Goal: Transaction & Acquisition: Purchase product/service

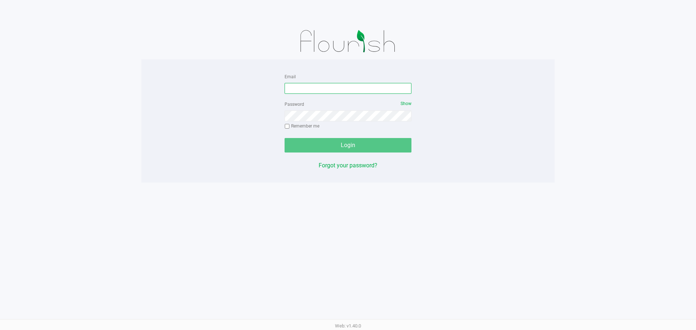
click at [316, 87] on input "Email" at bounding box center [348, 88] width 127 height 11
type input "[EMAIL_ADDRESS][DOMAIN_NAME]"
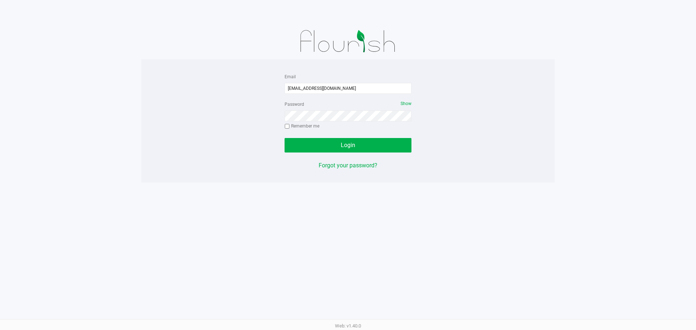
click at [309, 126] on label "Remember me" at bounding box center [302, 126] width 35 height 7
click at [290, 126] on input "Remember me" at bounding box center [287, 126] width 5 height 5
checkbox input "true"
click at [315, 147] on button "Login" at bounding box center [348, 145] width 127 height 15
click at [329, 125] on div "Password Show Remember me" at bounding box center [348, 116] width 127 height 33
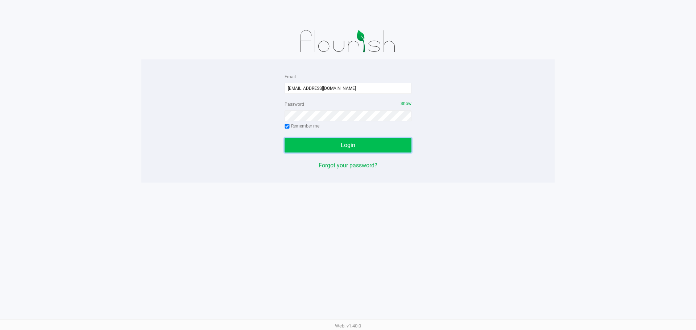
click at [338, 141] on button "Login" at bounding box center [348, 145] width 127 height 15
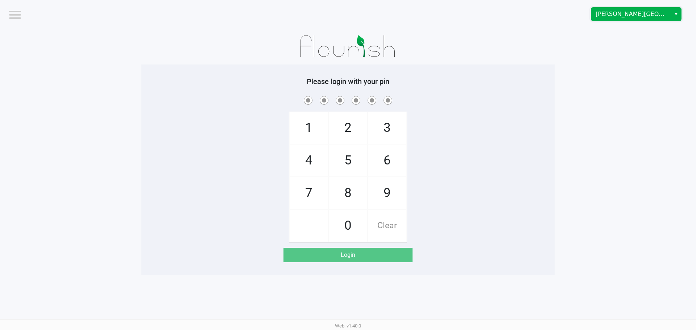
click at [663, 8] on span "Merritt Island WC" at bounding box center [631, 14] width 79 height 13
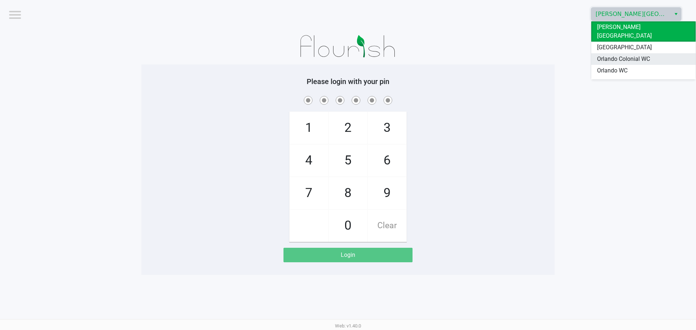
click at [658, 53] on li "Orlando Colonial WC" at bounding box center [644, 59] width 104 height 12
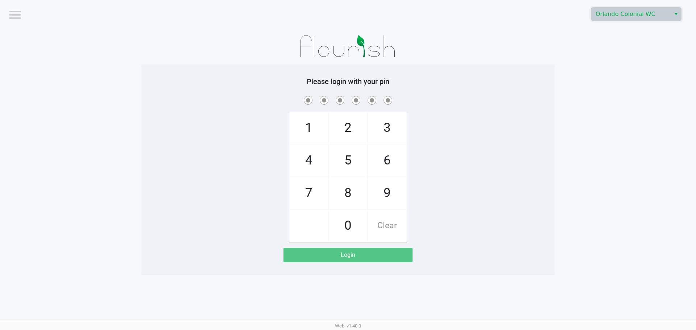
click at [658, 57] on app-pos-login-wrapper "Logout Orlando Colonial WC Please login with your pin 1 4 7 2 5 8 0 3 6 9 Clear…" at bounding box center [348, 137] width 696 height 275
checkbox input "true"
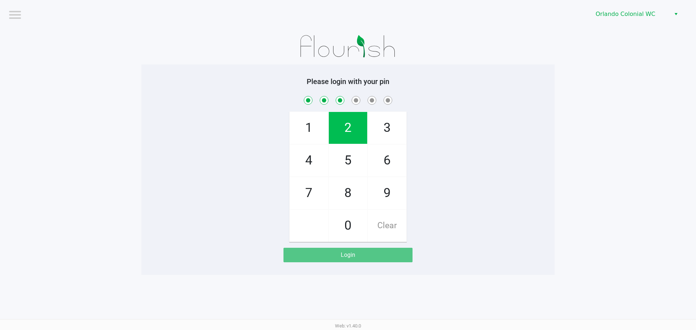
checkbox input "true"
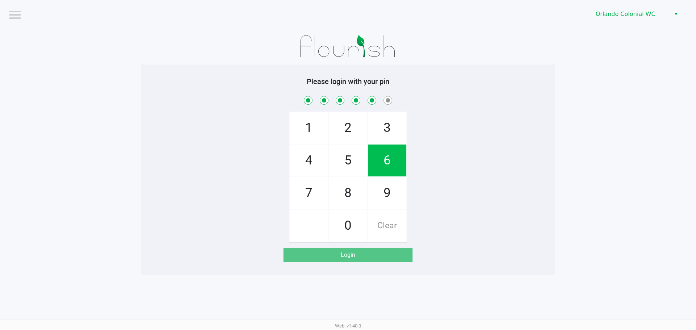
checkbox input "true"
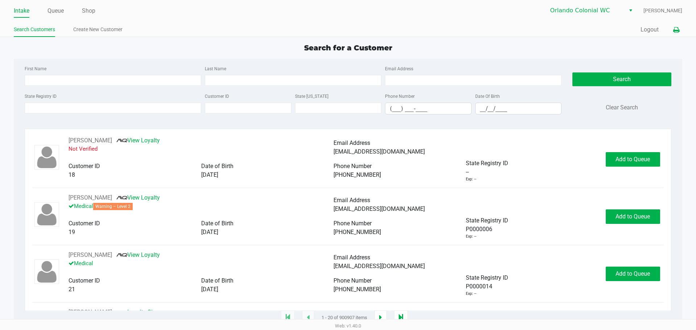
click at [676, 29] on icon at bounding box center [676, 30] width 6 height 5
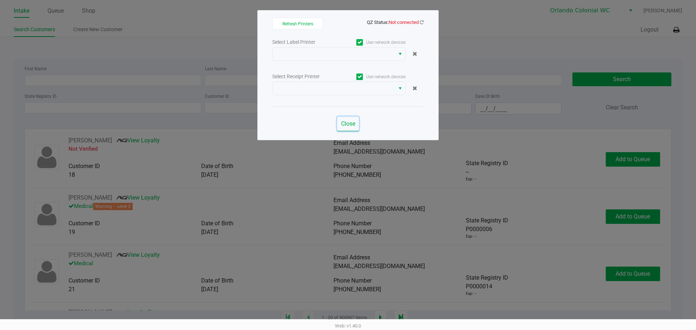
drag, startPoint x: 352, startPoint y: 122, endPoint x: 326, endPoint y: 148, distance: 36.9
click at [352, 122] on span "Close" at bounding box center [348, 123] width 14 height 7
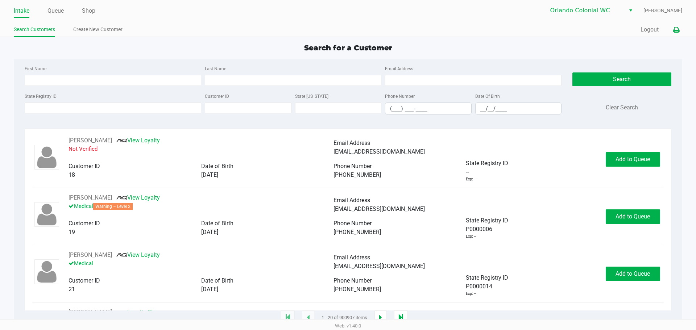
click at [676, 30] on icon at bounding box center [676, 30] width 6 height 5
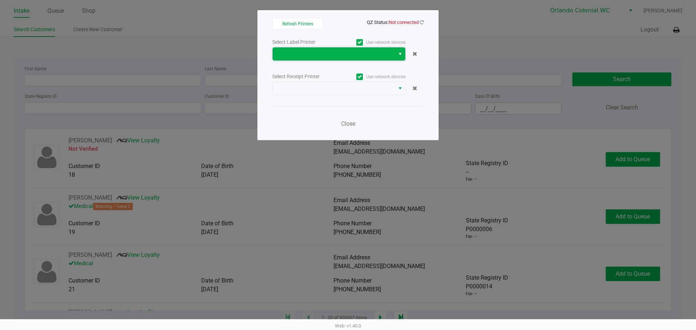
click at [372, 53] on span at bounding box center [334, 54] width 114 height 9
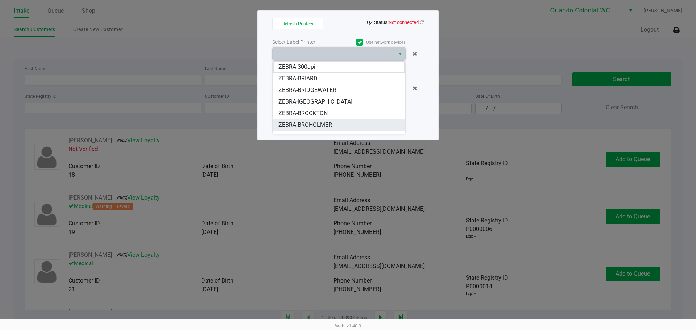
click at [332, 124] on span "ZEBRA-BROHOLMER" at bounding box center [306, 125] width 54 height 9
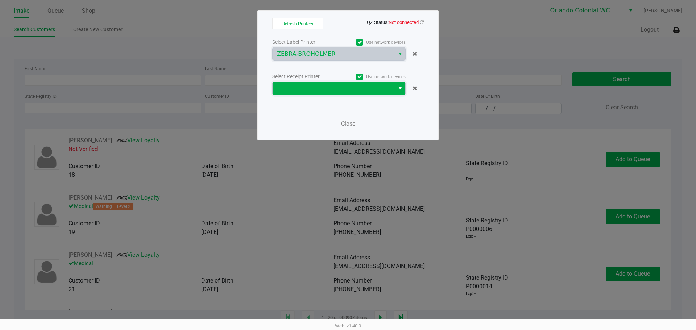
click at [332, 94] on span at bounding box center [334, 88] width 122 height 13
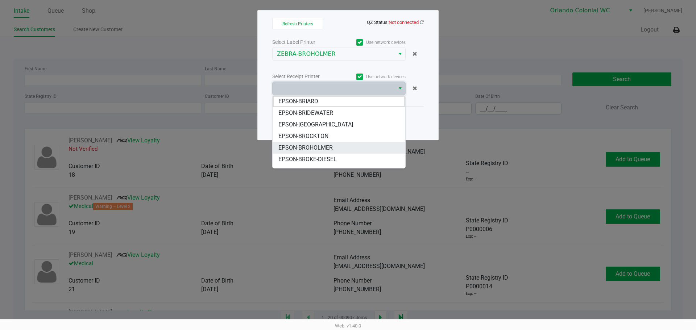
click at [341, 149] on li "EPSON-BROHOLMER" at bounding box center [339, 148] width 133 height 12
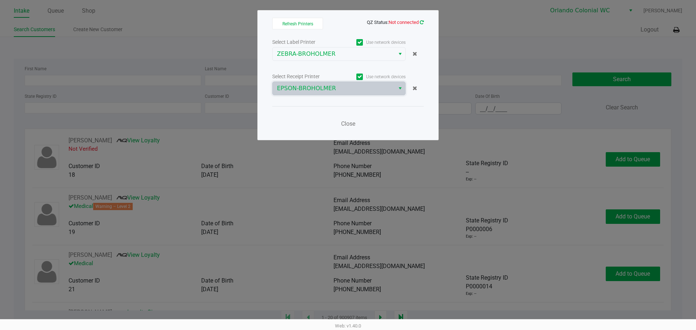
click at [421, 24] on icon at bounding box center [422, 22] width 4 height 5
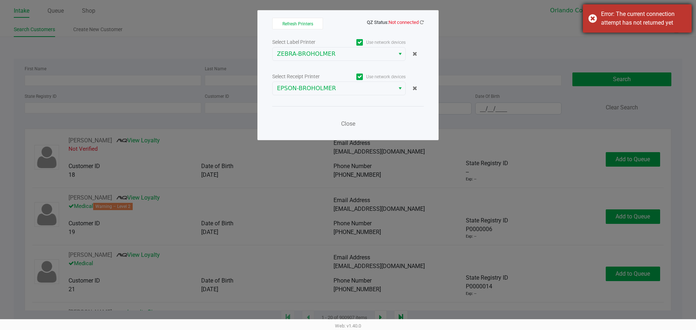
click at [600, 13] on div "Error: The current connection attempt has not returned yet" at bounding box center [637, 18] width 109 height 28
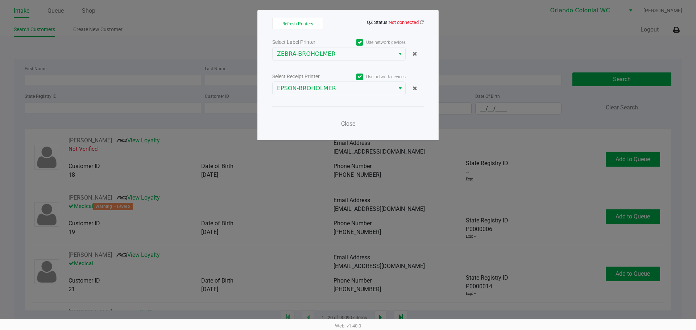
click at [423, 18] on app-qz-status "QZ Status: Not connected" at bounding box center [395, 21] width 57 height 7
click at [422, 22] on icon at bounding box center [422, 22] width 4 height 5
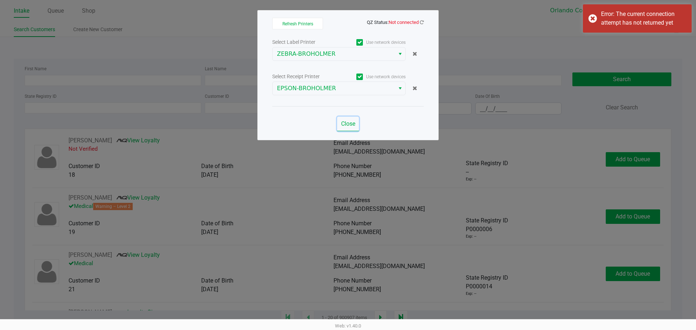
click at [350, 123] on span "Close" at bounding box center [348, 123] width 14 height 7
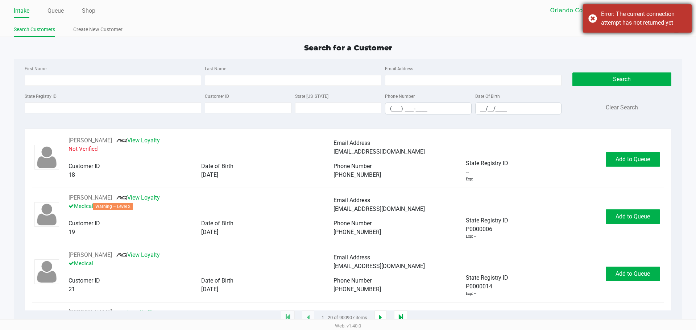
click at [596, 22] on div "Error: The current connection attempt has not returned yet" at bounding box center [637, 18] width 109 height 28
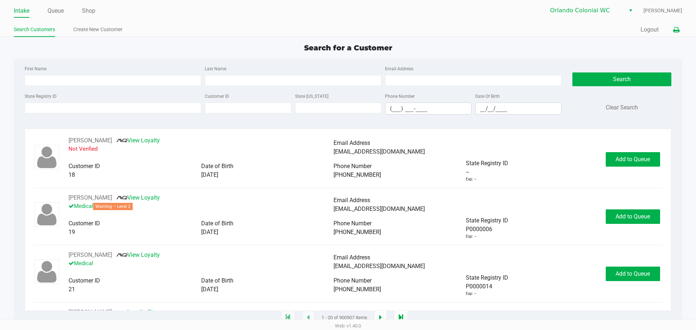
click at [677, 28] on icon at bounding box center [676, 30] width 6 height 5
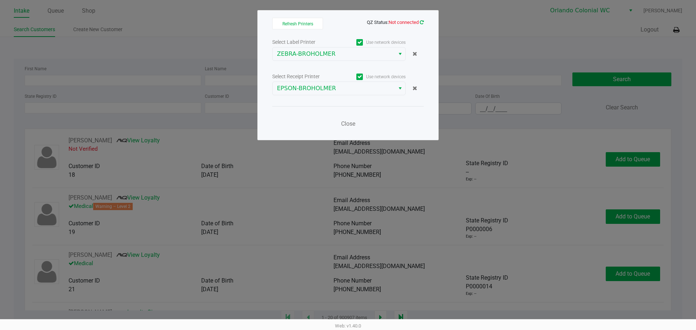
click at [421, 22] on icon at bounding box center [422, 22] width 4 height 5
click at [349, 122] on span "Close" at bounding box center [348, 123] width 14 height 7
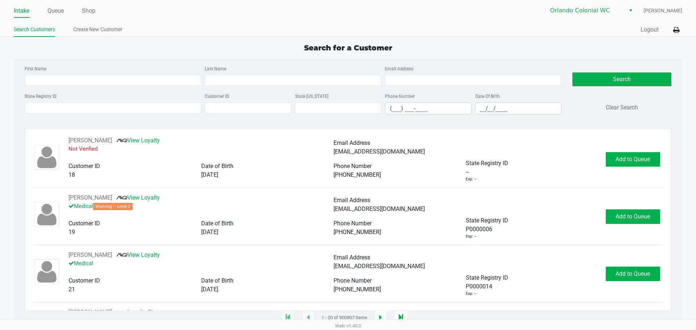
click at [316, 41] on app-point-of-sale "Intake Queue Shop Orlando Colonial WC Reynaldo Lewis JR Search Customers Create…" at bounding box center [348, 159] width 696 height 318
click at [374, 32] on div "Quick Sale Logout" at bounding box center [515, 29] width 334 height 13
click at [123, 109] on input "State Registry ID" at bounding box center [113, 108] width 177 height 11
click at [124, 107] on input "State Registry ID" at bounding box center [113, 108] width 177 height 11
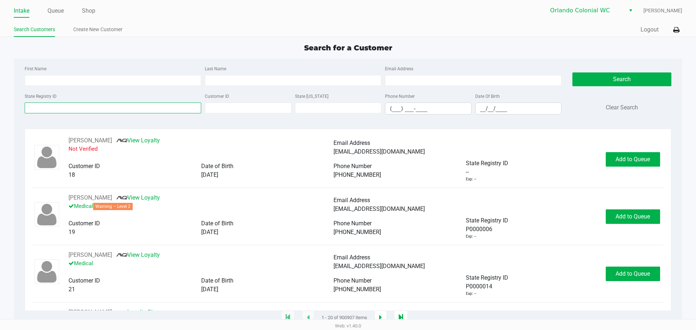
click at [124, 107] on input "State Registry ID" at bounding box center [113, 108] width 177 height 11
click at [61, 8] on link "Queue" at bounding box center [56, 11] width 16 height 10
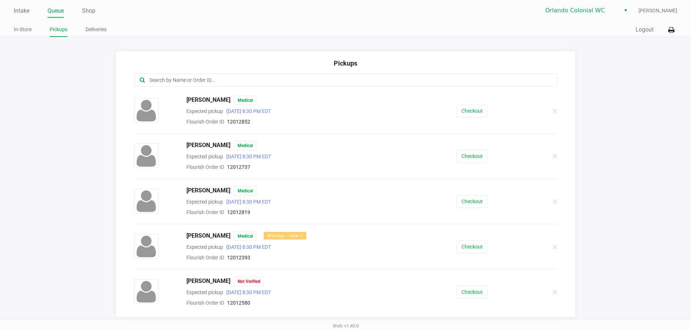
click at [176, 79] on input "text" at bounding box center [334, 80] width 371 height 8
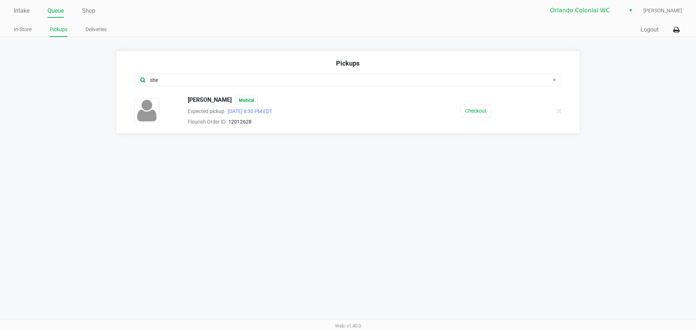
type input "she"
click at [474, 105] on button "Checkout" at bounding box center [476, 111] width 31 height 13
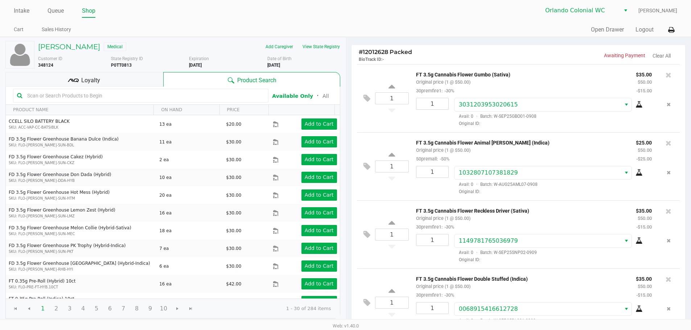
click at [139, 79] on div "Loyalty" at bounding box center [84, 79] width 158 height 15
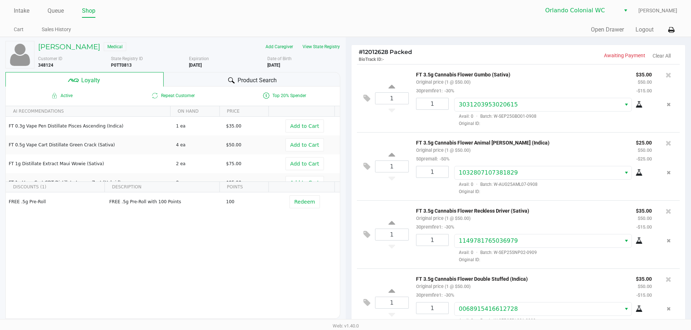
click at [267, 80] on span "Product Search" at bounding box center [257, 80] width 39 height 9
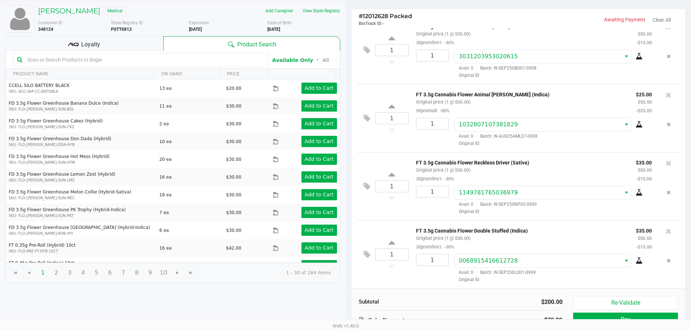
scroll to position [83, 0]
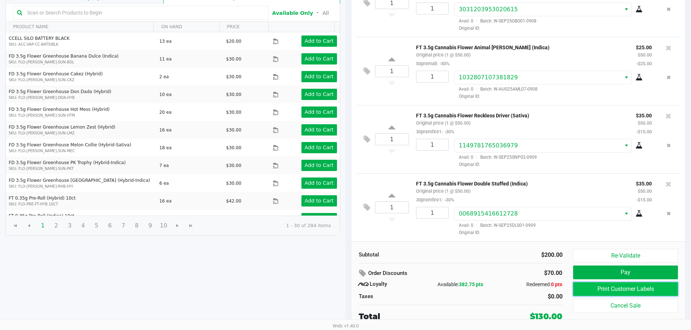
click at [602, 288] on button "Print Customer Labels" at bounding box center [625, 290] width 104 height 14
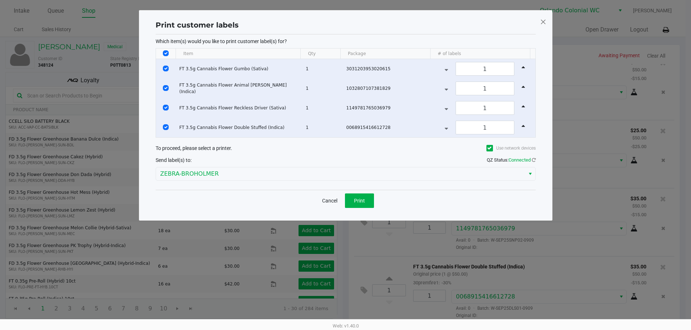
scroll to position [0, 0]
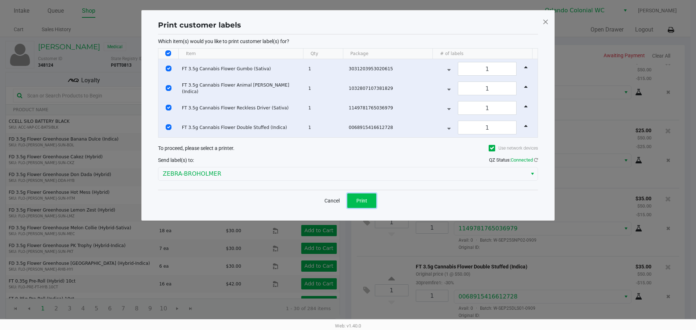
click at [374, 204] on button "Print" at bounding box center [361, 201] width 29 height 15
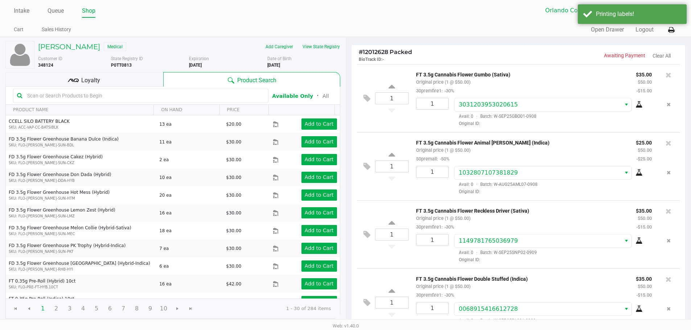
click at [120, 82] on div "Loyalty" at bounding box center [84, 79] width 158 height 15
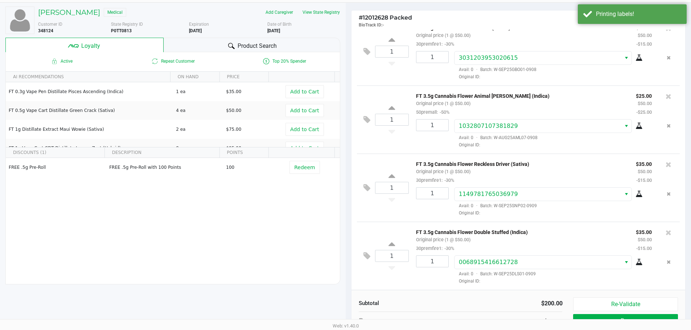
scroll to position [83, 0]
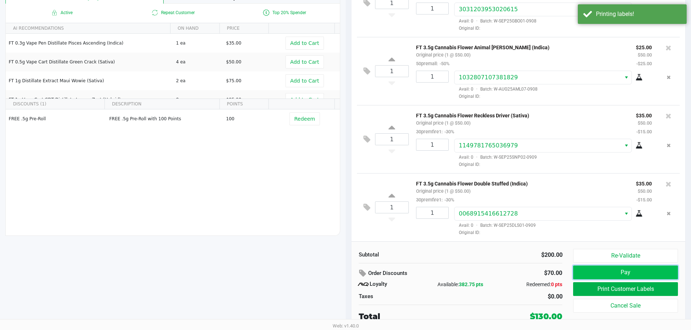
click at [608, 273] on button "Pay" at bounding box center [625, 273] width 104 height 14
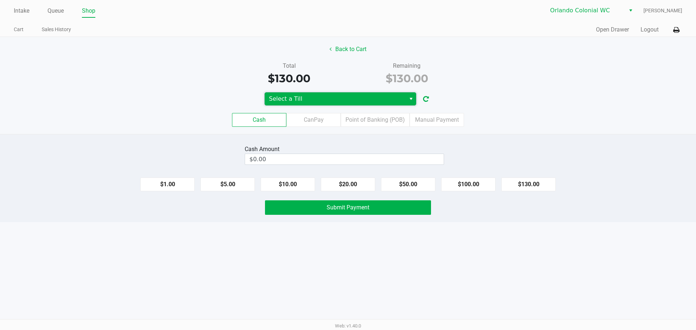
click at [348, 96] on span "Select a Till" at bounding box center [335, 99] width 132 height 9
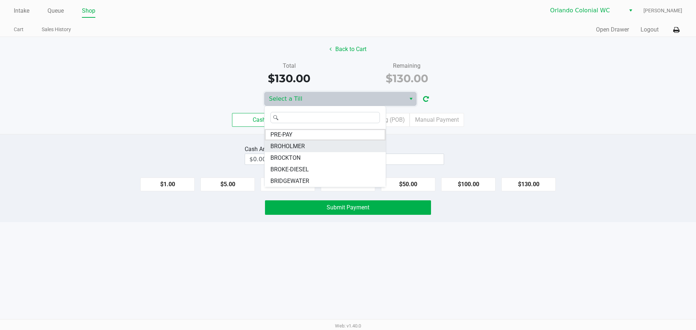
click at [301, 148] on span "BROHOLMER" at bounding box center [288, 146] width 34 height 9
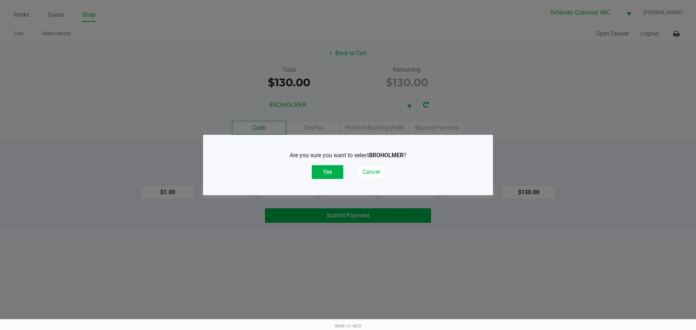
click at [334, 169] on button "Yes" at bounding box center [328, 172] width 32 height 14
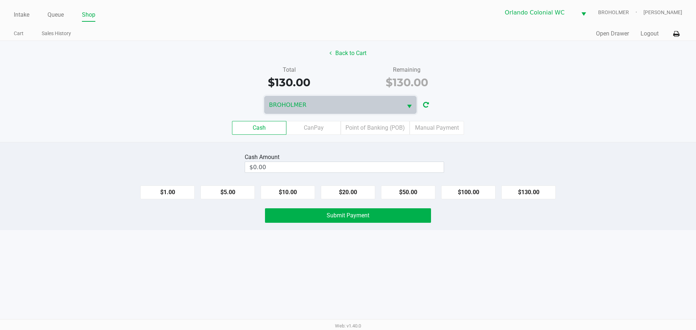
click at [517, 187] on button "$130.00" at bounding box center [529, 193] width 54 height 14
type input "$130.00"
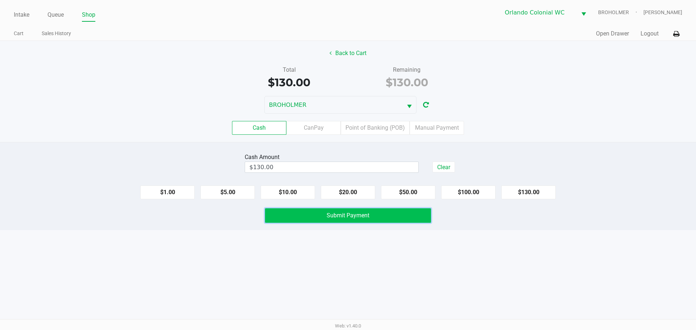
click at [420, 220] on button "Submit Payment" at bounding box center [348, 216] width 166 height 15
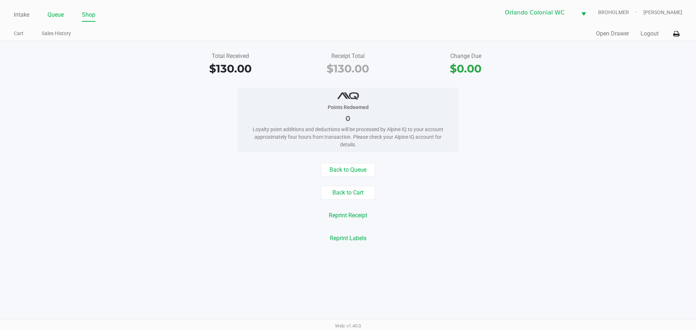
click at [56, 19] on link "Queue" at bounding box center [56, 15] width 16 height 10
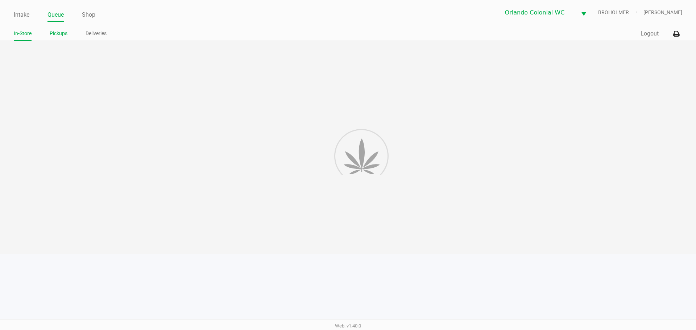
click at [58, 35] on link "Pickups" at bounding box center [59, 33] width 18 height 9
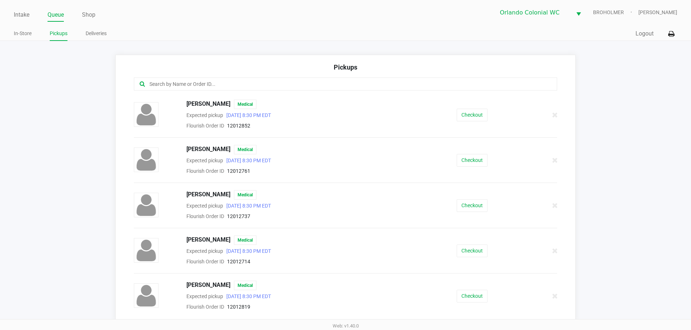
click at [269, 84] on input "text" at bounding box center [334, 84] width 371 height 8
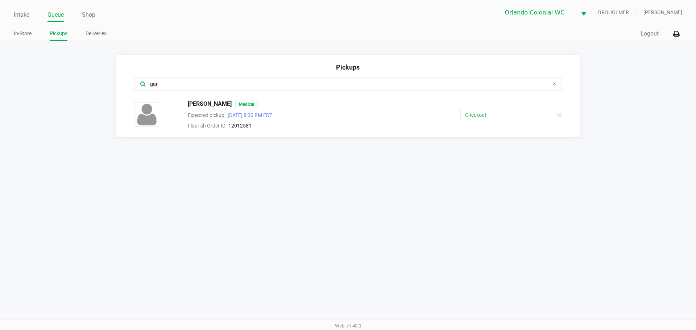
type input "gar"
click at [477, 107] on div "Joseph Garcia Medical Expected pickup Sep 27, 2025 8:30 PM EDT Flourish Order I…" at bounding box center [348, 115] width 438 height 30
click at [479, 111] on button "Checkout" at bounding box center [476, 115] width 31 height 13
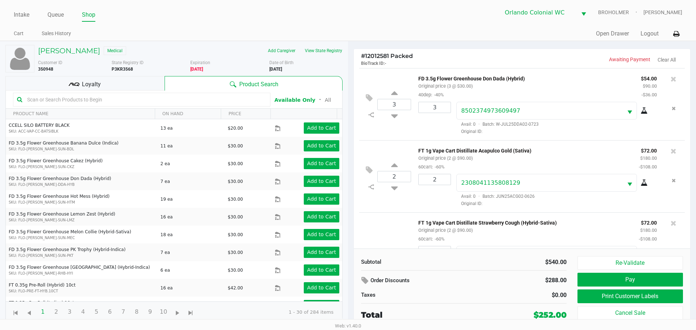
click at [140, 88] on div "Loyalty" at bounding box center [84, 83] width 159 height 15
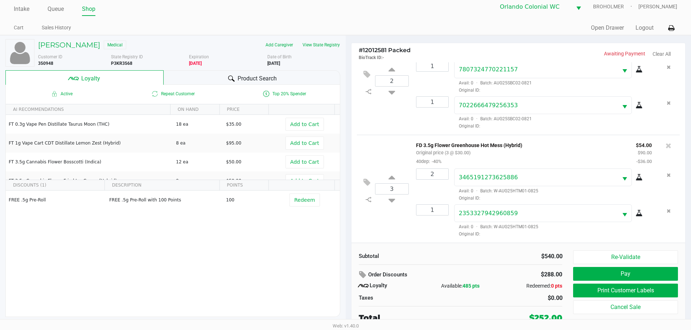
scroll to position [7, 0]
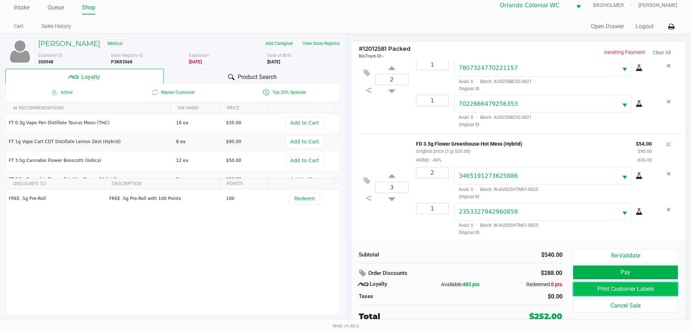
click at [610, 289] on button "Print Customer Labels" at bounding box center [625, 290] width 104 height 14
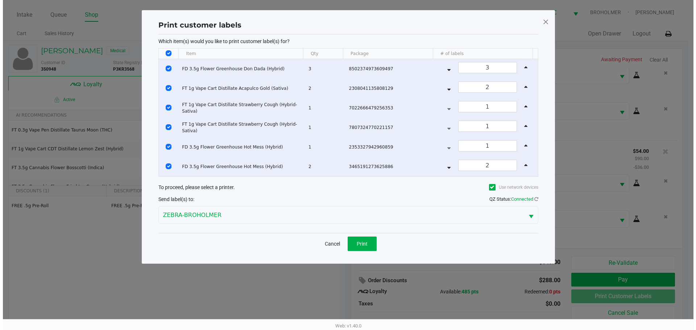
scroll to position [0, 0]
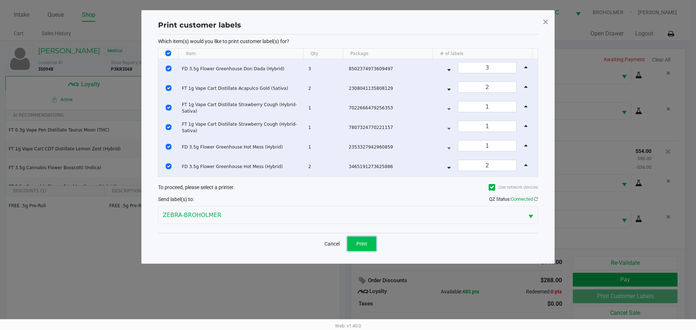
click at [362, 239] on button "Print" at bounding box center [361, 244] width 29 height 15
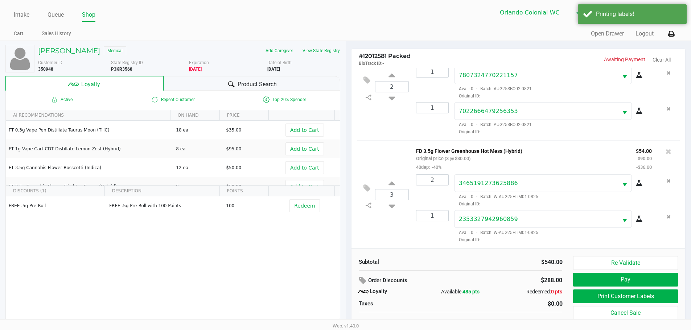
click at [623, 275] on button "Pay" at bounding box center [625, 280] width 104 height 14
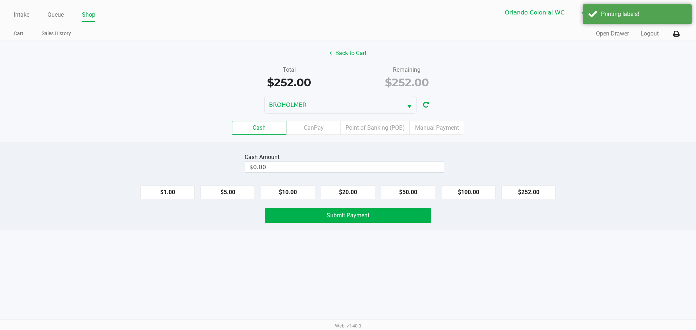
click at [381, 129] on label "Point of Banking (POB)" at bounding box center [375, 128] width 69 height 14
click at [0, 0] on 7 "Point of Banking (POB)" at bounding box center [0, 0] width 0 height 0
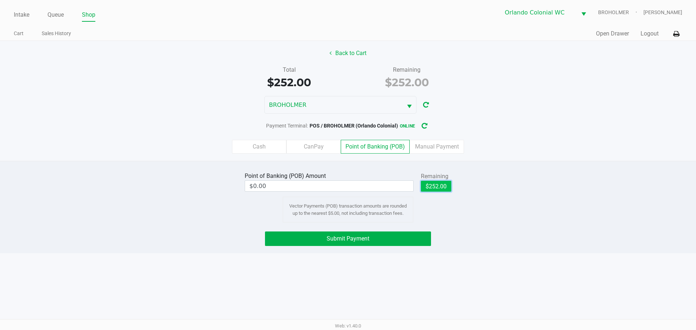
click at [439, 190] on button "$252.00" at bounding box center [436, 186] width 30 height 11
type input "$252.00"
click at [397, 233] on button "Submit Payment" at bounding box center [348, 239] width 166 height 15
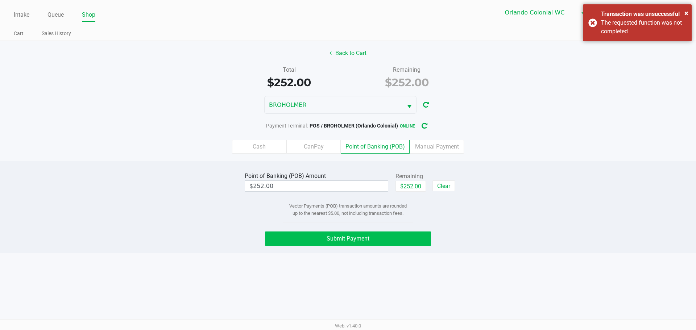
click at [594, 23] on div "× Transaction was unsuccessful The requested function was not completed" at bounding box center [637, 22] width 109 height 37
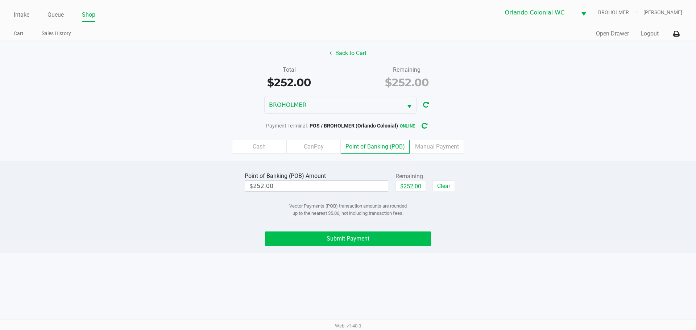
click at [364, 240] on span "Submit Payment" at bounding box center [348, 238] width 43 height 7
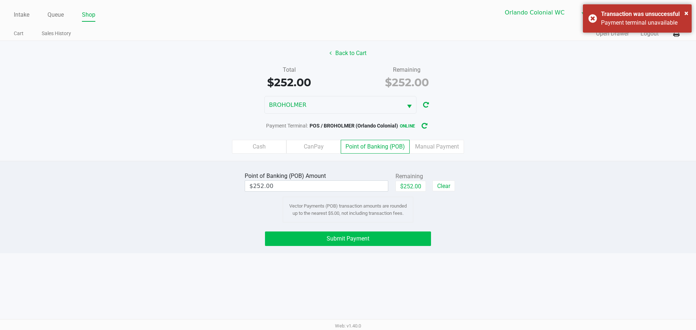
click at [604, 21] on div "Payment terminal unavailable" at bounding box center [643, 22] width 85 height 9
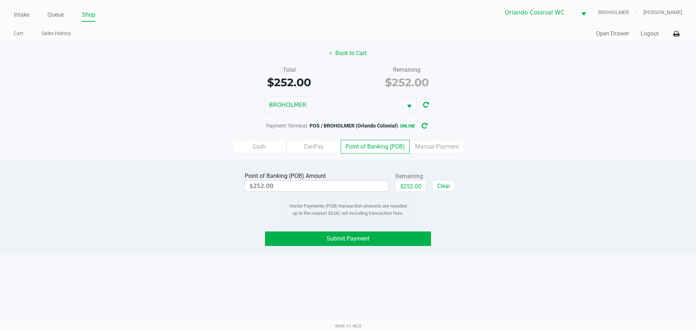
click at [531, 223] on div "Point of Banking (POB) Amount $252.00 Remaining $252.00 Clear Vector Payments (…" at bounding box center [348, 207] width 696 height 92
click at [433, 145] on label "Manual Payment" at bounding box center [437, 147] width 54 height 14
click at [0, 0] on 8 "Manual Payment" at bounding box center [0, 0] width 0 height 0
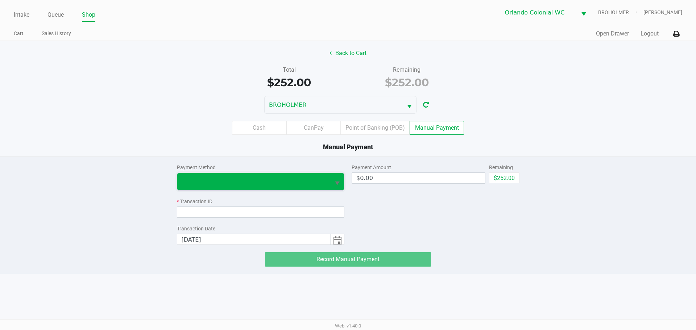
click at [322, 175] on span at bounding box center [253, 181] width 153 height 17
click at [215, 207] on span "POB - Manual" at bounding box center [200, 208] width 35 height 9
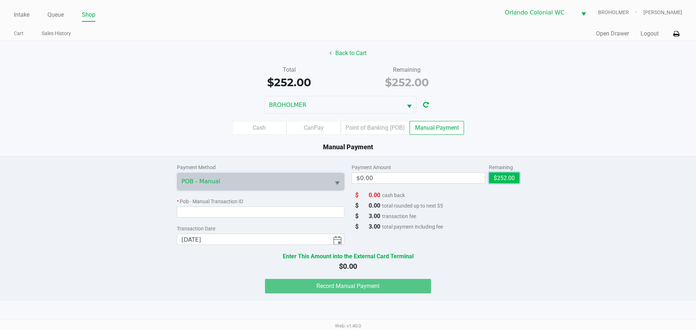
click at [512, 176] on button "$252.00" at bounding box center [504, 178] width 30 height 11
type input "$252.00"
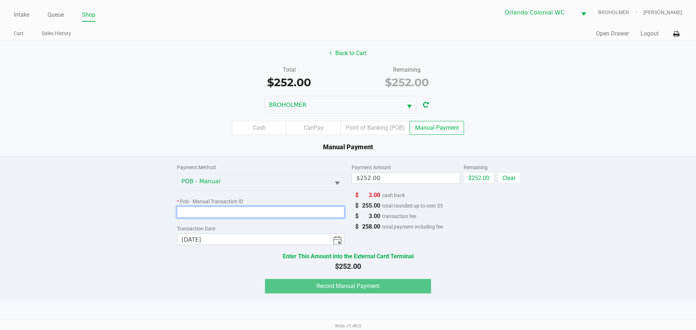
click at [250, 214] on input at bounding box center [261, 212] width 168 height 11
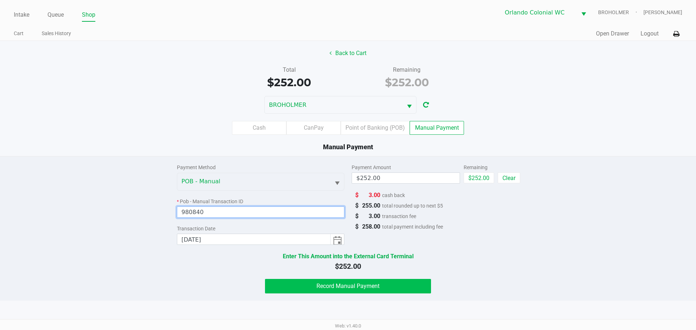
type input "980840"
click at [335, 292] on button "Record Manual Payment" at bounding box center [348, 286] width 166 height 15
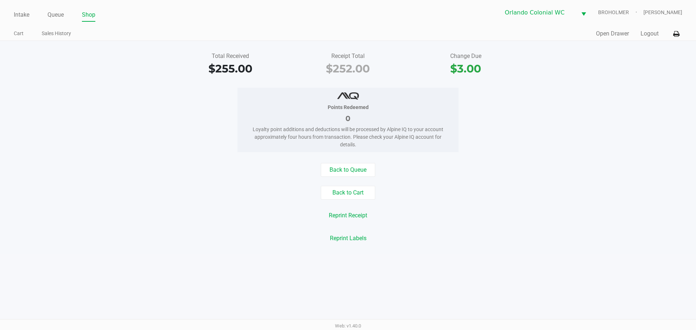
click at [19, 12] on link "Intake" at bounding box center [22, 15] width 16 height 10
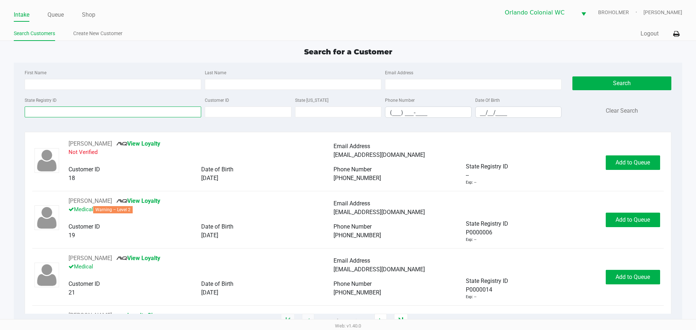
click at [57, 116] on input "State Registry ID" at bounding box center [113, 112] width 177 height 11
click at [57, 113] on input "State Registry ID" at bounding box center [113, 112] width 177 height 11
click at [58, 14] on link "Queue" at bounding box center [56, 15] width 16 height 10
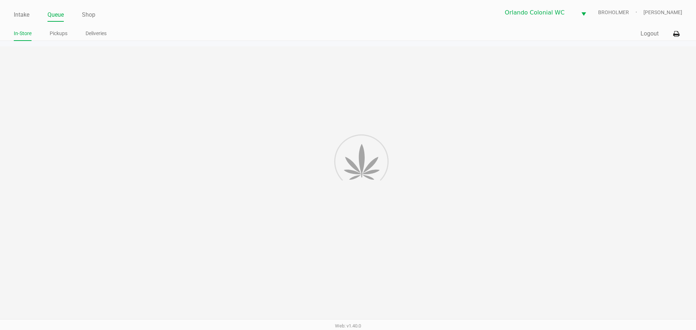
click at [58, 32] on link "Pickups" at bounding box center [59, 33] width 18 height 9
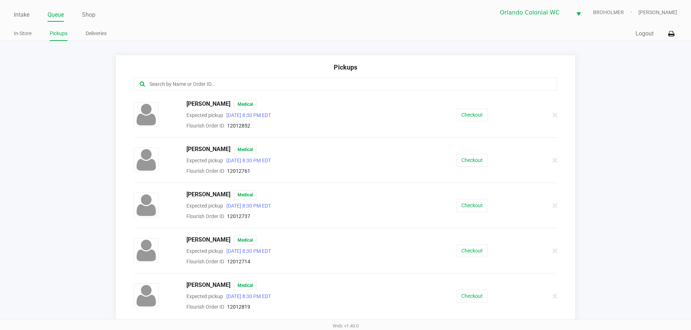
click at [181, 81] on input "text" at bounding box center [334, 84] width 371 height 8
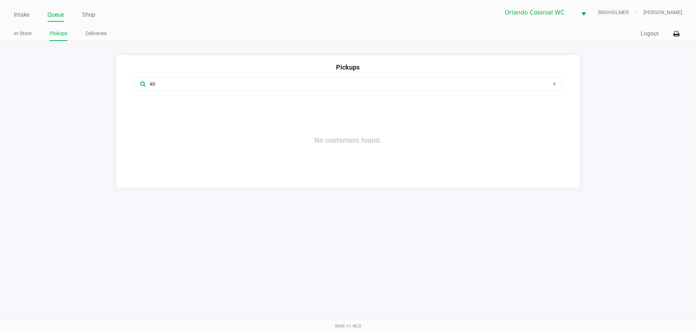
type input "k"
type input "dam"
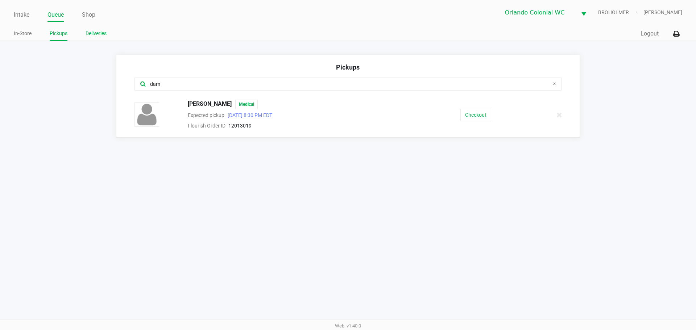
click at [91, 37] on link "Deliveries" at bounding box center [96, 33] width 21 height 9
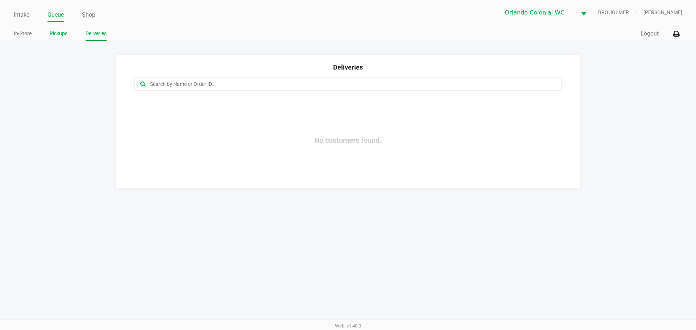
click at [55, 33] on link "Pickups" at bounding box center [59, 33] width 18 height 9
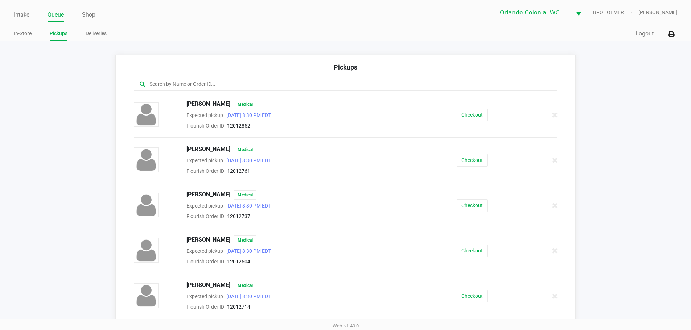
click at [240, 79] on div at bounding box center [346, 84] width 424 height 13
click at [240, 81] on input "text" at bounding box center [334, 84] width 371 height 8
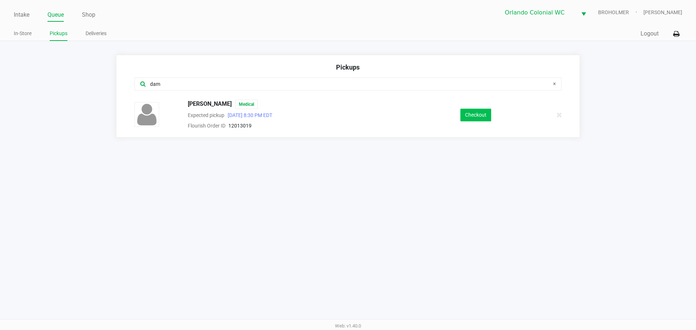
type input "dam"
click at [480, 117] on button "Checkout" at bounding box center [476, 115] width 31 height 13
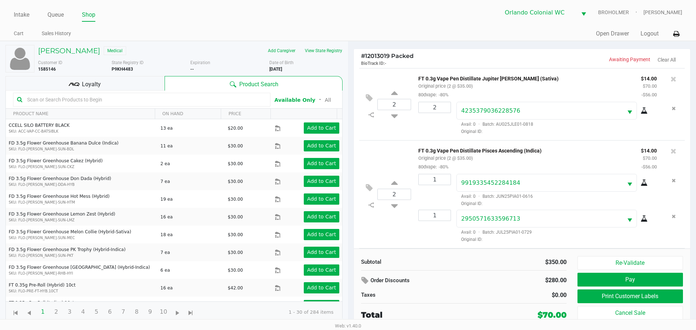
click at [146, 81] on div "Loyalty" at bounding box center [84, 83] width 159 height 15
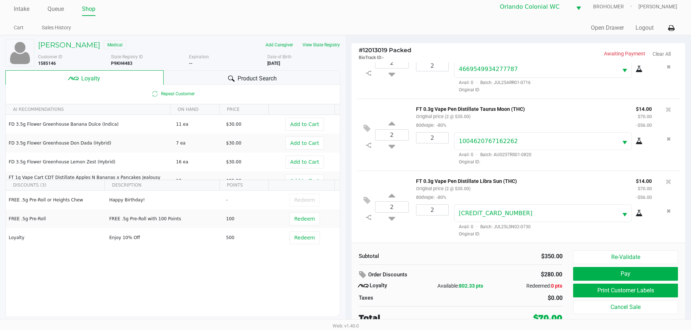
scroll to position [7, 0]
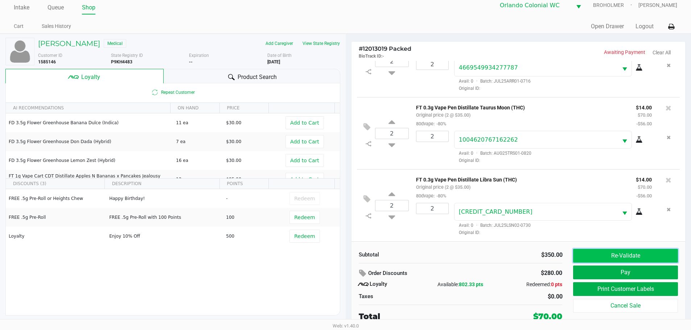
click at [615, 257] on button "Re-Validate" at bounding box center [625, 256] width 104 height 14
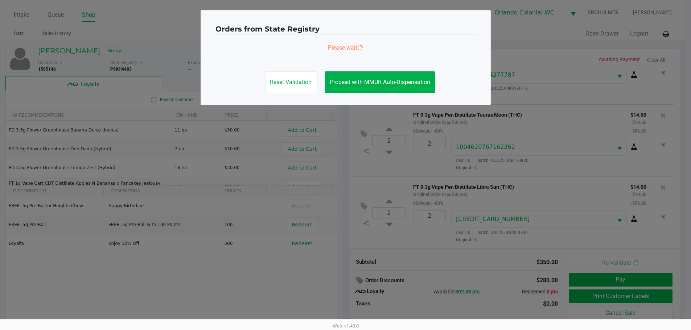
scroll to position [0, 0]
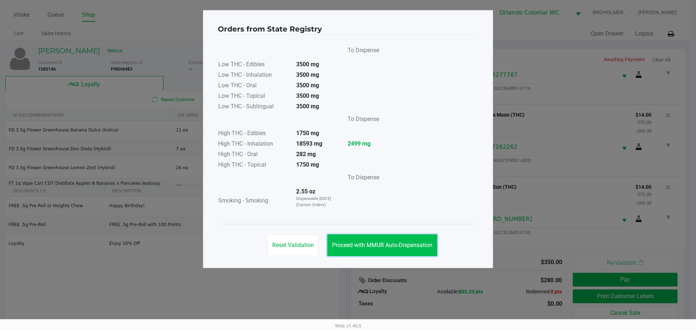
click at [407, 246] on span "Proceed with MMUR Auto-Dispensation" at bounding box center [382, 245] width 100 height 7
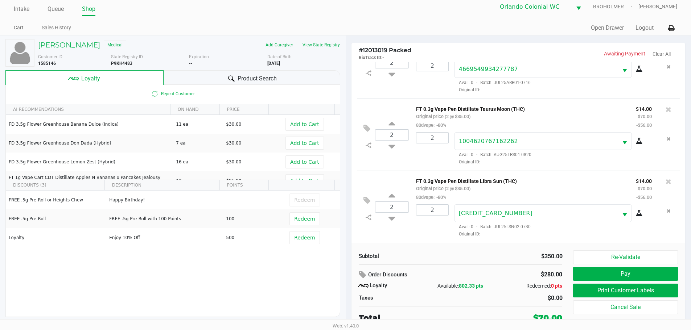
scroll to position [7, 0]
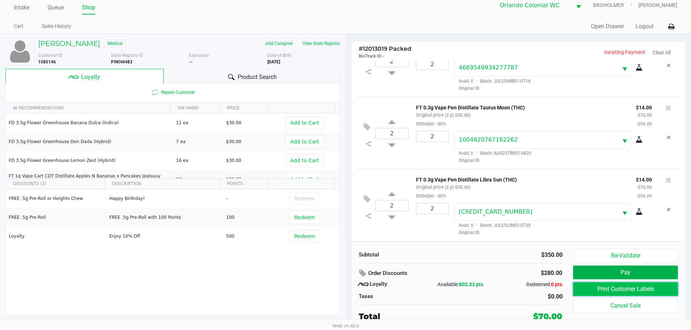
click at [623, 289] on button "Print Customer Labels" at bounding box center [625, 290] width 104 height 14
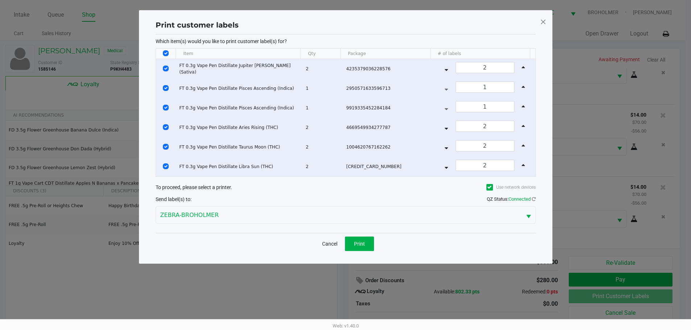
scroll to position [0, 0]
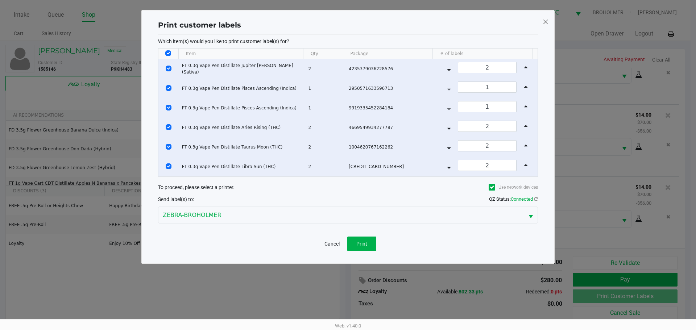
click at [548, 21] on span at bounding box center [546, 22] width 7 height 12
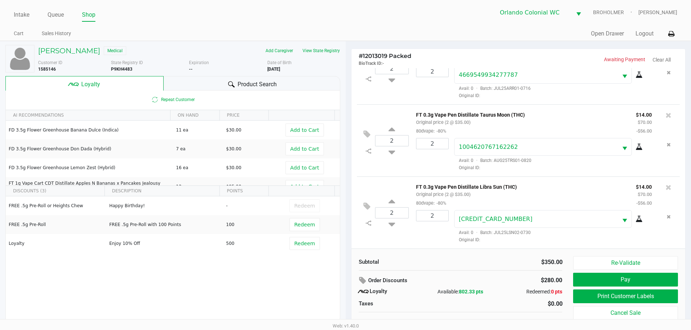
click at [206, 82] on div "Product Search" at bounding box center [252, 83] width 177 height 15
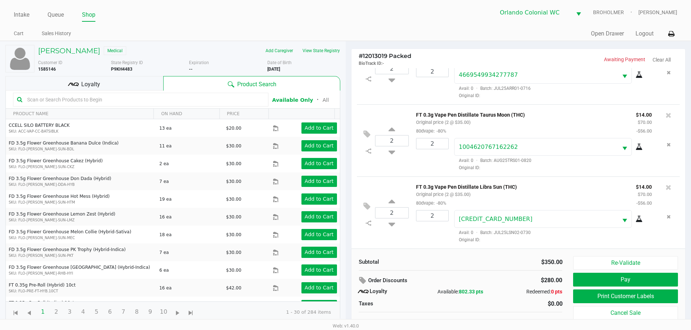
click at [147, 103] on input "text" at bounding box center [144, 99] width 240 height 11
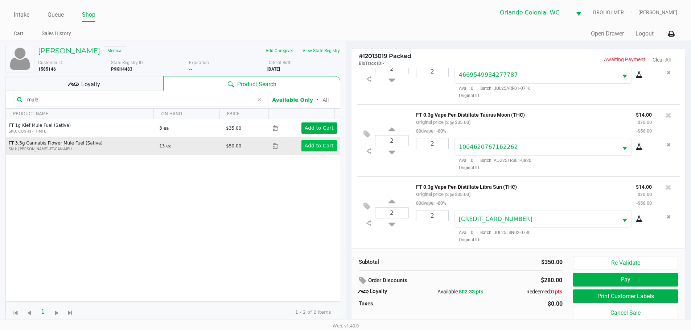
type input "mule"
click at [308, 143] on app-button-loader "Add to Cart" at bounding box center [319, 146] width 29 height 6
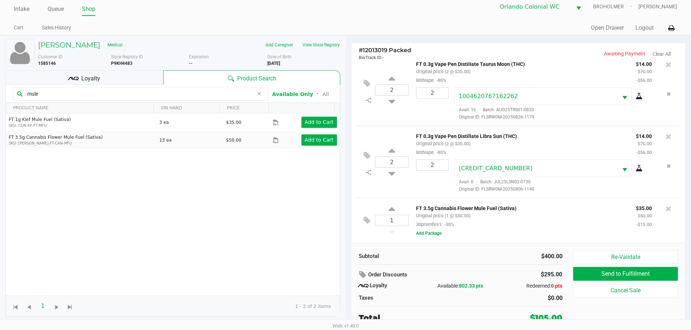
scroll to position [7, 0]
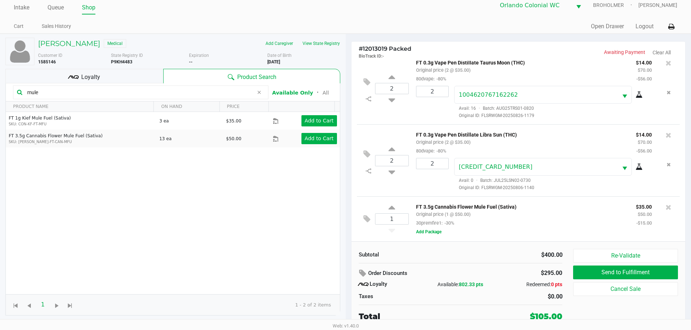
drag, startPoint x: 100, startPoint y: 92, endPoint x: 0, endPoint y: 66, distance: 103.4
click at [0, 81] on div "Khristopher Damstetter Medical Add Caregiver View State Registry Customer ID 15…" at bounding box center [173, 182] width 346 height 296
click at [107, 73] on div "Loyalty" at bounding box center [84, 76] width 158 height 15
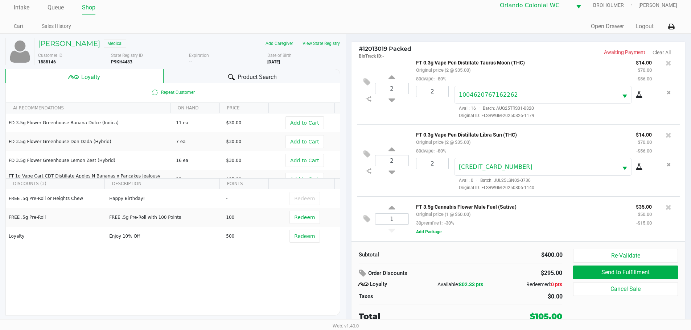
click at [480, 239] on div "1 FT 3.5g Cannabis Flower Mule Fuel (Sativa) Original price (1 @ $50.00) 30prem…" at bounding box center [518, 219] width 323 height 45
click at [510, 228] on div "FT 3.5g Cannabis Flower Mule Fuel (Sativa) Original price (1 @ $50.00) 30premfi…" at bounding box center [541, 219] width 265 height 34
click at [524, 222] on div "FT 3.5g Cannabis Flower Mule Fuel (Sativa) Original price (1 @ $50.00) 30premfi…" at bounding box center [521, 214] width 220 height 25
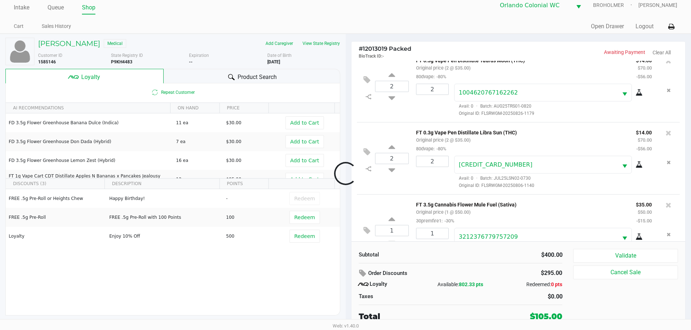
scroll to position [290, 0]
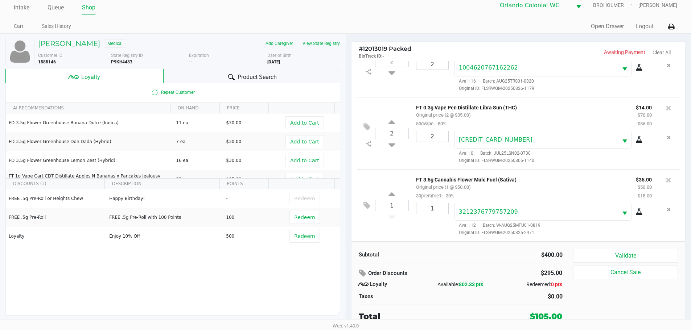
click at [251, 71] on div "Product Search" at bounding box center [252, 76] width 177 height 15
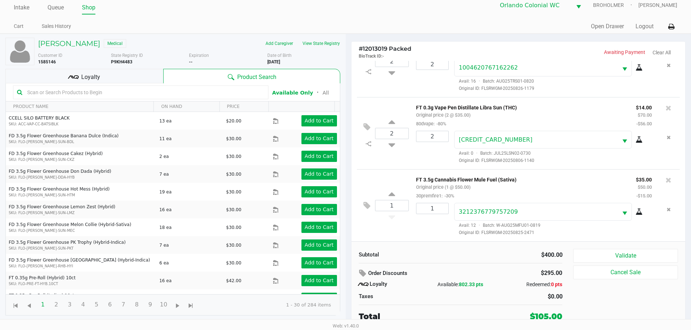
click at [131, 92] on input "text" at bounding box center [144, 92] width 240 height 11
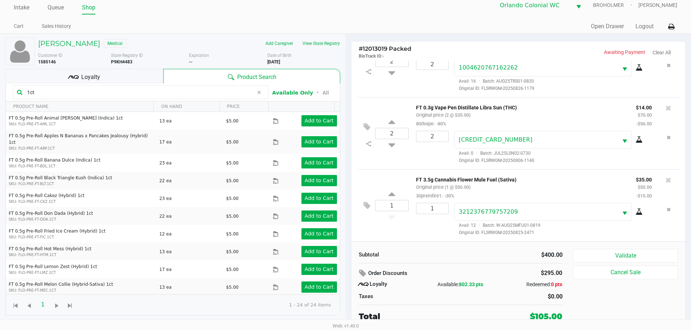
type input "1ct"
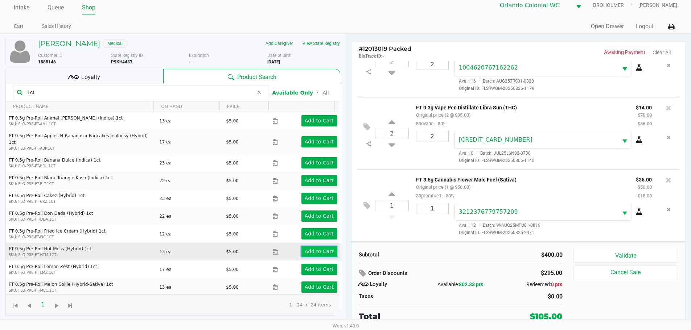
click at [323, 249] on app-button-loader "Add to Cart" at bounding box center [319, 252] width 29 height 6
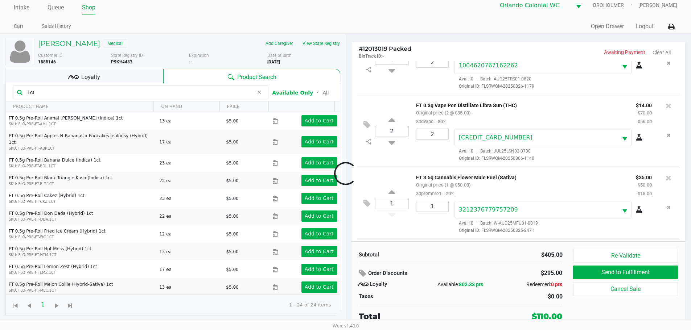
scroll to position [331, 0]
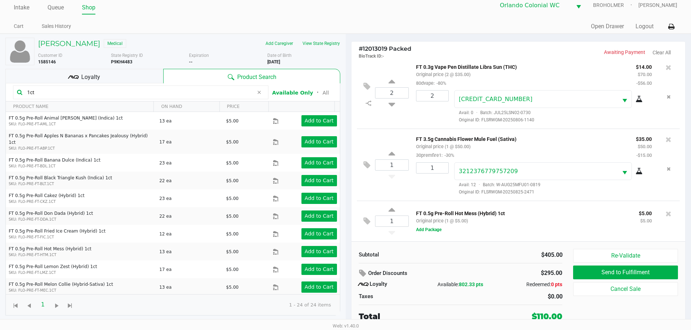
click at [138, 73] on div "Loyalty" at bounding box center [84, 76] width 158 height 15
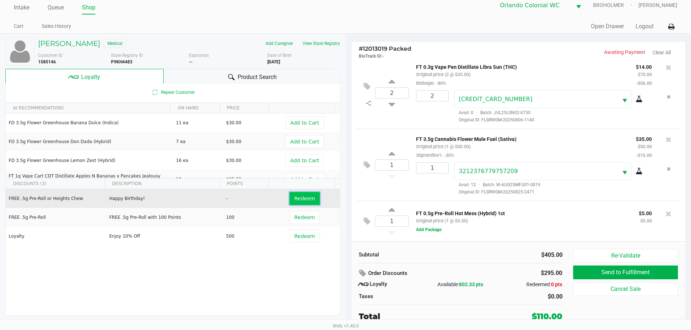
click at [309, 198] on button "Redeem" at bounding box center [304, 198] width 30 height 13
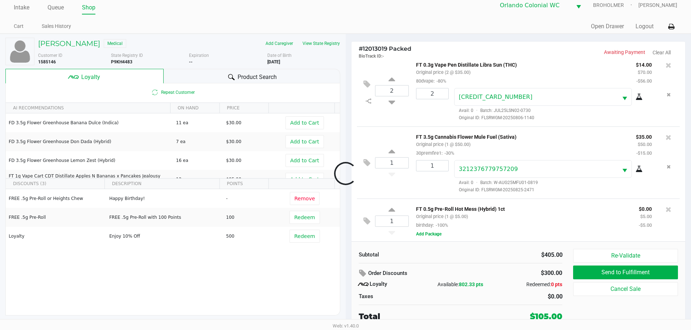
scroll to position [336, 0]
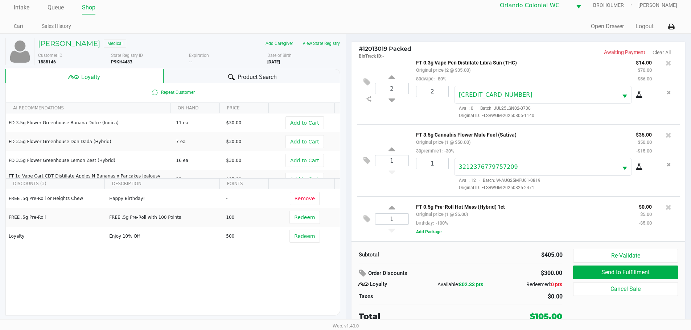
click at [523, 232] on div "FT 0.5g Pre-Roll Hot Mess (Hybrid) 1ct Original price (1 @ $5.00) birthday: -10…" at bounding box center [541, 219] width 265 height 34
click at [665, 204] on icon at bounding box center [668, 207] width 6 height 7
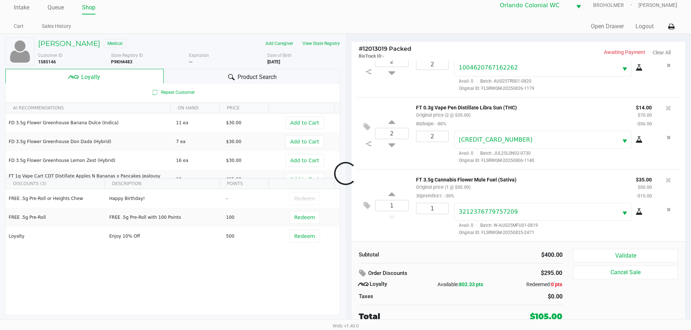
scroll to position [290, 0]
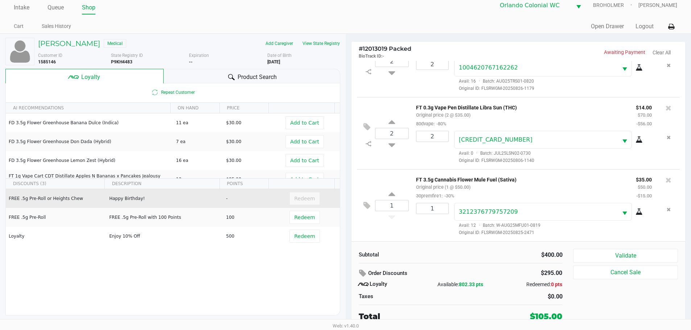
click at [298, 199] on div "Redeem" at bounding box center [304, 198] width 30 height 13
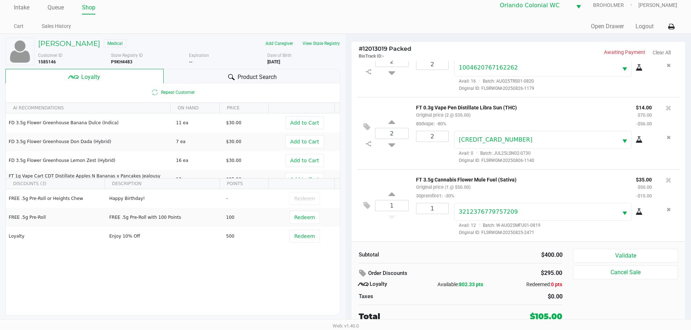
click at [227, 71] on div "Product Search" at bounding box center [252, 76] width 177 height 15
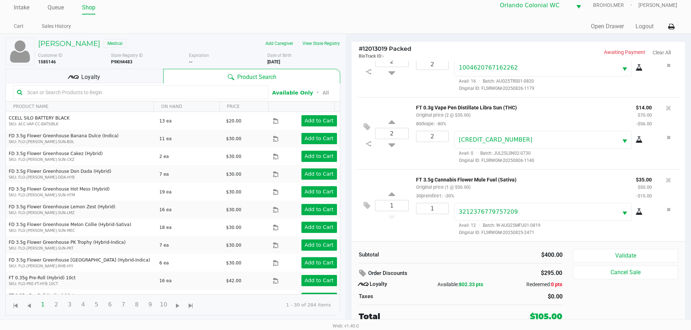
click at [85, 93] on input "text" at bounding box center [144, 92] width 240 height 11
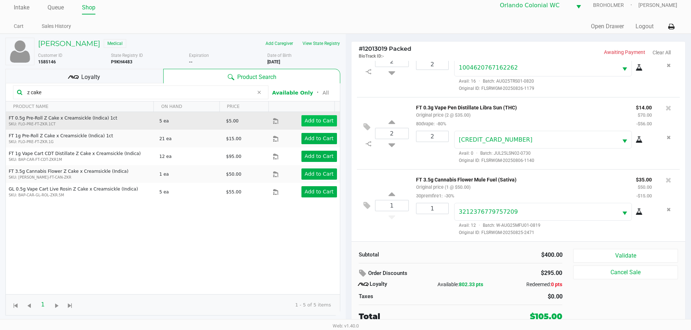
type input "z cake"
click at [315, 123] on app-button-loader "Add to Cart" at bounding box center [319, 121] width 29 height 6
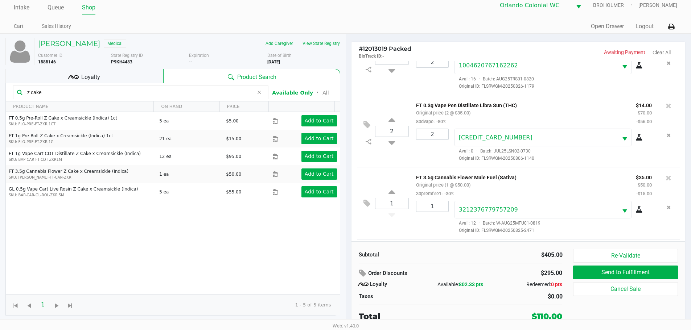
scroll to position [331, 0]
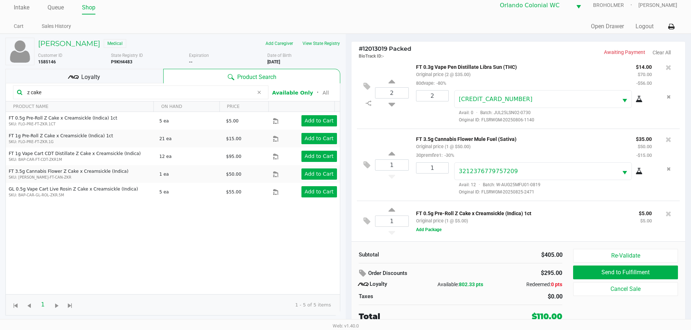
click at [125, 69] on div "Loyalty" at bounding box center [84, 76] width 158 height 15
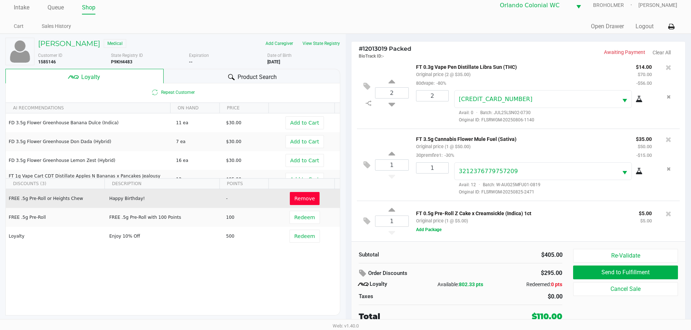
click at [306, 197] on span "Remove" at bounding box center [304, 199] width 21 height 6
click at [306, 197] on span "Redeem" at bounding box center [304, 199] width 21 height 6
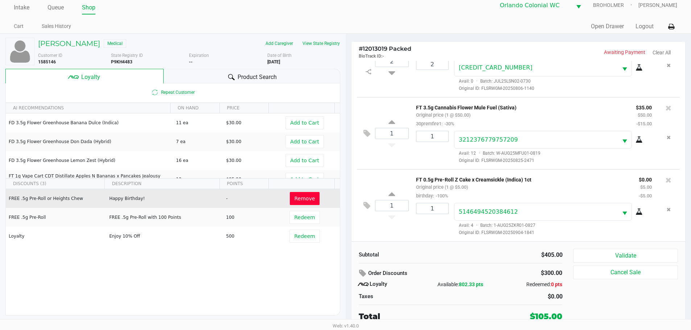
scroll to position [363, 0]
click at [612, 260] on button "Validate" at bounding box center [625, 256] width 104 height 14
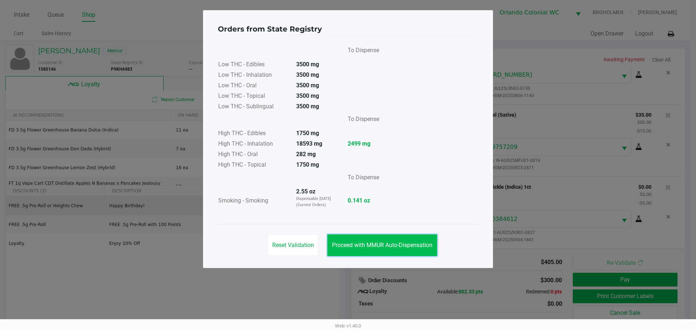
click at [414, 244] on span "Proceed with MMUR Auto-Dispensation" at bounding box center [382, 245] width 100 height 7
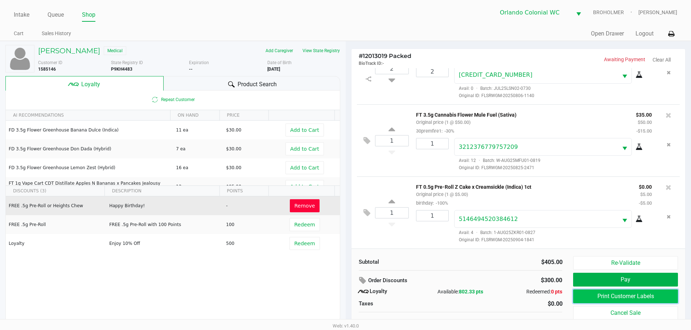
click at [605, 296] on button "Print Customer Labels" at bounding box center [625, 297] width 104 height 14
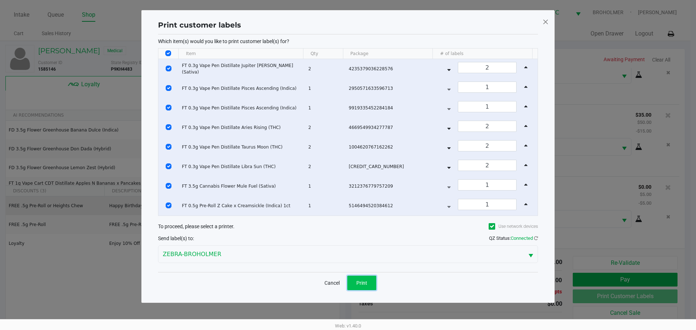
click at [360, 289] on button "Print" at bounding box center [361, 283] width 29 height 15
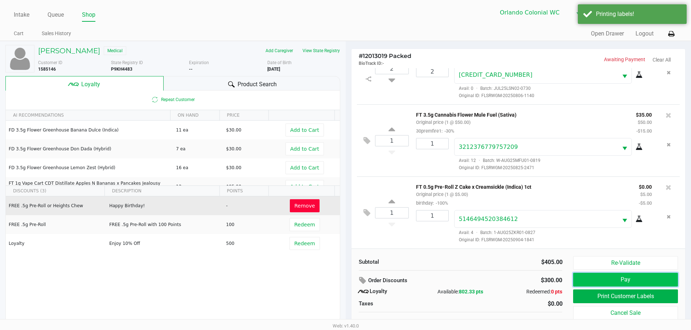
click at [609, 279] on button "Pay" at bounding box center [625, 280] width 104 height 14
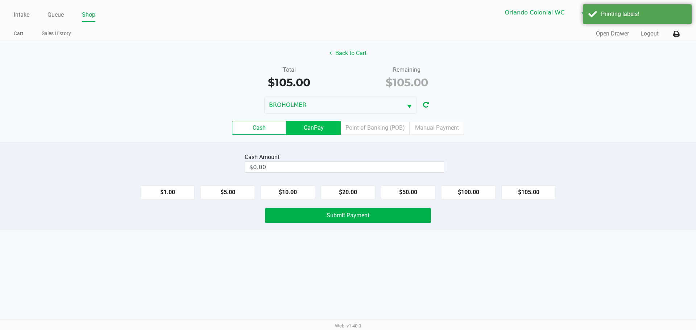
click at [326, 125] on label "CanPay" at bounding box center [314, 128] width 54 height 14
click at [0, 0] on 2 "CanPay" at bounding box center [0, 0] width 0 height 0
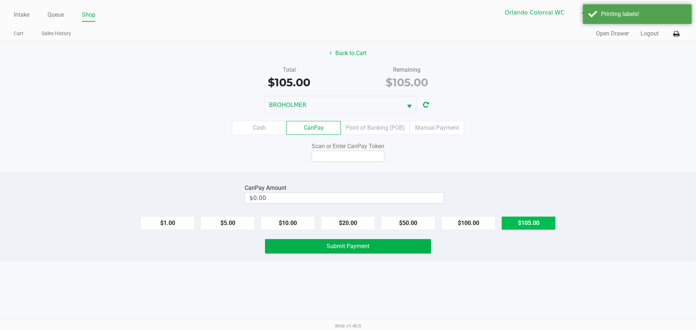
click at [529, 222] on button "$105.00" at bounding box center [529, 224] width 54 height 14
type input "$105.00"
drag, startPoint x: 349, startPoint y: 150, endPoint x: 352, endPoint y: 154, distance: 5.2
click at [349, 149] on div "Scan or Enter CanPay Token" at bounding box center [348, 146] width 166 height 9
click at [353, 157] on input at bounding box center [348, 156] width 73 height 11
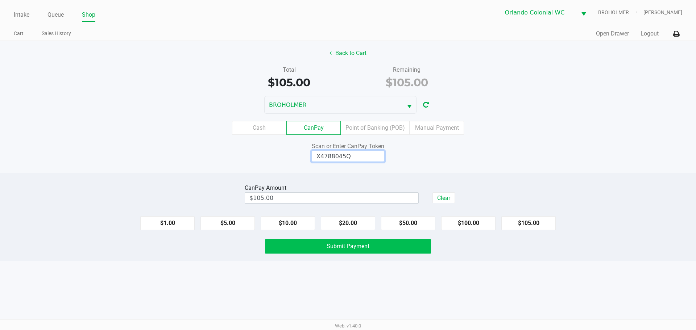
type input "X4788045Q"
click at [348, 244] on span "Submit Payment" at bounding box center [348, 246] width 43 height 7
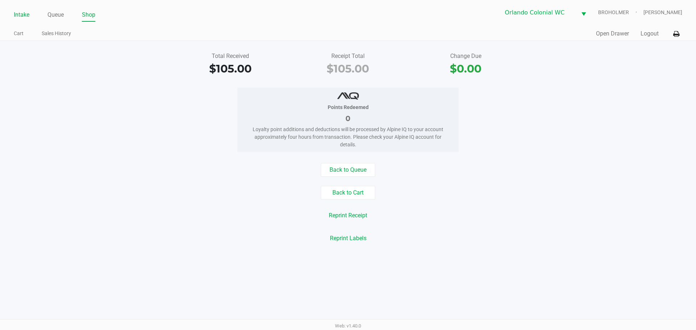
click at [21, 17] on link "Intake" at bounding box center [22, 15] width 16 height 10
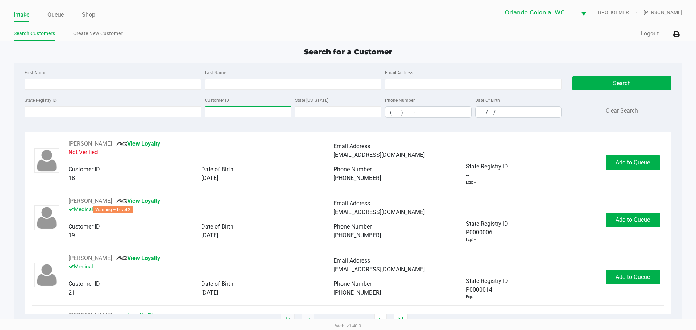
click at [239, 114] on input "Customer ID" at bounding box center [248, 112] width 87 height 11
paste input "773607"
type input "773607"
click at [648, 78] on button "Search" at bounding box center [622, 84] width 99 height 14
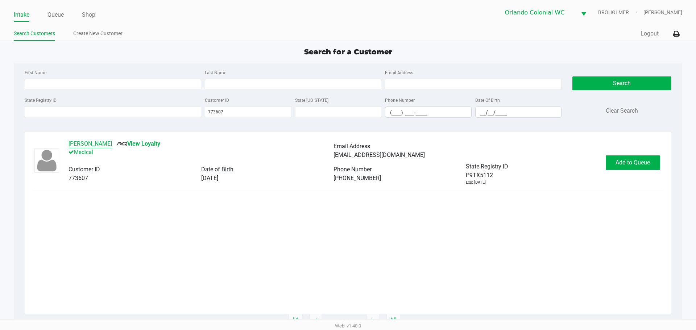
click at [100, 142] on button "MICHAEL SIKES" at bounding box center [91, 144] width 44 height 9
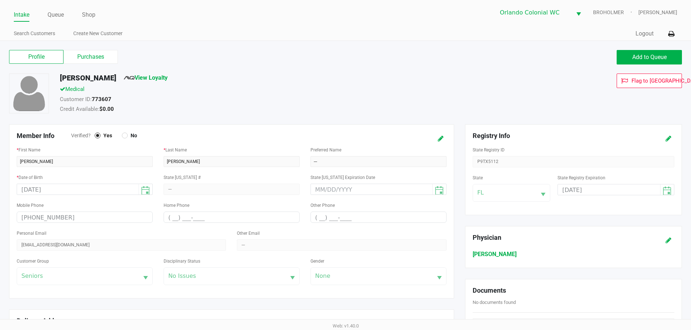
click at [157, 83] on span "View Loyalty" at bounding box center [146, 80] width 44 height 12
click at [153, 78] on link "View Loyalty" at bounding box center [146, 77] width 44 height 7
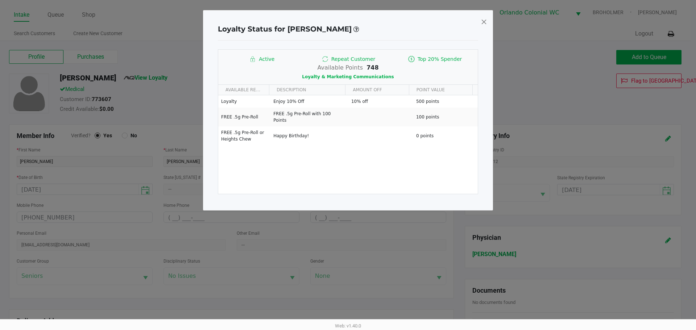
click at [485, 20] on span at bounding box center [484, 22] width 7 height 12
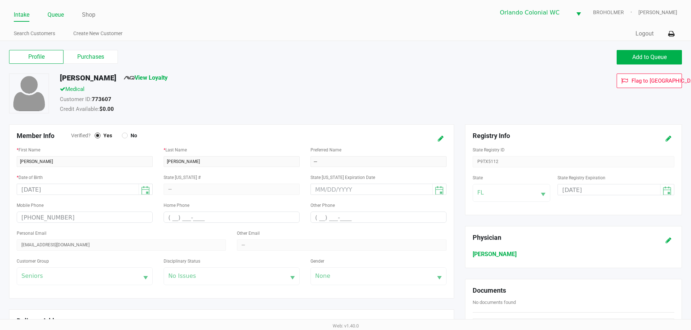
click at [59, 12] on link "Queue" at bounding box center [56, 15] width 16 height 10
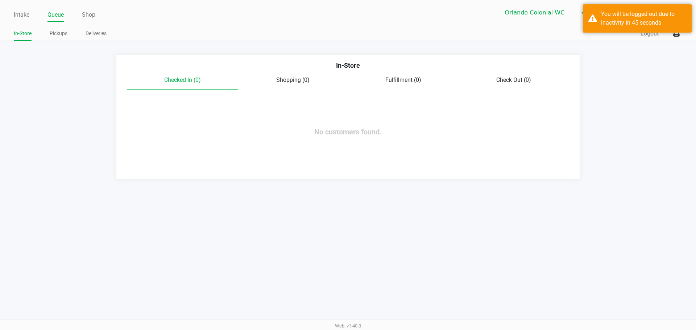
click at [330, 91] on div "In-Store Checked In (0) Shopping (0) Fulfillment (0) Check Out (0) No customers…" at bounding box center [348, 117] width 464 height 125
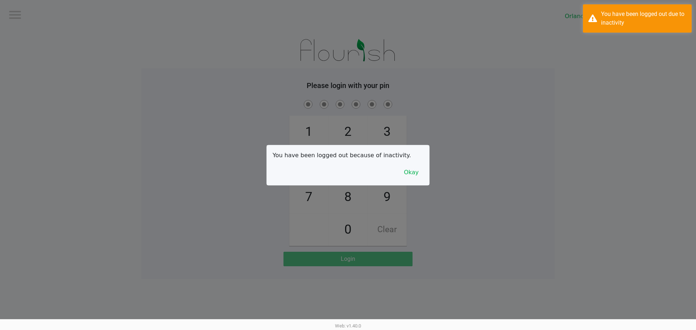
click at [408, 172] on button "Okay" at bounding box center [411, 173] width 24 height 14
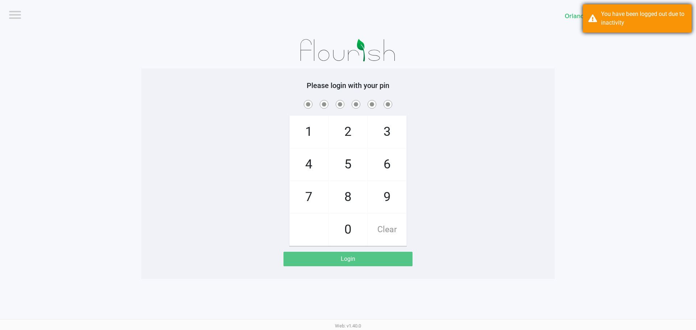
click at [615, 17] on div "You have been logged out due to inactivity" at bounding box center [643, 18] width 85 height 17
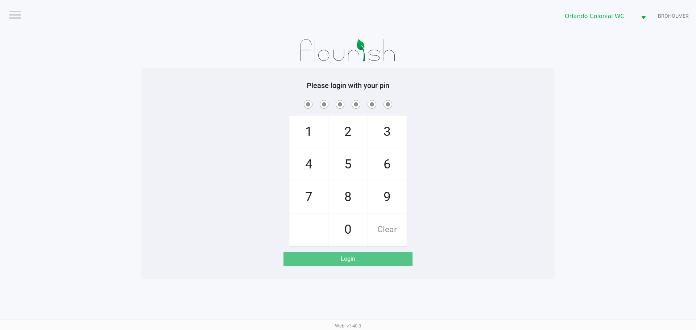
click at [468, 179] on div "1 4 7 2 5 8 0 3 6 9 Clear" at bounding box center [347, 173] width 413 height 148
checkbox input "true"
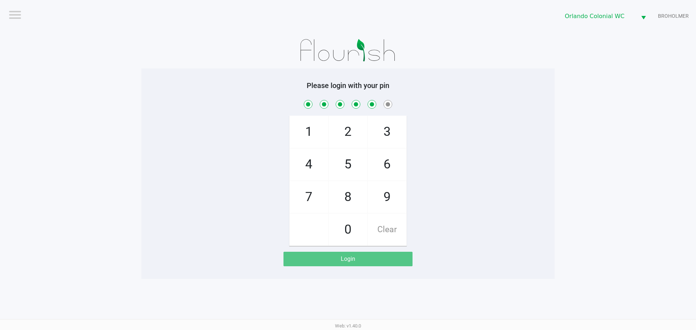
checkbox input "true"
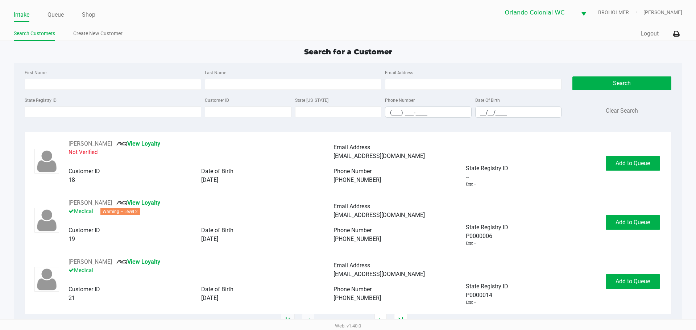
click at [109, 107] on input "State Registry ID" at bounding box center [113, 112] width 177 height 11
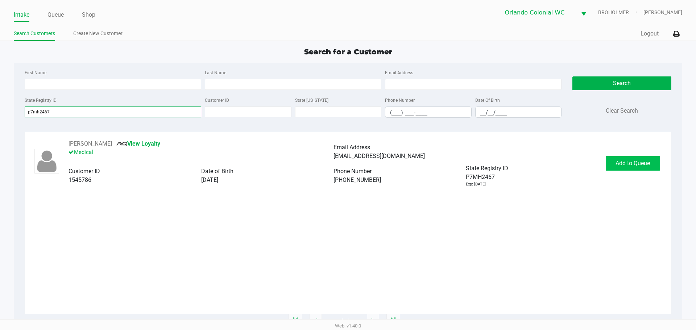
type input "p7mh2467"
click at [644, 161] on span "Add to Queue" at bounding box center [633, 163] width 34 height 7
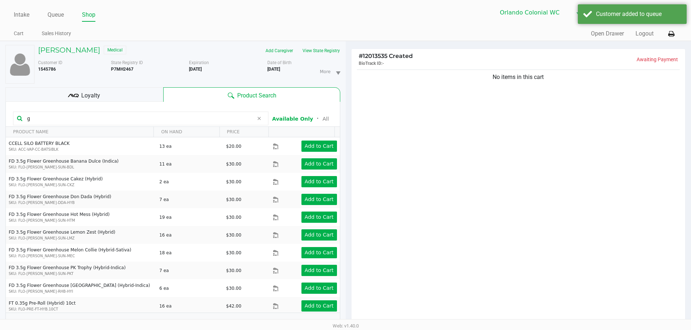
click at [102, 120] on input "g" at bounding box center [138, 118] width 229 height 11
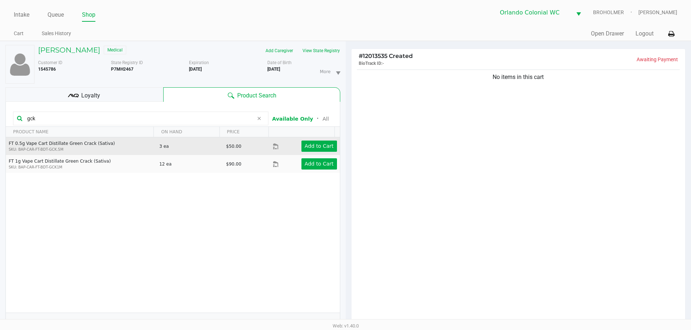
click at [294, 147] on div "Add to Cart" at bounding box center [312, 146] width 59 height 11
click at [317, 146] on app-button-loader "Add to Cart" at bounding box center [319, 146] width 29 height 6
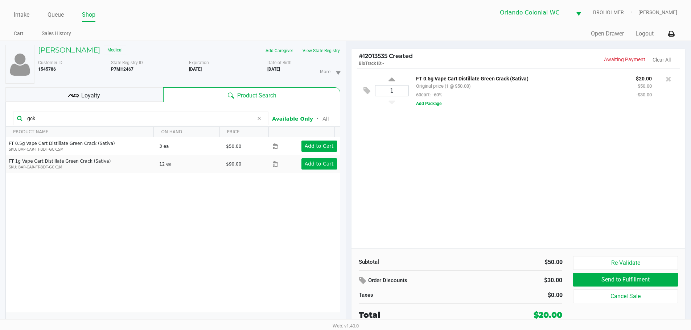
click at [382, 161] on div "1 FT 0.5g Vape Cart Distillate Green Crack (Sativa) Original price (1 @ $50.00)…" at bounding box center [518, 158] width 334 height 181
drag, startPoint x: 102, startPoint y: 118, endPoint x: 0, endPoint y: 107, distance: 102.1
click at [8, 110] on kendo-grid-toolbar "gck Available Only ᛫ All" at bounding box center [173, 114] width 334 height 25
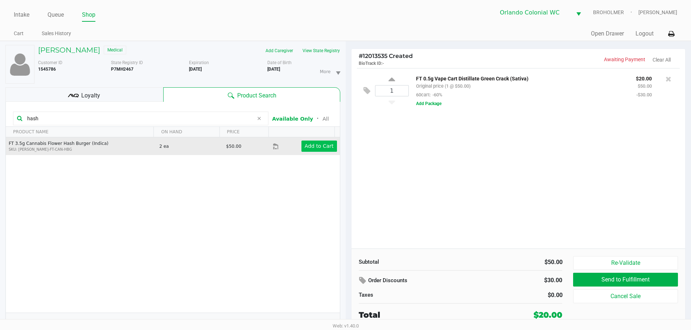
type input "hash"
click at [312, 144] on app-button-loader "Add to Cart" at bounding box center [319, 146] width 29 height 6
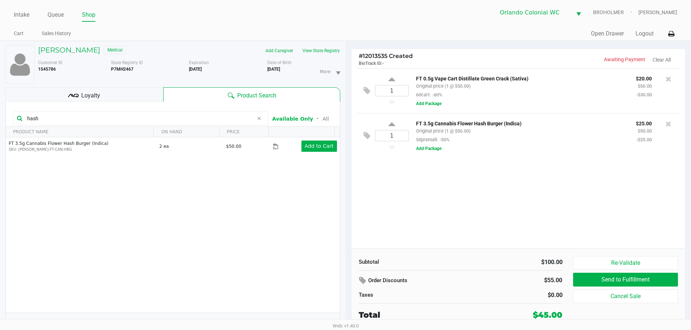
click at [451, 190] on div "1 FT 0.5g Vape Cart Distillate Green Crack (Sativa) Original price (1 @ $50.00)…" at bounding box center [518, 158] width 334 height 181
click at [504, 198] on div "1 FT 0.5g Vape Cart Distillate Green Crack (Sativa) Original price (1 @ $50.00)…" at bounding box center [518, 158] width 334 height 181
click at [500, 207] on div "1 FT 0.5g Vape Cart Distillate Green Crack (Sativa) Original price (1 @ $50.00)…" at bounding box center [518, 158] width 334 height 181
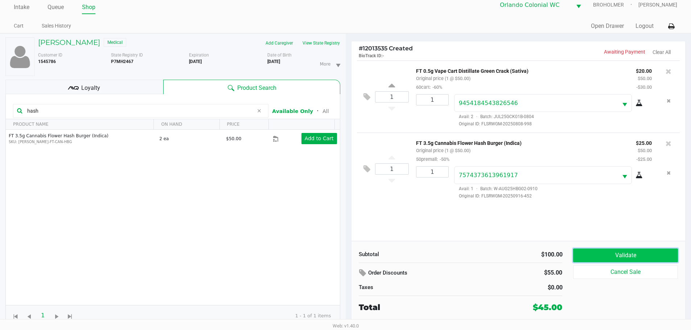
click at [625, 250] on button "Validate" at bounding box center [625, 256] width 104 height 14
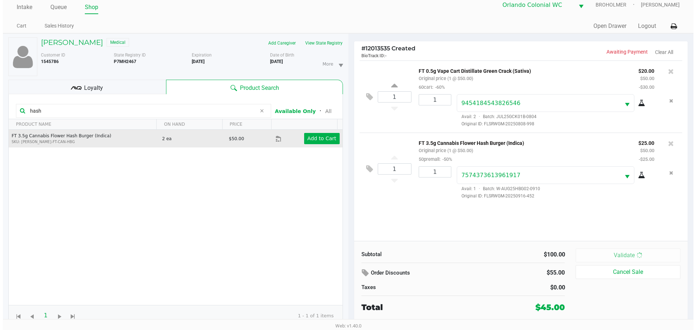
scroll to position [0, 0]
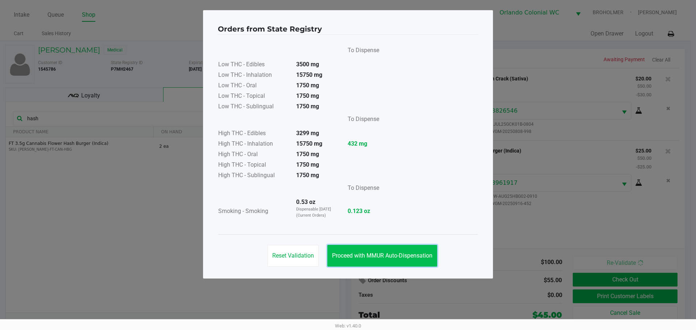
click at [418, 249] on button "Proceed with MMUR Auto-Dispensation" at bounding box center [382, 256] width 110 height 22
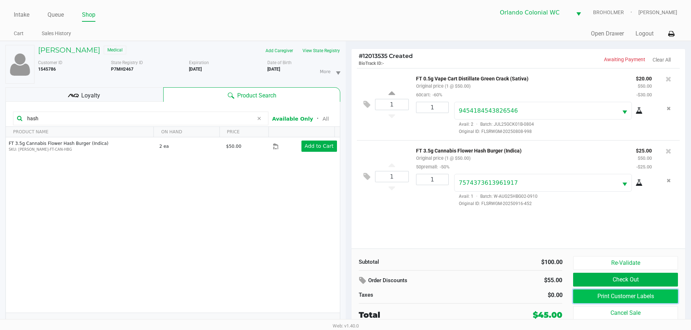
click at [595, 297] on button "Print Customer Labels" at bounding box center [625, 297] width 104 height 14
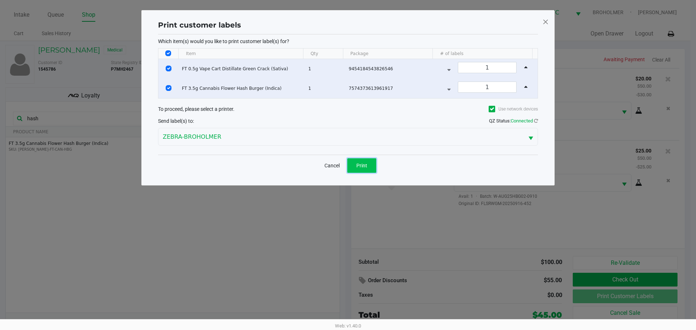
click at [367, 164] on button "Print" at bounding box center [361, 165] width 29 height 15
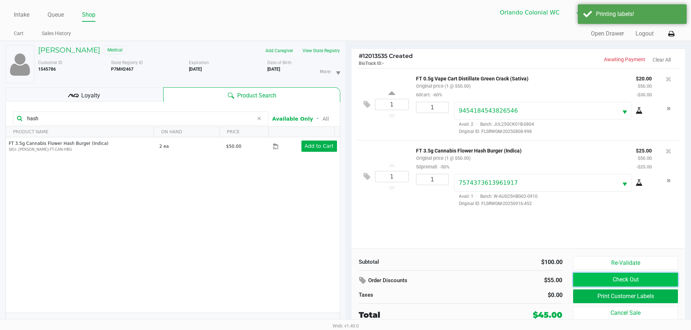
click at [618, 281] on button "Check Out" at bounding box center [625, 280] width 104 height 14
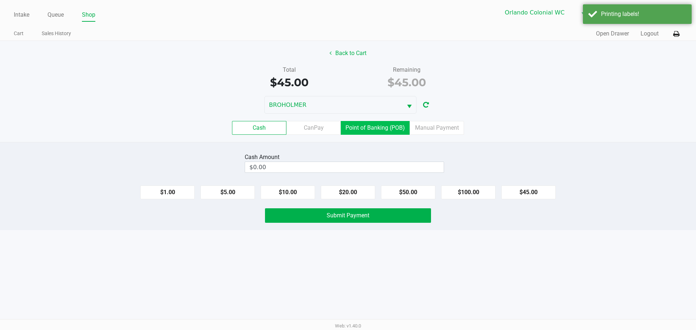
click at [360, 129] on label "Point of Banking (POB)" at bounding box center [375, 128] width 69 height 14
click at [0, 0] on 7 "Point of Banking (POB)" at bounding box center [0, 0] width 0 height 0
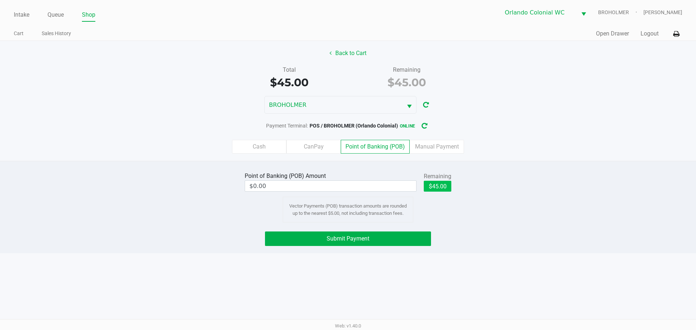
click at [433, 183] on button "$45.00" at bounding box center [438, 186] width 28 height 11
type input "$45.00"
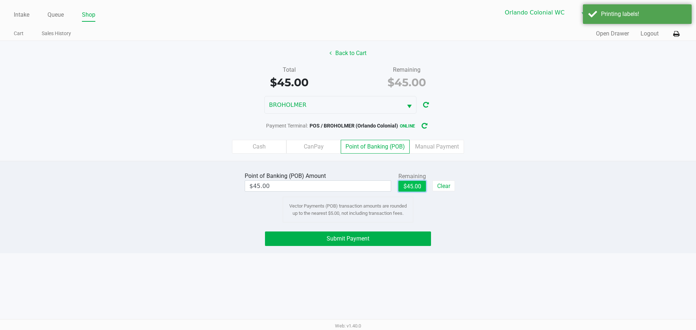
click at [391, 234] on button "Submit Payment" at bounding box center [348, 239] width 166 height 15
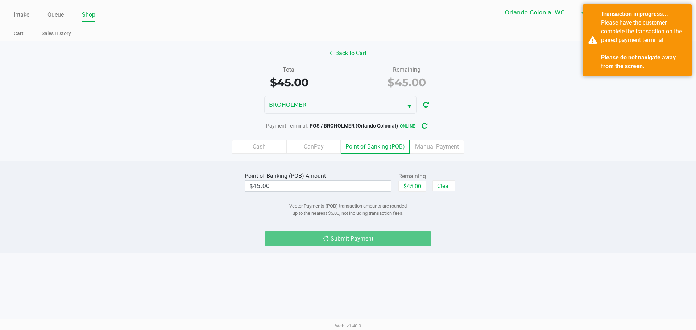
click at [523, 152] on div "Cash CanPay Point of Banking (POB) Manual Payment" at bounding box center [348, 147] width 696 height 14
click at [512, 106] on div "BROHOLMER" at bounding box center [348, 105] width 696 height 18
click at [474, 89] on div "Total $45.00 Remaining $45.00" at bounding box center [348, 78] width 707 height 25
click at [354, 267] on div "Intake Queue Shop Orlando Colonial WC BROHOLMER Reynaldo Lewis JR Cart Sales Hi…" at bounding box center [348, 165] width 696 height 330
click at [492, 111] on div "BROHOLMER" at bounding box center [348, 105] width 696 height 18
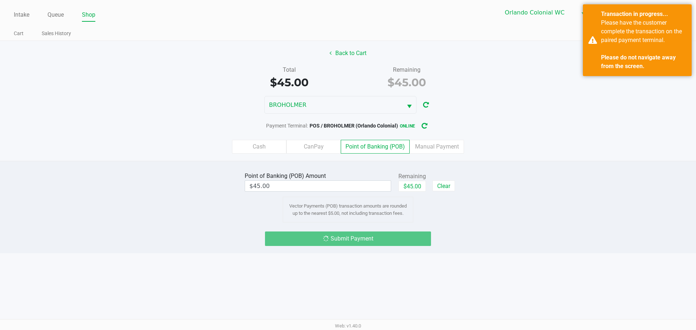
click at [482, 216] on div "Point of Banking (POB) Amount $45.00 Remaining $45.00 Clear Vector Payments (PO…" at bounding box center [348, 196] width 707 height 52
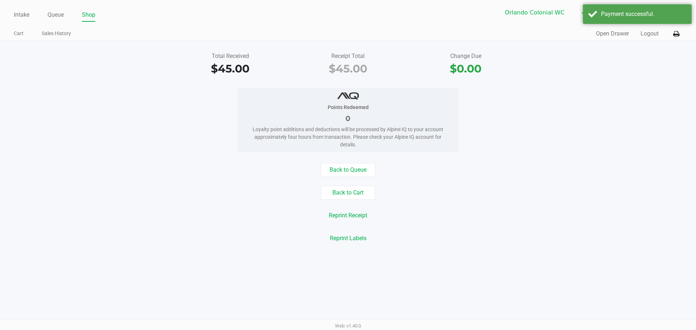
click at [452, 226] on div "Back to Queue Back to Cart Reprint Receipt Reprint Labels" at bounding box center [348, 204] width 707 height 82
click at [20, 17] on link "Intake" at bounding box center [22, 15] width 16 height 10
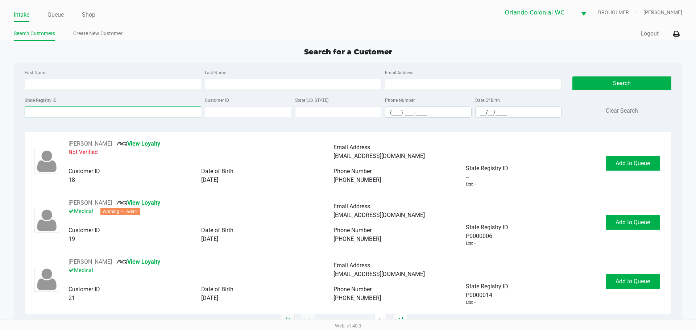
click at [62, 112] on input "State Registry ID" at bounding box center [113, 112] width 177 height 11
click at [54, 101] on label "State Registry ID" at bounding box center [41, 100] width 32 height 7
click at [54, 107] on input "State Registry ID" at bounding box center [113, 112] width 177 height 11
click at [55, 14] on link "Queue" at bounding box center [56, 15] width 16 height 10
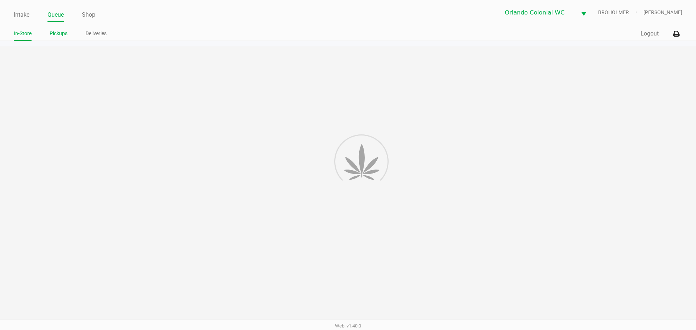
click at [59, 34] on link "Pickups" at bounding box center [59, 33] width 18 height 9
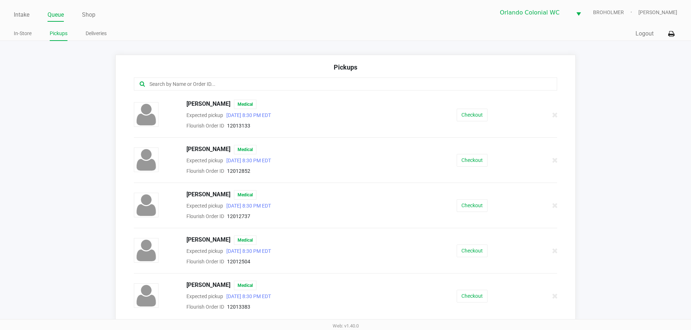
click at [180, 84] on input "text" at bounding box center [334, 84] width 371 height 8
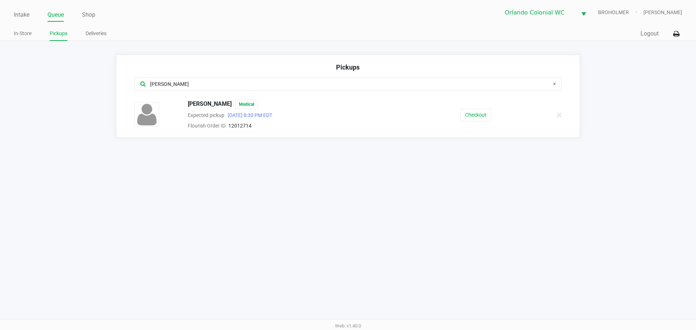
type input "eric"
click at [474, 114] on button "Checkout" at bounding box center [476, 115] width 31 height 13
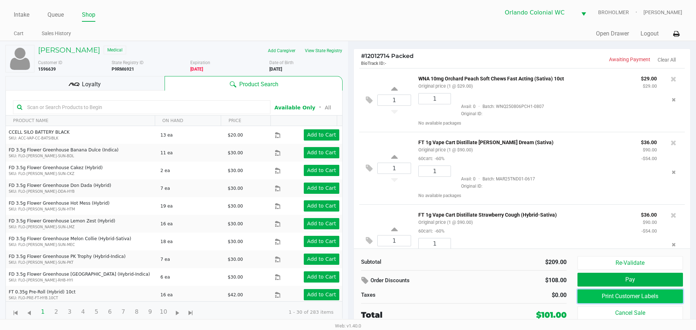
click at [613, 304] on button "Print Customer Labels" at bounding box center [631, 297] width 106 height 14
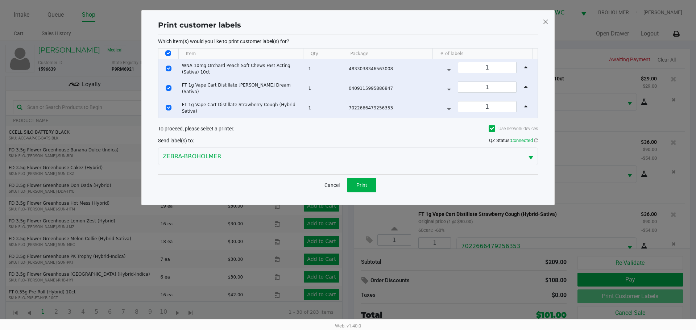
click at [358, 188] on span "Print" at bounding box center [361, 185] width 11 height 6
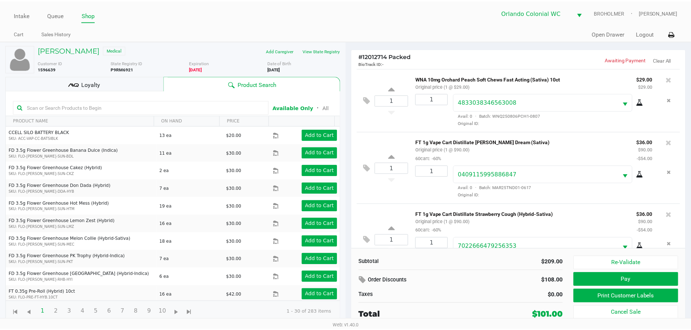
scroll to position [28, 0]
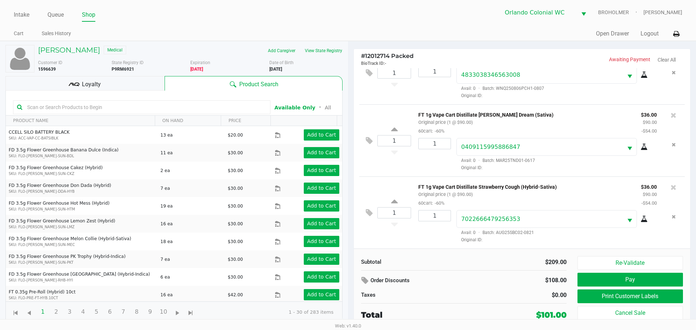
click at [111, 77] on div "Loyalty" at bounding box center [84, 83] width 159 height 15
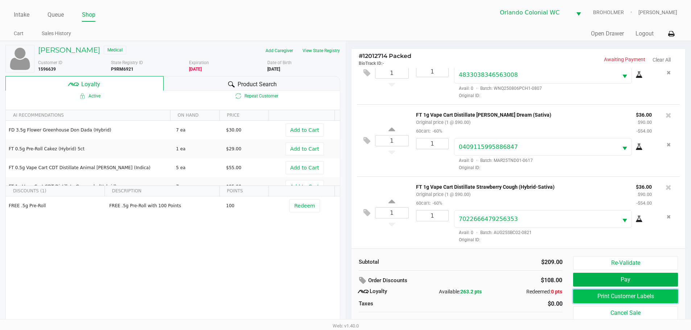
click at [599, 290] on button "Print Customer Labels" at bounding box center [625, 297] width 104 height 14
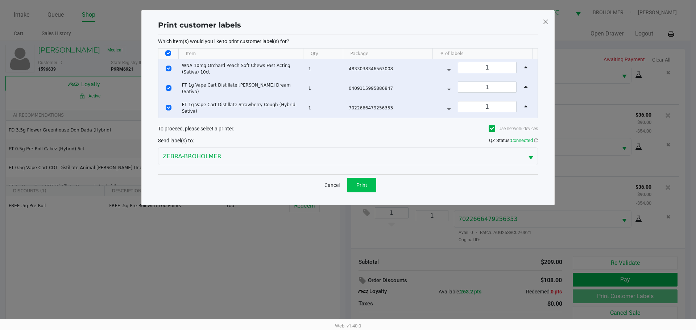
click at [364, 184] on span "Print" at bounding box center [361, 185] width 11 height 6
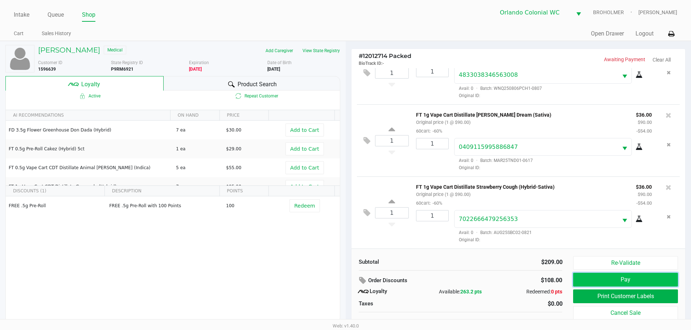
click at [598, 275] on button "Pay" at bounding box center [625, 280] width 104 height 14
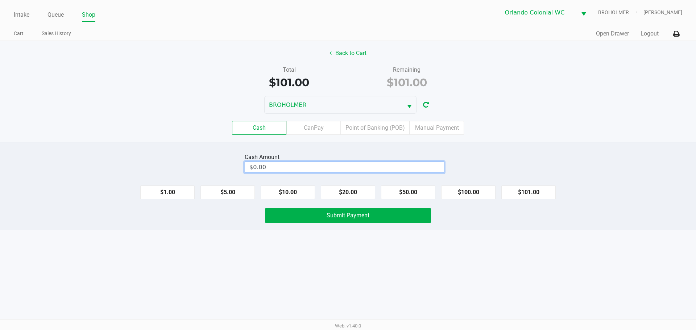
click at [313, 166] on input "$0.00" at bounding box center [344, 167] width 199 height 11
click at [347, 55] on button "Back to Cart" at bounding box center [348, 53] width 46 height 14
type input "$0.00"
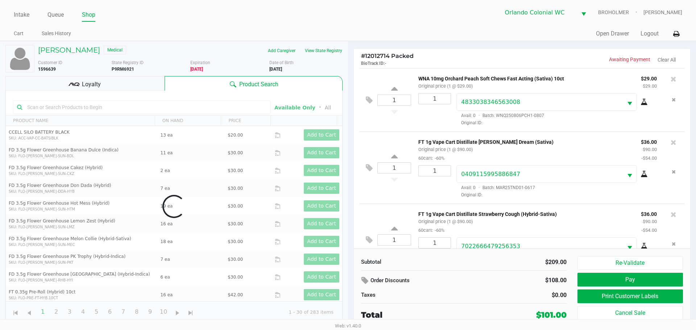
click at [132, 84] on div "Loyalty" at bounding box center [84, 83] width 159 height 15
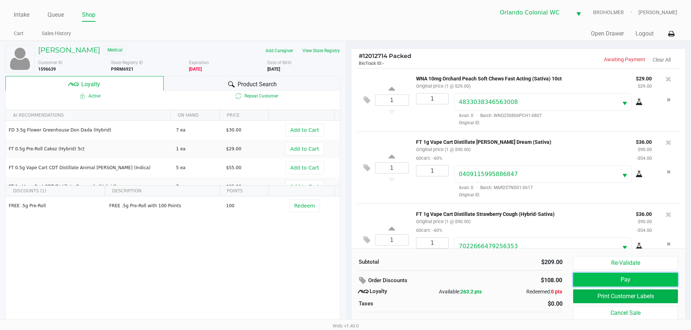
click at [598, 274] on button "Pay" at bounding box center [625, 280] width 104 height 14
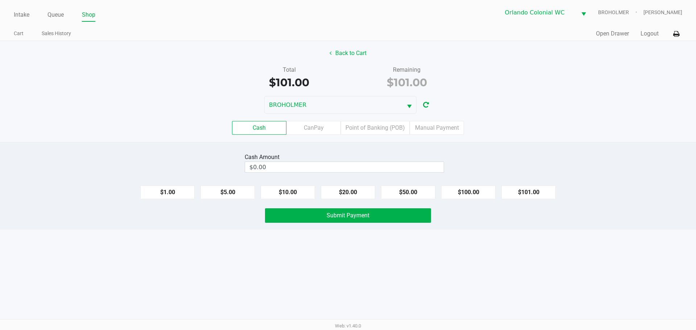
click at [305, 165] on input "$0.00" at bounding box center [344, 167] width 199 height 11
click at [335, 229] on div "Cash Amount 120 Clear $1.00 $5.00 $10.00 $20.00 $50.00 $100.00 $101.00 Submit P…" at bounding box center [348, 186] width 696 height 88
type input "$120.00"
click at [339, 218] on span "Submit Payment" at bounding box center [348, 215] width 43 height 7
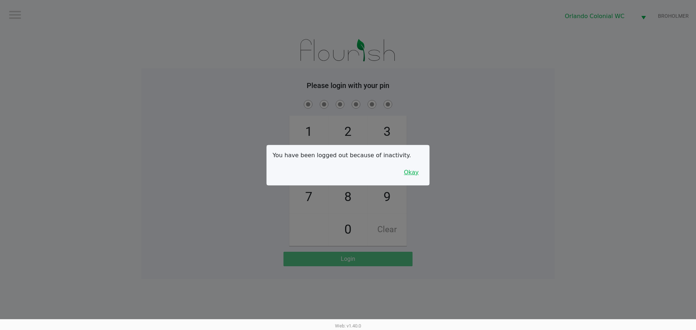
click at [416, 168] on button "Okay" at bounding box center [411, 173] width 24 height 14
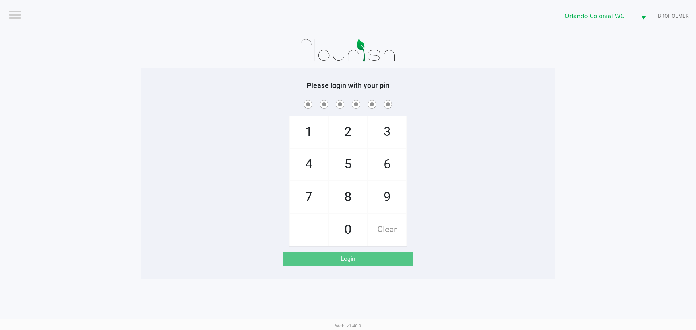
drag, startPoint x: 446, startPoint y: 164, endPoint x: 455, endPoint y: 162, distance: 8.8
click at [448, 163] on div "1 4 7 2 5 8 0 3 6 9 Clear" at bounding box center [347, 173] width 413 height 148
checkbox input "true"
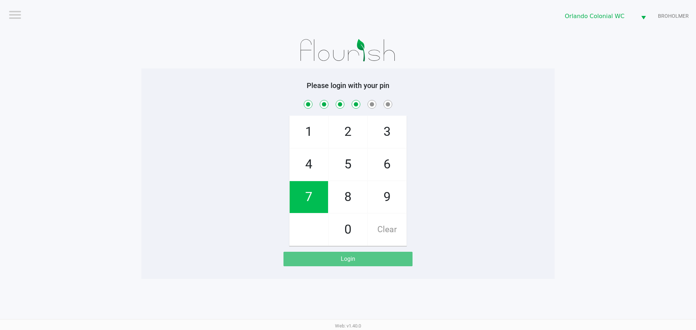
checkbox input "true"
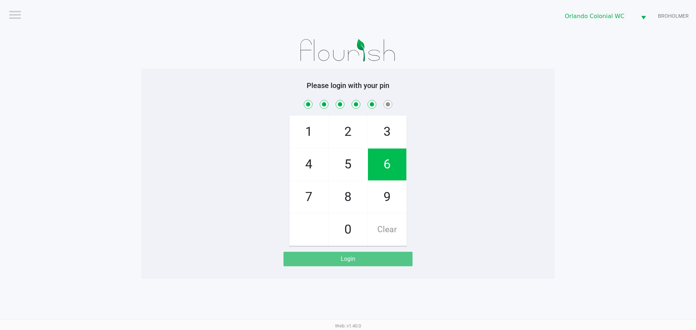
checkbox input "true"
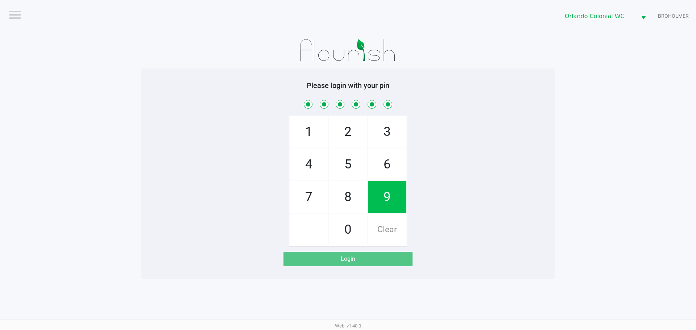
checkbox input "true"
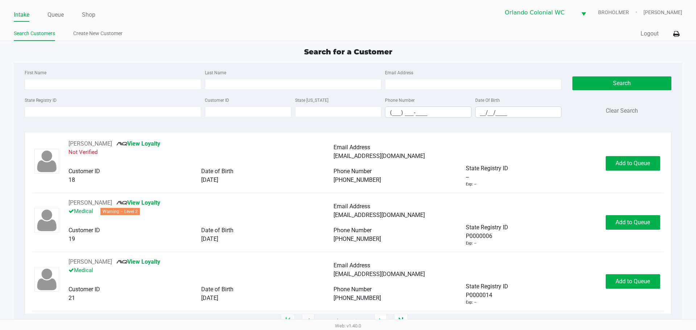
click at [71, 114] on input "State Registry ID" at bounding box center [113, 112] width 177 height 11
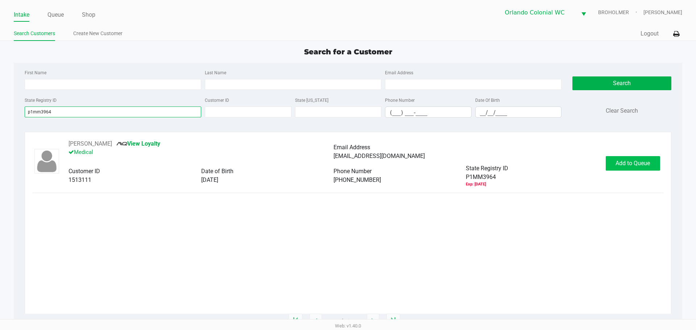
type input "p1mm3964"
click at [636, 168] on button "Add to Queue" at bounding box center [633, 163] width 54 height 15
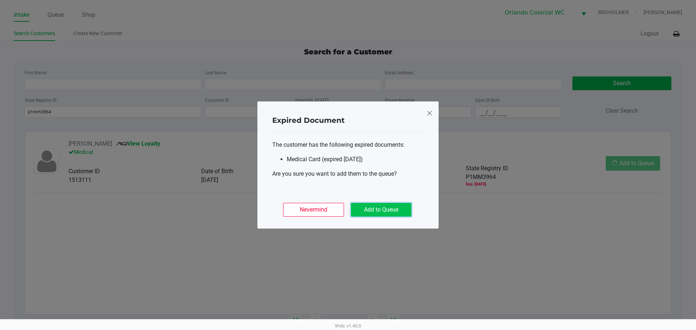
click at [394, 208] on button "Add to Queue" at bounding box center [381, 210] width 61 height 14
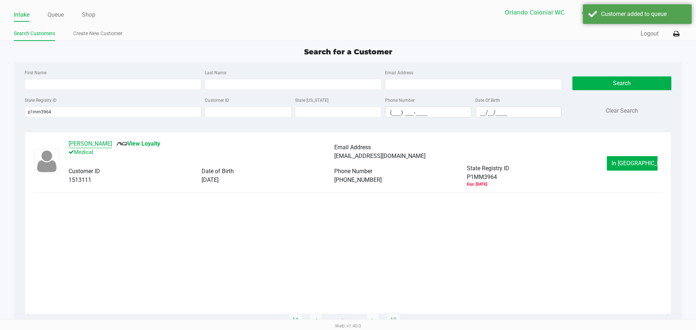
click at [99, 142] on button "COURTNEE VAN TULL" at bounding box center [91, 144] width 44 height 9
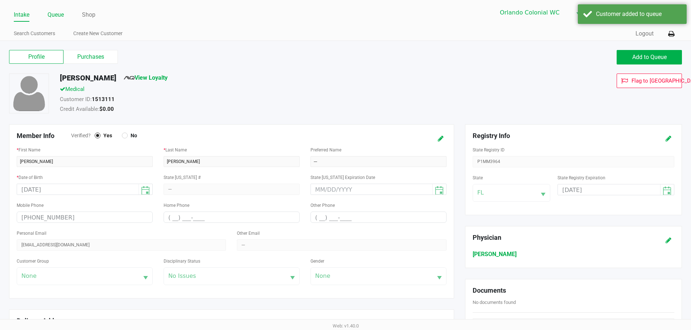
click at [61, 14] on link "Queue" at bounding box center [56, 15] width 16 height 10
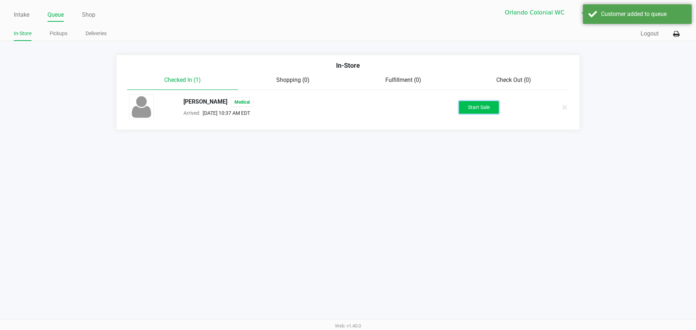
click at [471, 109] on button "Start Sale" at bounding box center [479, 107] width 40 height 13
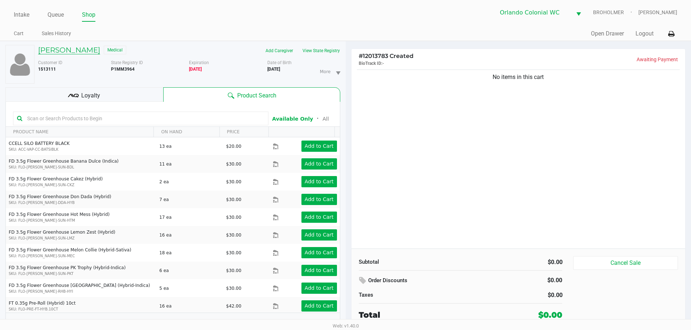
click at [94, 52] on h5 "COURTNEE VAN TULL" at bounding box center [69, 50] width 62 height 9
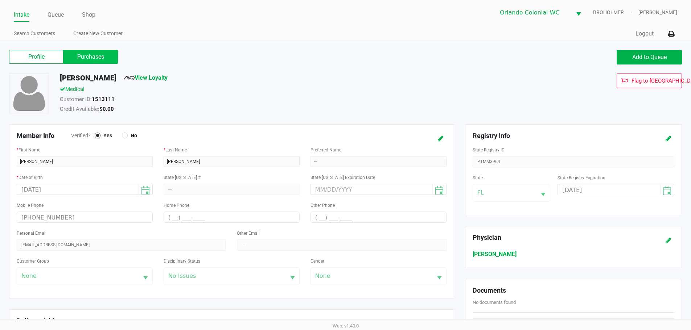
click at [100, 56] on label "Purchases" at bounding box center [90, 57] width 54 height 14
click at [0, 0] on 1 "Purchases" at bounding box center [0, 0] width 0 height 0
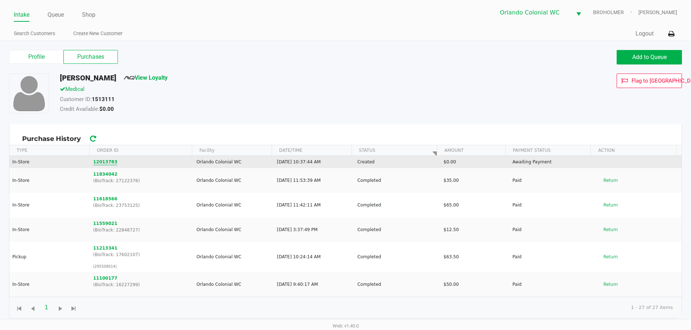
click at [111, 163] on button "12013783" at bounding box center [105, 162] width 24 height 7
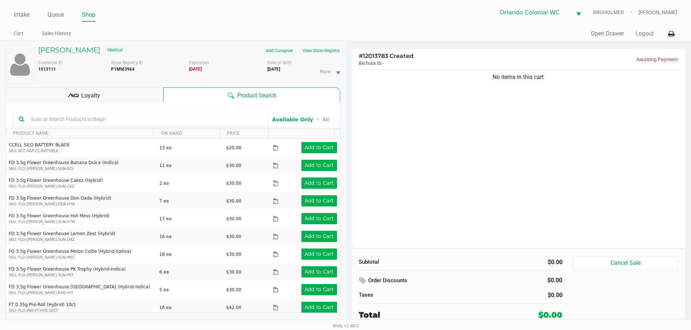
click at [180, 117] on input "text" at bounding box center [145, 119] width 235 height 11
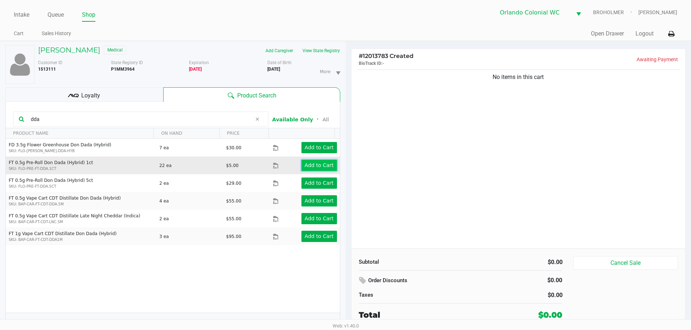
click at [326, 161] on button "Add to Cart" at bounding box center [319, 165] width 36 height 11
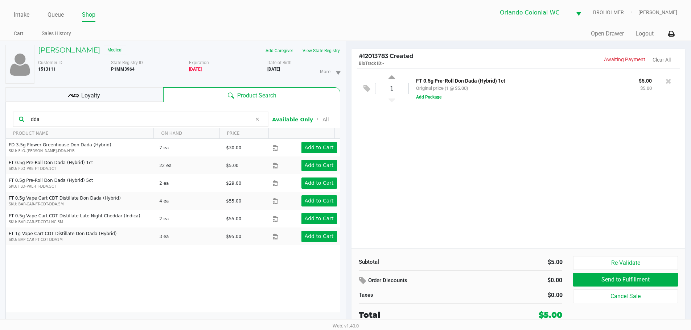
drag, startPoint x: 90, startPoint y: 119, endPoint x: 0, endPoint y: 104, distance: 91.5
click at [0, 107] on div "COURTNEE VAN TULL Medical Add Caregiver View State Registry Customer ID 1513111…" at bounding box center [173, 189] width 346 height 297
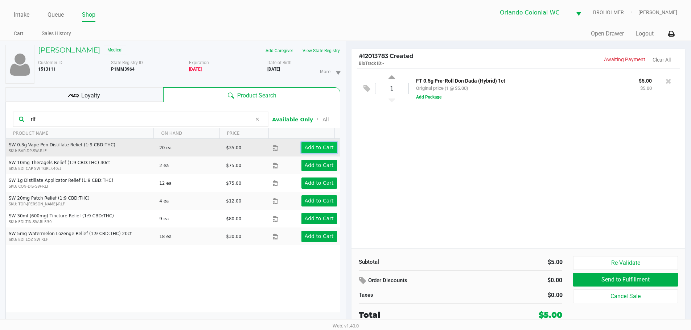
click at [308, 143] on button "Add to Cart" at bounding box center [319, 147] width 36 height 11
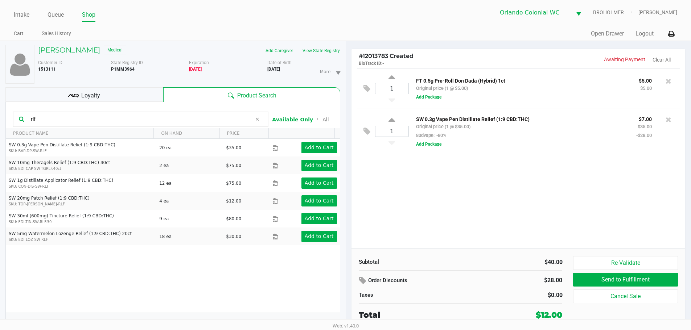
drag, startPoint x: 38, startPoint y: 119, endPoint x: 4, endPoint y: 119, distance: 33.7
click at [6, 119] on kendo-grid-toolbar "rlf Available Only ᛫ All" at bounding box center [173, 115] width 334 height 26
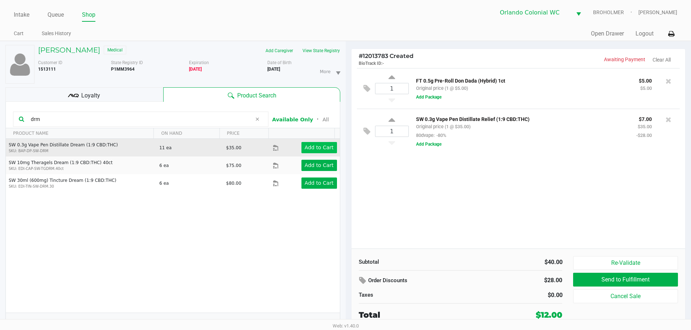
type input "drm"
click at [320, 149] on app-button-loader "Add to Cart" at bounding box center [319, 148] width 29 height 6
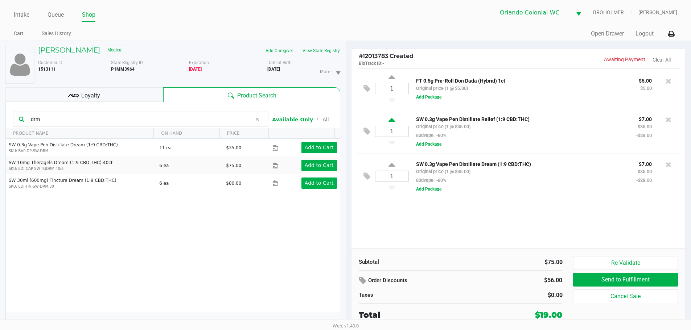
click at [393, 121] on icon at bounding box center [391, 121] width 7 height 9
type input "2"
click at [434, 98] on button "Add Package" at bounding box center [428, 97] width 25 height 7
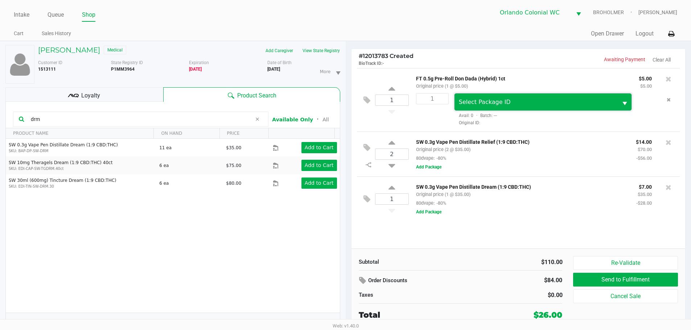
click at [480, 104] on span "Select Package ID" at bounding box center [485, 102] width 52 height 7
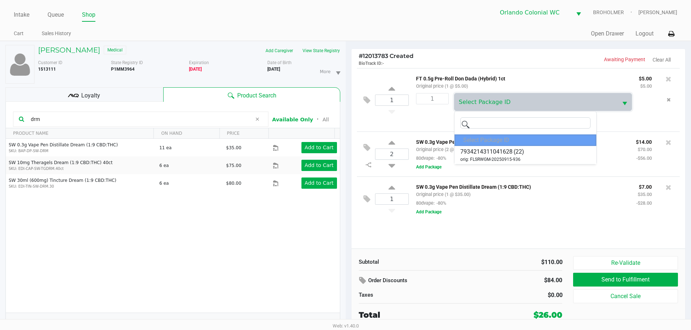
click at [411, 115] on div "1" at bounding box center [430, 109] width 38 height 33
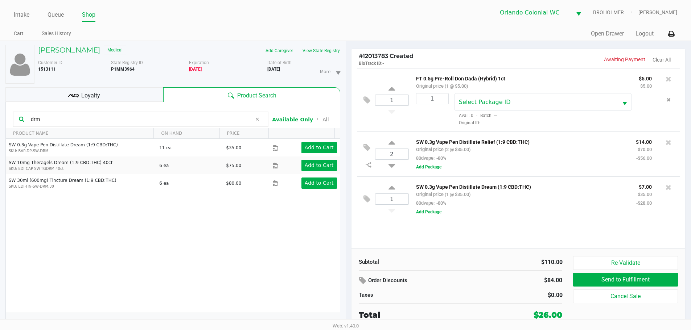
click at [635, 95] on div "Select Package ID Avail: 0 · Batch: --- Original ID:" at bounding box center [553, 109] width 209 height 33
click at [667, 96] on button "Remove the package from the orderLine" at bounding box center [669, 99] width 10 height 13
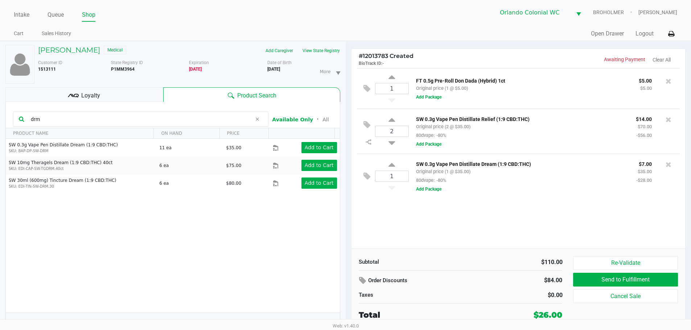
click at [482, 102] on div "1 FT 0.5g Pre-Roll Don Dada (Hybrid) 1ct Original price (1 @ $5.00) $5.00 $5.00…" at bounding box center [518, 88] width 323 height 41
click at [496, 207] on div "1 FT 0.5g Pre-Roll Don Dada (Hybrid) 1ct Original price (1 @ $5.00) $5.00 $5.00…" at bounding box center [518, 158] width 334 height 181
drag, startPoint x: 88, startPoint y: 119, endPoint x: 0, endPoint y: 118, distance: 88.1
click at [0, 119] on div "COURTNEE VAN TULL Medical Add Caregiver View State Registry Customer ID 1513111…" at bounding box center [173, 189] width 346 height 297
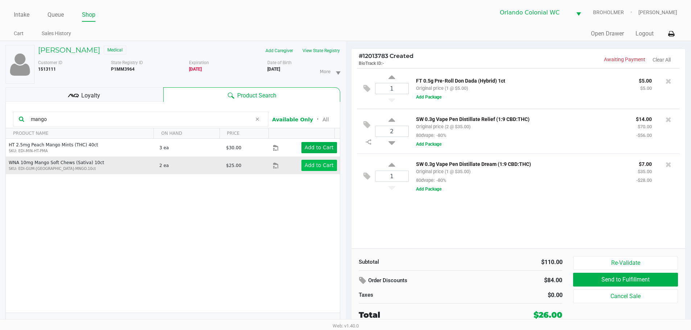
type input "mango"
click at [323, 166] on app-button-loader "Add to Cart" at bounding box center [319, 165] width 29 height 6
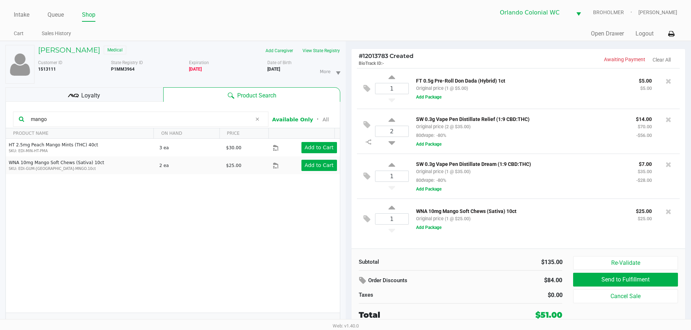
click at [503, 234] on div "1 WNA 10mg Mango Soft Chews (Sativa) 10ct Original price (1 @ $25.00) $25.00 $2…" at bounding box center [518, 219] width 323 height 41
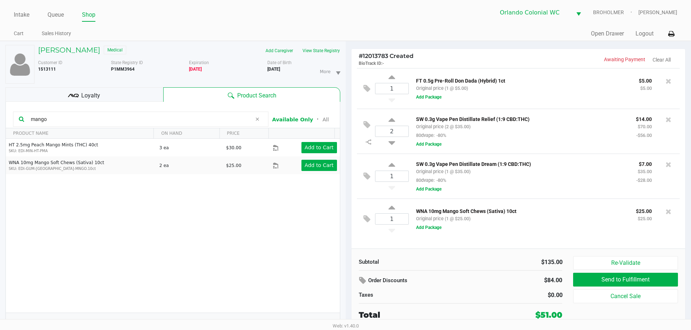
click at [491, 234] on div "1 WNA 10mg Mango Soft Chews (Sativa) 10ct Original price (1 @ $25.00) $25.00 $2…" at bounding box center [518, 219] width 323 height 41
click at [497, 236] on div "1 WNA 10mg Mango Soft Chews (Sativa) 10ct Original price (1 @ $25.00) $25.00 $2…" at bounding box center [518, 219] width 323 height 41
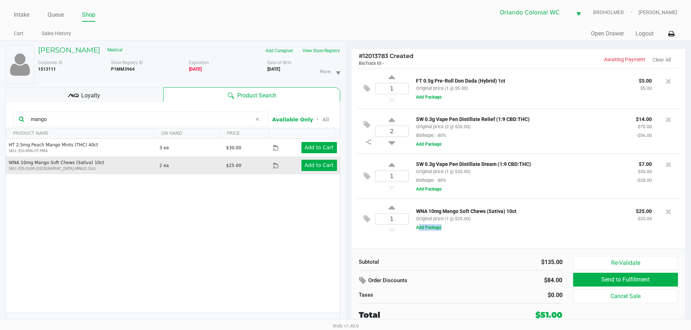
click at [511, 235] on div "1 WNA 10mg Mango Soft Chews (Sativa) 10ct Original price (1 @ $25.00) $25.00 $2…" at bounding box center [518, 219] width 323 height 41
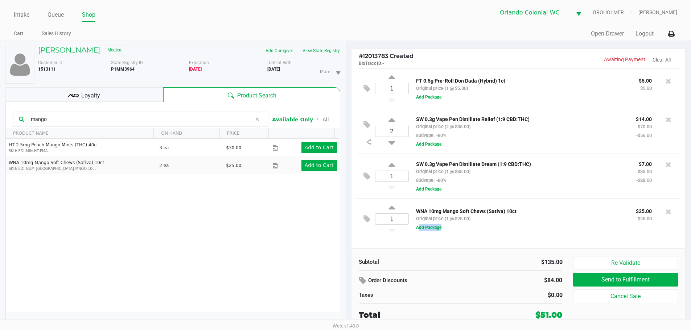
click at [585, 210] on p "WNA 10mg Mango Soft Chews (Sativa) 10ct" at bounding box center [520, 211] width 209 height 8
click at [556, 162] on p "SW 0.3g Vape Pen Distillate Dream (1:9 CBD:THC)" at bounding box center [520, 164] width 209 height 8
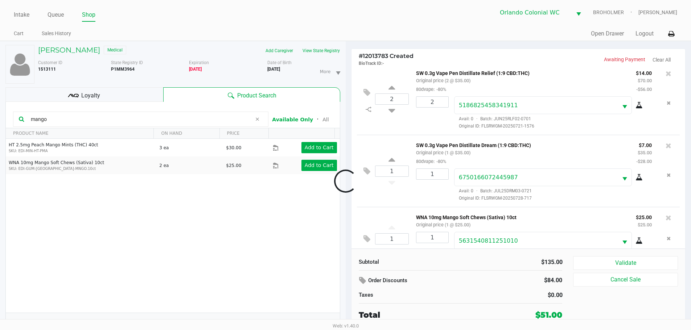
scroll to position [92, 0]
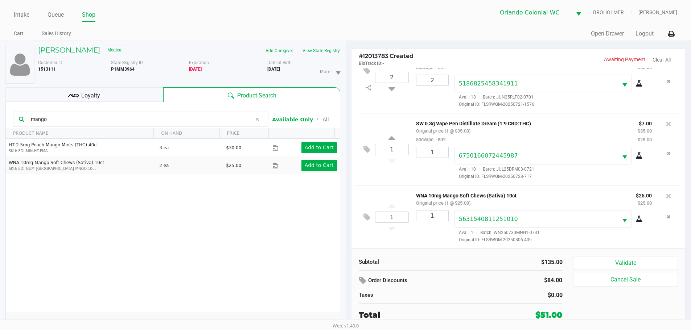
click at [625, 263] on button "Validate" at bounding box center [625, 263] width 104 height 14
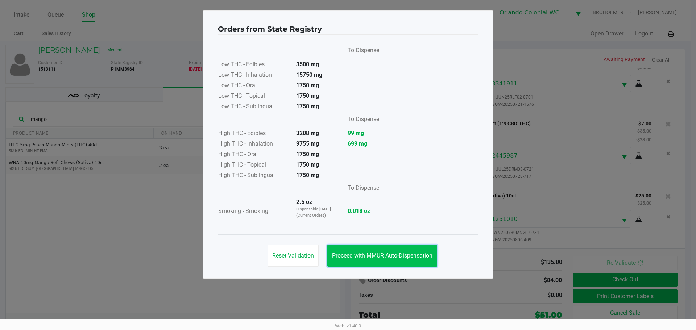
click at [391, 253] on span "Proceed with MMUR Auto-Dispensation" at bounding box center [382, 255] width 100 height 7
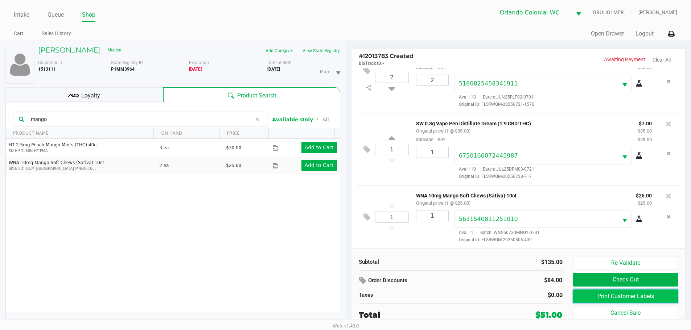
click at [605, 295] on button "Print Customer Labels" at bounding box center [625, 297] width 104 height 14
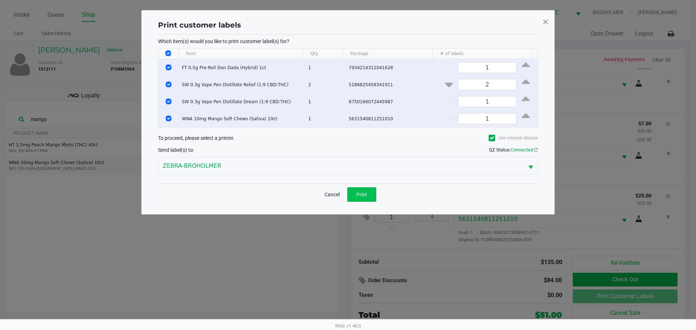
click at [362, 193] on span "Print" at bounding box center [361, 195] width 11 height 6
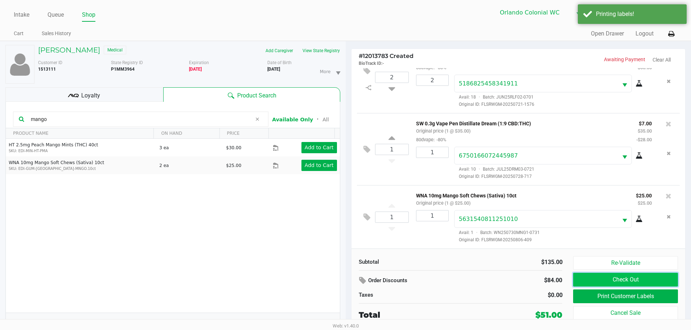
click at [615, 280] on button "Check Out" at bounding box center [625, 280] width 104 height 14
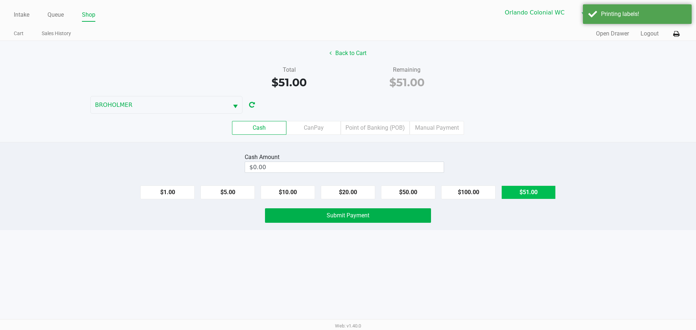
click at [533, 191] on button "$51.00" at bounding box center [529, 193] width 54 height 14
type input "$51.00"
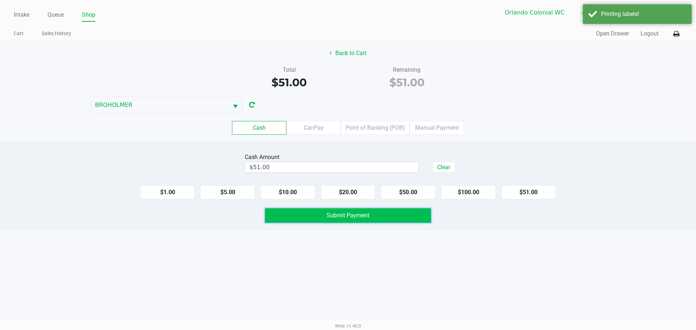
click at [395, 219] on button "Submit Payment" at bounding box center [348, 216] width 166 height 15
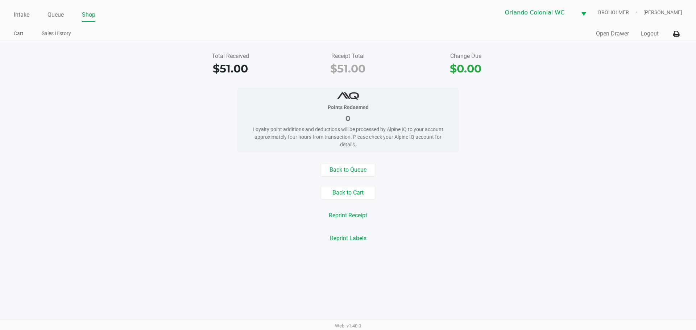
click at [329, 192] on button "Back to Cart" at bounding box center [348, 193] width 54 height 14
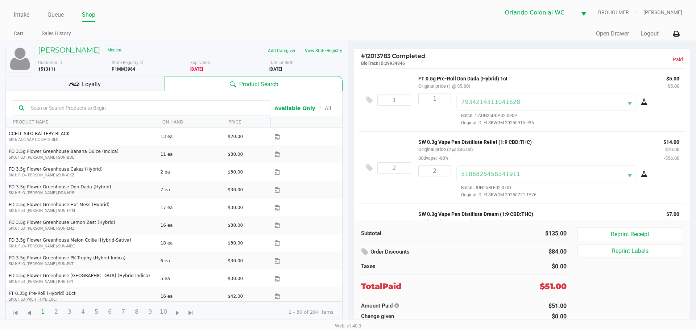
click at [94, 51] on h5 "COURTNEE VAN TULL" at bounding box center [69, 50] width 62 height 9
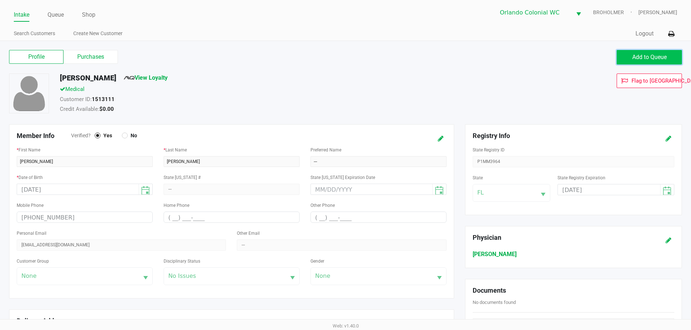
click at [629, 57] on button "Add to Queue" at bounding box center [649, 57] width 65 height 15
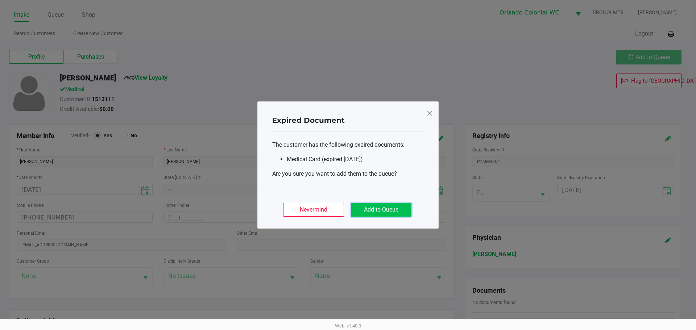
click at [400, 212] on button "Add to Queue" at bounding box center [381, 210] width 61 height 14
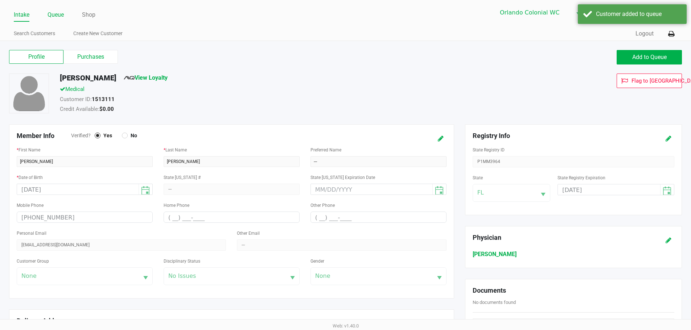
click at [59, 15] on link "Queue" at bounding box center [56, 15] width 16 height 10
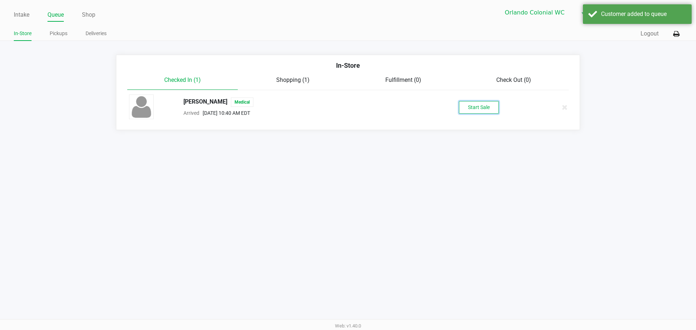
click at [462, 104] on button "Start Sale" at bounding box center [479, 107] width 40 height 13
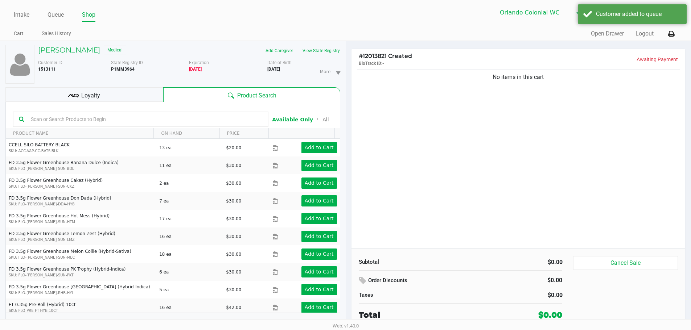
click at [102, 121] on input "text" at bounding box center [145, 119] width 235 height 11
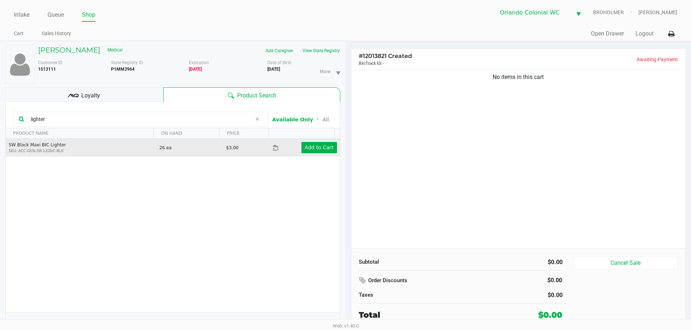
type input "lighter"
click at [323, 154] on td "Add to Cart" at bounding box center [306, 148] width 67 height 18
click at [317, 146] on app-button-loader "Add to Cart" at bounding box center [319, 148] width 29 height 6
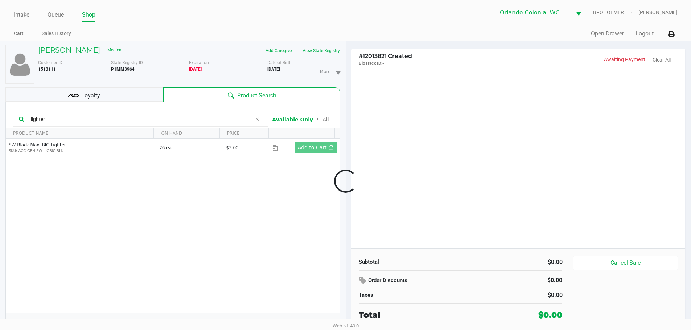
click at [487, 147] on div at bounding box center [345, 181] width 691 height 208
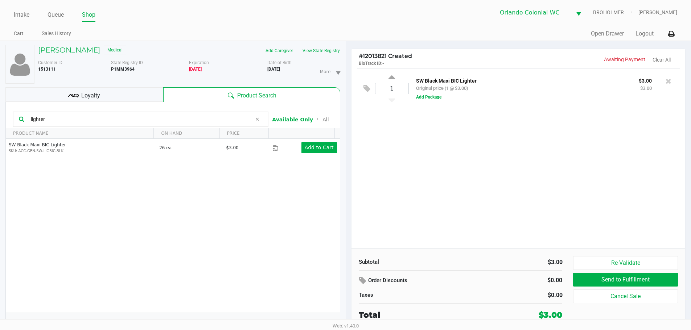
click at [492, 174] on div "1 SW Black Maxi BIC Lighter Original price (1 @ $3.00) $3.00 $3.00 Add Package" at bounding box center [518, 158] width 334 height 181
click at [435, 97] on button "Add Package" at bounding box center [428, 97] width 25 height 7
click at [469, 104] on span "Select Package ID" at bounding box center [485, 102] width 52 height 7
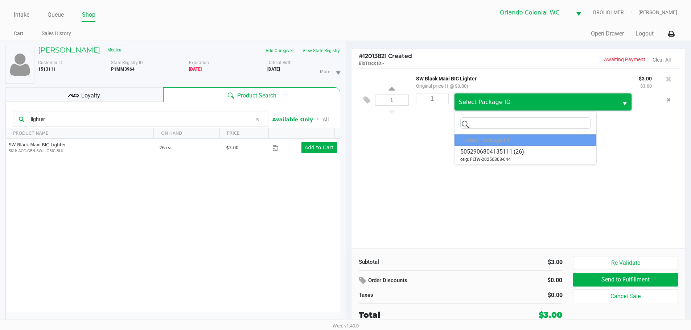
click at [515, 156] on span "(26)" at bounding box center [519, 152] width 11 height 9
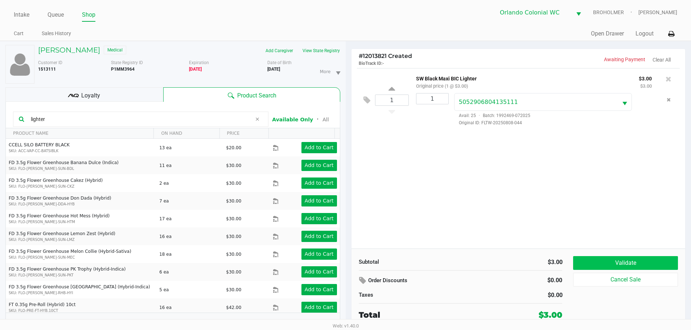
click at [618, 259] on button "Validate" at bounding box center [625, 263] width 104 height 14
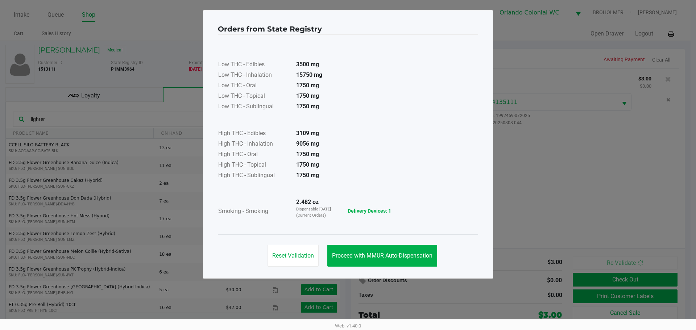
click at [391, 257] on span "Proceed with MMUR Auto-Dispensation" at bounding box center [382, 255] width 100 height 7
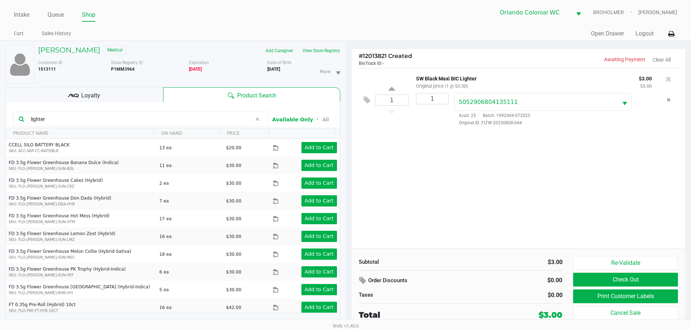
click at [602, 296] on button "Print Customer Labels" at bounding box center [625, 297] width 104 height 14
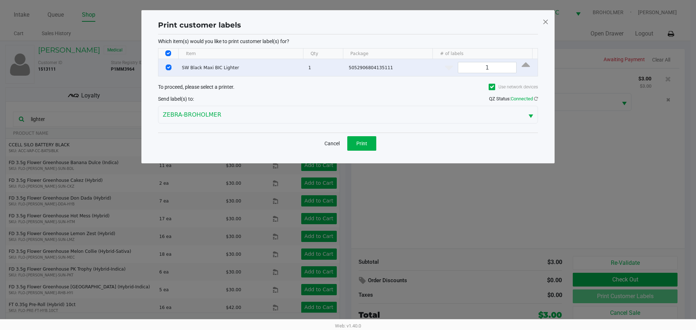
click at [363, 142] on span "Print" at bounding box center [361, 144] width 11 height 6
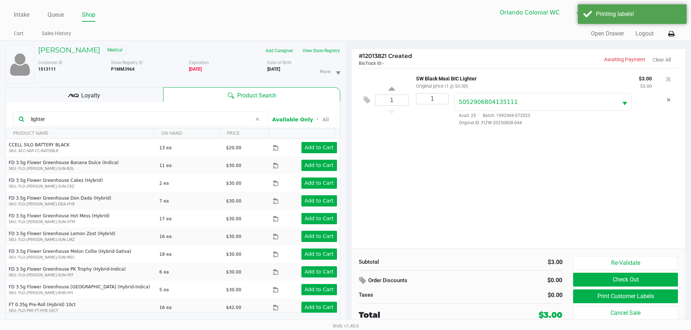
click at [612, 281] on button "Check Out" at bounding box center [625, 280] width 104 height 14
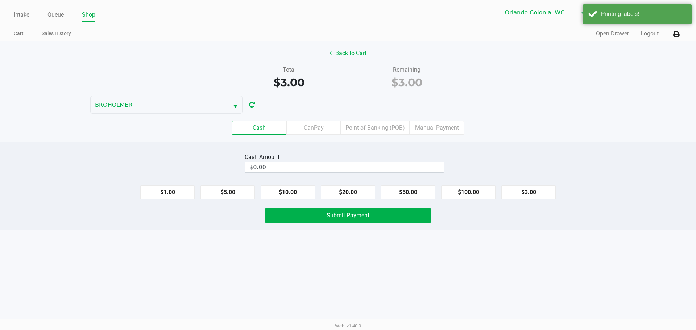
click at [369, 132] on label "Point of Banking (POB)" at bounding box center [375, 128] width 69 height 14
click at [0, 0] on 7 "Point of Banking (POB)" at bounding box center [0, 0] width 0 height 0
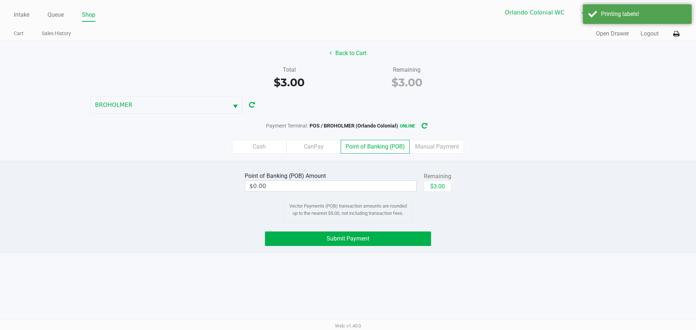
click at [440, 184] on button "$3.00" at bounding box center [438, 186] width 28 height 11
type input "$3.00"
click at [398, 232] on button "Submit Payment" at bounding box center [348, 239] width 166 height 15
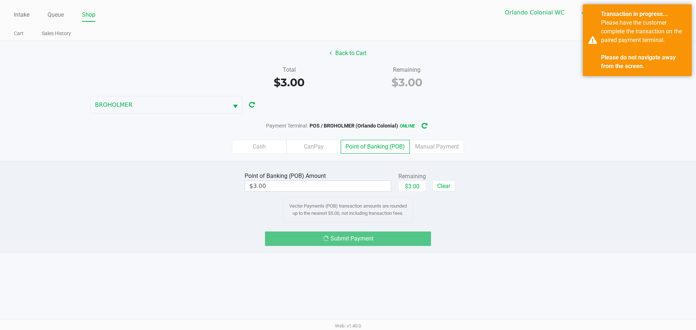
click at [509, 125] on div "Payment Terminal: POS / BROHOLMER (Orlando Colonial) online" at bounding box center [348, 125] width 696 height 13
click at [610, 42] on div "Please have the customer complete the transaction on the paired payment termina…" at bounding box center [643, 44] width 85 height 52
click at [494, 128] on div "Payment Terminal: POS / BROHOLMER (Orlando Colonial) online" at bounding box center [348, 125] width 696 height 13
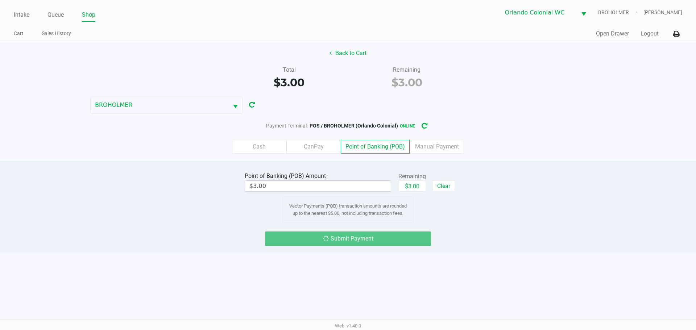
click at [520, 170] on div "Point of Banking (POB) Amount $3.00 Remaining $3.00 Clear Vector Payments (POB)…" at bounding box center [348, 207] width 696 height 92
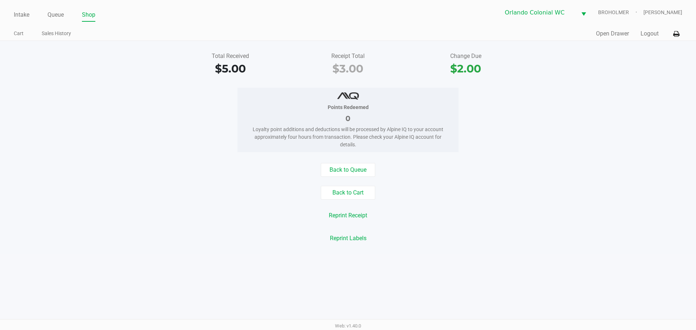
click at [62, 11] on link "Queue" at bounding box center [56, 15] width 16 height 10
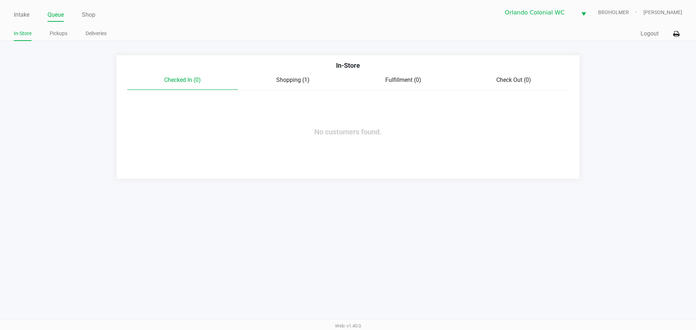
click at [191, 166] on div "In-Store Checked In (0) Shopping (1) Fulfillment (0) Check Out (0) No customers…" at bounding box center [348, 117] width 464 height 125
click at [293, 83] on span "Shopping (1)" at bounding box center [292, 80] width 33 height 7
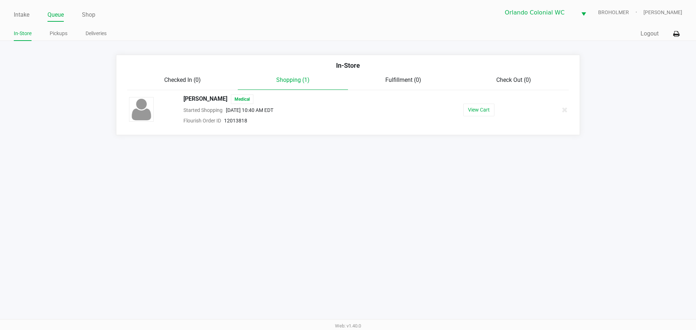
click at [26, 14] on link "Intake" at bounding box center [22, 15] width 16 height 10
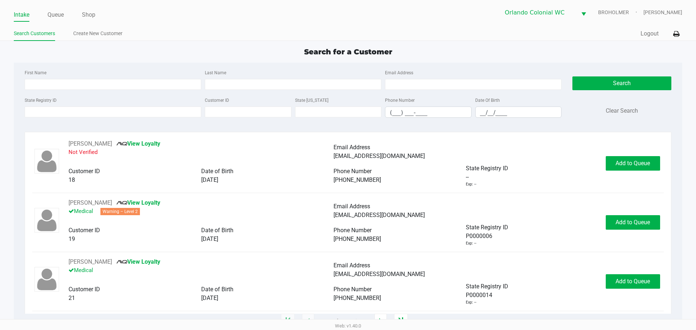
click at [53, 34] on link "Search Customers" at bounding box center [34, 33] width 41 height 9
click at [88, 53] on div "Search for a Customer" at bounding box center [347, 51] width 679 height 11
click at [63, 110] on input "State Registry ID" at bounding box center [113, 112] width 177 height 11
click at [263, 25] on div "Intake Queue Shop Orlando Colonial WC BROHOLMER Reynaldo Lewis JR Search Custom…" at bounding box center [348, 20] width 696 height 41
click at [63, 109] on input "State Registry ID" at bounding box center [113, 112] width 177 height 11
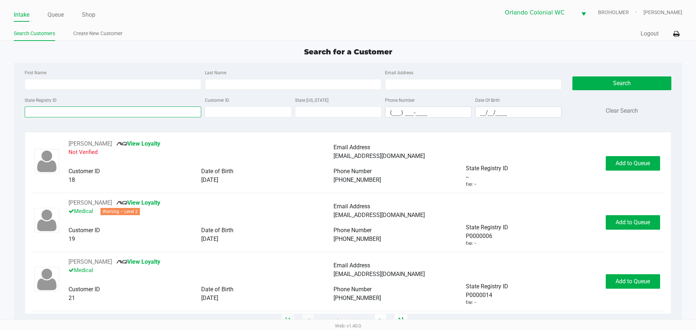
click at [63, 109] on input "State Registry ID" at bounding box center [113, 112] width 177 height 11
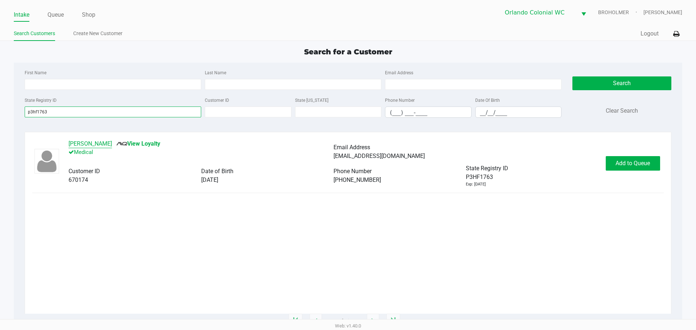
type input "p3hf1763"
click at [85, 140] on button "JORGE CAPOTE" at bounding box center [91, 144] width 44 height 9
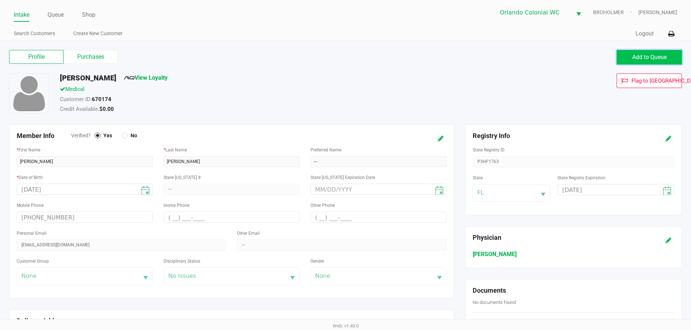
click at [667, 57] on span "Add to Queue" at bounding box center [649, 57] width 34 height 7
click at [663, 57] on span "Add to Queue" at bounding box center [649, 57] width 34 height 7
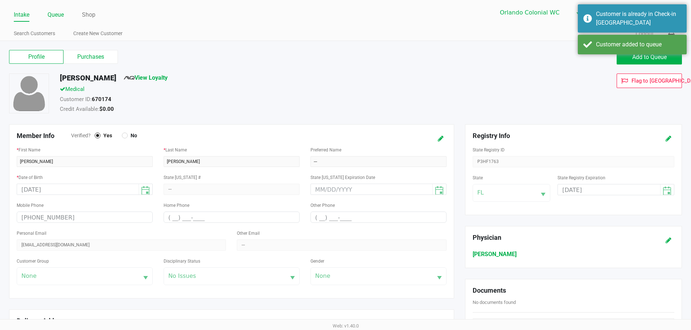
click at [59, 15] on link "Queue" at bounding box center [56, 15] width 16 height 10
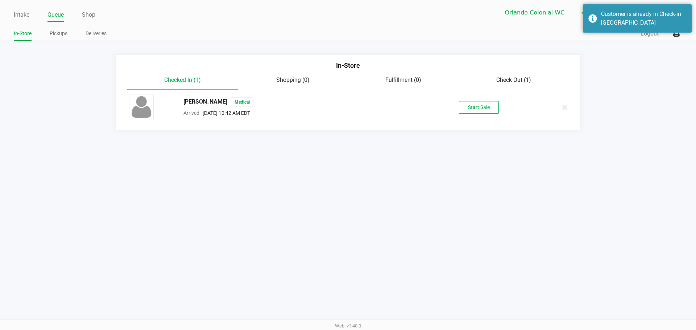
click at [477, 100] on div "JORGE CAPOTE Medical Arrived Sep 27, 2025 10:42 AM EDT Start Sale" at bounding box center [348, 107] width 449 height 25
click at [478, 102] on button "Start Sale" at bounding box center [479, 107] width 40 height 13
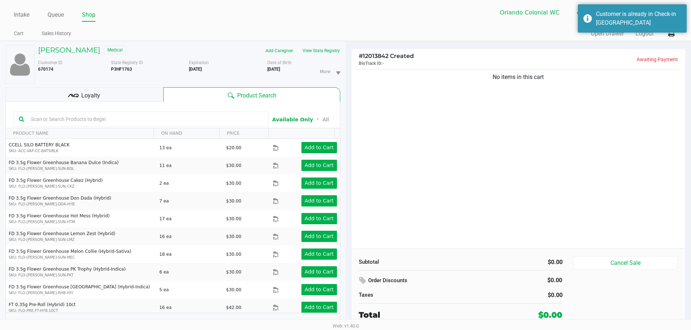
click at [97, 120] on input "text" at bounding box center [145, 119] width 235 height 11
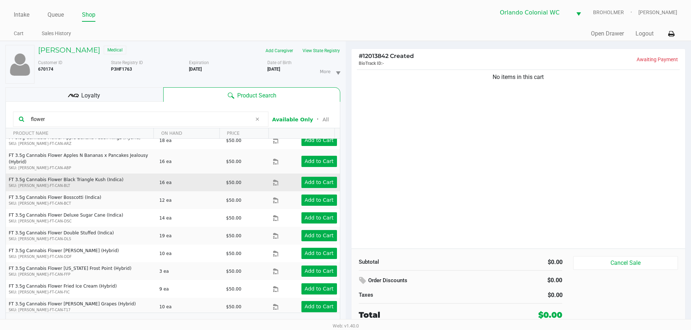
scroll to position [290, 0]
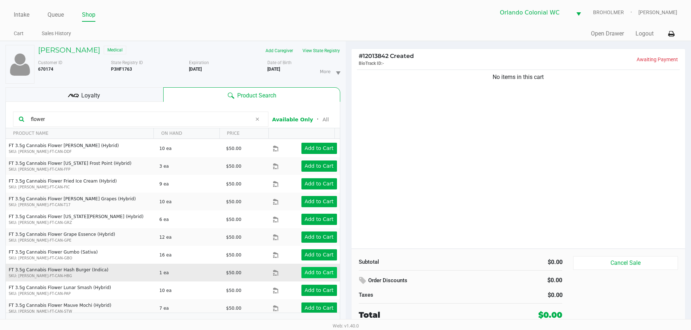
type input "flower"
click at [320, 267] on button "Add to Cart" at bounding box center [319, 272] width 36 height 11
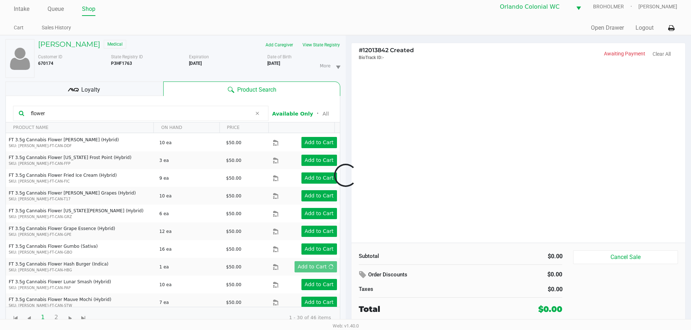
scroll to position [8, 0]
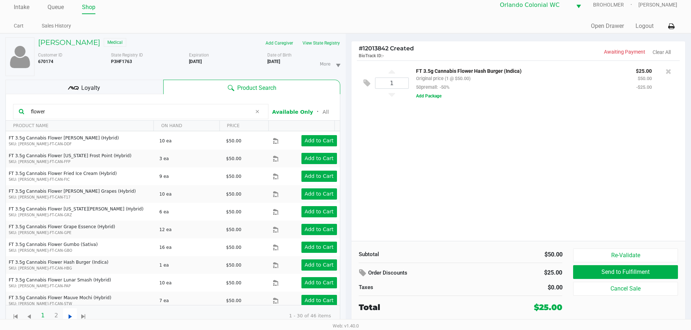
click at [71, 314] on span "Go to the next page" at bounding box center [70, 317] width 9 height 9
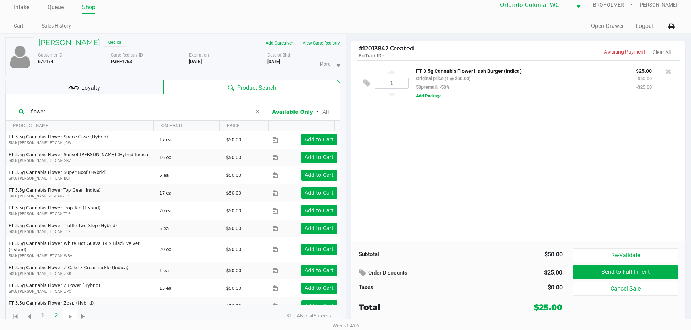
scroll to position [0, 0]
click at [33, 315] on span "Go to the previous page" at bounding box center [29, 317] width 9 height 9
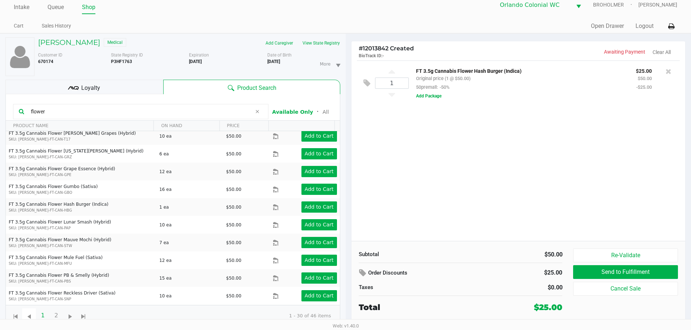
scroll to position [359, 0]
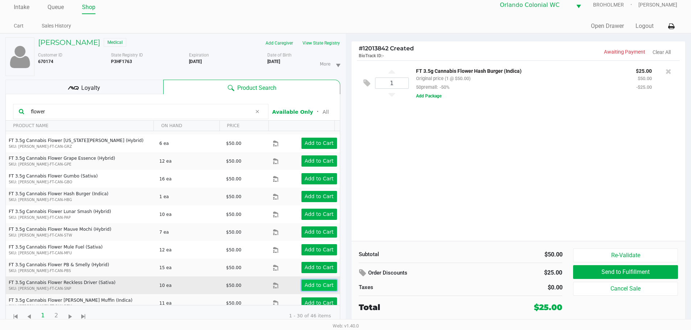
click at [328, 280] on button "Add to Cart" at bounding box center [319, 285] width 36 height 11
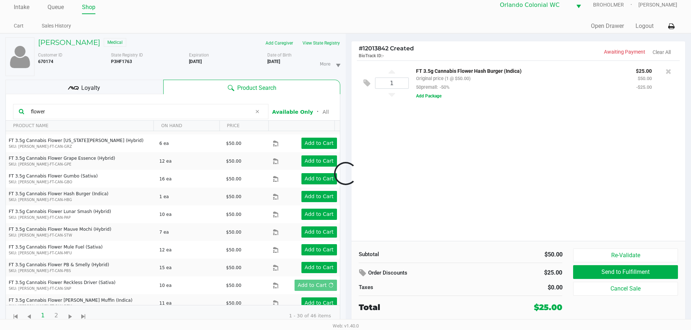
click at [522, 143] on div at bounding box center [345, 174] width 691 height 208
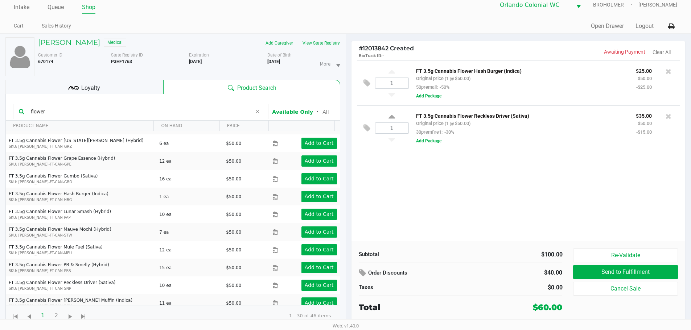
click at [518, 165] on div "1 FT 3.5g Cannabis Flower Hash Burger (Indica) Original price (1 @ $50.00) 50pr…" at bounding box center [518, 151] width 334 height 181
click at [255, 110] on icon at bounding box center [257, 112] width 4 height 6
click at [180, 113] on input "text" at bounding box center [145, 111] width 235 height 11
click at [180, 112] on kendo-grid "Available Only ᛫ All PRODUCT NAME ON HAND PRICE FD 3.5g Flower Greenhouse Banan…" at bounding box center [172, 210] width 335 height 232
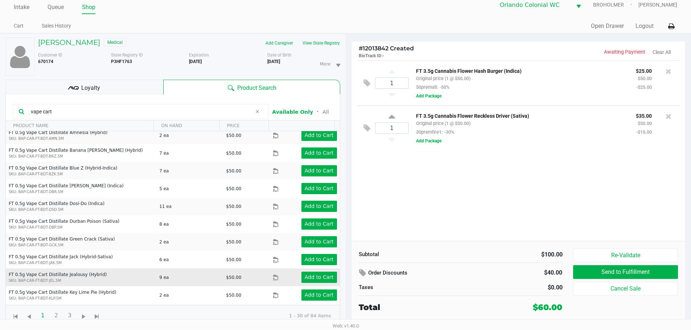
scroll to position [365, 0]
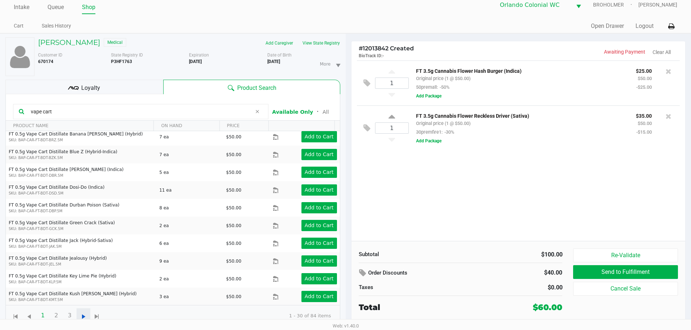
type input "vape cart"
click at [80, 317] on span "Go to the next page" at bounding box center [83, 317] width 9 height 9
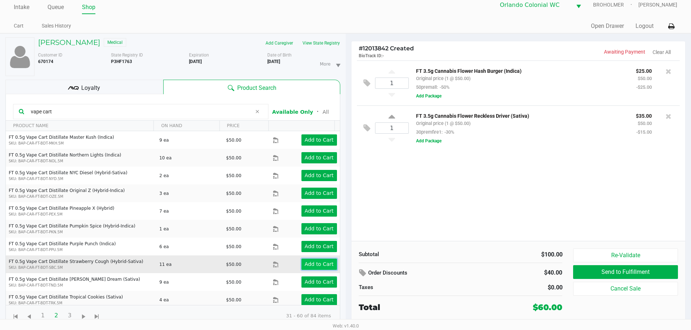
click at [327, 266] on app-button-loader "Add to Cart" at bounding box center [319, 264] width 29 height 6
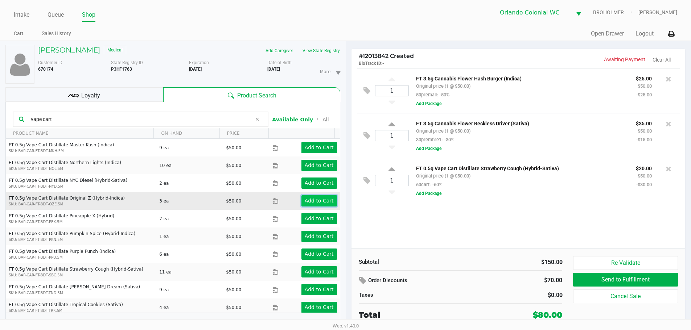
click at [309, 201] on app-button-loader "Add to Cart" at bounding box center [319, 201] width 29 height 6
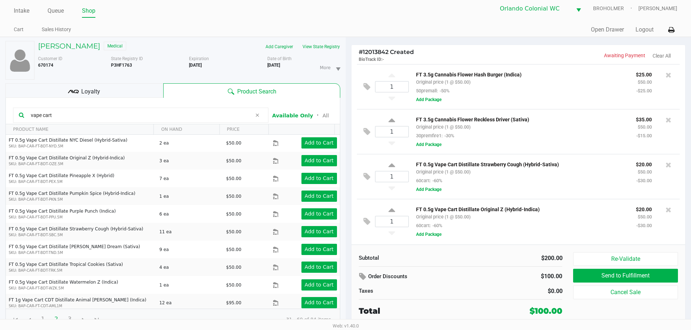
scroll to position [8, 0]
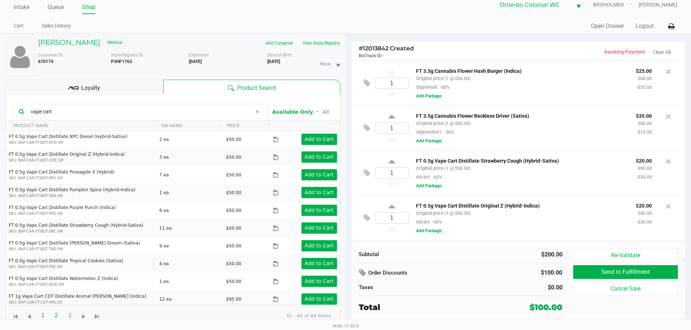
click at [40, 317] on span "1" at bounding box center [43, 316] width 14 height 14
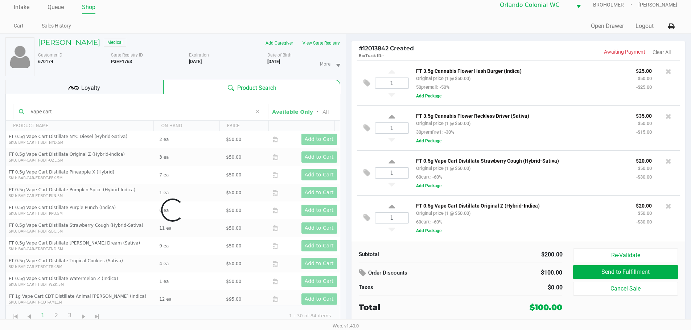
scroll to position [0, 0]
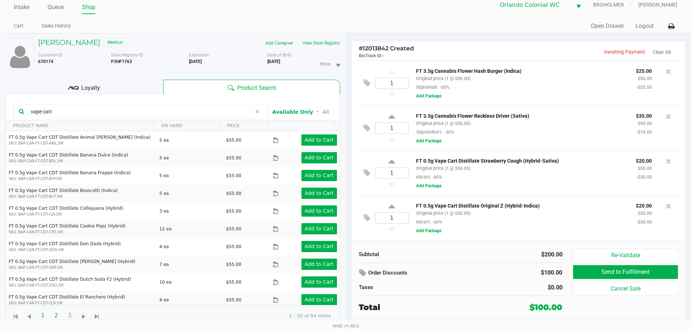
click at [56, 316] on span "2" at bounding box center [56, 316] width 14 height 14
click at [42, 317] on span "1" at bounding box center [43, 316] width 14 height 14
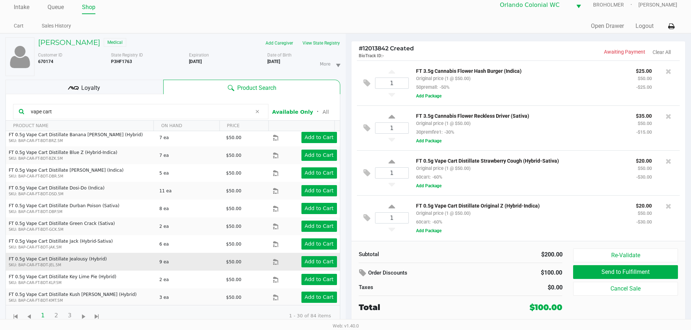
scroll to position [365, 0]
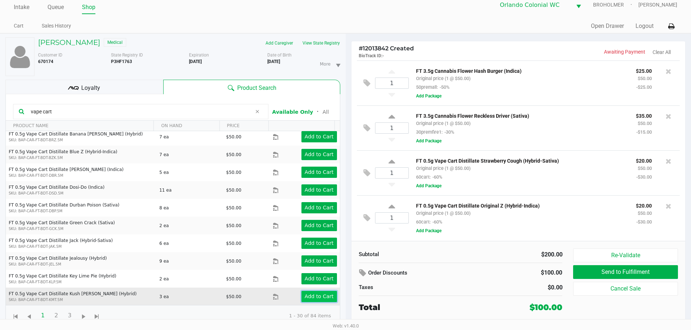
click at [307, 296] on app-button-loader "Add to Cart" at bounding box center [319, 297] width 29 height 6
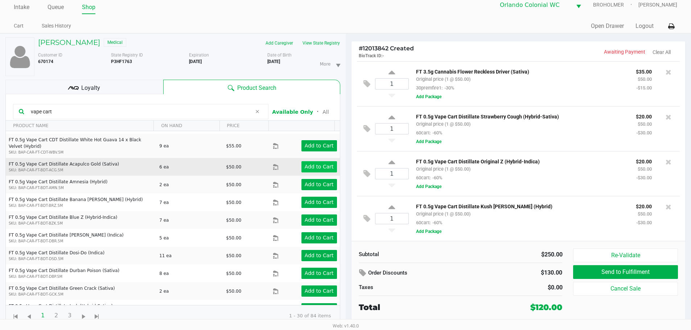
scroll to position [293, 0]
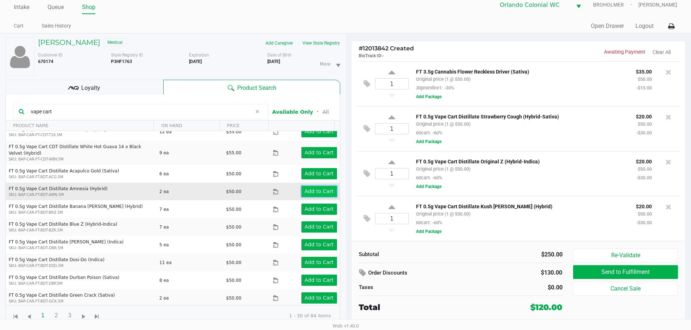
click at [318, 189] on app-button-loader "Add to Cart" at bounding box center [319, 192] width 29 height 6
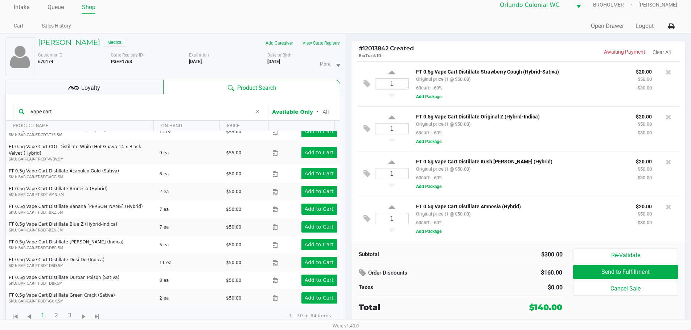
scroll to position [365, 0]
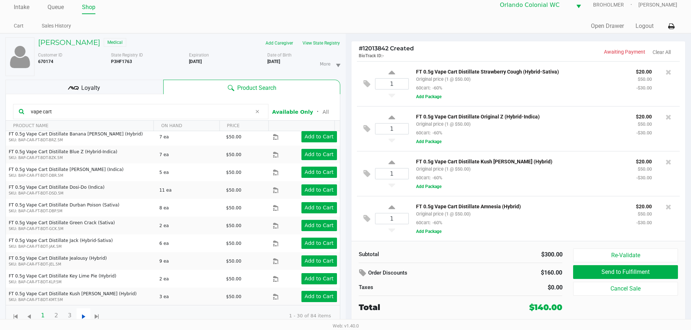
click at [82, 315] on span "Go to the next page" at bounding box center [83, 317] width 9 height 9
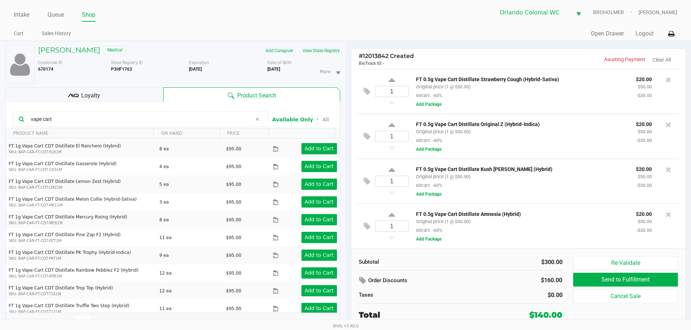
scroll to position [0, 0]
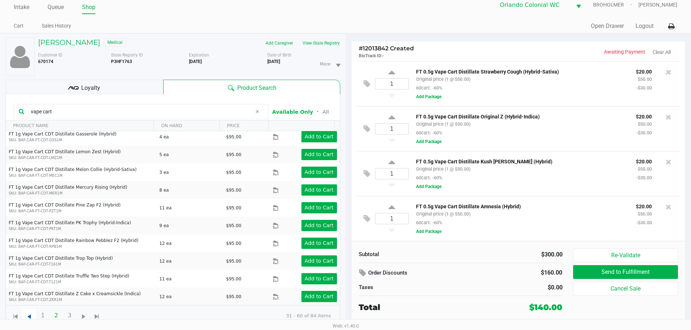
click at [32, 317] on span "Go to the previous page" at bounding box center [29, 317] width 9 height 9
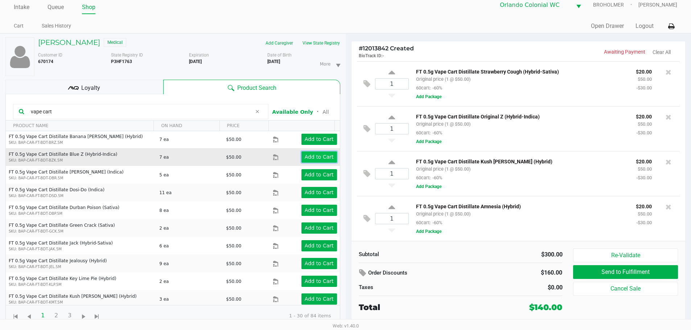
click at [305, 159] on app-button-loader "Add to Cart" at bounding box center [319, 157] width 29 height 6
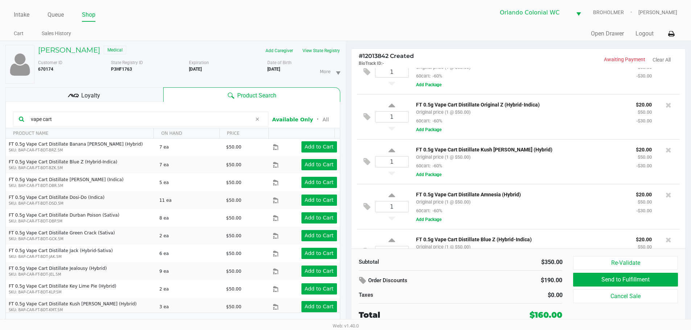
scroll to position [137, 0]
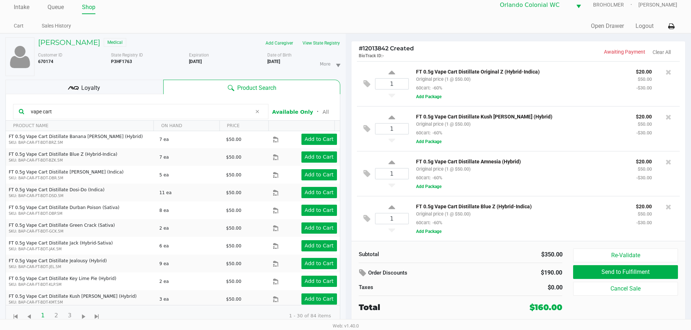
click at [507, 231] on div "FT 0.5g Vape Cart Distillate Blue Z (Hybrid-Indica) Original price (1 @ $50.00)…" at bounding box center [541, 219] width 265 height 34
drag, startPoint x: 124, startPoint y: 83, endPoint x: 178, endPoint y: 92, distance: 55.1
click at [124, 83] on div "Loyalty" at bounding box center [84, 87] width 158 height 15
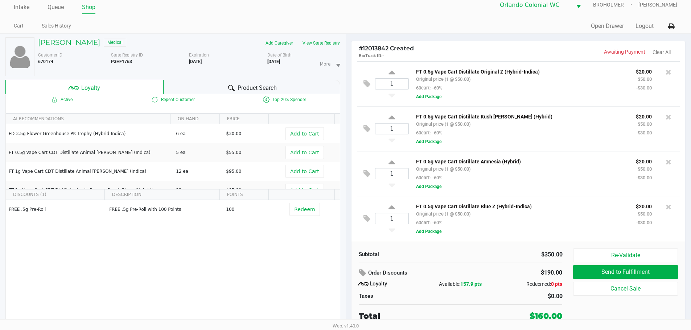
click at [557, 223] on div "FT 0.5g Vape Cart Distillate Blue Z (Hybrid-Indica) Original price (1 @ $50.00)…" at bounding box center [521, 214] width 220 height 25
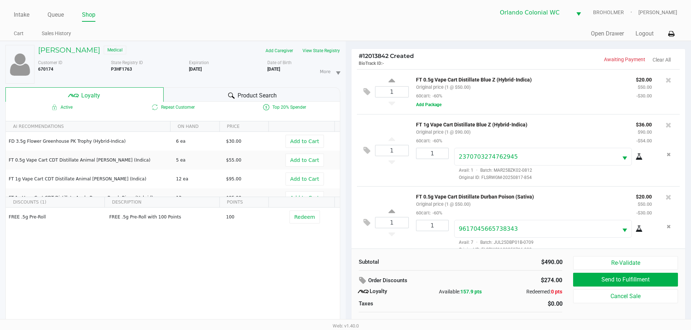
scroll to position [391, 0]
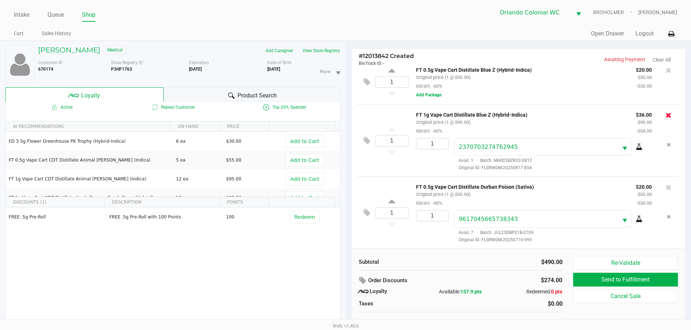
click at [665, 112] on icon at bounding box center [668, 115] width 6 height 7
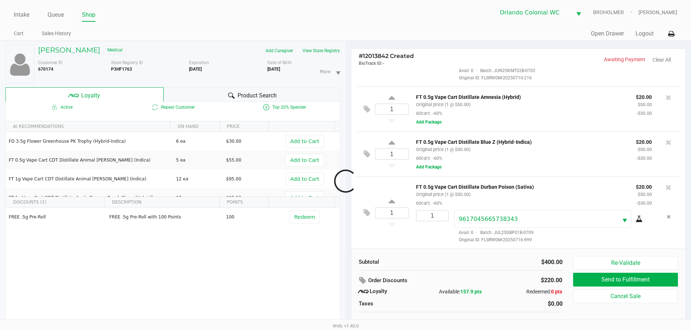
scroll to position [318, 0]
click at [666, 187] on div at bounding box center [669, 187] width 12 height 10
click at [665, 187] on icon at bounding box center [668, 187] width 6 height 7
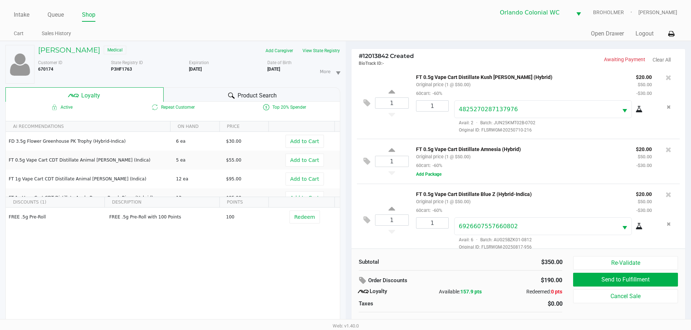
scroll to position [300, 0]
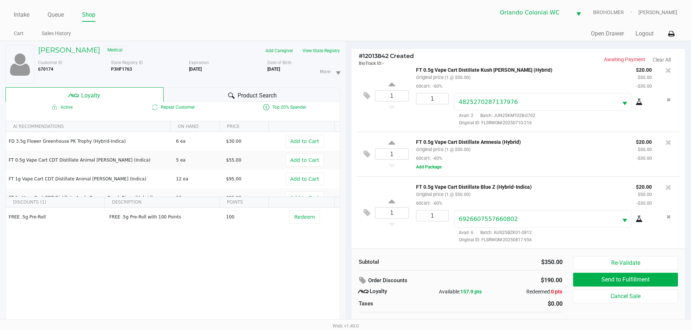
click at [527, 166] on div "FT 0.5g Vape Cart Distillate Amnesia (Hybrid) Original price (1 @ $50.00) 60car…" at bounding box center [541, 154] width 265 height 34
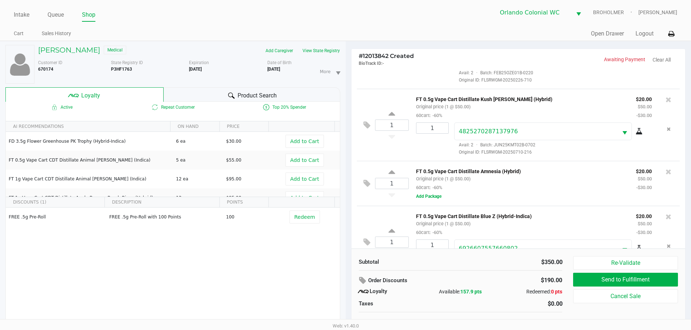
click at [527, 165] on div "1 FT 3.5g Cannabis Flower Hash Burger (Indica) Original price (1 @ $50.00) 50pr…" at bounding box center [518, 158] width 334 height 181
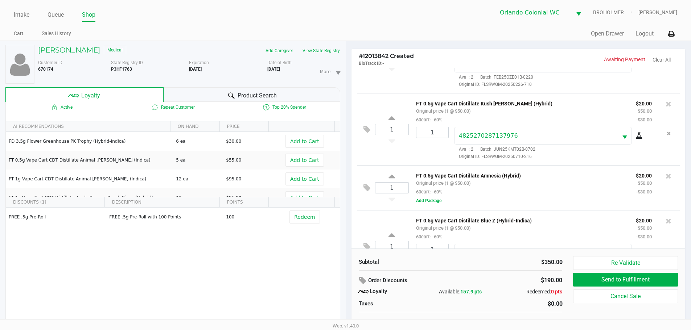
drag, startPoint x: 524, startPoint y: 180, endPoint x: 539, endPoint y: 203, distance: 27.3
click at [524, 179] on p "FT 0.5g Vape Cart Distillate Amnesia (Hybrid)" at bounding box center [520, 175] width 209 height 8
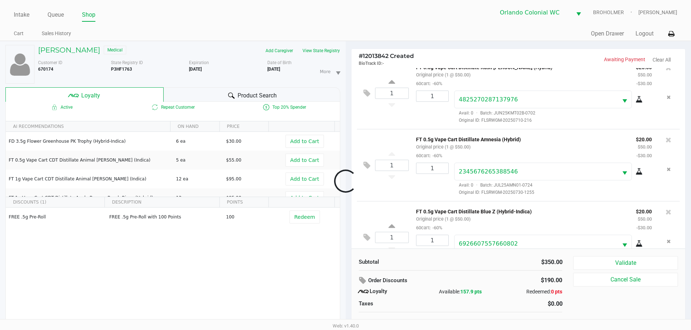
scroll to position [327, 0]
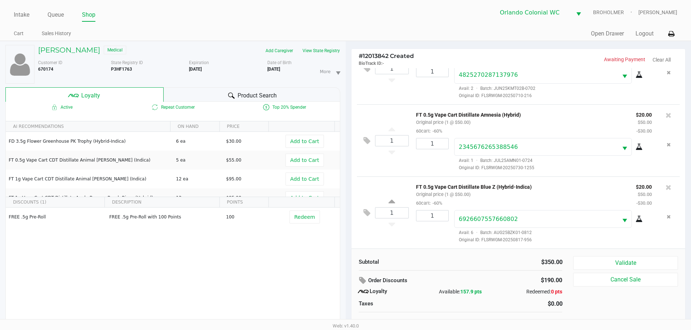
click at [621, 256] on button "Validate" at bounding box center [625, 263] width 104 height 14
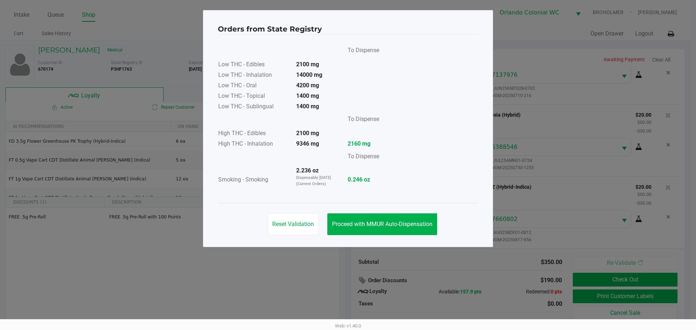
click at [399, 219] on button "Proceed with MMUR Auto-Dispensation" at bounding box center [382, 225] width 110 height 22
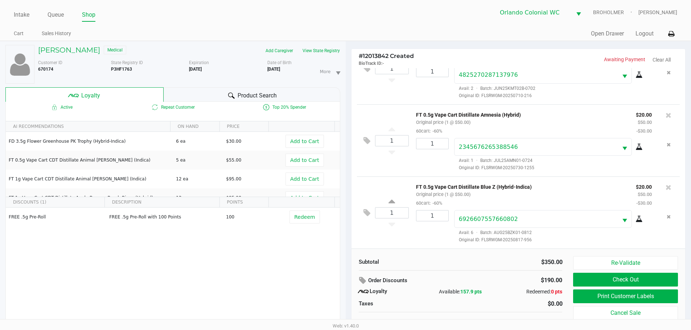
scroll to position [8, 0]
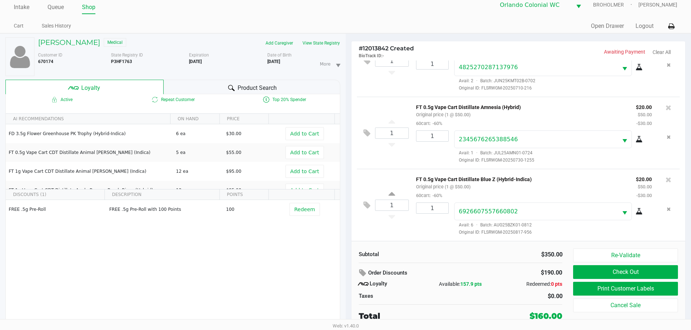
click at [595, 283] on button "Print Customer Labels" at bounding box center [625, 289] width 104 height 14
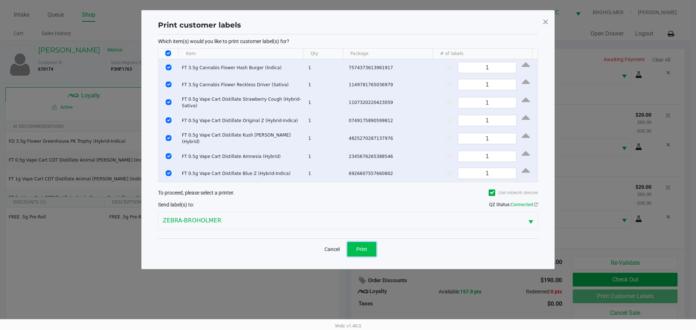
click at [368, 251] on button "Print" at bounding box center [361, 249] width 29 height 15
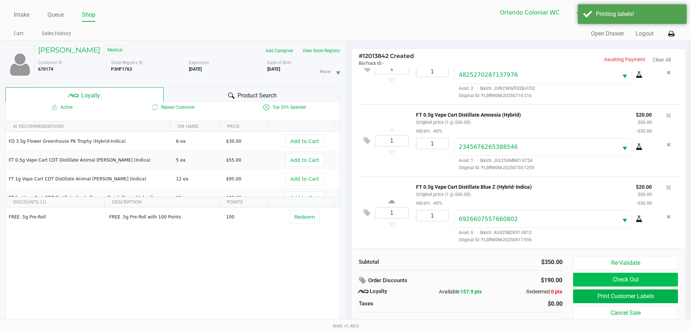
click at [601, 279] on button "Check Out" at bounding box center [625, 280] width 104 height 14
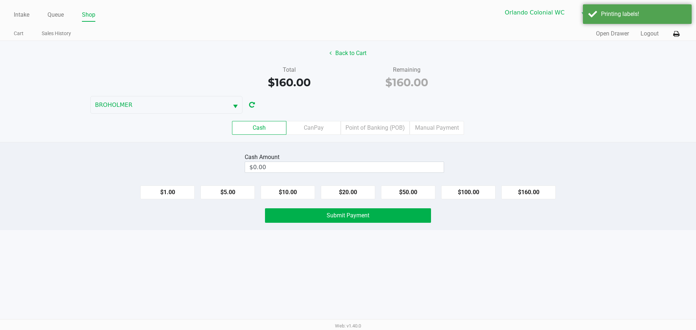
click at [377, 129] on label "Point of Banking (POB)" at bounding box center [375, 128] width 69 height 14
click at [0, 0] on 7 "Point of Banking (POB)" at bounding box center [0, 0] width 0 height 0
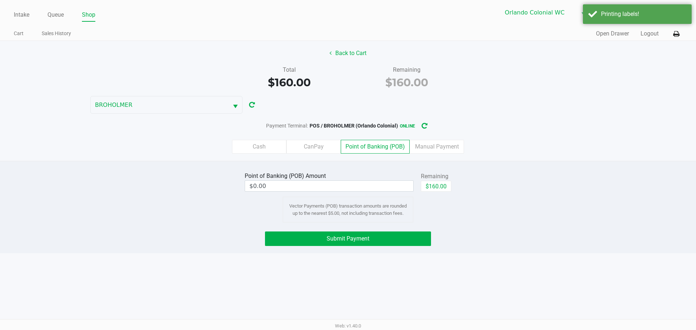
click at [434, 186] on button "$160.00" at bounding box center [436, 186] width 30 height 11
type input "$160.00"
click at [385, 241] on button "Submit Payment" at bounding box center [348, 239] width 166 height 15
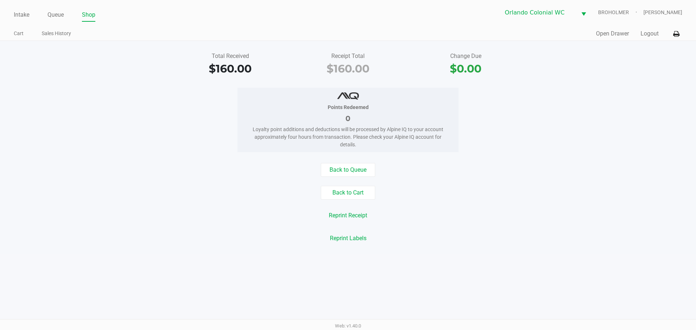
click at [50, 14] on link "Queue" at bounding box center [56, 15] width 16 height 10
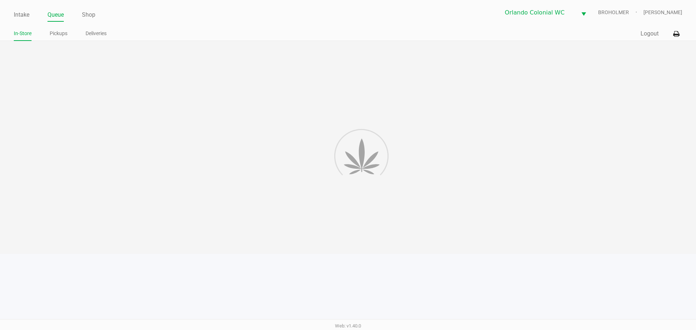
click at [59, 30] on link "Pickups" at bounding box center [59, 33] width 18 height 9
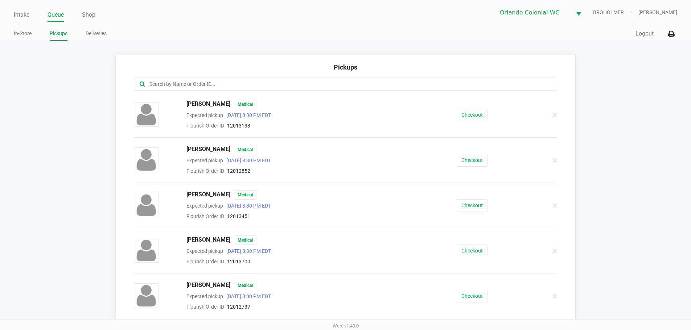
click at [218, 81] on input "text" at bounding box center [334, 84] width 371 height 8
type input "le"
click at [473, 248] on button "Checkout" at bounding box center [472, 251] width 31 height 13
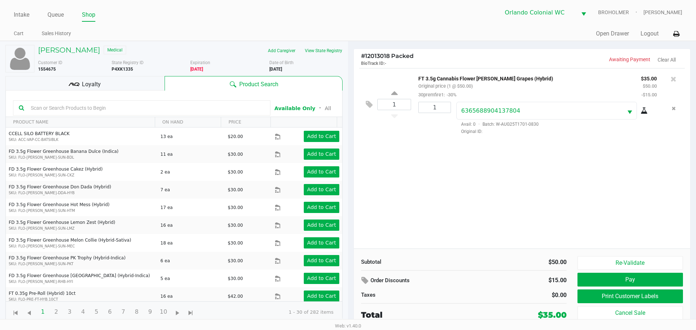
click at [618, 298] on button "Print Customer Labels" at bounding box center [631, 297] width 106 height 14
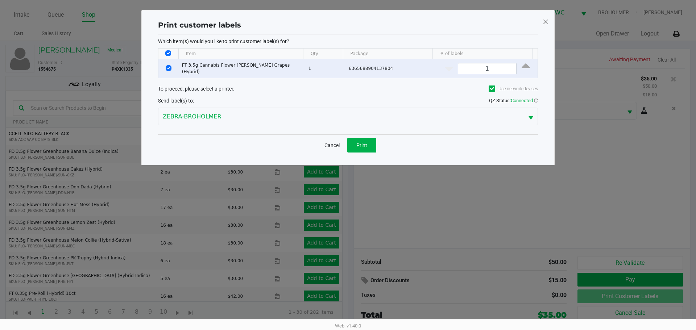
click at [362, 143] on span "Print" at bounding box center [361, 146] width 11 height 6
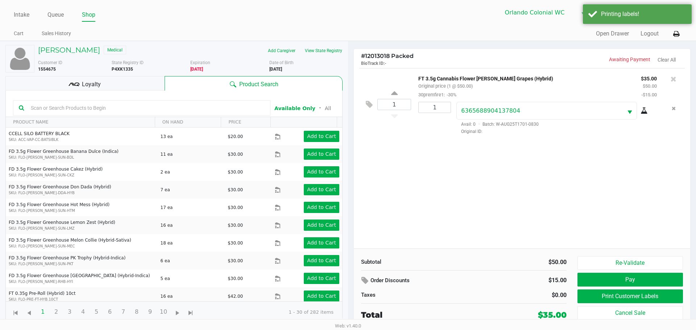
click at [56, 54] on h5 "Khanh Le" at bounding box center [69, 50] width 62 height 9
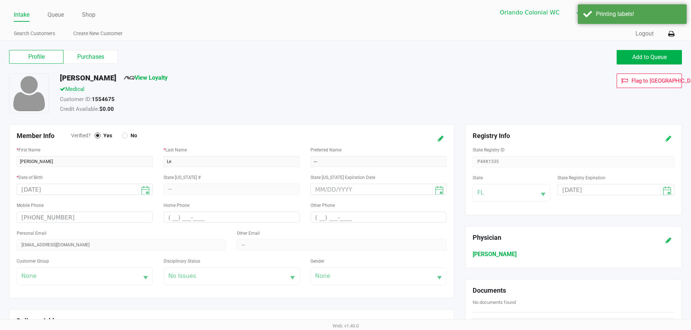
click at [667, 140] on icon at bounding box center [668, 138] width 6 height 5
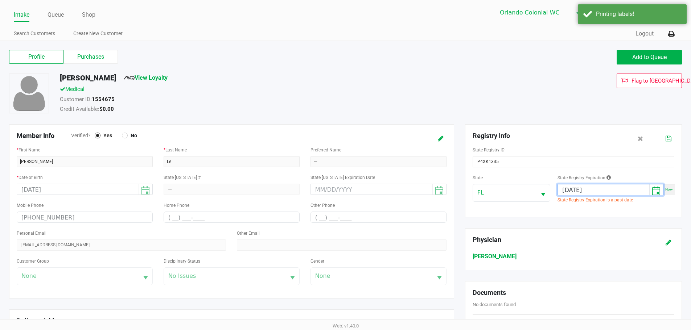
click at [600, 189] on input "07/02/2025" at bounding box center [603, 190] width 91 height 11
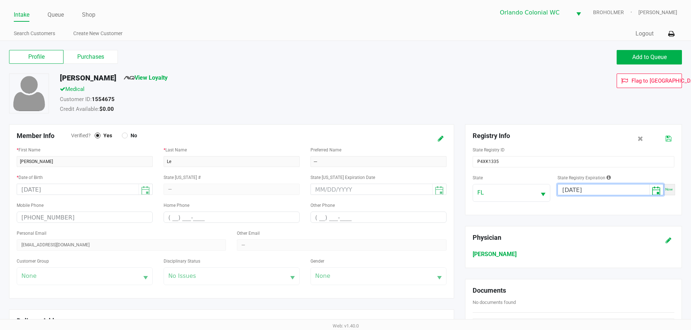
type input "07/03/2026"
click at [673, 133] on button at bounding box center [669, 138] width 12 height 13
click at [93, 59] on label "Purchases" at bounding box center [90, 57] width 54 height 14
click at [0, 0] on 1 "Purchases" at bounding box center [0, 0] width 0 height 0
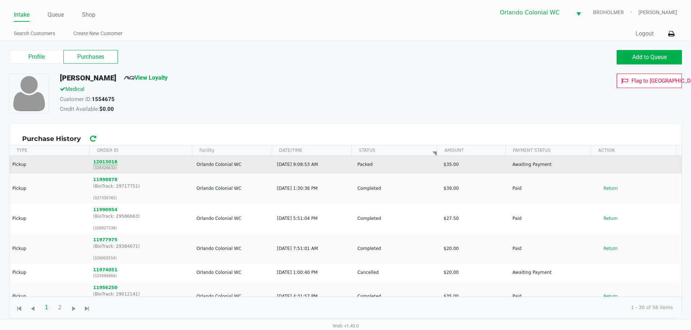
click at [103, 161] on button "12013018" at bounding box center [105, 162] width 24 height 7
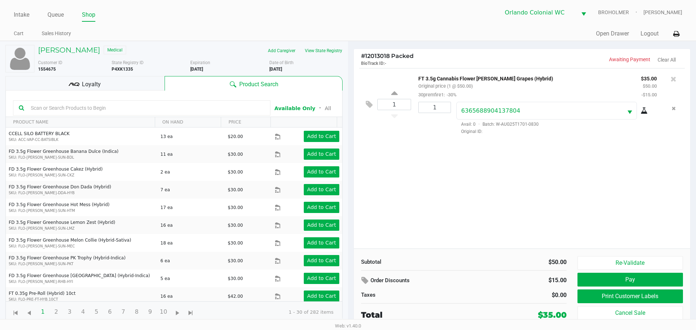
click at [622, 284] on button "Pay" at bounding box center [631, 280] width 106 height 14
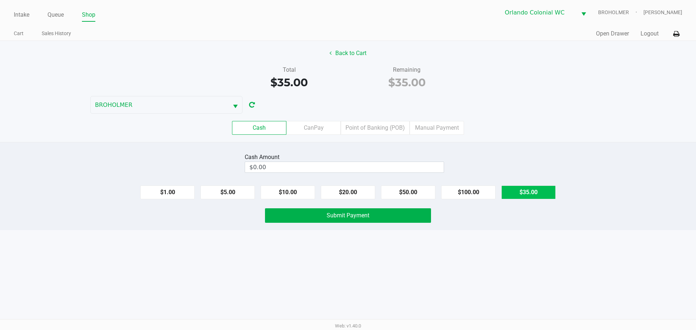
click at [523, 189] on button "$35.00" at bounding box center [529, 193] width 54 height 14
type input "$35.00"
click at [393, 213] on button "Submit Payment" at bounding box center [348, 216] width 166 height 15
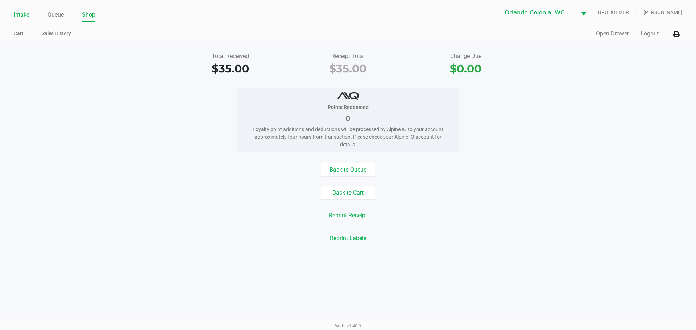
click at [18, 15] on link "Intake" at bounding box center [22, 15] width 16 height 10
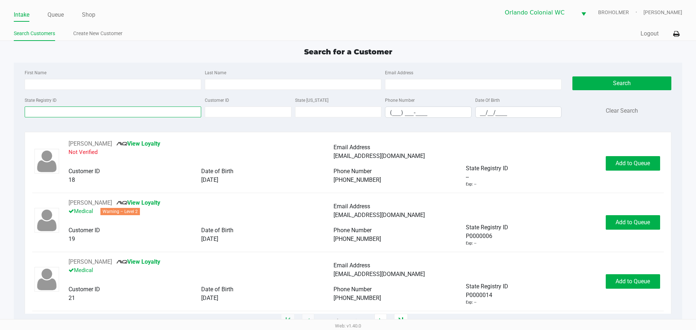
click at [82, 116] on input "State Registry ID" at bounding box center [113, 112] width 177 height 11
click at [85, 116] on input "State Registry ID" at bounding box center [113, 112] width 177 height 11
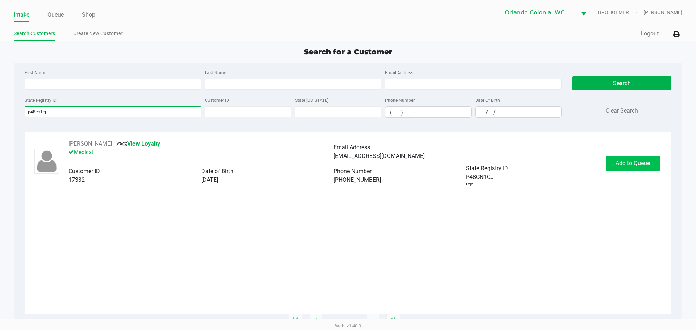
type input "p48cn1cj"
click at [643, 161] on span "Add to Queue" at bounding box center [633, 163] width 34 height 7
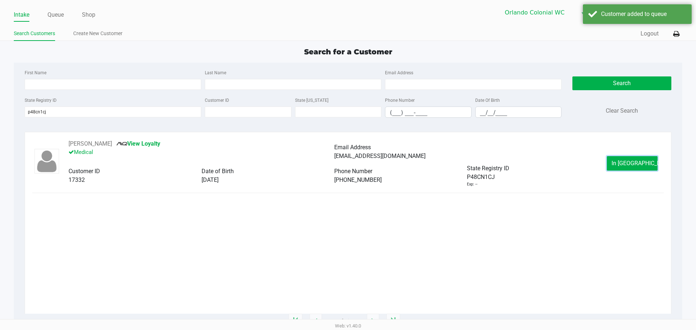
click at [643, 161] on span "In Queue" at bounding box center [642, 163] width 61 height 7
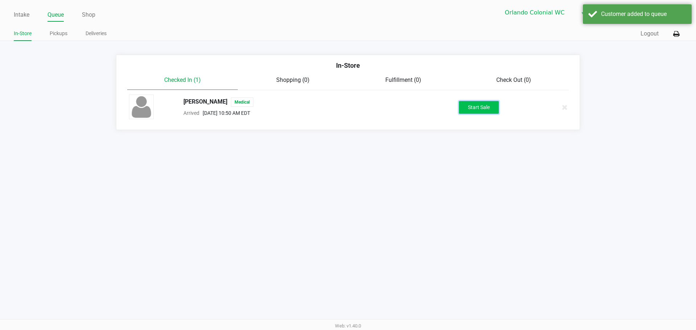
click at [490, 111] on button "Start Sale" at bounding box center [479, 107] width 40 height 13
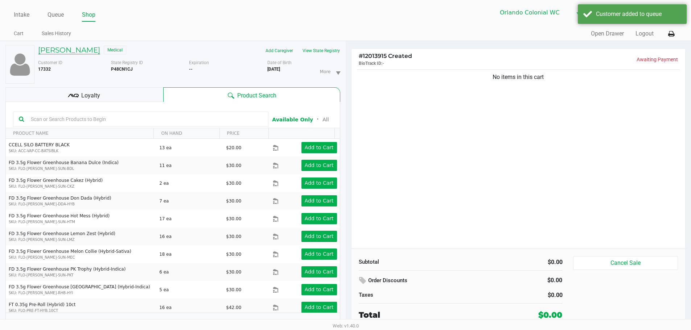
click at [83, 48] on h5 "DAVID ROBINSON" at bounding box center [69, 50] width 62 height 9
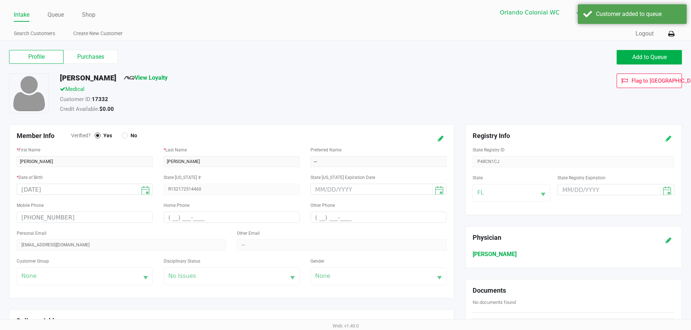
click at [670, 137] on icon at bounding box center [668, 138] width 6 height 5
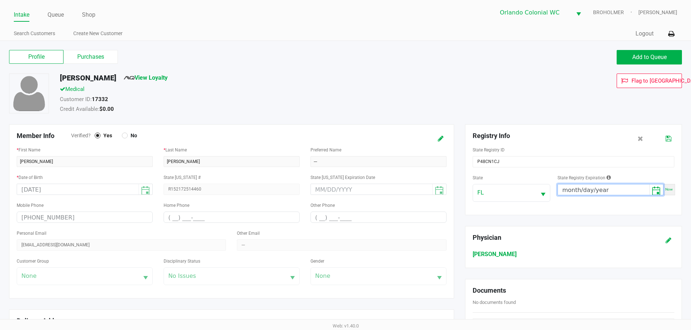
click at [568, 185] on input "month/day/year" at bounding box center [603, 190] width 91 height 11
type input "03/09/2026"
click at [672, 138] on button at bounding box center [669, 138] width 12 height 13
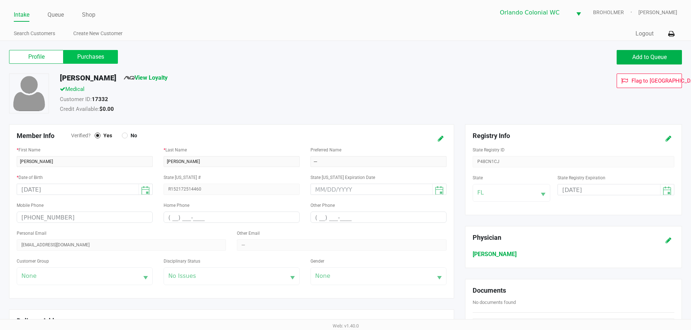
click at [104, 57] on label "Purchases" at bounding box center [90, 57] width 54 height 14
click at [0, 0] on 1 "Purchases" at bounding box center [0, 0] width 0 height 0
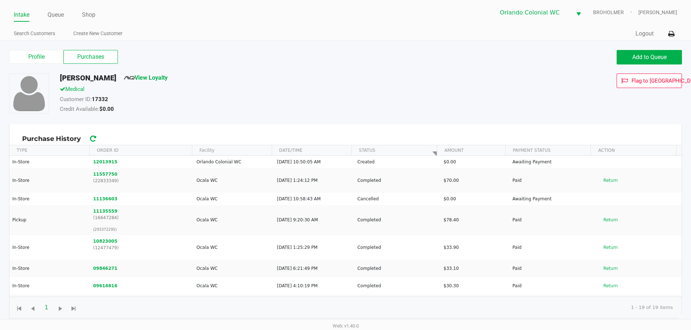
click at [158, 89] on div "Medical" at bounding box center [265, 90] width 422 height 10
click at [160, 80] on link "View Loyalty" at bounding box center [146, 77] width 44 height 7
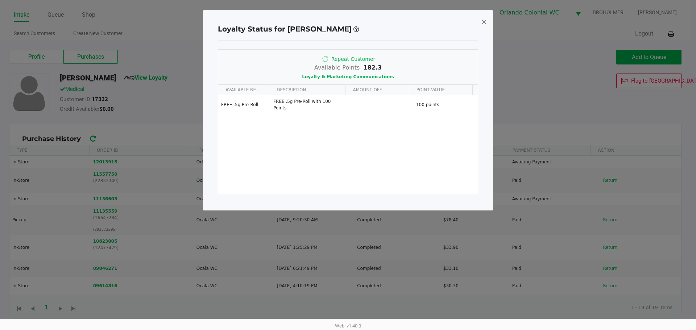
click at [484, 19] on span at bounding box center [484, 22] width 7 height 12
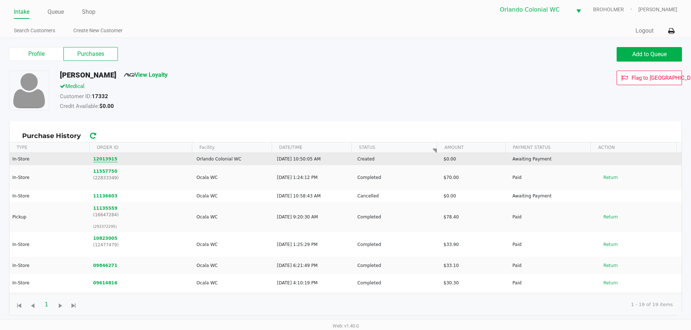
click at [107, 161] on button "12013915" at bounding box center [105, 159] width 24 height 7
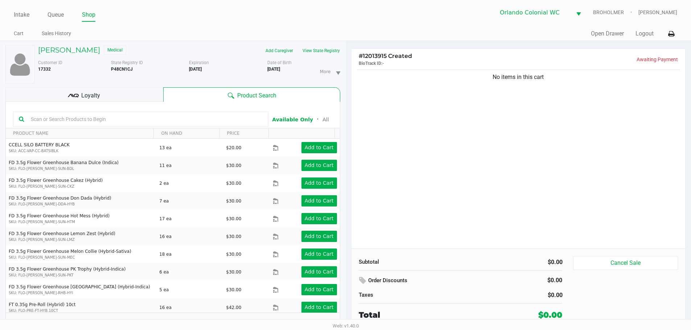
click at [107, 123] on input "text" at bounding box center [145, 119] width 235 height 11
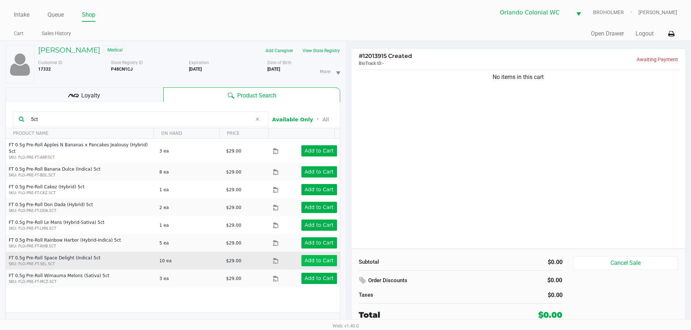
type input "5ct"
click at [327, 258] on app-button-loader "Add to Cart" at bounding box center [319, 261] width 29 height 6
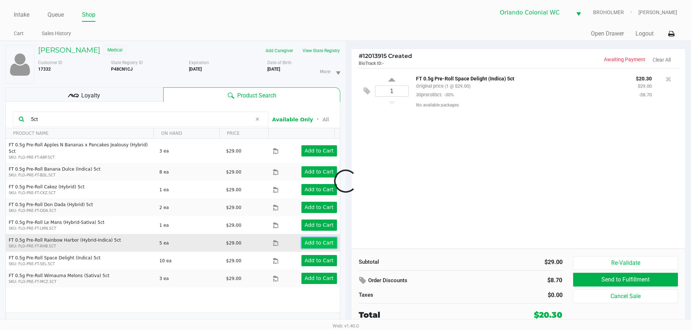
click at [323, 240] on app-button-loader "Add to Cart" at bounding box center [319, 243] width 29 height 6
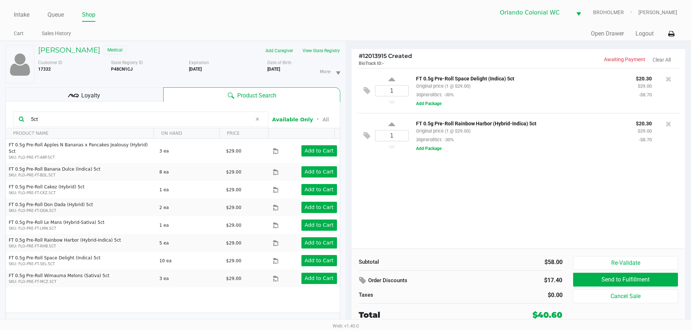
click at [439, 173] on div "1 FT 0.5g Pre-Roll Space Delight (Indica) 5ct Original price (1 @ $29.00) 30pre…" at bounding box center [518, 158] width 334 height 181
click at [445, 189] on div "1 FT 0.5g Pre-Roll Space Delight (Indica) 5ct Original price (1 @ $29.00) 30pre…" at bounding box center [518, 158] width 334 height 181
click at [446, 189] on div "1 FT 0.5g Pre-Roll Space Delight (Indica) 5ct Original price (1 @ $29.00) 30pre…" at bounding box center [518, 158] width 334 height 181
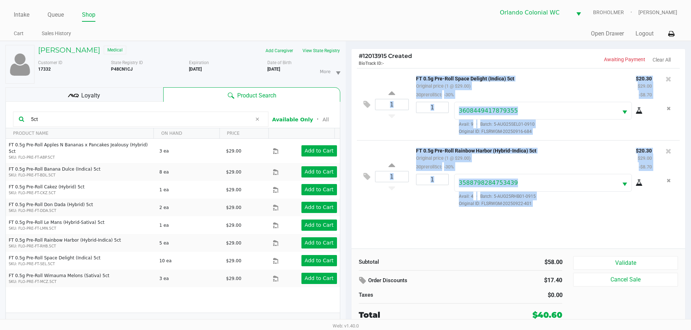
click at [529, 224] on div "1 FT 0.5g Pre-Roll Space Delight (Indica) 5ct Original price (1 @ $29.00) 30pre…" at bounding box center [518, 158] width 334 height 181
click at [602, 266] on button "Validate" at bounding box center [625, 263] width 104 height 14
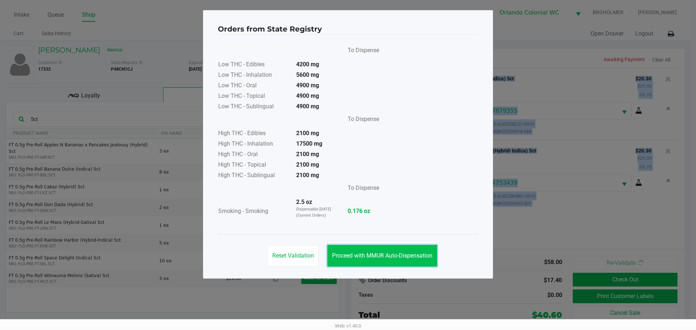
click at [416, 255] on span "Proceed with MMUR Auto-Dispensation" at bounding box center [382, 255] width 100 height 7
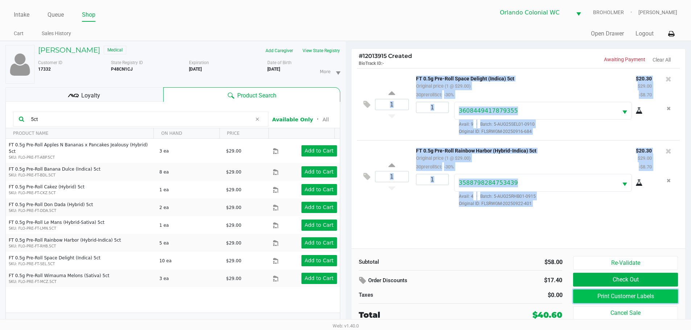
click at [603, 300] on button "Print Customer Labels" at bounding box center [625, 297] width 104 height 14
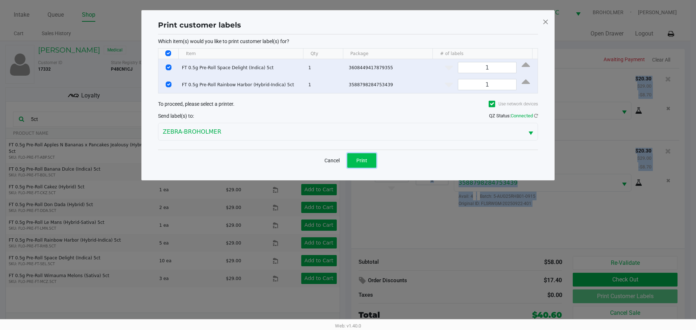
click at [369, 161] on button "Print" at bounding box center [361, 160] width 29 height 15
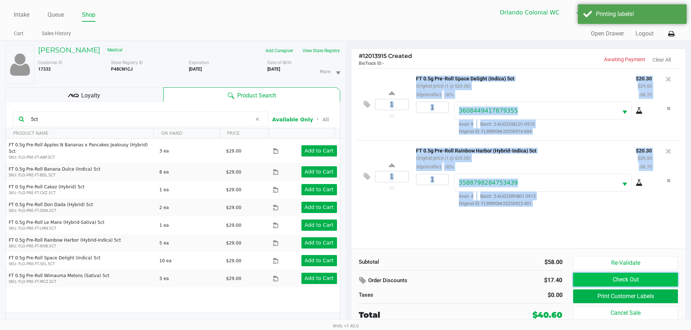
click at [631, 280] on button "Check Out" at bounding box center [625, 280] width 104 height 14
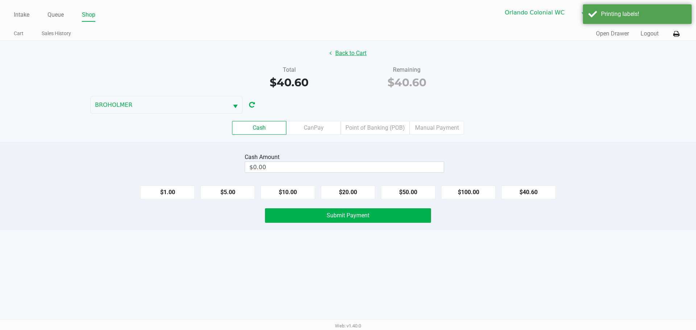
click at [347, 54] on button "Back to Cart" at bounding box center [348, 53] width 46 height 14
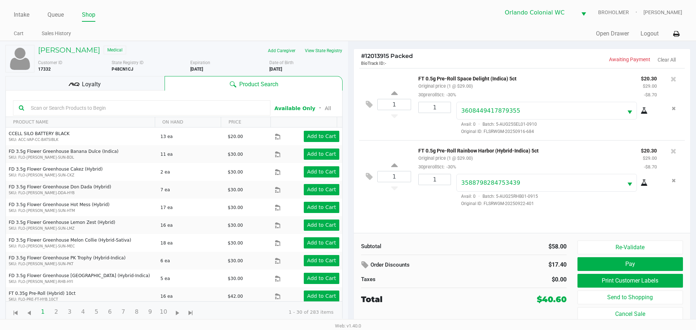
click at [612, 252] on button "Re-Validate" at bounding box center [631, 248] width 106 height 14
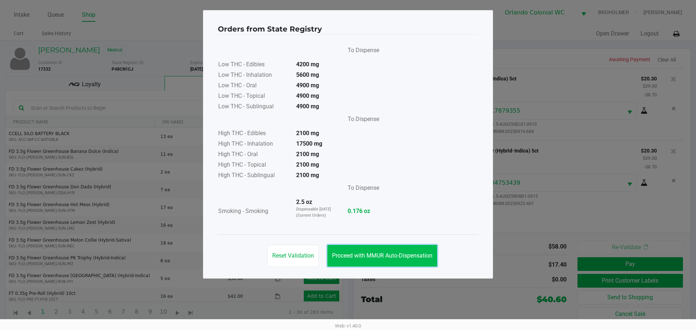
click at [416, 252] on button "Proceed with MMUR Auto-Dispensation" at bounding box center [382, 256] width 110 height 22
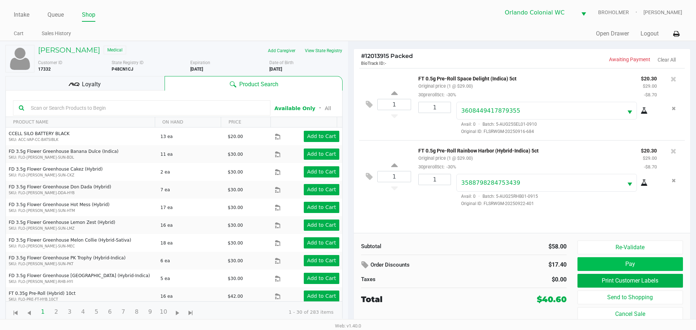
click at [603, 265] on button "Pay" at bounding box center [631, 264] width 106 height 14
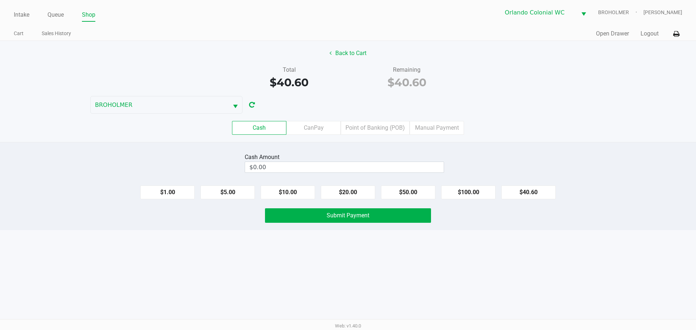
click at [318, 123] on label "CanPay" at bounding box center [314, 128] width 54 height 14
click at [0, 0] on 2 "CanPay" at bounding box center [0, 0] width 0 height 0
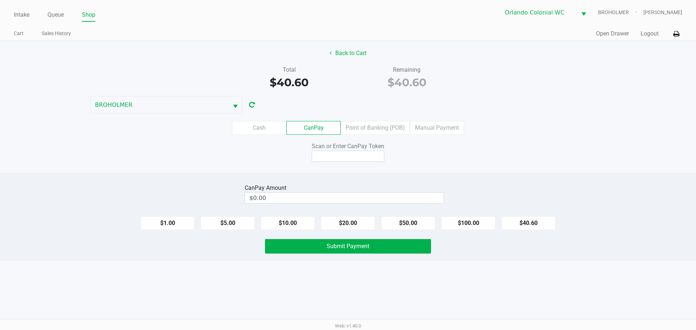
click at [523, 224] on button "$40.60" at bounding box center [529, 224] width 54 height 14
type input "$40.60"
click at [329, 157] on input at bounding box center [348, 156] width 73 height 11
type input "X0145865Q"
click at [385, 241] on button "Submit Payment" at bounding box center [348, 246] width 166 height 15
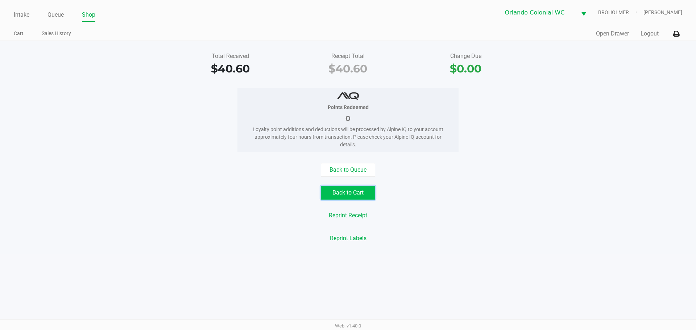
click at [354, 194] on button "Back to Cart" at bounding box center [348, 193] width 54 height 14
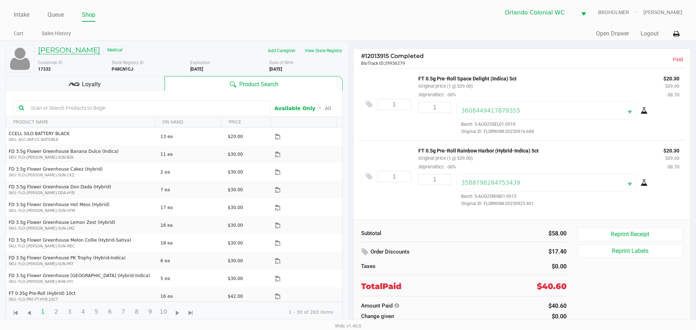
click at [91, 48] on h5 "DAVID ROBINSON" at bounding box center [69, 50] width 62 height 9
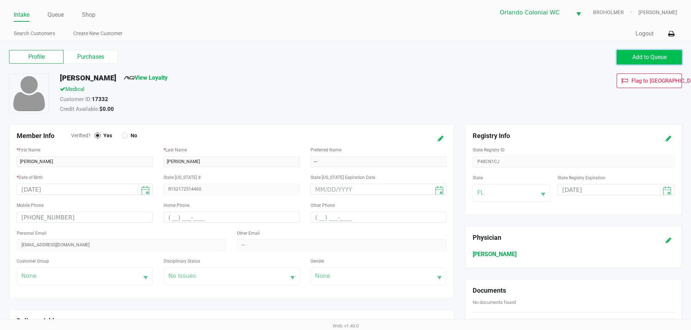
click at [624, 60] on button "Add to Queue" at bounding box center [649, 57] width 65 height 15
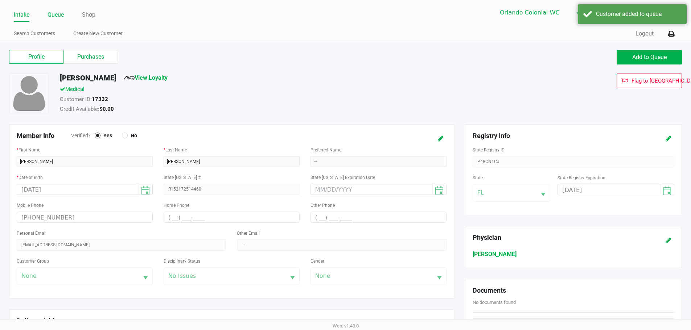
click at [61, 21] on li "Queue" at bounding box center [56, 15] width 16 height 13
click at [59, 16] on link "Queue" at bounding box center [56, 15] width 16 height 10
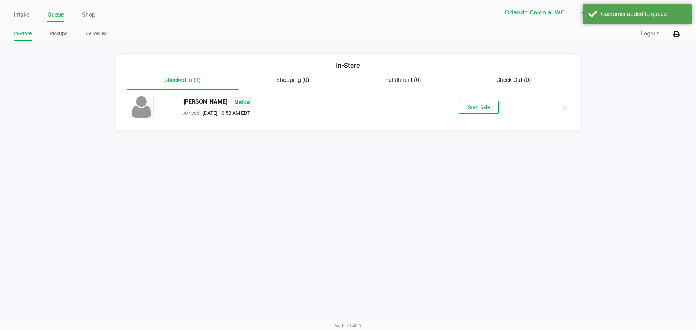
click at [482, 105] on button "Start Sale" at bounding box center [479, 107] width 40 height 13
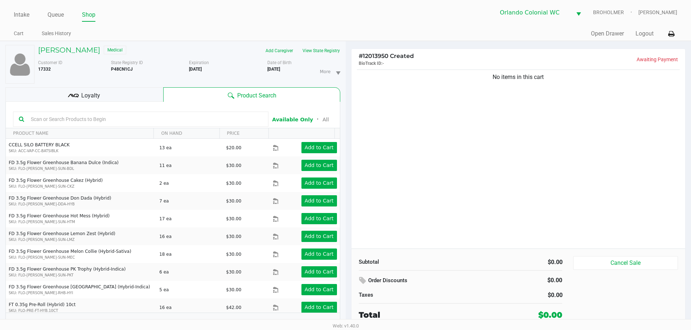
click at [80, 121] on input "text" at bounding box center [145, 119] width 235 height 11
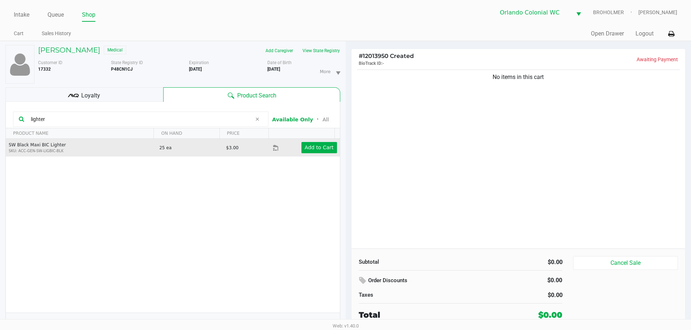
type input "lighter"
click at [315, 140] on td "Add to Cart" at bounding box center [306, 148] width 67 height 18
click at [317, 142] on button "Add to Cart" at bounding box center [319, 147] width 36 height 11
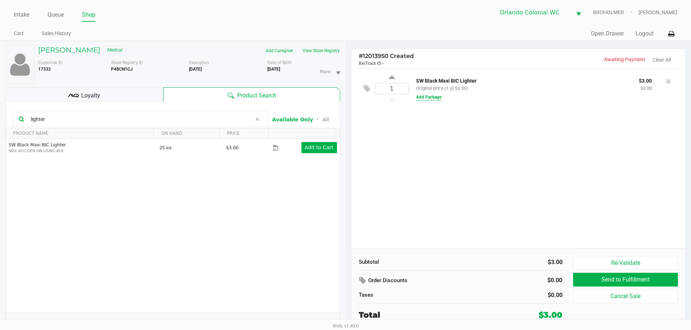
click at [438, 97] on button "Add Package" at bounding box center [428, 97] width 25 height 7
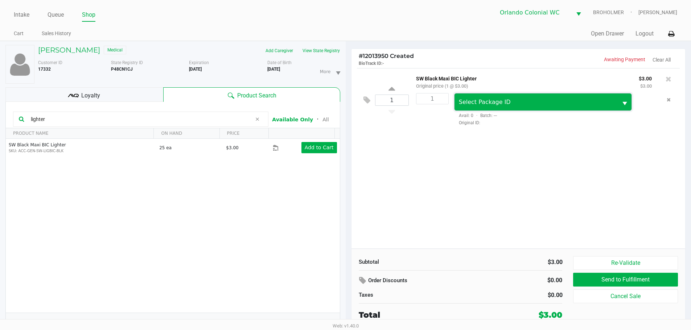
click at [479, 98] on span "Select Package ID" at bounding box center [536, 102] width 164 height 17
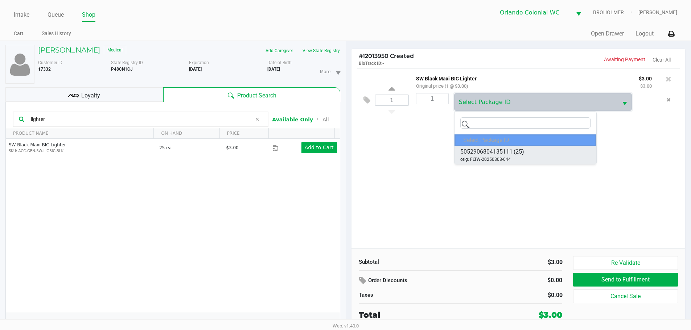
click at [522, 148] on span "(25)" at bounding box center [519, 152] width 11 height 9
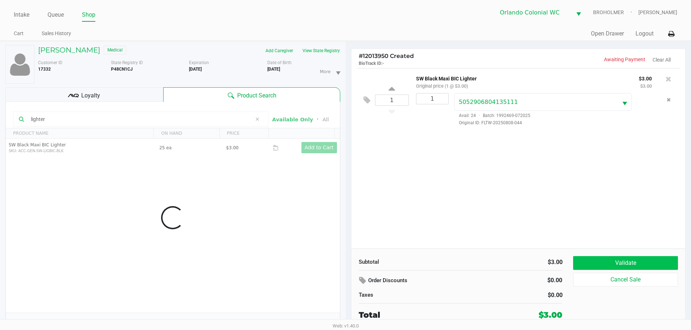
drag, startPoint x: 620, startPoint y: 255, endPoint x: 623, endPoint y: 265, distance: 10.8
click at [620, 255] on div "Subtotal $3.00 Order Discounts $0.00 Taxes $0.00 Total $3.00 Validate Cancel Sa…" at bounding box center [518, 289] width 334 height 80
click at [624, 265] on button "Validate" at bounding box center [625, 263] width 104 height 14
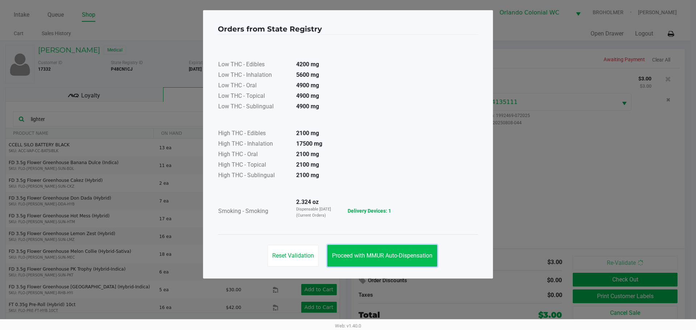
click at [426, 255] on span "Proceed with MMUR Auto-Dispensation" at bounding box center [382, 255] width 100 height 7
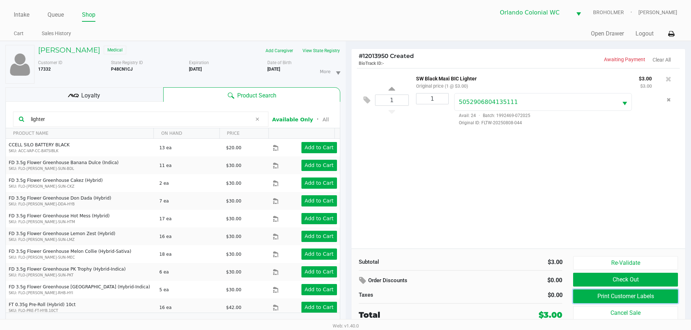
click at [638, 296] on button "Print Customer Labels" at bounding box center [625, 297] width 104 height 14
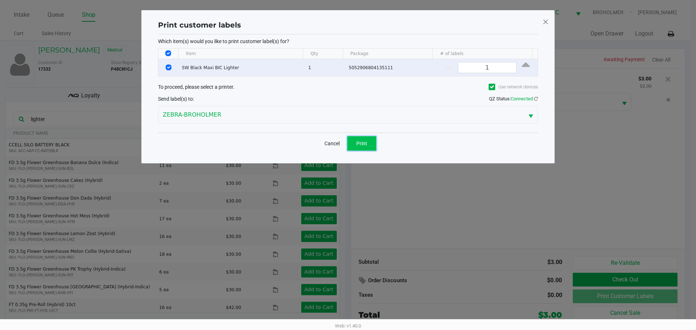
click at [360, 147] on button "Print" at bounding box center [361, 143] width 29 height 15
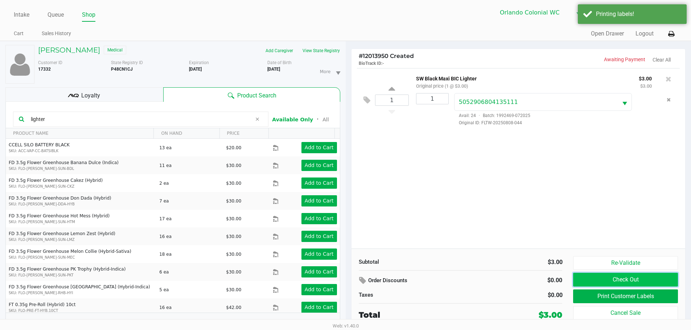
click at [614, 279] on button "Check Out" at bounding box center [625, 280] width 104 height 14
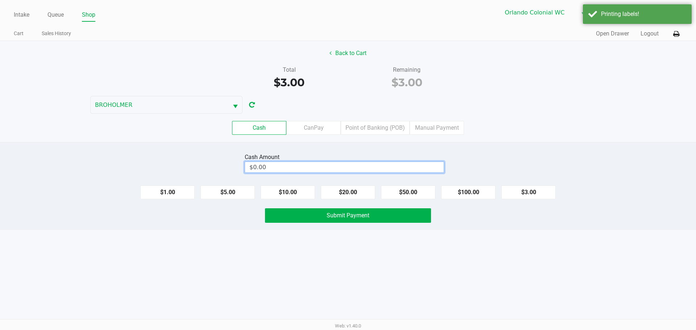
click at [300, 168] on input "$0.00" at bounding box center [344, 167] width 199 height 11
click at [332, 214] on span "Submit Payment" at bounding box center [348, 215] width 43 height 7
type input "$10.00"
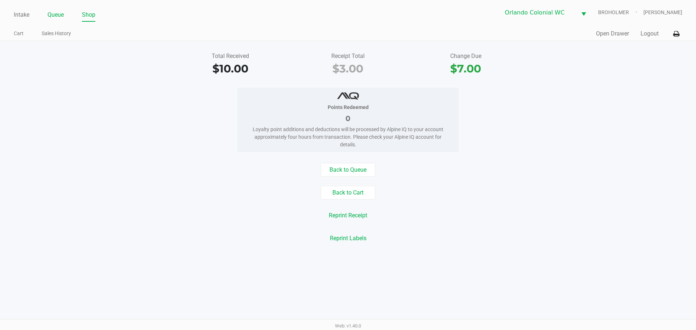
click at [57, 17] on link "Queue" at bounding box center [56, 15] width 16 height 10
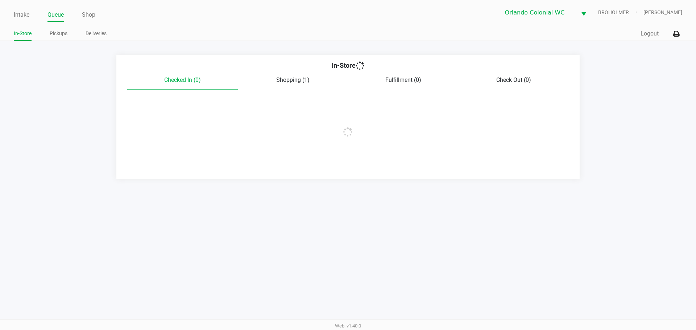
click at [63, 31] on link "Pickups" at bounding box center [59, 33] width 18 height 9
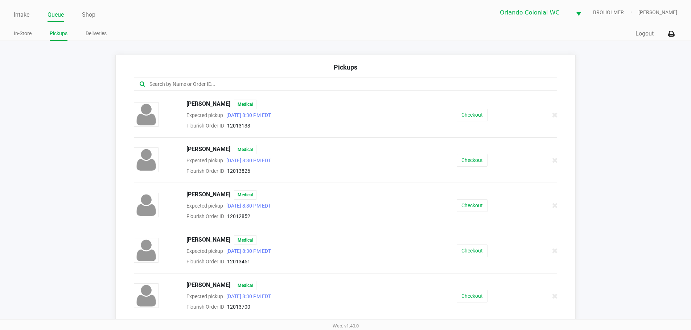
click at [214, 87] on input "text" at bounding box center [334, 84] width 371 height 8
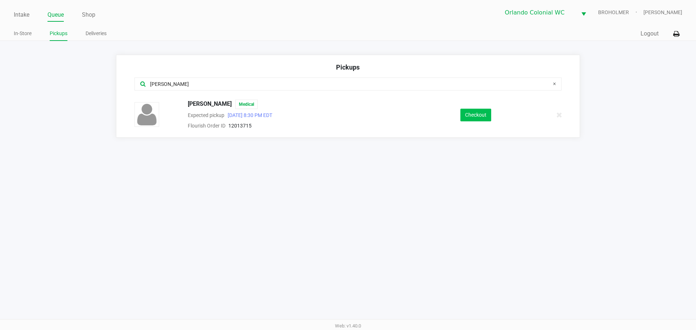
type input "sapp"
click at [469, 117] on button "Checkout" at bounding box center [476, 115] width 31 height 13
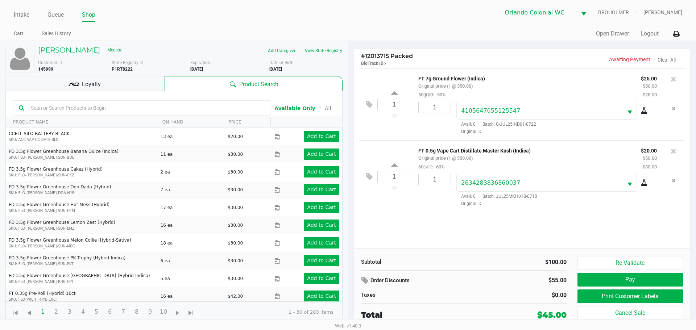
click at [624, 298] on button "Print Customer Labels" at bounding box center [631, 297] width 106 height 14
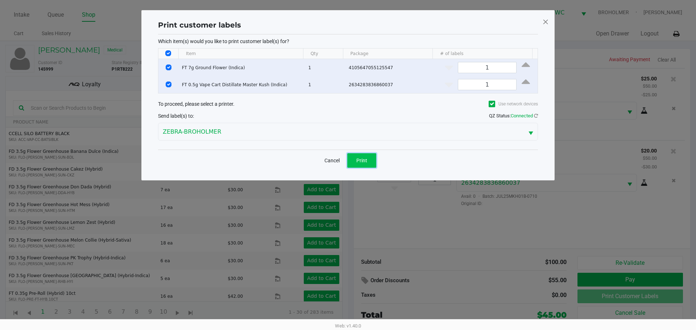
click at [363, 159] on span "Print" at bounding box center [361, 161] width 11 height 6
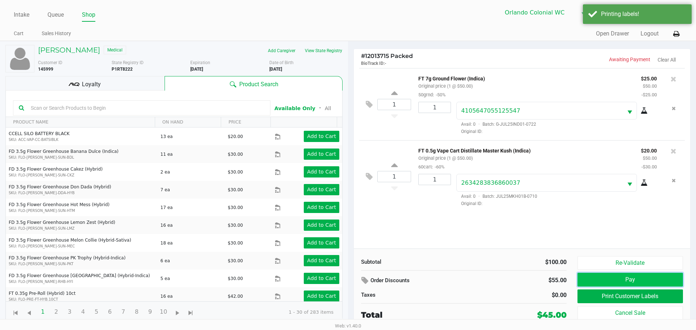
click at [620, 276] on button "Pay" at bounding box center [631, 280] width 106 height 14
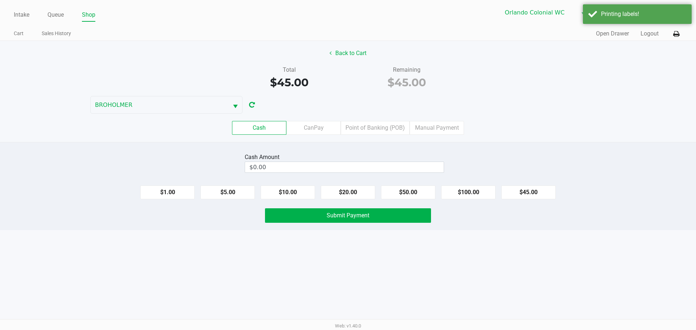
click at [315, 125] on label "CanPay" at bounding box center [314, 128] width 54 height 14
click at [0, 0] on 2 "CanPay" at bounding box center [0, 0] width 0 height 0
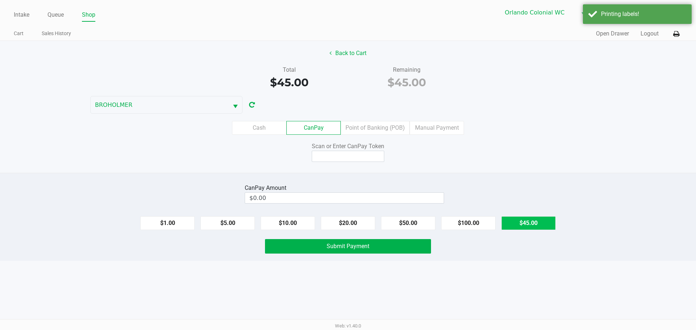
click at [523, 219] on button "$45.00" at bounding box center [529, 224] width 54 height 14
type input "$45.00"
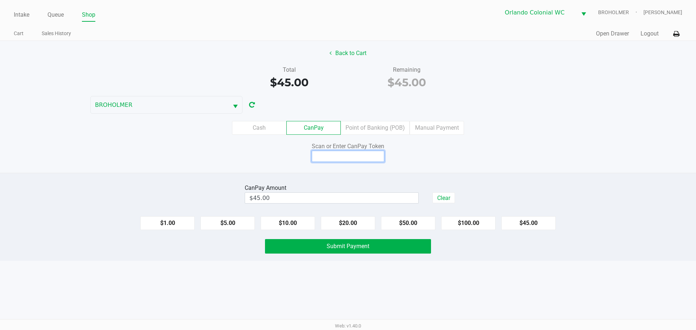
click at [356, 154] on input at bounding box center [348, 156] width 73 height 11
type input "q1877830q"
click at [305, 242] on button "Submit Payment" at bounding box center [348, 246] width 166 height 15
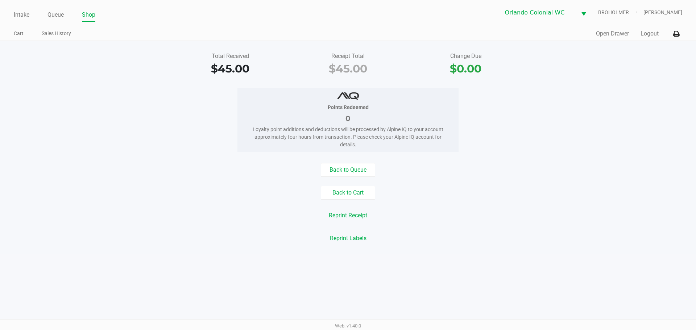
click at [61, 15] on link "Queue" at bounding box center [56, 15] width 16 height 10
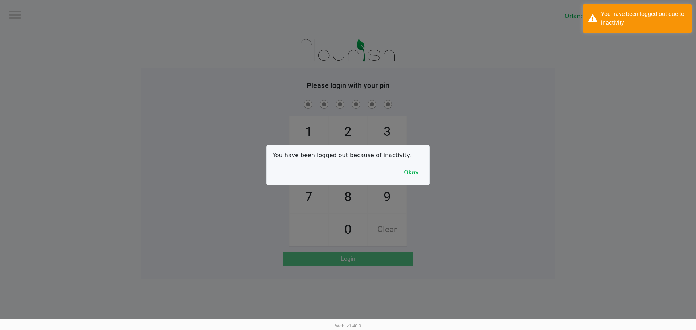
click at [424, 158] on div "You have been logged out because of inactivity. Okay" at bounding box center [348, 165] width 162 height 40
click at [607, 16] on div "You have been logged out due to inactivity" at bounding box center [643, 18] width 85 height 17
click at [408, 176] on button "Okay" at bounding box center [411, 173] width 24 height 14
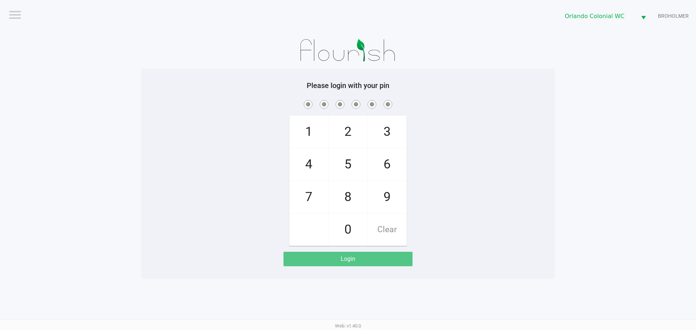
click at [559, 62] on app-pos-login-wrapper "Logout Orlando Colonial WC BROHOLMER Please login with your pin 1 4 7 2 5 8 0 3…" at bounding box center [348, 139] width 696 height 279
checkbox input "true"
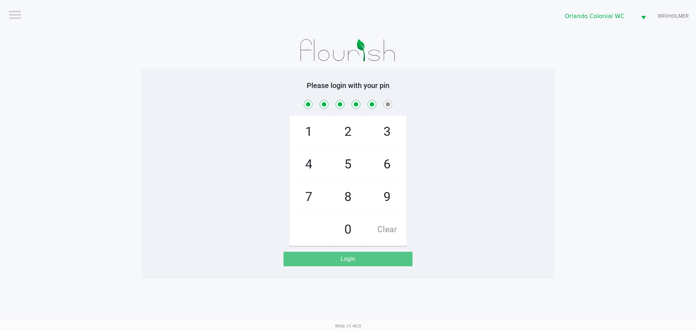
checkbox input "true"
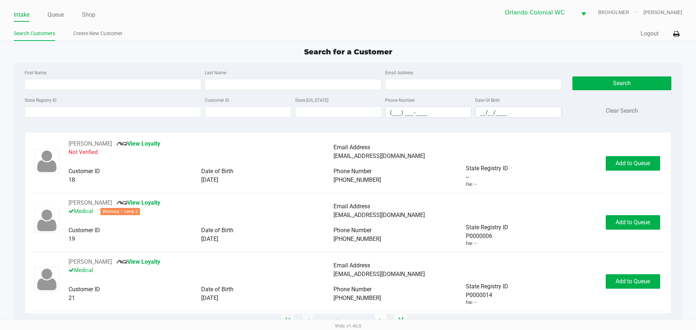
click at [49, 15] on link "Queue" at bounding box center [56, 15] width 16 height 10
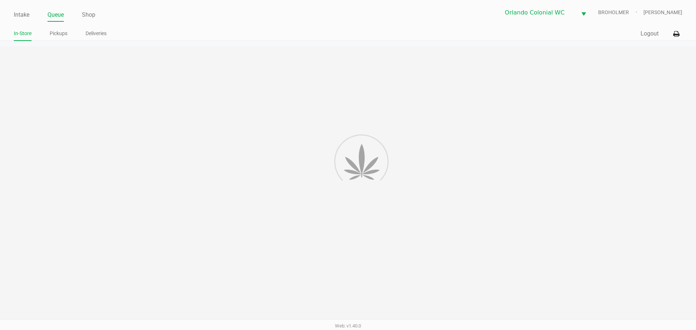
click at [60, 34] on link "Pickups" at bounding box center [59, 33] width 18 height 9
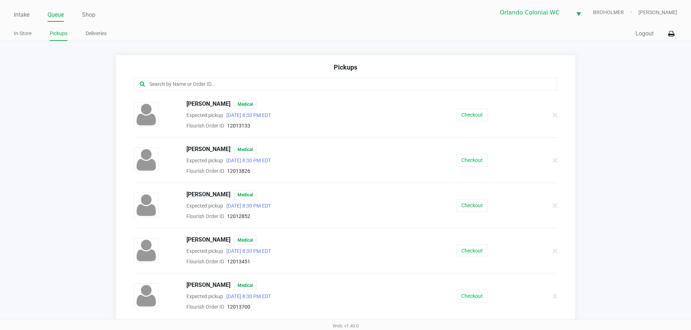
click at [264, 83] on input "text" at bounding box center [334, 84] width 371 height 8
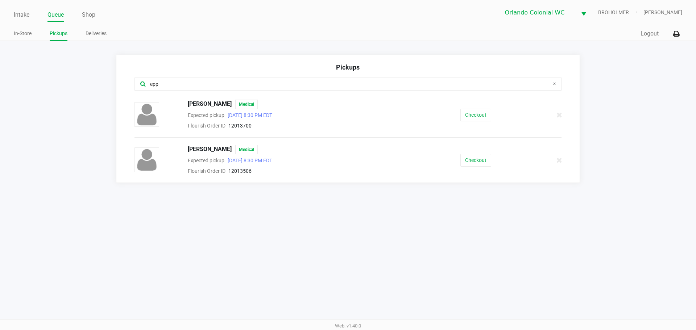
type input "epp"
click at [471, 161] on button "Checkout" at bounding box center [476, 160] width 31 height 13
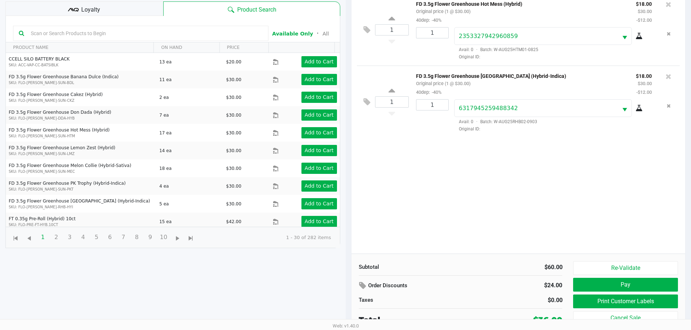
scroll to position [78, 0]
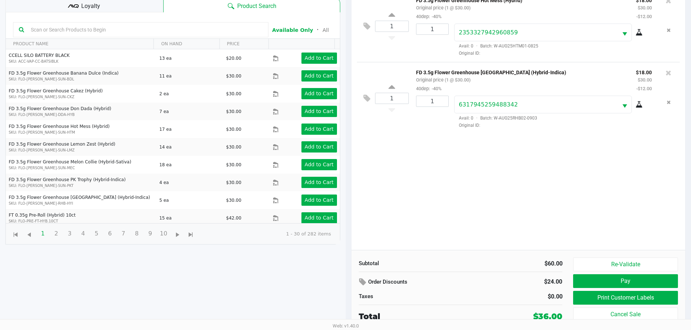
click at [618, 300] on button "Print Customer Labels" at bounding box center [625, 298] width 104 height 14
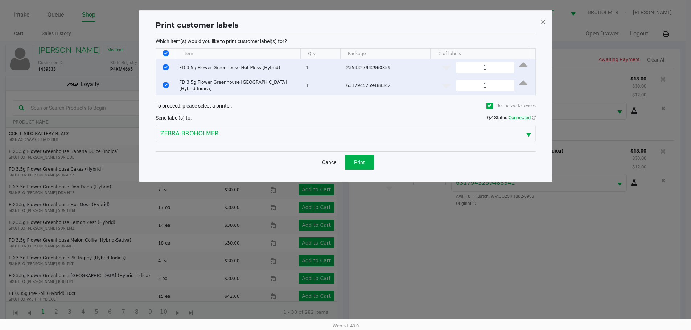
scroll to position [0, 0]
click at [366, 161] on span "Print" at bounding box center [361, 163] width 11 height 6
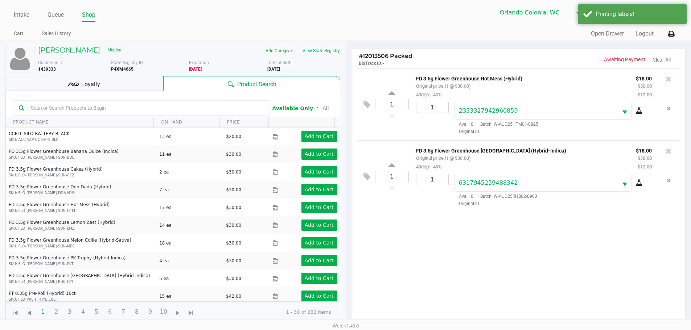
click at [128, 89] on div "Loyalty" at bounding box center [84, 83] width 158 height 15
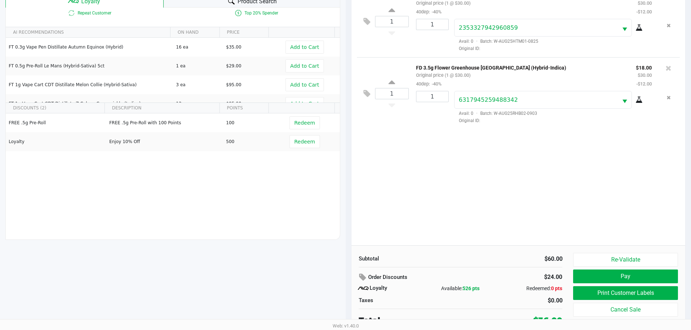
scroll to position [87, 0]
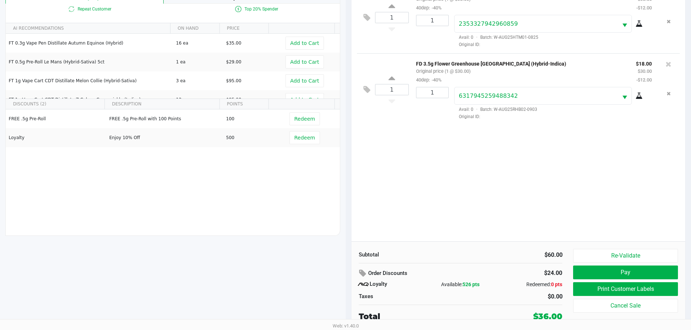
click at [628, 278] on button "Pay" at bounding box center [625, 273] width 104 height 14
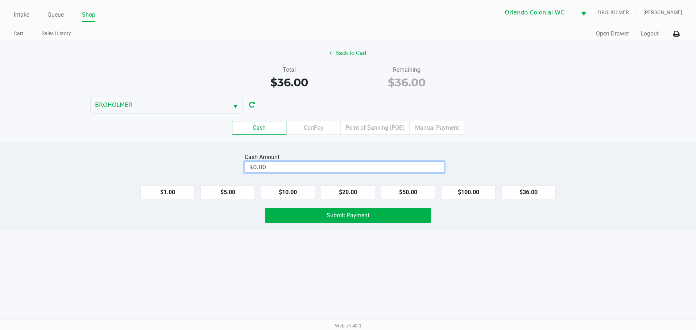
click at [305, 168] on input "$0.00" at bounding box center [344, 167] width 199 height 11
click at [340, 217] on span "Submit Payment" at bounding box center [348, 215] width 43 height 7
type input "$40.00"
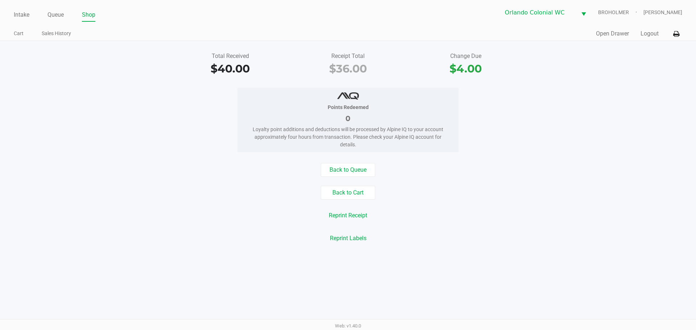
click at [534, 95] on div "Points Redeemed 0 Loyalty point additions and deductions will be processed by A…" at bounding box center [348, 120] width 707 height 65
click at [28, 16] on link "Intake" at bounding box center [22, 15] width 16 height 10
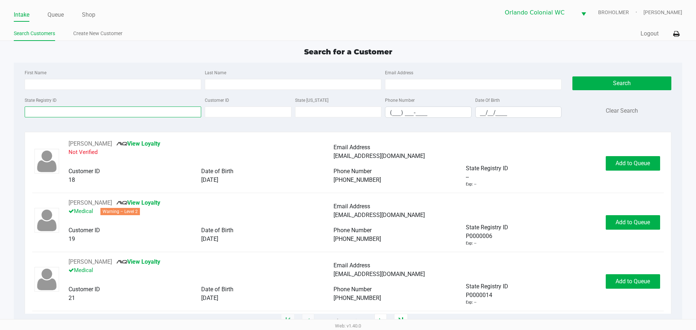
click at [71, 114] on input "State Registry ID" at bounding box center [113, 112] width 177 height 11
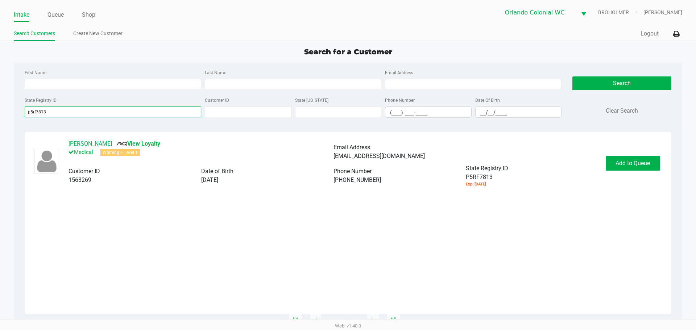
type input "p5rf7813"
click at [88, 143] on button "Jim TURNER" at bounding box center [91, 144] width 44 height 9
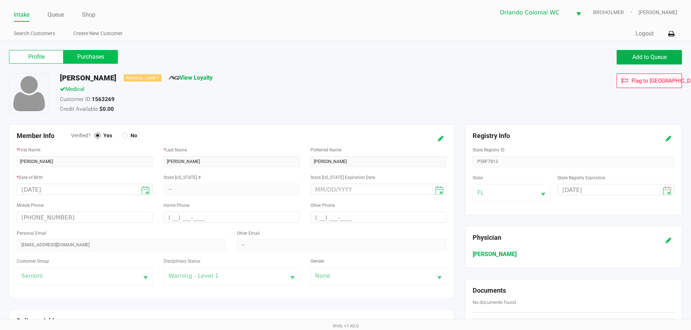
click at [102, 59] on label "Purchases" at bounding box center [90, 57] width 54 height 14
click at [0, 0] on 1 "Purchases" at bounding box center [0, 0] width 0 height 0
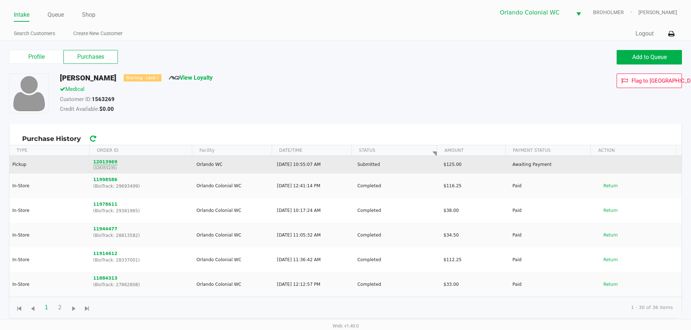
click at [102, 162] on button "12013969" at bounding box center [105, 162] width 24 height 7
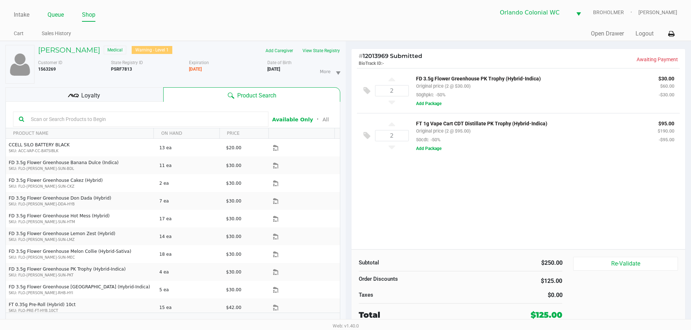
click at [57, 17] on link "Queue" at bounding box center [56, 15] width 16 height 10
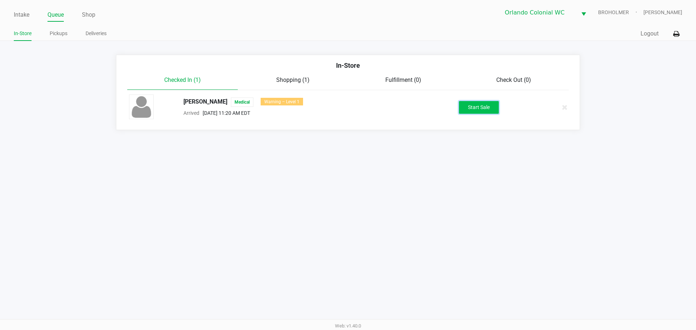
click at [477, 102] on button "Start Sale" at bounding box center [479, 107] width 40 height 13
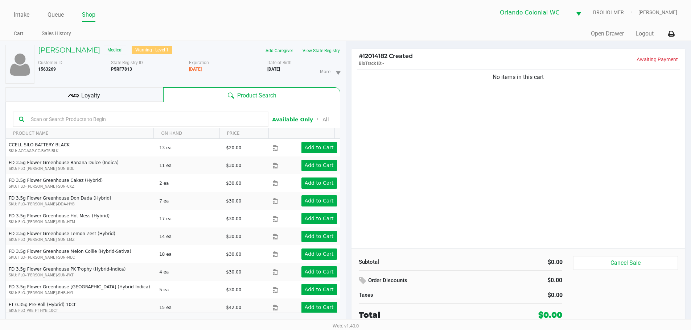
click at [452, 151] on div "No items in this cart" at bounding box center [518, 158] width 334 height 181
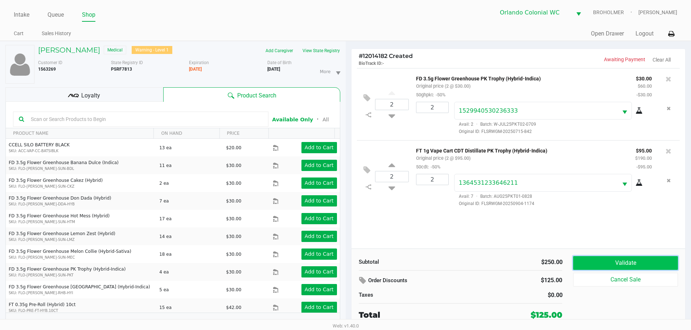
click at [616, 265] on button "Validate" at bounding box center [625, 263] width 104 height 14
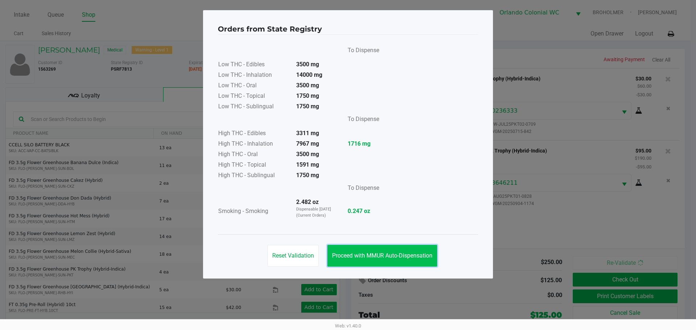
click at [416, 257] on span "Proceed with MMUR Auto-Dispensation" at bounding box center [382, 255] width 100 height 7
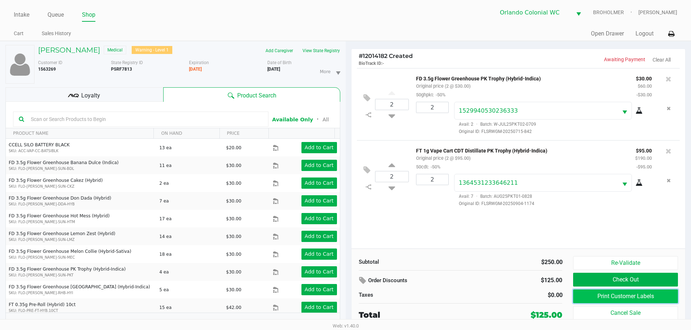
click at [592, 297] on button "Print Customer Labels" at bounding box center [625, 297] width 104 height 14
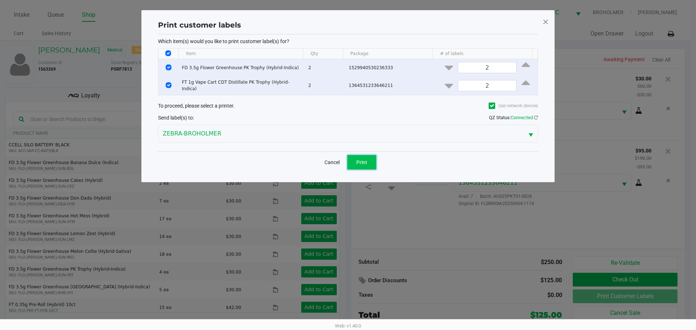
click at [362, 155] on button "Print" at bounding box center [361, 162] width 29 height 15
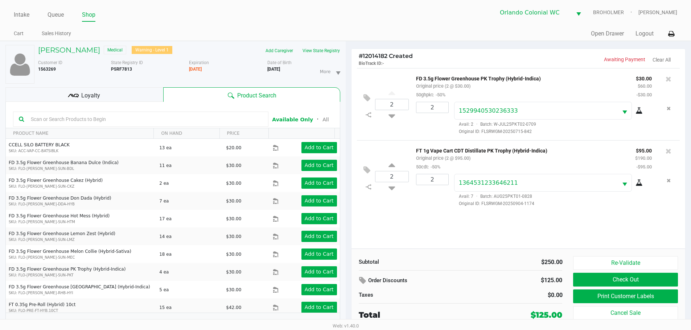
click at [595, 277] on button "Check Out" at bounding box center [625, 280] width 104 height 14
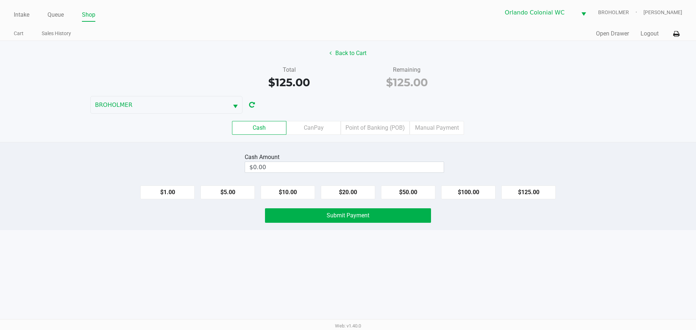
click at [368, 128] on label "Point of Banking (POB)" at bounding box center [375, 128] width 69 height 14
click at [0, 0] on 7 "Point of Banking (POB)" at bounding box center [0, 0] width 0 height 0
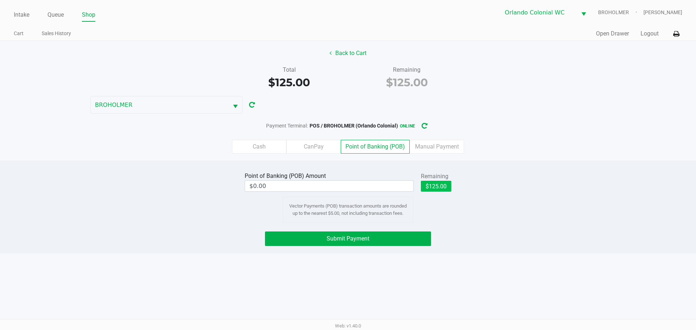
click at [437, 189] on button "$125.00" at bounding box center [436, 186] width 30 height 11
type input "$125.00"
click at [363, 244] on button "Submit Payment" at bounding box center [348, 239] width 166 height 15
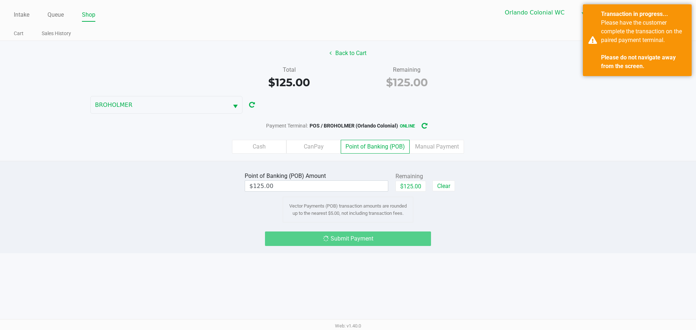
click at [559, 103] on div "Back to Cart Total $125.00 Remaining $125.00 BROHOLMER Payment Terminal: POS / …" at bounding box center [348, 101] width 696 height 120
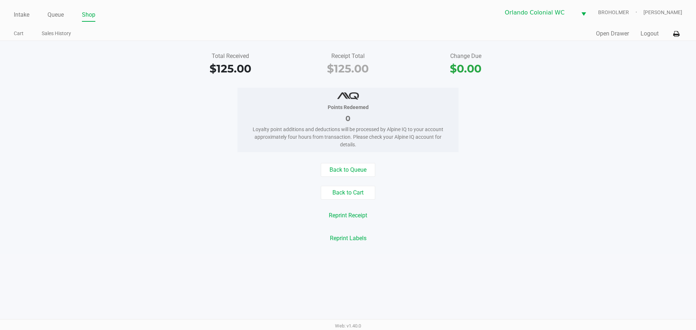
click at [0, 9] on div "Intake Queue Shop Orlando Colonial WC BROHOLMER Reynaldo Lewis JR Cart Sales Hi…" at bounding box center [348, 20] width 696 height 41
click at [14, 15] on link "Intake" at bounding box center [22, 15] width 16 height 10
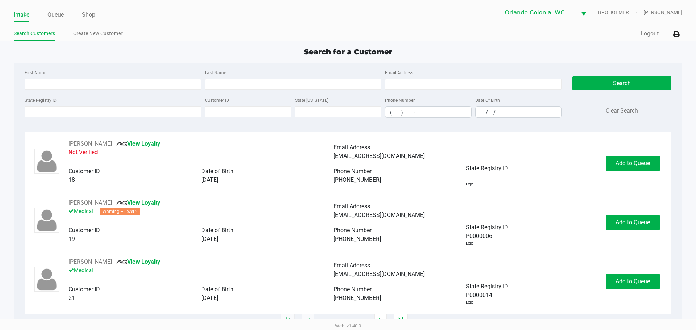
click at [74, 118] on div "State Registry ID Customer ID State ID Phone Number (___) ___-____ Date Of Birt…" at bounding box center [293, 110] width 541 height 28
click at [73, 110] on input "State Registry ID" at bounding box center [113, 112] width 177 height 11
click at [63, 112] on input "State Registry ID" at bounding box center [113, 112] width 177 height 11
click at [106, 115] on input "State Registry ID" at bounding box center [113, 112] width 177 height 11
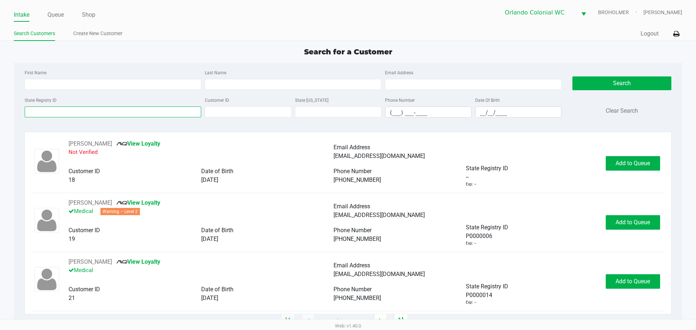
click at [106, 115] on input "State Registry ID" at bounding box center [113, 112] width 177 height 11
click at [106, 113] on input "State Registry ID" at bounding box center [113, 112] width 177 height 11
click at [96, 85] on input "First Name" at bounding box center [113, 84] width 177 height 11
type input "rachel"
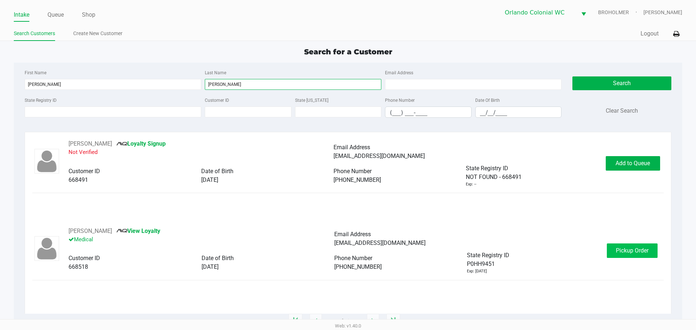
type input "moody"
click at [640, 253] on span "Pickup Order" at bounding box center [632, 250] width 33 height 7
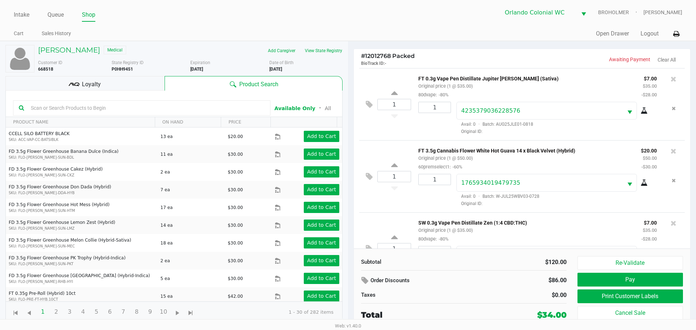
click at [118, 81] on div "Loyalty" at bounding box center [84, 83] width 159 height 15
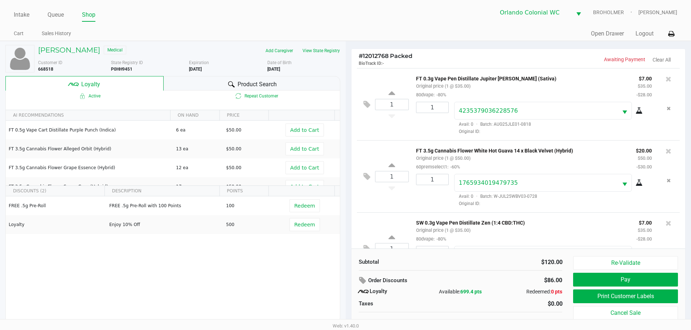
scroll to position [7, 0]
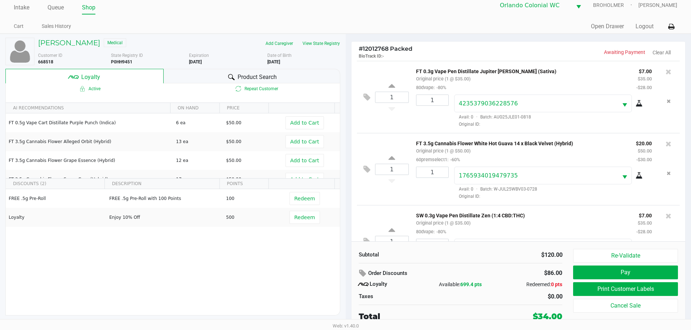
click at [215, 77] on div "Product Search" at bounding box center [252, 76] width 177 height 15
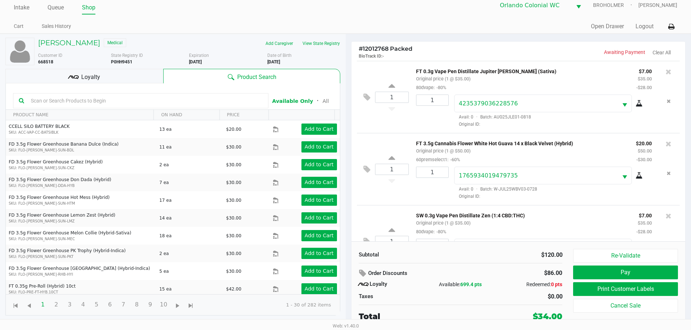
click at [105, 98] on input "text" at bounding box center [145, 100] width 235 height 11
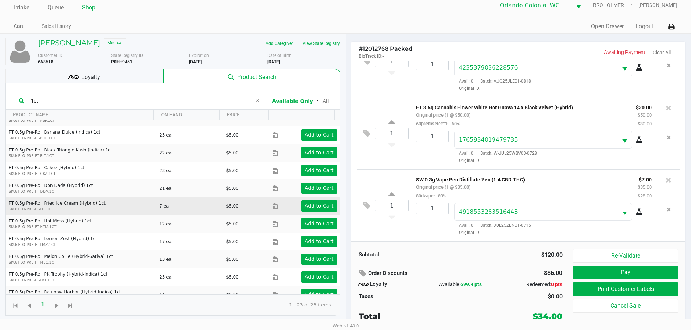
scroll to position [0, 0]
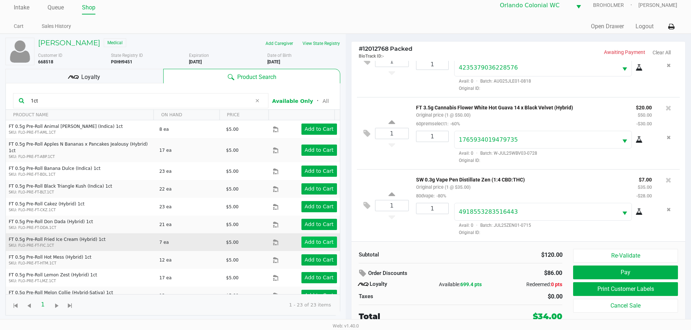
type input "1ct"
click at [325, 239] on app-button-loader "Add to Cart" at bounding box center [319, 242] width 29 height 6
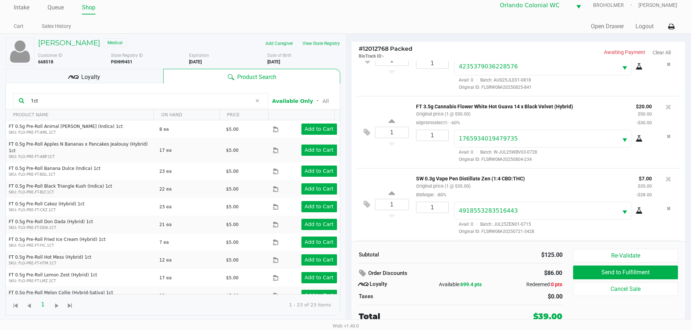
scroll to position [78, 0]
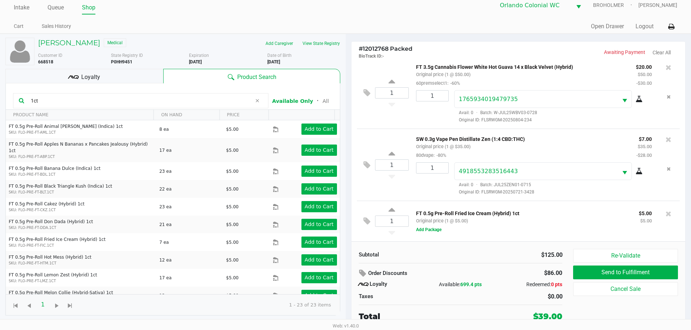
click at [113, 77] on div "Loyalty" at bounding box center [84, 76] width 158 height 15
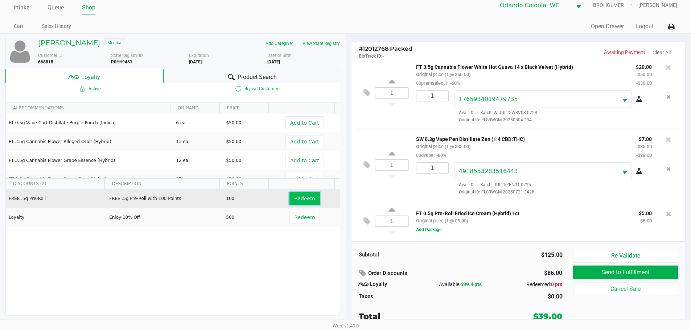
click at [300, 203] on button "Redeem" at bounding box center [304, 198] width 30 height 13
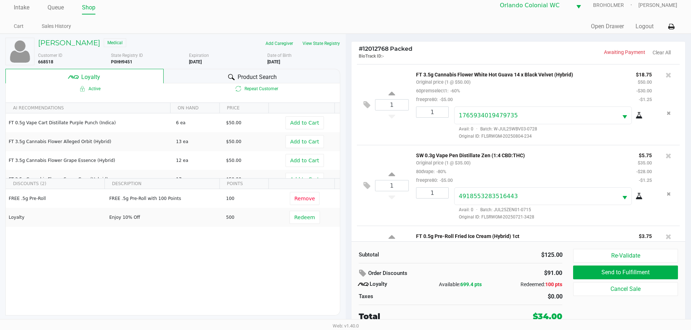
scroll to position [108, 0]
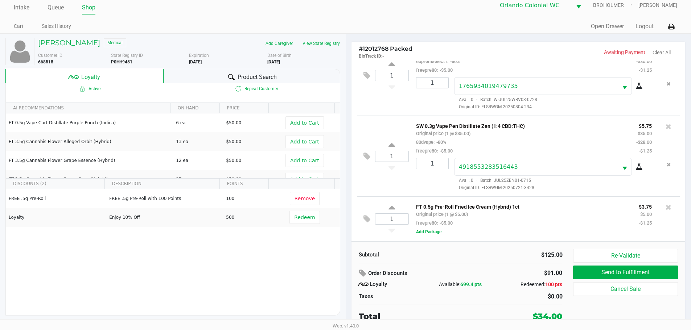
click at [501, 231] on div "FT 0.5g Pre-Roll Fried Ice Cream (Hybrid) 1ct Original price (1 @ $5.00) freepr…" at bounding box center [541, 219] width 265 height 34
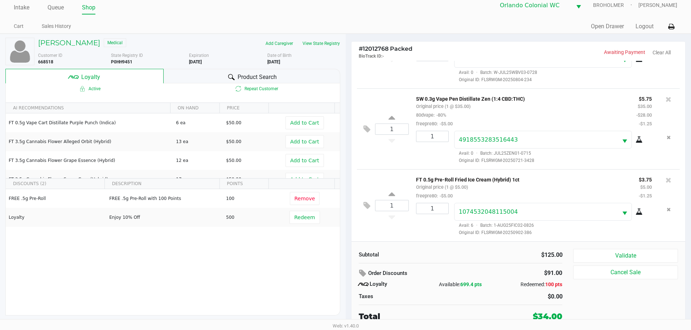
scroll to position [0, 0]
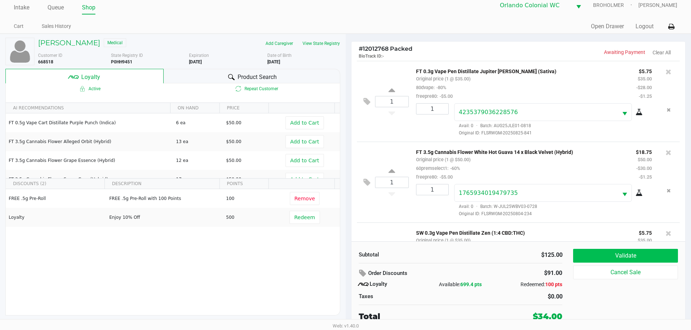
click at [613, 254] on button "Validate" at bounding box center [625, 256] width 104 height 14
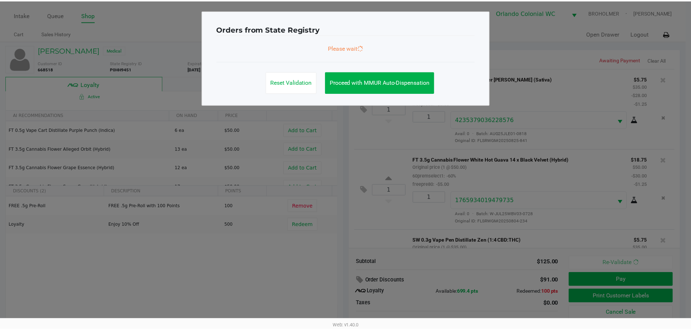
scroll to position [136, 0]
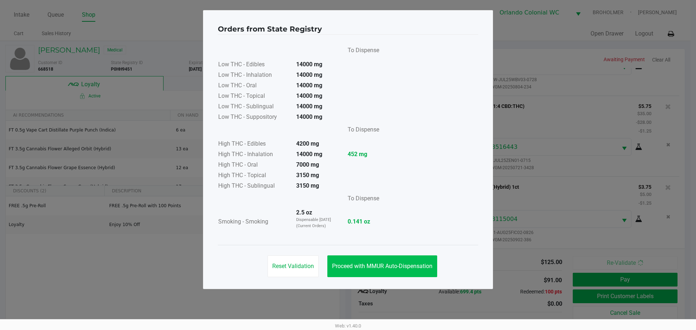
click at [411, 260] on button "Proceed with MMUR Auto-Dispensation" at bounding box center [382, 267] width 110 height 22
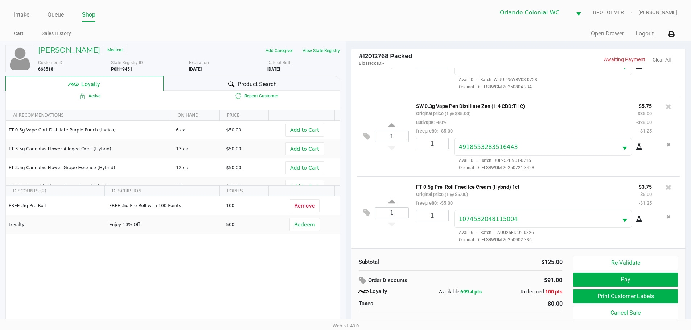
click at [598, 300] on button "Print Customer Labels" at bounding box center [625, 297] width 104 height 14
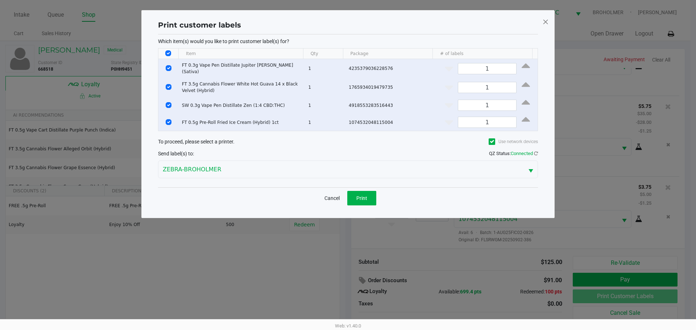
click at [360, 195] on span "Print" at bounding box center [361, 198] width 11 height 6
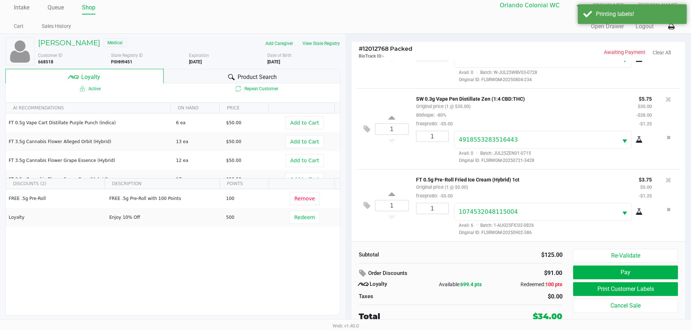
scroll to position [4, 0]
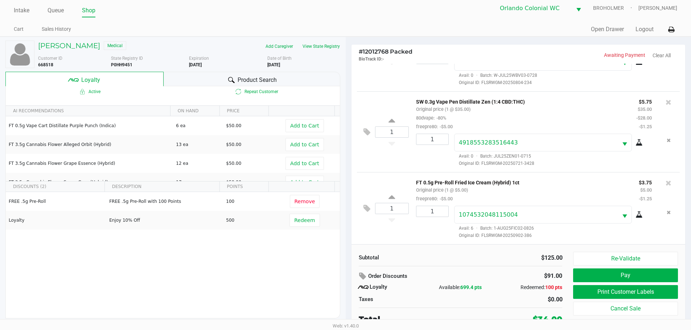
click at [600, 277] on button "Pay" at bounding box center [625, 276] width 104 height 14
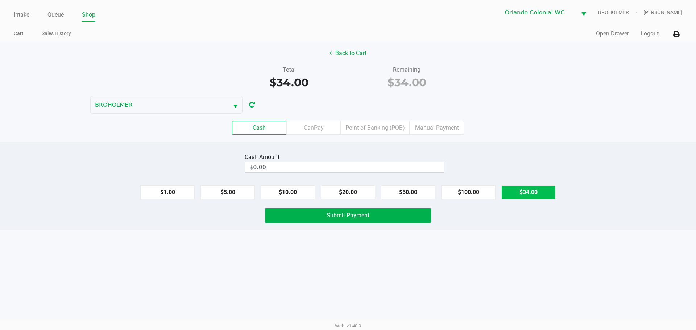
click at [529, 193] on button "$34.00" at bounding box center [529, 193] width 54 height 14
type input "$34.00"
click at [367, 210] on button "Submit Payment" at bounding box center [348, 216] width 166 height 15
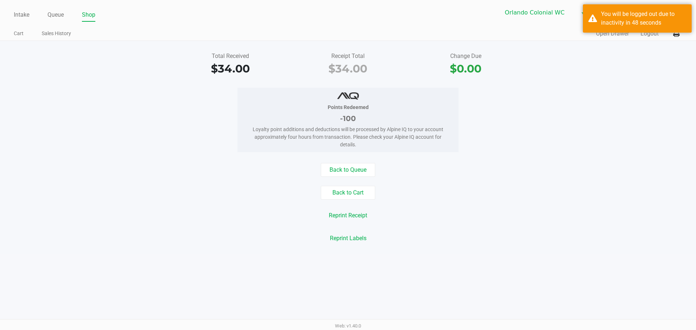
click at [16, 15] on link "Intake" at bounding box center [22, 15] width 16 height 10
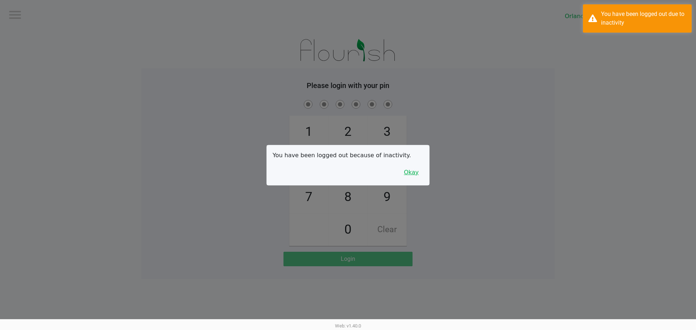
click at [412, 178] on button "Okay" at bounding box center [411, 173] width 24 height 14
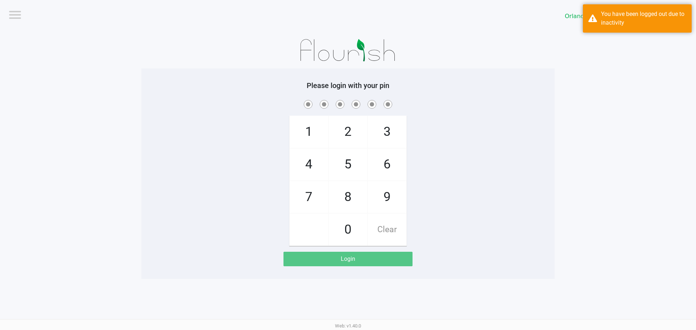
click at [600, 5] on div "You have been logged out due to inactivity" at bounding box center [637, 18] width 109 height 28
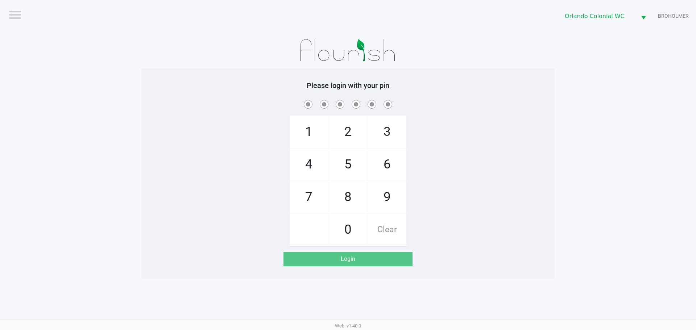
click at [523, 90] on div "Please login with your pin 1 4 7 2 5 8 0 3 6 9 Clear Login" at bounding box center [347, 173] width 413 height 185
checkbox input "true"
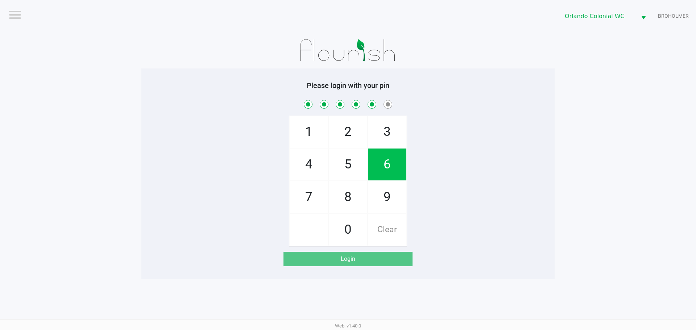
checkbox input "true"
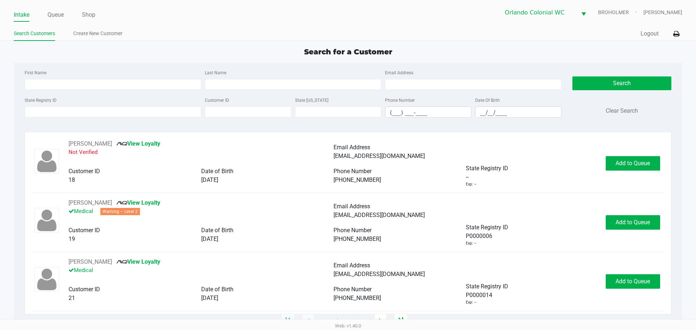
click at [165, 106] on div "State Registry ID" at bounding box center [113, 107] width 180 height 22
click at [168, 113] on input "State Registry ID" at bounding box center [113, 112] width 177 height 11
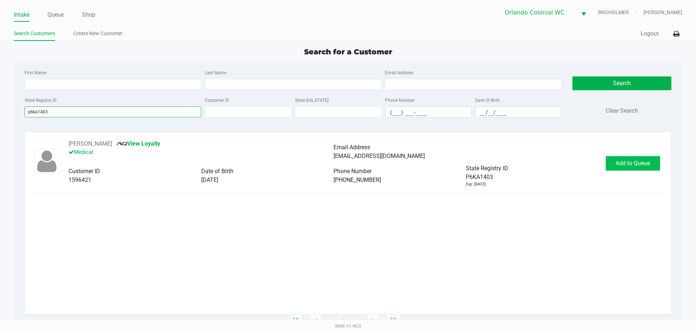
type input "p6ka1403"
click at [627, 160] on span "Add to Queue" at bounding box center [633, 163] width 34 height 7
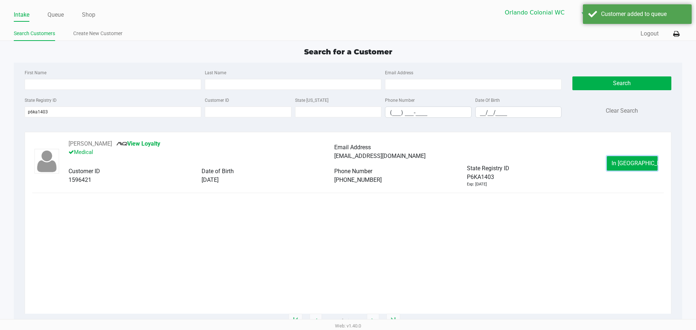
click at [627, 160] on span "In Queue" at bounding box center [642, 163] width 61 height 7
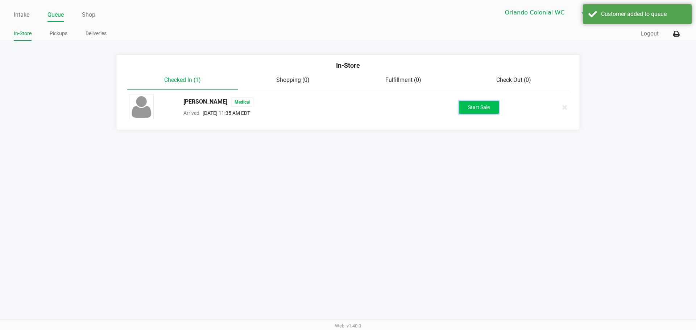
click at [475, 106] on button "Start Sale" at bounding box center [479, 107] width 40 height 13
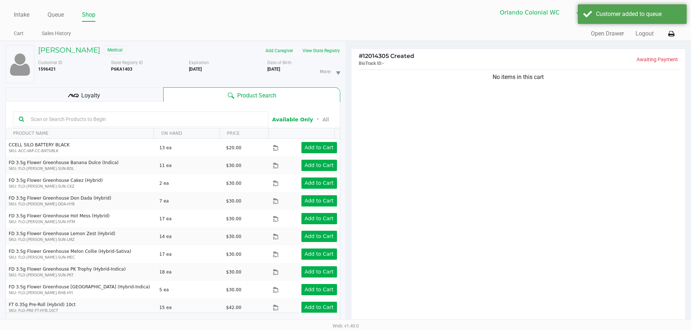
click at [99, 115] on input "text" at bounding box center [145, 119] width 235 height 11
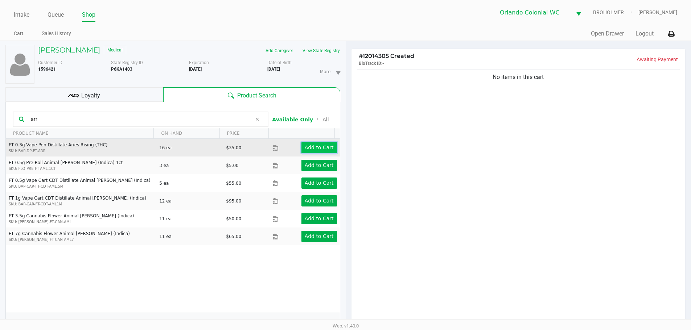
click at [322, 149] on app-button-loader "Add to Cart" at bounding box center [319, 148] width 29 height 6
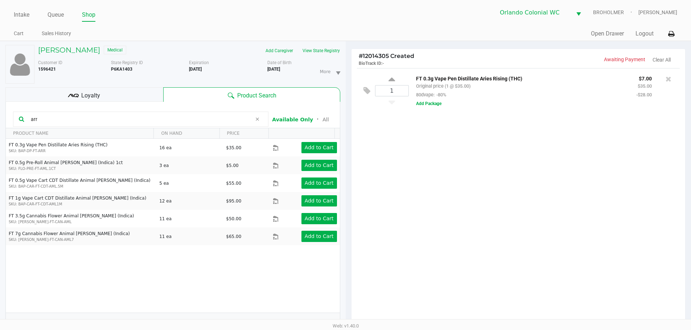
drag, startPoint x: 102, startPoint y: 121, endPoint x: 0, endPoint y: 123, distance: 101.9
click at [0, 123] on div "Charles McCallum Medical Add Caregiver View State Registry Customer ID 1596421 …" at bounding box center [173, 224] width 346 height 367
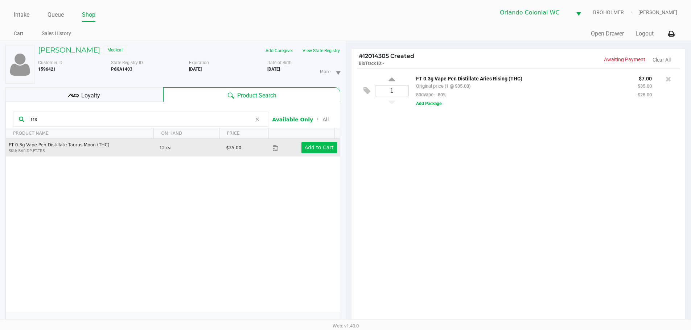
type input "trs"
click at [314, 146] on app-button-loader "Add to Cart" at bounding box center [319, 148] width 29 height 6
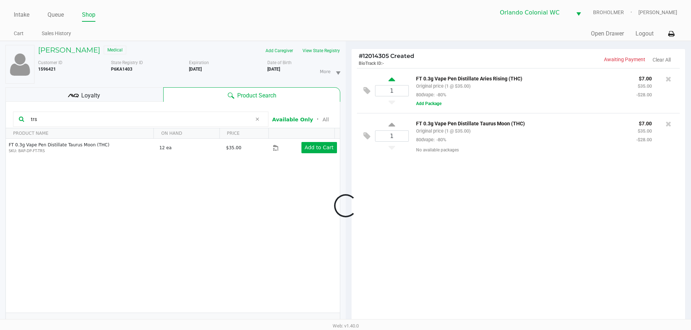
click at [392, 79] on icon at bounding box center [391, 80] width 7 height 9
type input "2"
click at [391, 124] on div at bounding box center [345, 205] width 691 height 257
click at [392, 125] on icon at bounding box center [391, 125] width 7 height 9
type input "2"
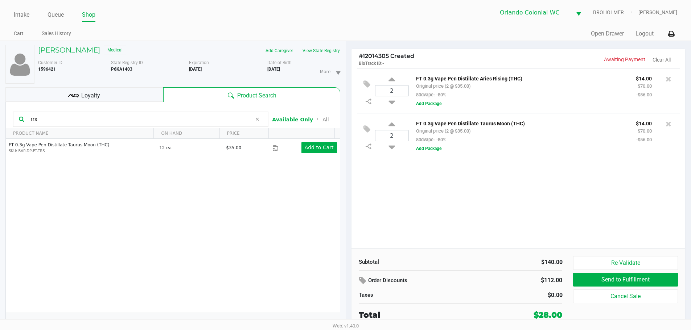
click at [505, 183] on div "2 FT 0.3g Vape Pen Distillate Aries Rising (THC) Original price (2 @ $35.00) 80…" at bounding box center [518, 158] width 334 height 181
click at [551, 123] on p "FT 0.3g Vape Pen Distillate Taurus Moon (THC)" at bounding box center [520, 123] width 209 height 8
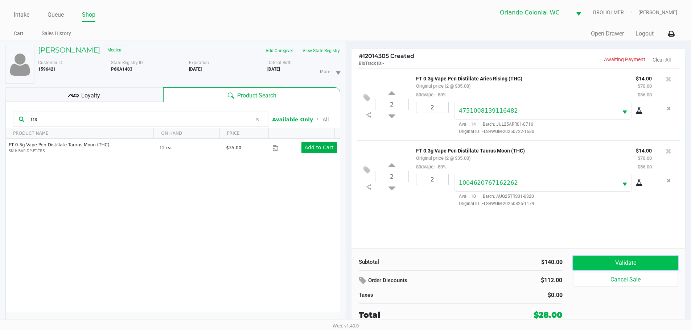
click at [634, 269] on button "Validate" at bounding box center [625, 263] width 104 height 14
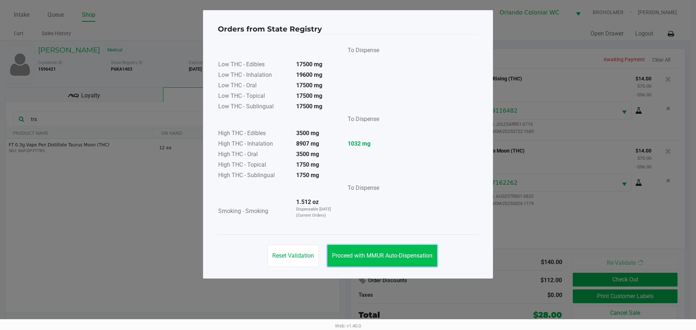
click at [418, 267] on button "Proceed with MMUR Auto-Dispensation" at bounding box center [382, 256] width 110 height 22
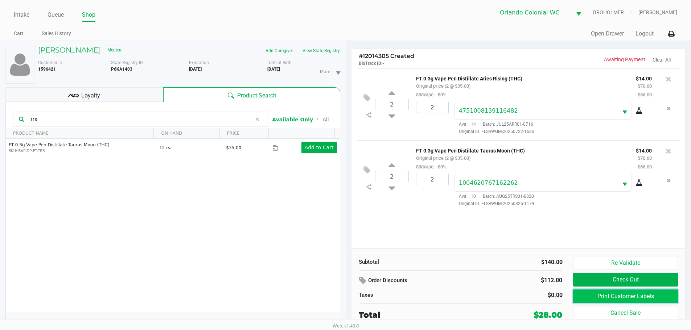
click at [600, 294] on button "Print Customer Labels" at bounding box center [625, 297] width 104 height 14
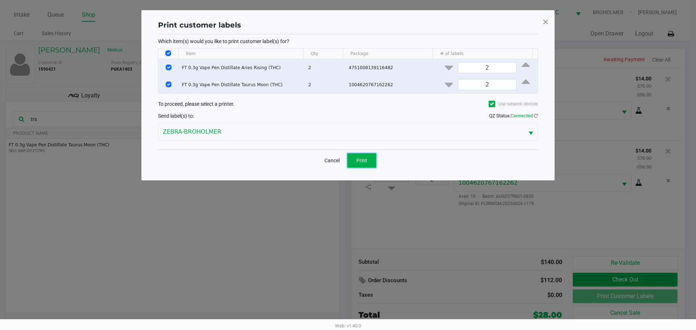
click at [351, 161] on button "Print" at bounding box center [361, 160] width 29 height 15
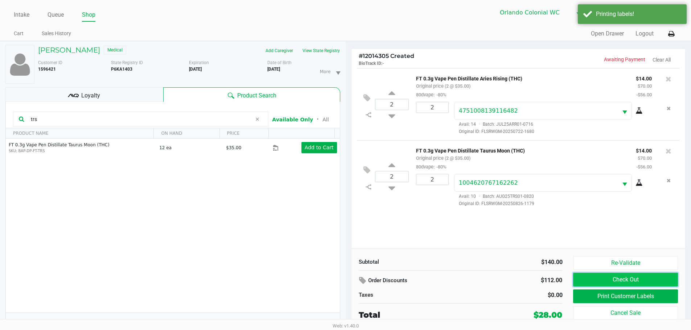
click at [619, 277] on button "Check Out" at bounding box center [625, 280] width 104 height 14
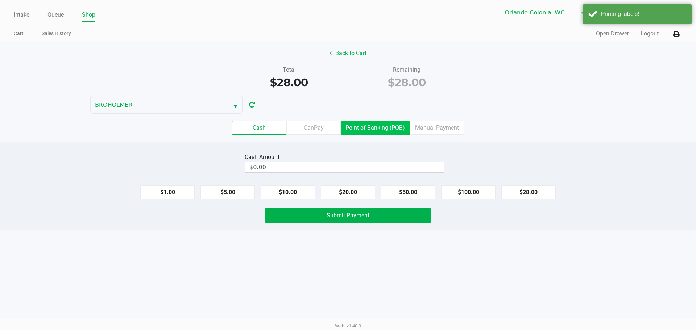
click at [377, 124] on label "Point of Banking (POB)" at bounding box center [375, 128] width 69 height 14
click at [0, 0] on 7 "Point of Banking (POB)" at bounding box center [0, 0] width 0 height 0
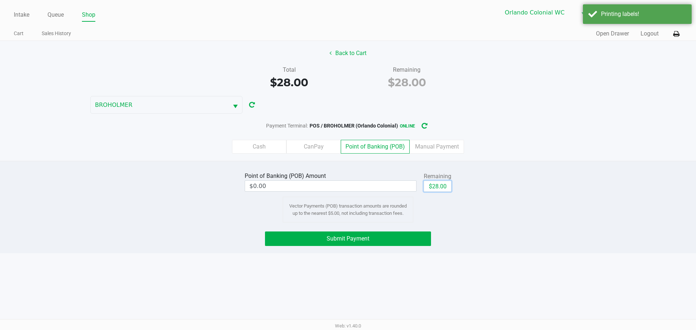
drag, startPoint x: 444, startPoint y: 185, endPoint x: 411, endPoint y: 224, distance: 50.9
click at [442, 185] on button "$28.00" at bounding box center [438, 186] width 28 height 11
type input "$28.00"
click at [407, 231] on div "Point of Banking (POB) Amount $28.00 Remaining $28.00 Clear Vector Payments (PO…" at bounding box center [348, 207] width 696 height 92
click at [409, 241] on button "Submit Payment" at bounding box center [348, 239] width 166 height 15
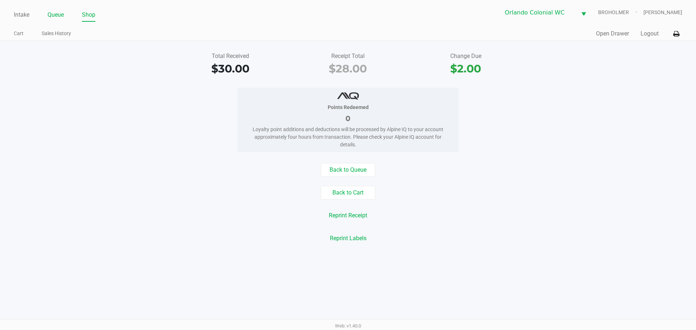
click at [56, 16] on link "Queue" at bounding box center [56, 15] width 16 height 10
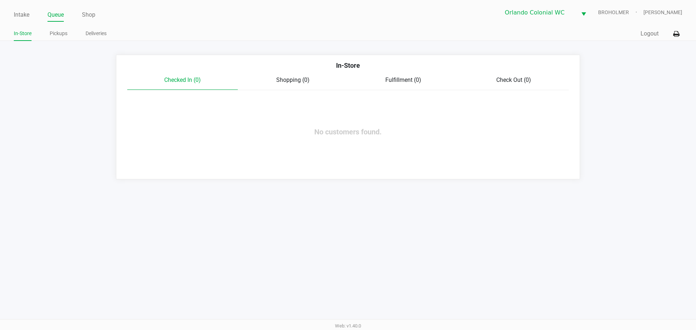
click at [29, 16] on link "Intake" at bounding box center [22, 15] width 16 height 10
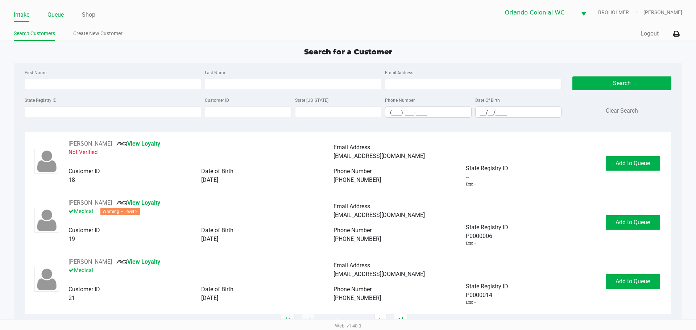
click at [54, 15] on link "Queue" at bounding box center [56, 15] width 16 height 10
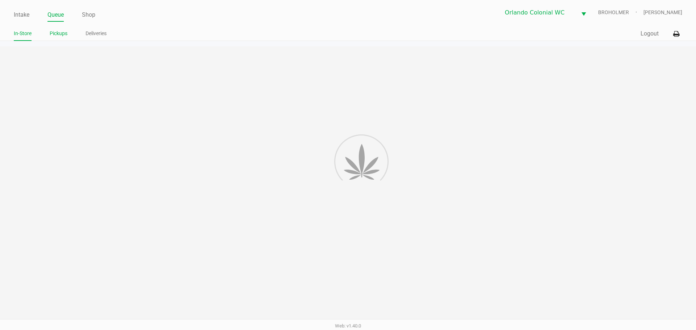
click at [63, 36] on link "Pickups" at bounding box center [59, 33] width 18 height 9
click at [206, 75] on div at bounding box center [348, 183] width 696 height 275
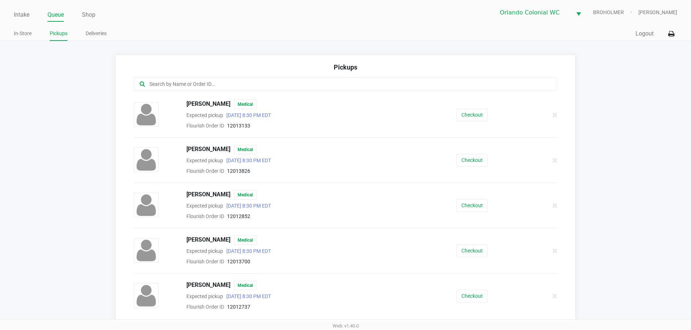
click at [211, 87] on input "text" at bounding box center [334, 84] width 371 height 8
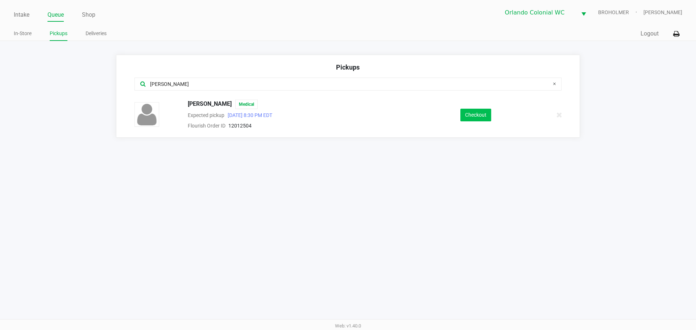
type input "dill"
click at [473, 110] on button "Checkout" at bounding box center [476, 115] width 31 height 13
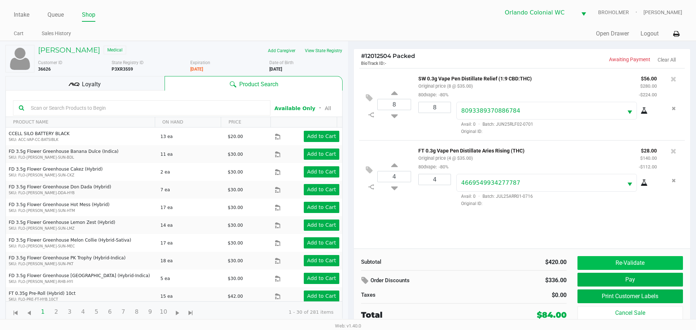
click at [615, 260] on button "Re-Validate" at bounding box center [631, 263] width 106 height 14
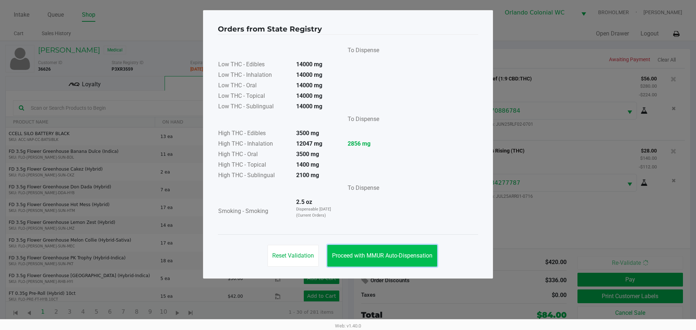
click at [395, 259] on button "Proceed with MMUR Auto-Dispensation" at bounding box center [382, 256] width 110 height 22
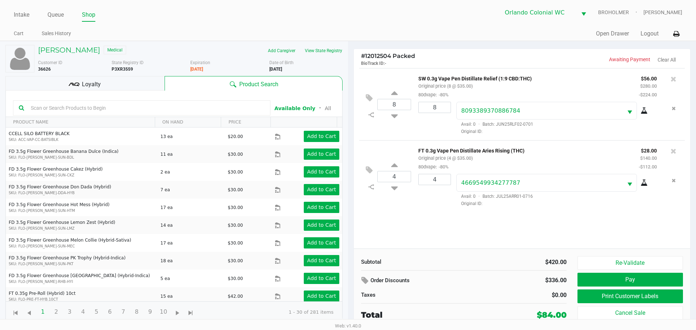
click at [604, 302] on button "Print Customer Labels" at bounding box center [631, 297] width 106 height 14
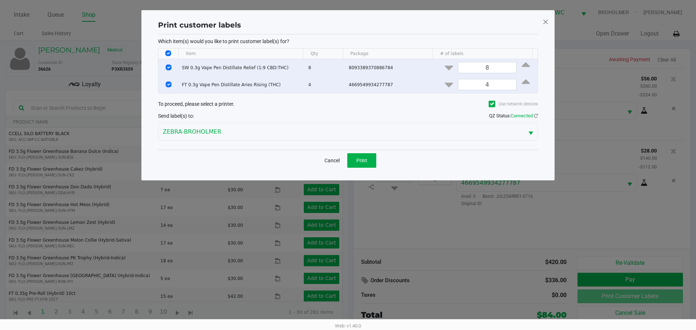
click at [364, 164] on button "Print" at bounding box center [361, 160] width 29 height 15
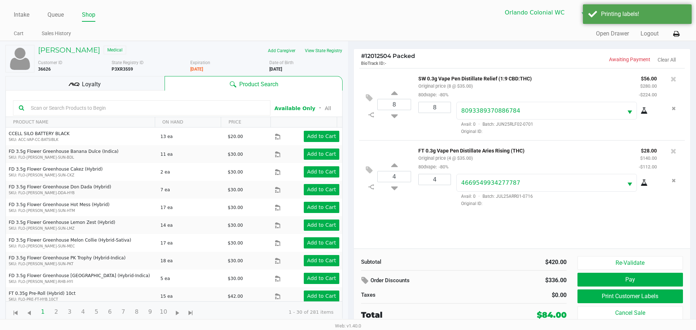
click at [122, 77] on div "Loyalty" at bounding box center [84, 83] width 159 height 15
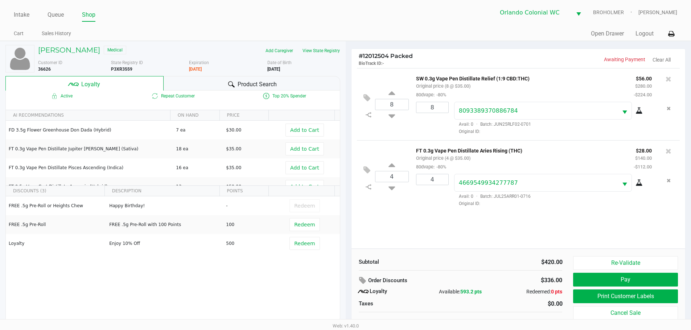
click at [613, 279] on button "Pay" at bounding box center [625, 280] width 104 height 14
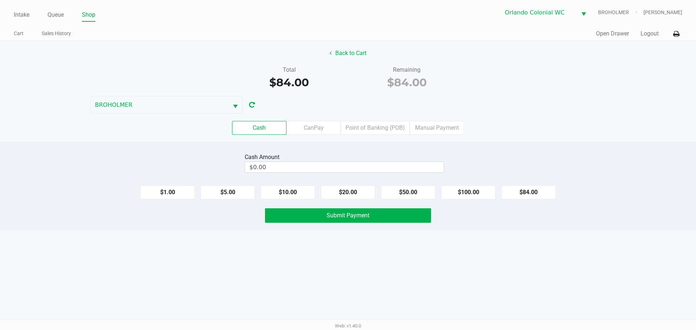
click at [369, 126] on label "Point of Banking (POB)" at bounding box center [375, 128] width 69 height 14
click at [0, 0] on 7 "Point of Banking (POB)" at bounding box center [0, 0] width 0 height 0
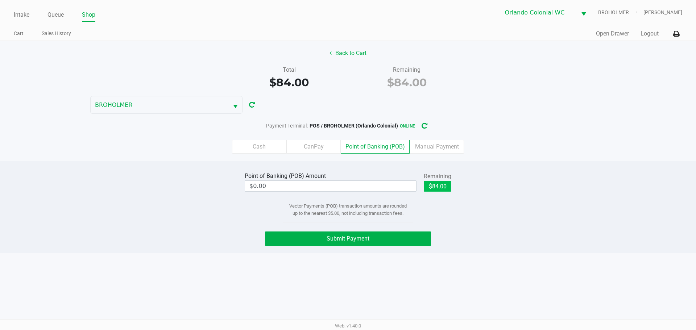
click at [433, 182] on button "$84.00" at bounding box center [438, 186] width 28 height 11
type input "$84.00"
click at [377, 238] on button "Submit Payment" at bounding box center [348, 239] width 166 height 15
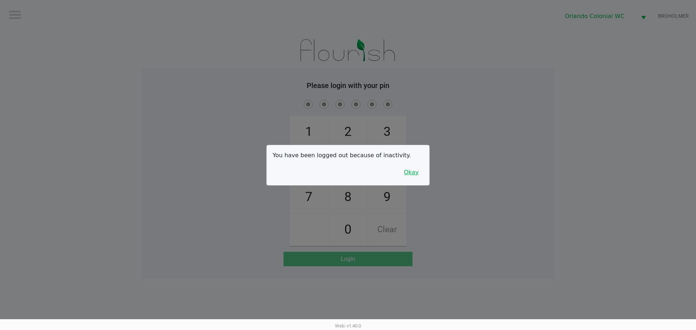
click at [413, 174] on button "Okay" at bounding box center [411, 173] width 24 height 14
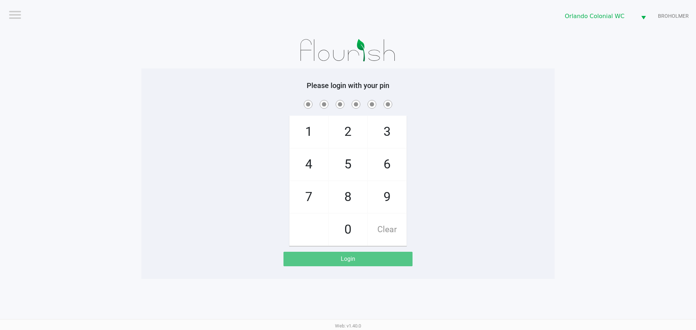
click at [464, 153] on div "1 4 7 2 5 8 0 3 6 9 Clear" at bounding box center [347, 173] width 413 height 148
checkbox input "true"
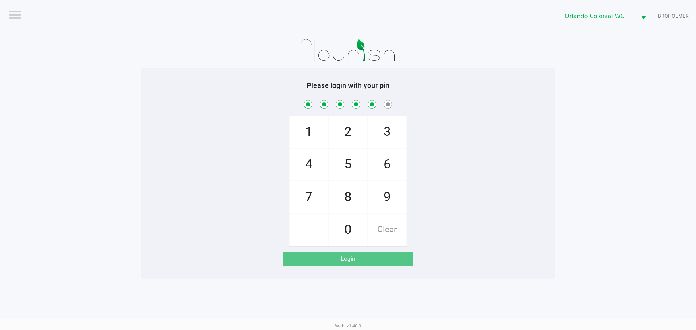
checkbox input "true"
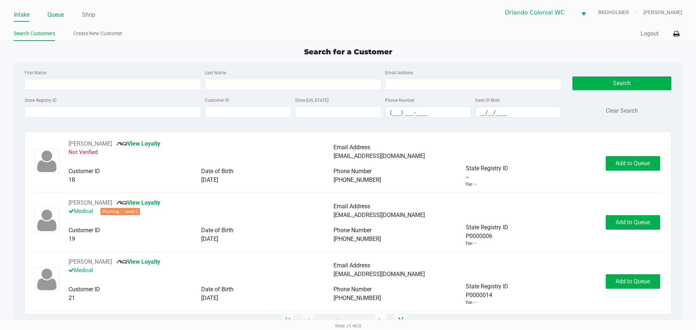
click at [55, 14] on link "Queue" at bounding box center [56, 15] width 16 height 10
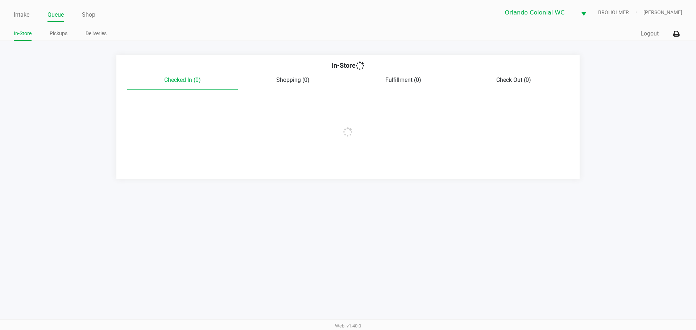
click at [61, 33] on link "Pickups" at bounding box center [59, 33] width 18 height 9
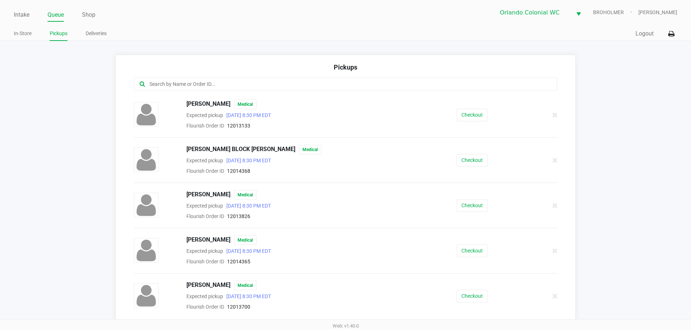
click at [236, 86] on input "text" at bounding box center [334, 84] width 371 height 8
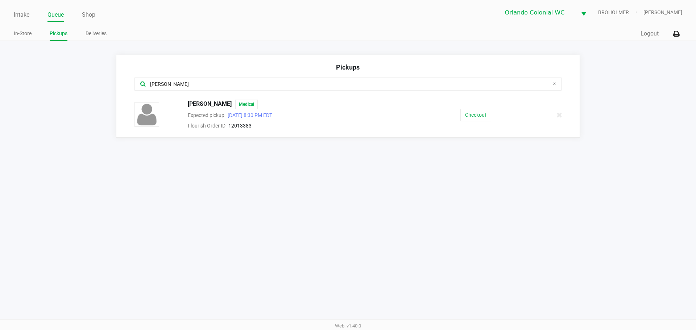
type input "eliza"
click at [484, 118] on button "Checkout" at bounding box center [476, 115] width 31 height 13
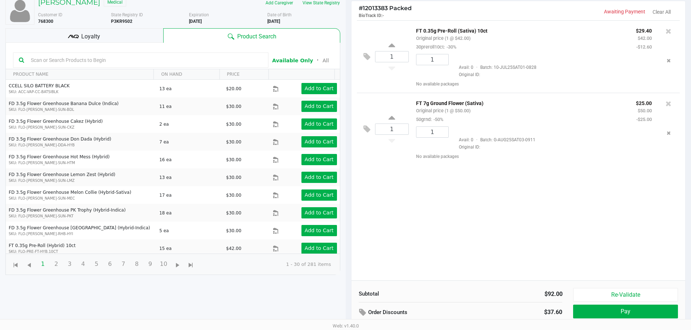
scroll to position [78, 0]
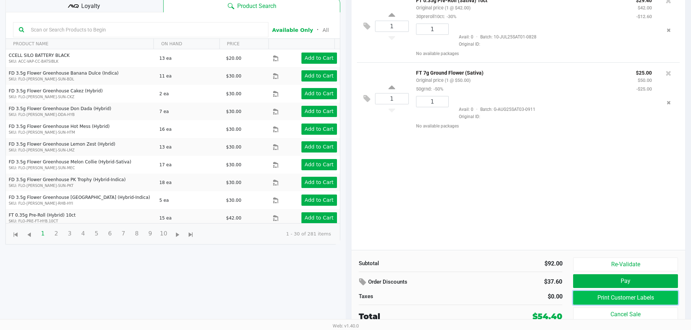
click at [618, 296] on button "Print Customer Labels" at bounding box center [625, 298] width 104 height 14
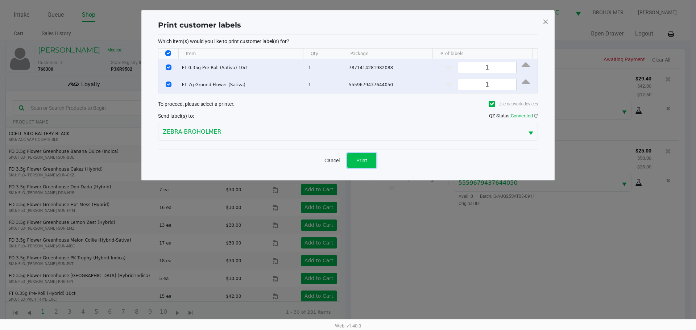
click at [366, 159] on span "Print" at bounding box center [361, 161] width 11 height 6
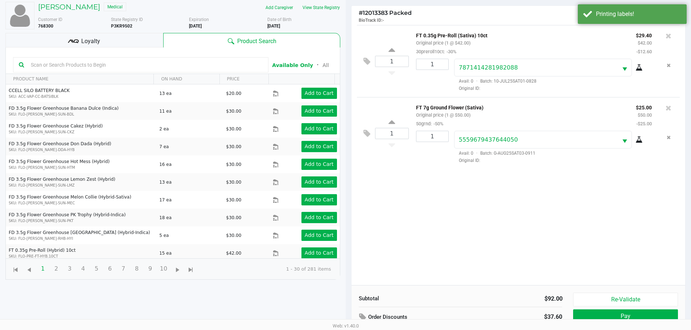
scroll to position [78, 0]
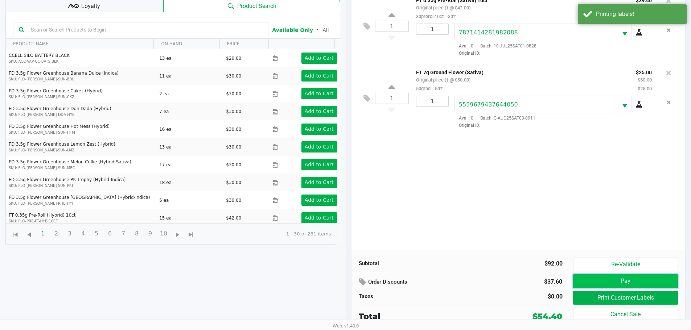
click at [613, 283] on button "Pay" at bounding box center [625, 282] width 104 height 14
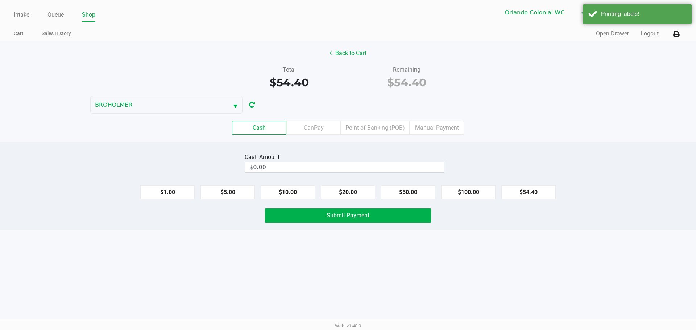
click at [317, 120] on div "Cash CanPay Point of Banking (POB) Manual Payment" at bounding box center [348, 128] width 707 height 28
click at [318, 124] on label "CanPay" at bounding box center [314, 128] width 54 height 14
click at [0, 0] on 2 "CanPay" at bounding box center [0, 0] width 0 height 0
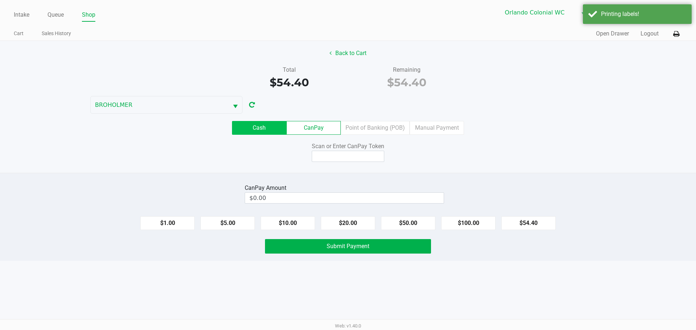
click at [269, 127] on label "Cash" at bounding box center [259, 128] width 54 height 14
click at [0, 0] on 0 "Cash" at bounding box center [0, 0] width 0 height 0
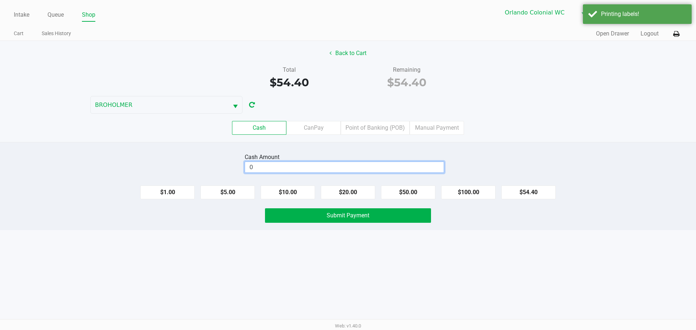
click at [385, 165] on input "0" at bounding box center [344, 167] width 199 height 11
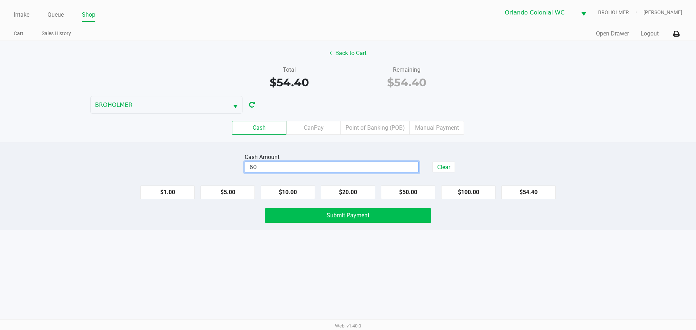
click at [334, 216] on span "Submit Payment" at bounding box center [348, 215] width 43 height 7
type input "$60.00"
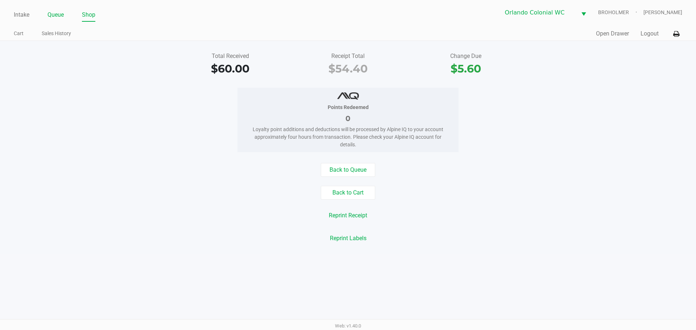
click at [57, 15] on link "Queue" at bounding box center [56, 15] width 16 height 10
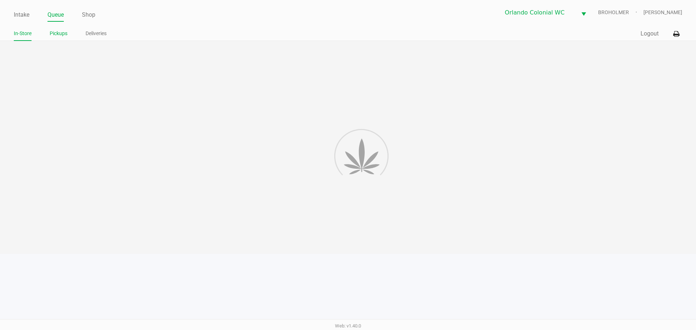
click at [66, 36] on link "Pickups" at bounding box center [59, 33] width 18 height 9
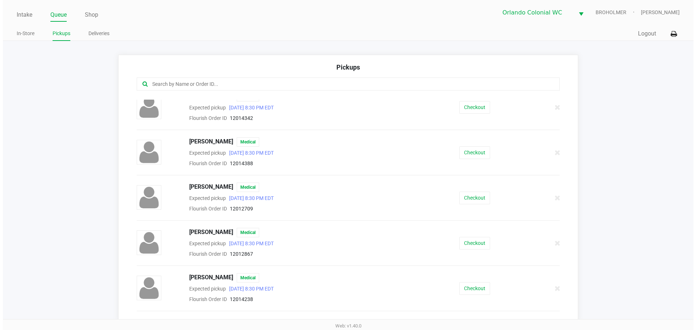
scroll to position [689, 0]
click at [250, 81] on input "text" at bounding box center [334, 84] width 371 height 8
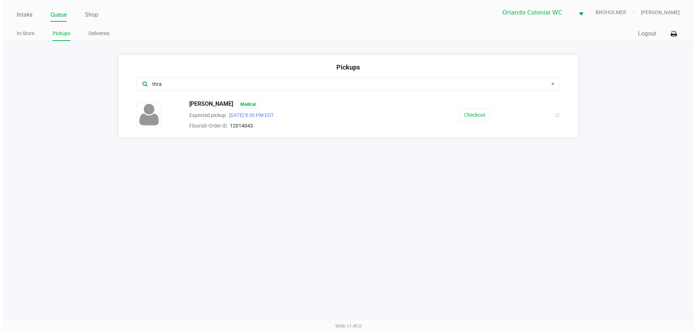
scroll to position [0, 0]
type input "thra"
click at [481, 123] on div "VIKKI THRASHER Medical Expected pickup Sep 27, 2025 8:30 PM EDT Flourish Order …" at bounding box center [348, 115] width 438 height 30
click at [477, 117] on button "Checkout" at bounding box center [476, 115] width 31 height 13
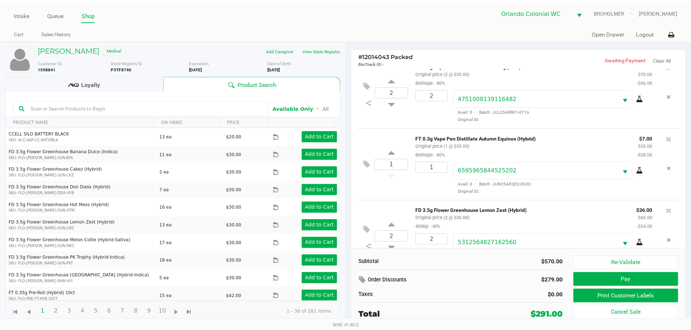
scroll to position [472, 0]
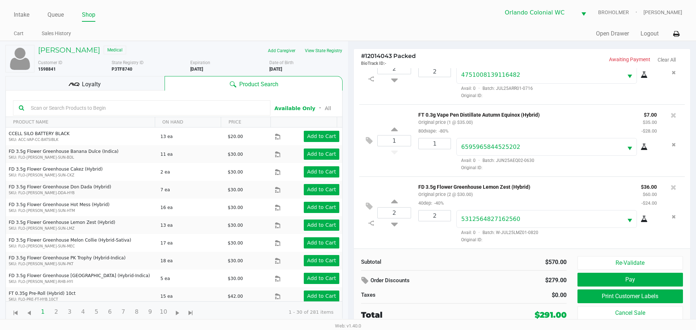
click at [129, 81] on div "Loyalty" at bounding box center [84, 83] width 159 height 15
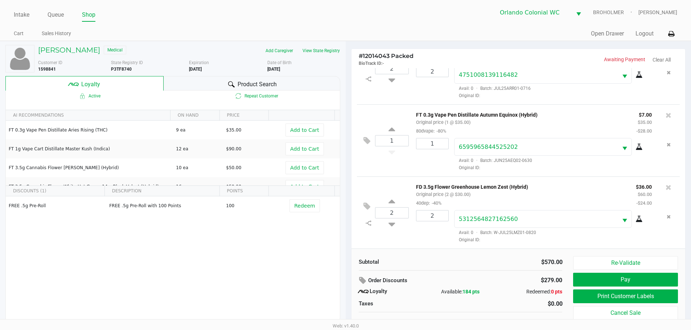
click at [626, 294] on button "Print Customer Labels" at bounding box center [625, 297] width 104 height 14
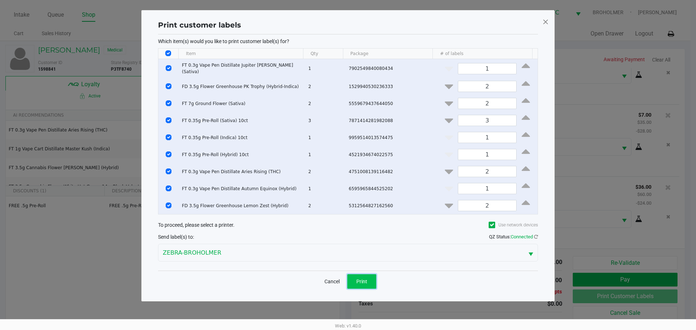
click at [363, 284] on button "Print" at bounding box center [361, 282] width 29 height 15
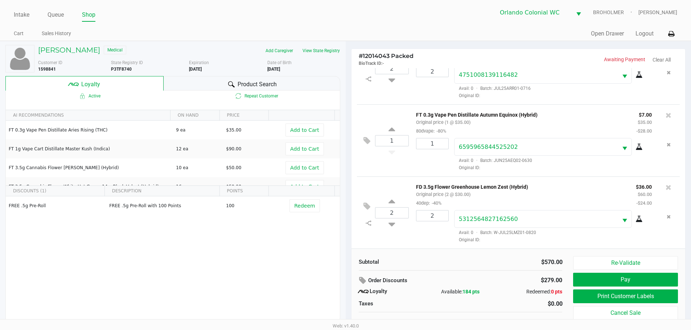
click at [595, 284] on button "Pay" at bounding box center [625, 280] width 104 height 14
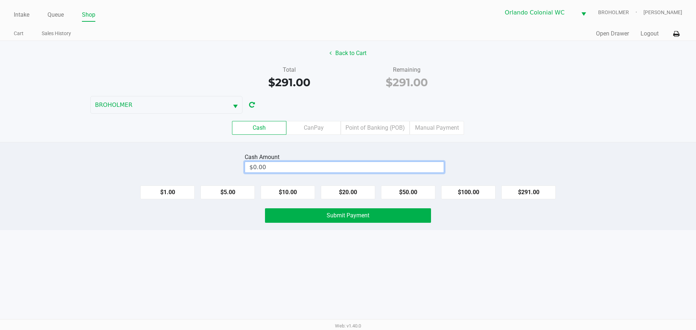
click at [286, 167] on input "$0.00" at bounding box center [344, 167] width 199 height 11
click at [335, 218] on span "Submit Payment" at bounding box center [348, 215] width 43 height 7
type input "$300.00"
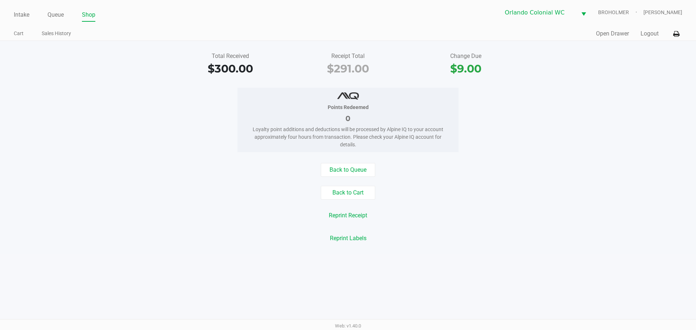
click at [355, 190] on button "Back to Cart" at bounding box center [348, 193] width 54 height 14
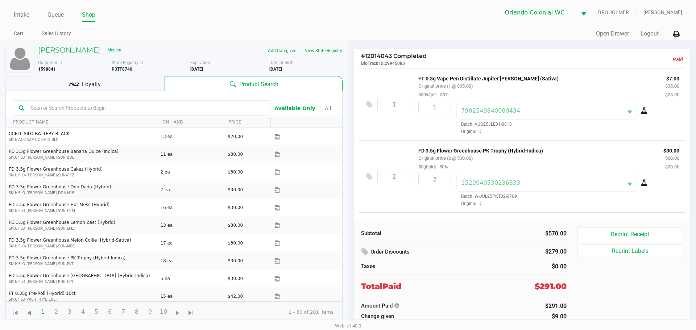
click at [321, 52] on button "View State Registry" at bounding box center [321, 51] width 42 height 12
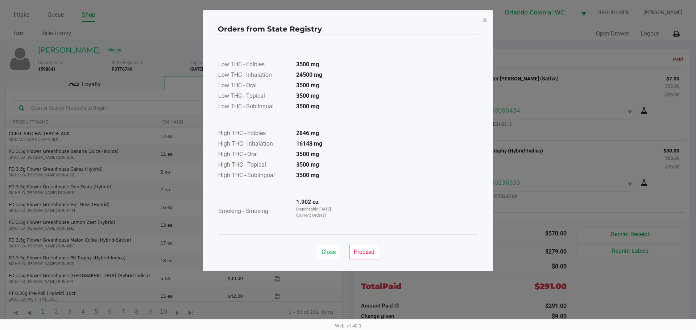
click at [327, 250] on span "Close" at bounding box center [329, 252] width 14 height 7
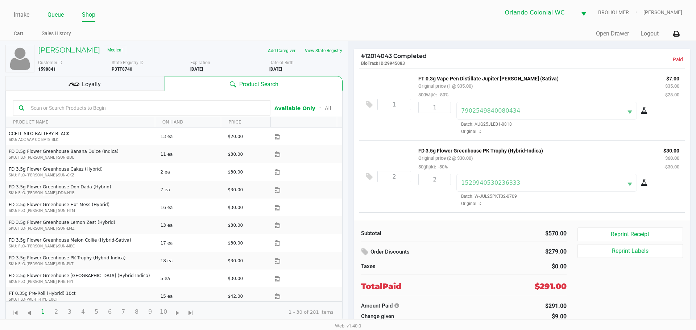
click at [56, 14] on link "Queue" at bounding box center [56, 15] width 16 height 10
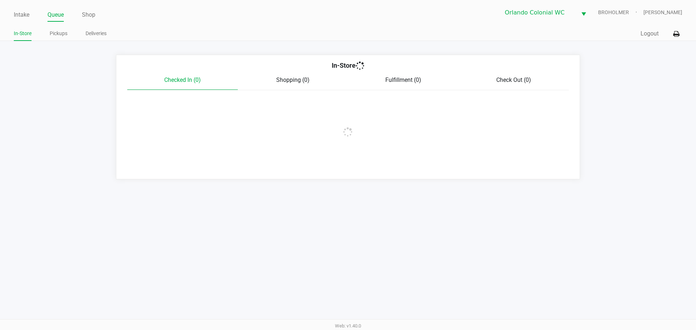
click at [59, 35] on link "Pickups" at bounding box center [59, 33] width 18 height 9
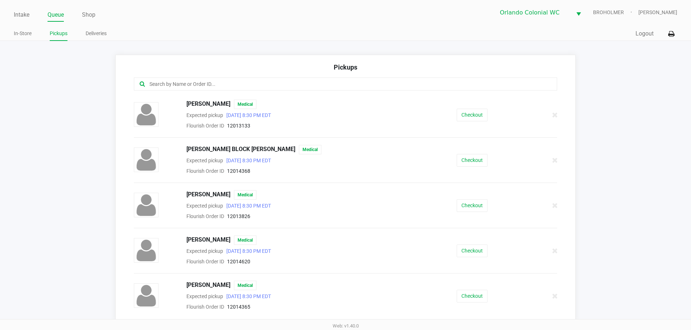
click at [292, 88] on input "text" at bounding box center [334, 84] width 371 height 8
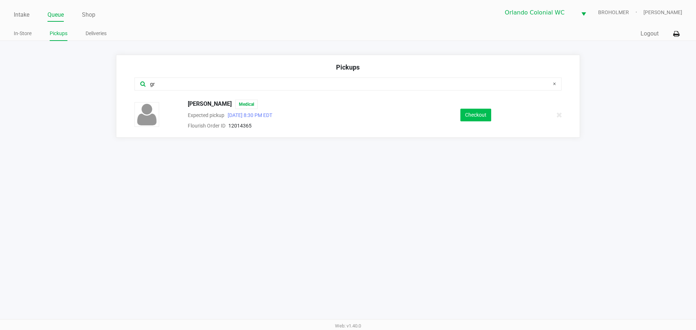
type input "gr"
click at [487, 115] on button "Checkout" at bounding box center [476, 115] width 31 height 13
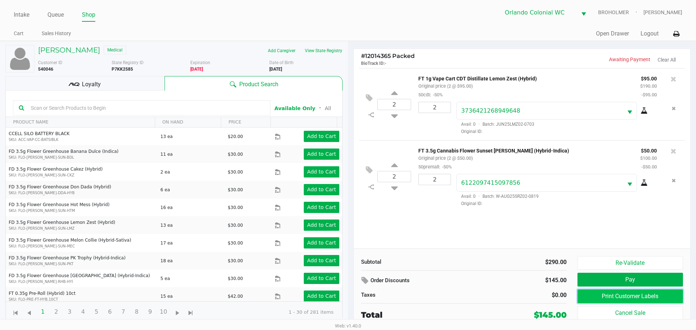
click at [634, 299] on button "Print Customer Labels" at bounding box center [631, 297] width 106 height 14
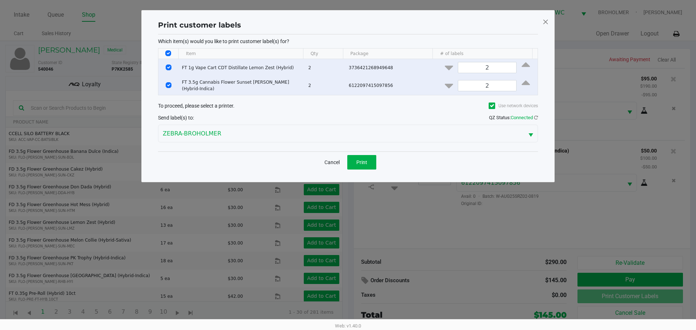
click at [379, 158] on div "Cancel Print" at bounding box center [348, 162] width 380 height 21
click at [367, 160] on button "Print" at bounding box center [361, 162] width 29 height 15
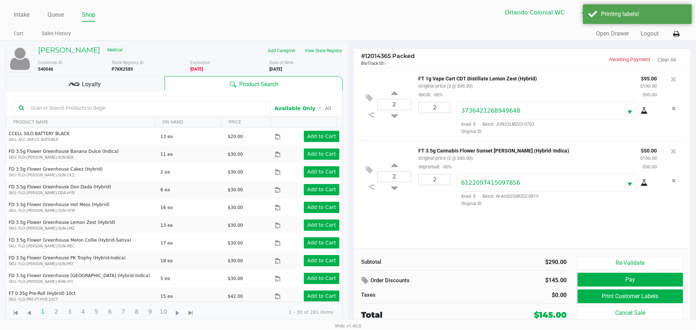
click at [99, 83] on span "Loyalty" at bounding box center [91, 84] width 19 height 9
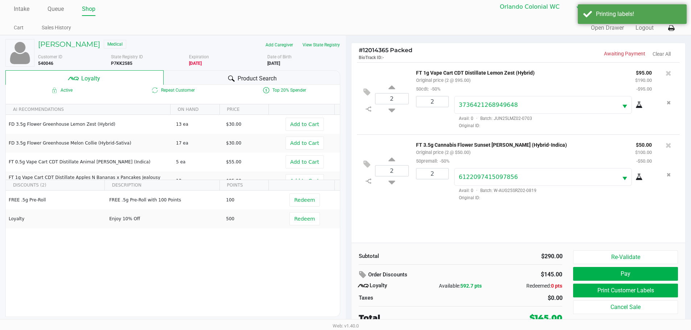
scroll to position [7, 0]
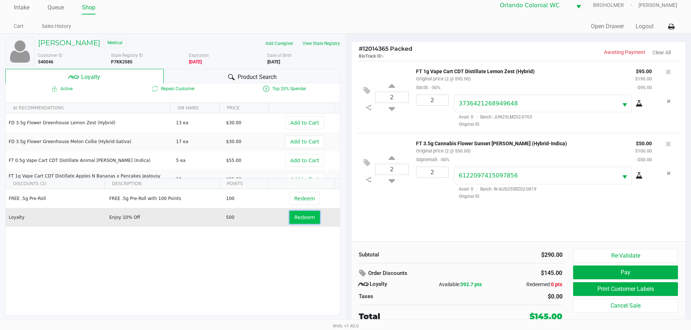
click at [311, 217] on button "Redeem" at bounding box center [304, 217] width 30 height 13
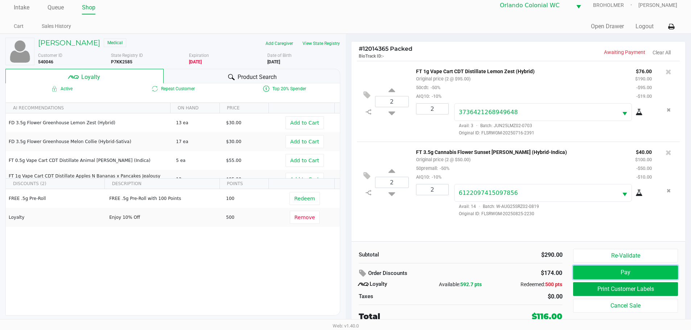
click at [590, 273] on button "Pay" at bounding box center [625, 273] width 104 height 14
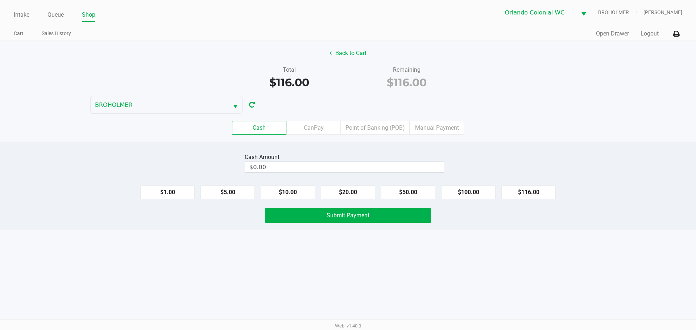
click at [316, 129] on label "CanPay" at bounding box center [314, 128] width 54 height 14
click at [0, 0] on 2 "CanPay" at bounding box center [0, 0] width 0 height 0
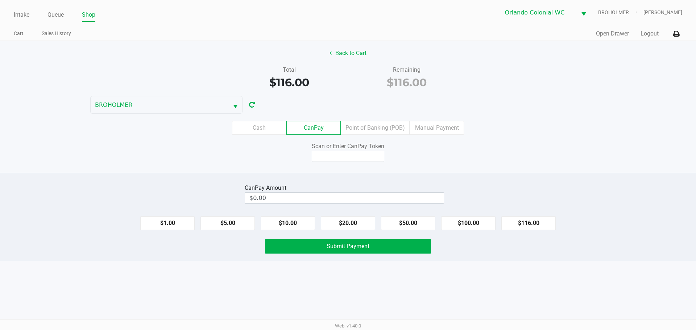
click at [528, 219] on button "$116.00" at bounding box center [529, 224] width 54 height 14
type input "$116.00"
click at [341, 158] on input at bounding box center [348, 156] width 73 height 11
type input "x7455753q"
click at [319, 251] on button "Submit Payment" at bounding box center [348, 246] width 166 height 15
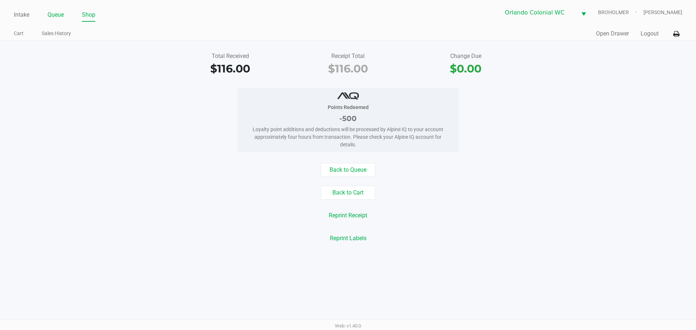
click at [50, 17] on link "Queue" at bounding box center [56, 15] width 16 height 10
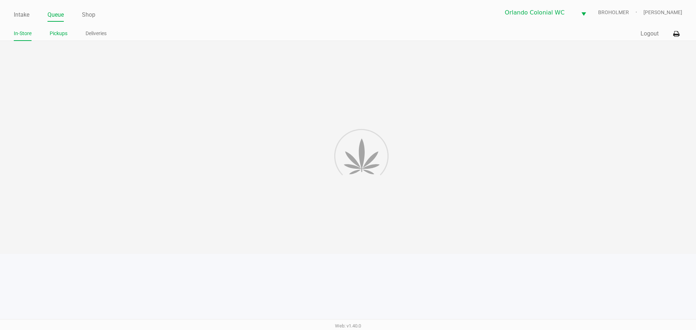
click at [55, 34] on link "Pickups" at bounding box center [59, 33] width 18 height 9
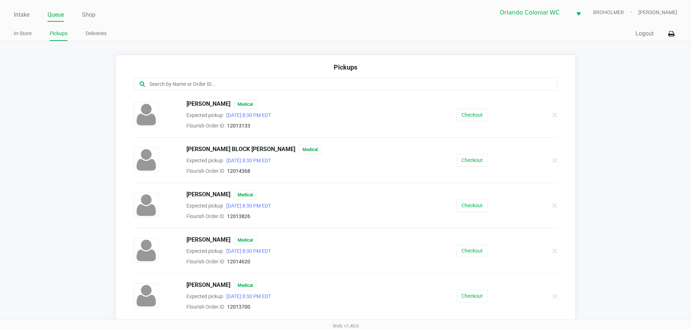
click at [242, 84] on input "text" at bounding box center [334, 84] width 371 height 8
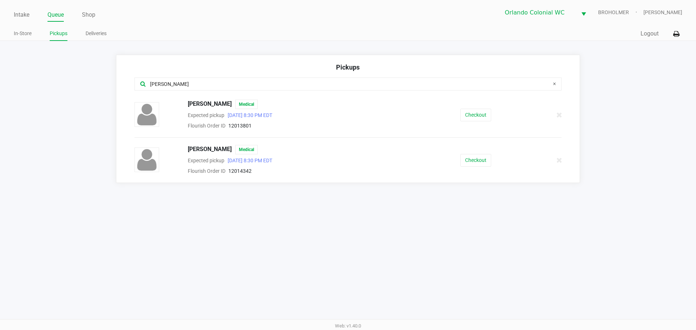
type input "kell"
click at [465, 164] on button "Checkout" at bounding box center [476, 160] width 31 height 13
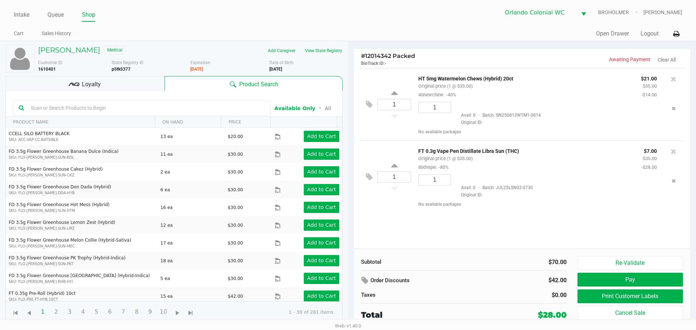
click at [589, 295] on button "Print Customer Labels" at bounding box center [631, 297] width 106 height 14
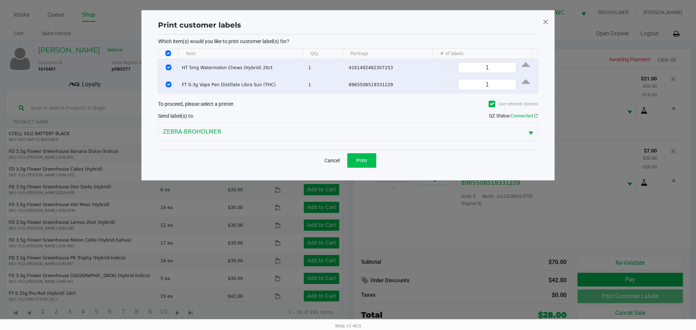
click at [363, 159] on span "Print" at bounding box center [361, 161] width 11 height 6
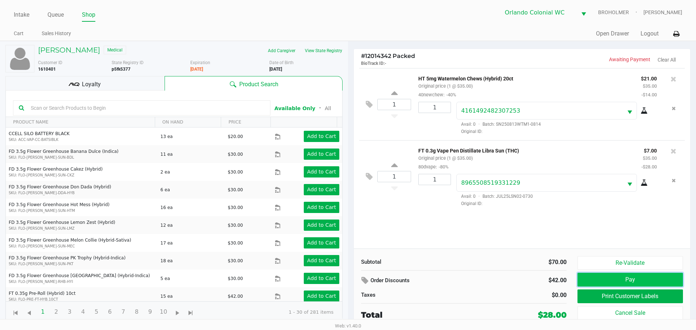
click at [609, 282] on button "Pay" at bounding box center [631, 280] width 106 height 14
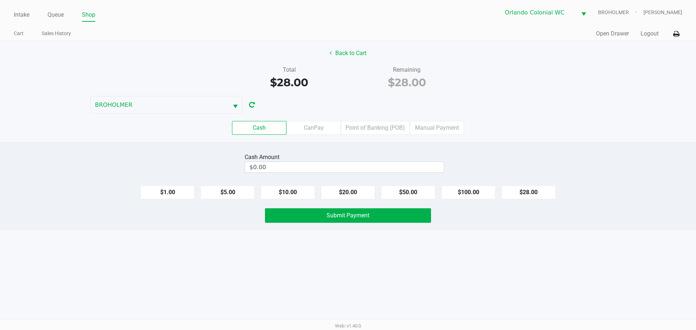
click at [371, 128] on label "Point of Banking (POB)" at bounding box center [375, 128] width 69 height 14
click at [0, 0] on 7 "Point of Banking (POB)" at bounding box center [0, 0] width 0 height 0
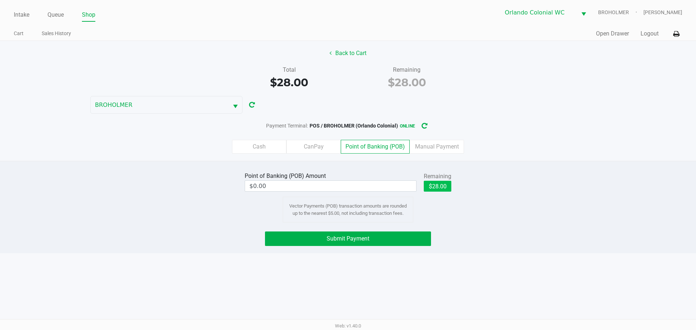
click at [434, 183] on button "$28.00" at bounding box center [438, 186] width 28 height 11
type input "$28.00"
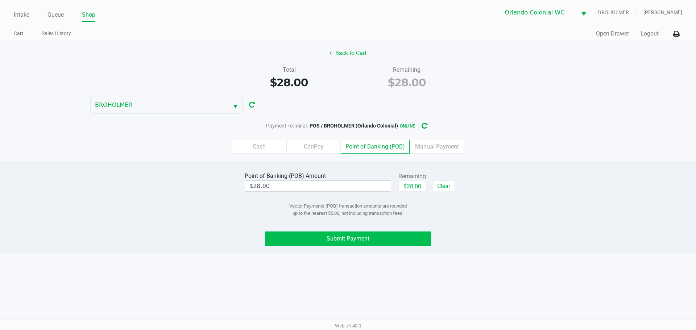
click at [335, 242] on span "Submit Payment" at bounding box center [348, 238] width 43 height 7
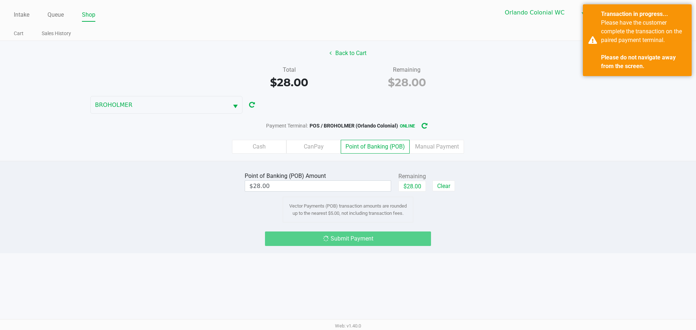
click at [535, 94] on div "Back to Cart Total $28.00 Remaining $28.00 BROHOLMER Payment Terminal: POS / BR…" at bounding box center [348, 101] width 696 height 120
click at [504, 128] on div "Payment Terminal: POS / BROHOLMER (Orlando Colonial) online" at bounding box center [348, 125] width 696 height 13
click at [491, 112] on div "Back to Cart Total $28.00 Remaining $28.00 BROHOLMER Payment Terminal: POS / BR…" at bounding box center [348, 101] width 696 height 120
click at [551, 120] on div "Payment Terminal: POS / BROHOLMER (Orlando Colonial) online" at bounding box center [348, 125] width 696 height 13
click at [490, 251] on div "Point of Banking (POB) Amount $28.00 Remaining $28.00 Clear Vector Payments (PO…" at bounding box center [348, 207] width 696 height 92
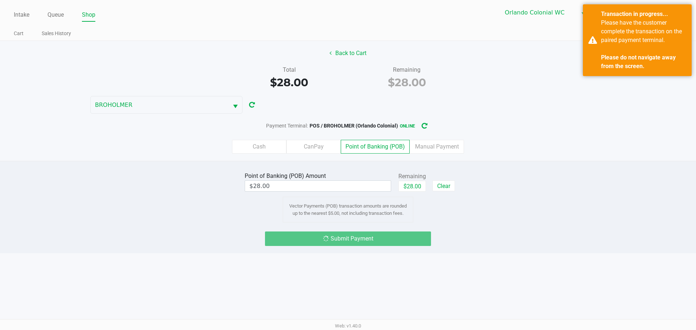
click at [482, 238] on div "Submit Payment" at bounding box center [348, 239] width 707 height 15
click at [522, 136] on div "Cash CanPay Point of Banking (POB) Manual Payment" at bounding box center [348, 147] width 707 height 28
click at [469, 206] on div "Point of Banking (POB) Amount $28.00 Remaining $28.00 Clear Vector Payments (PO…" at bounding box center [348, 196] width 707 height 52
click at [212, 57] on div "Back to Cart" at bounding box center [348, 53] width 707 height 14
click at [618, 51] on div "Please have the customer complete the transaction on the paired payment termina…" at bounding box center [643, 44] width 85 height 52
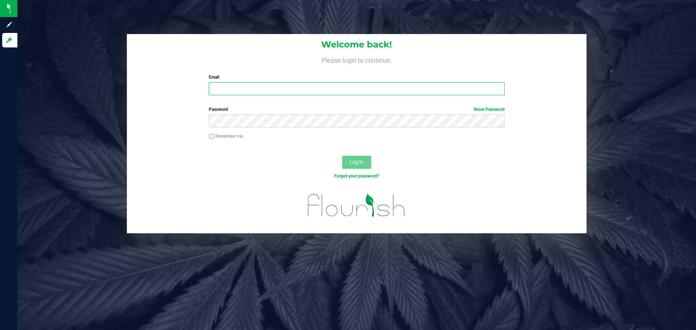
click at [277, 83] on input "Email" at bounding box center [357, 88] width 296 height 13
type input "[EMAIL_ADDRESS][DOMAIN_NAME]"
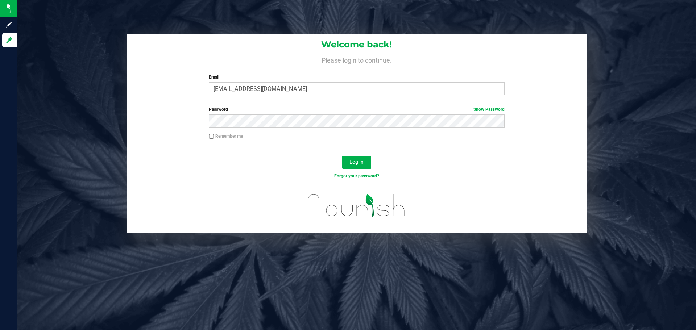
click at [236, 135] on label "Remember me" at bounding box center [226, 136] width 34 height 7
click at [214, 135] on input "Remember me" at bounding box center [211, 136] width 5 height 5
checkbox input "true"
click at [367, 167] on button "Log In" at bounding box center [356, 162] width 29 height 13
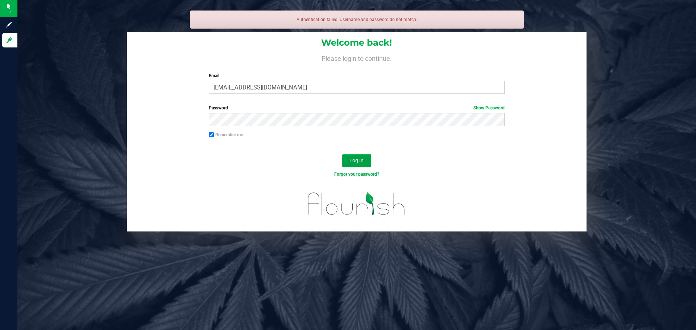
click at [361, 156] on button "Log In" at bounding box center [356, 160] width 29 height 13
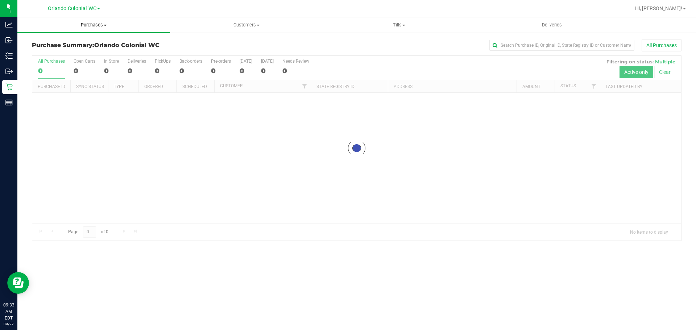
click at [97, 27] on span "Purchases" at bounding box center [93, 25] width 153 height 7
click at [67, 56] on li "Fulfillment" at bounding box center [93, 52] width 153 height 9
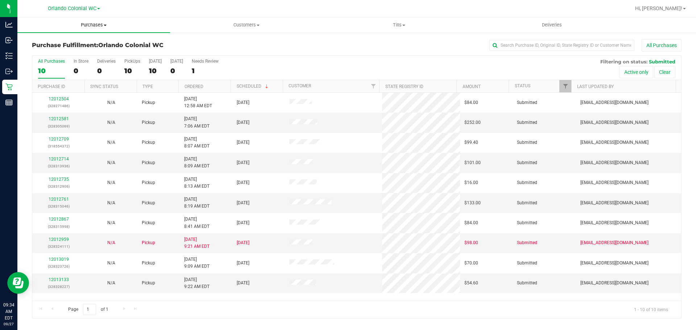
click at [91, 19] on uib-tab-heading "Purchases Summary of purchases Fulfillment All purchases" at bounding box center [93, 24] width 153 height 15
click at [44, 55] on span "Fulfillment" at bounding box center [39, 52] width 45 height 6
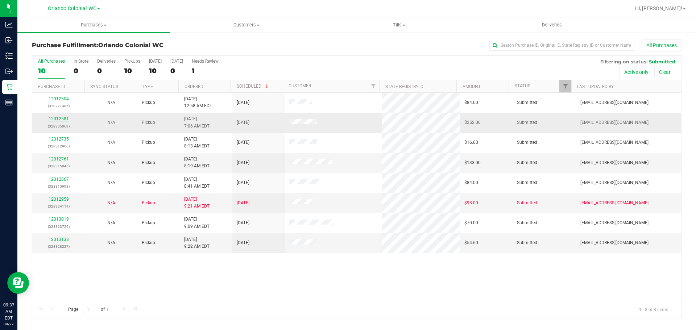
click at [59, 120] on link "12012581" at bounding box center [59, 118] width 20 height 5
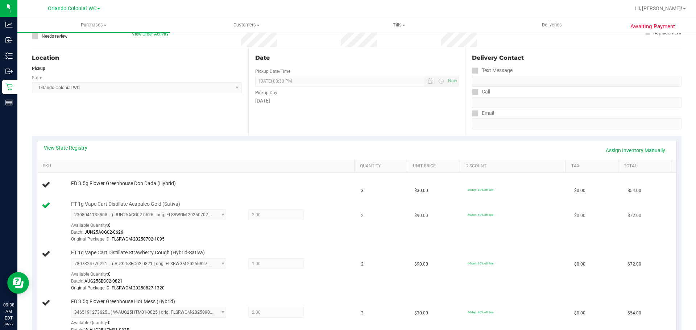
scroll to position [73, 0]
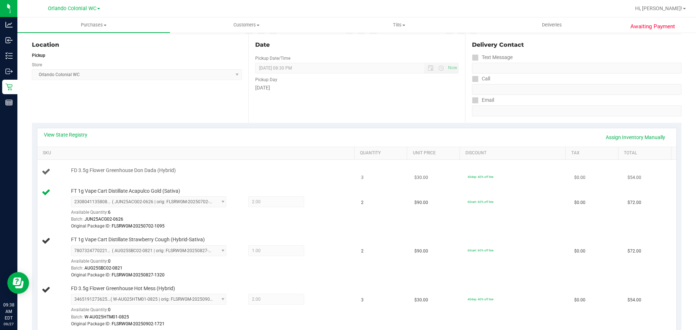
click at [224, 178] on td "FD 3.5g Flower Greenhouse Don Dada (Hybrid)" at bounding box center [197, 172] width 320 height 25
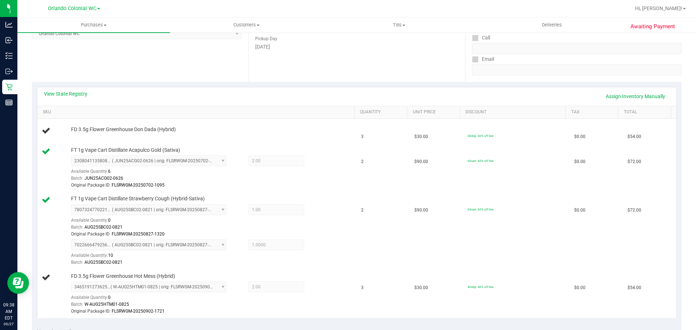
scroll to position [113, 0]
click at [223, 90] on div "View State Registry Assign Inventory Manually" at bounding box center [356, 97] width 639 height 18
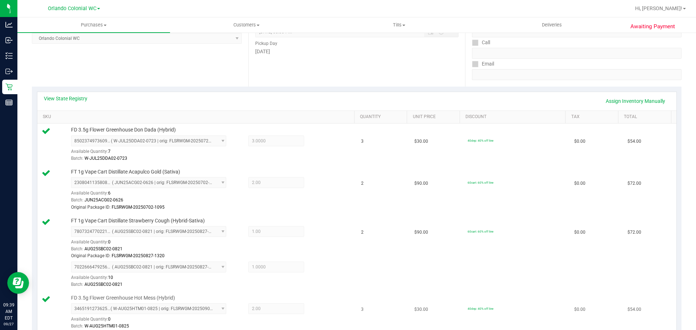
scroll to position [290, 0]
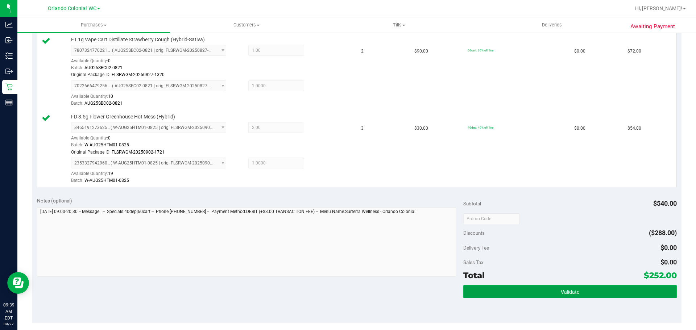
click at [562, 295] on span "Validate" at bounding box center [570, 292] width 18 height 6
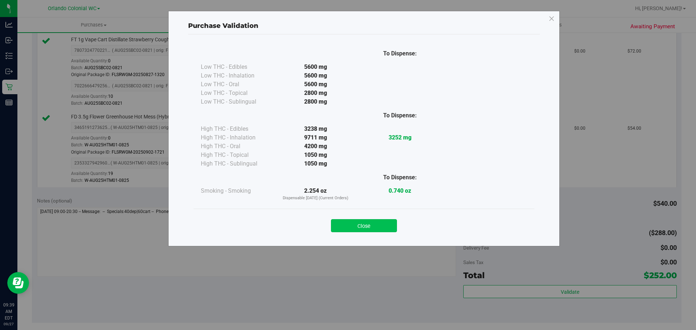
click at [385, 231] on button "Close" at bounding box center [364, 225] width 66 height 13
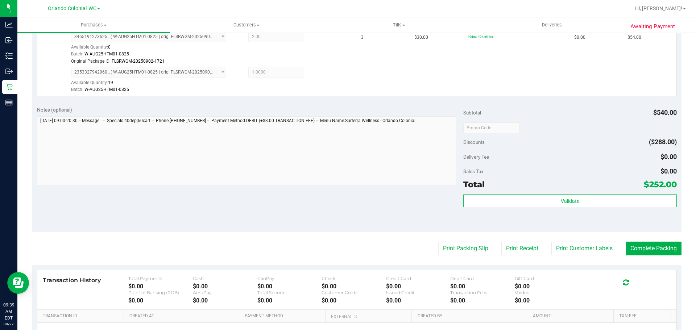
scroll to position [466, 0]
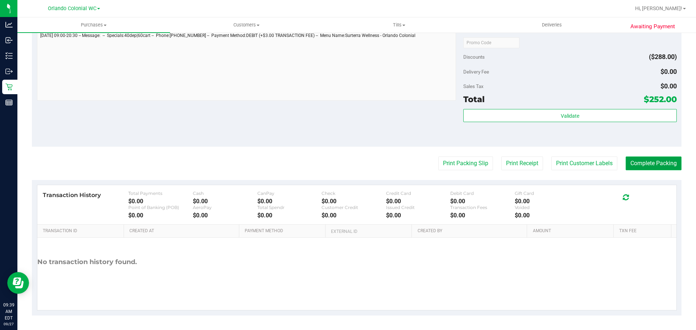
click at [649, 168] on button "Complete Packing" at bounding box center [654, 164] width 56 height 14
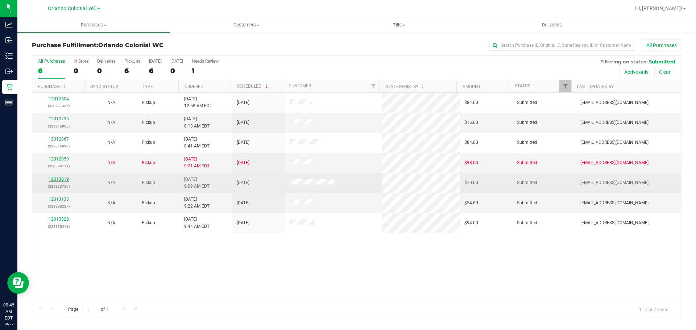
click at [62, 179] on link "12013019" at bounding box center [59, 179] width 20 height 5
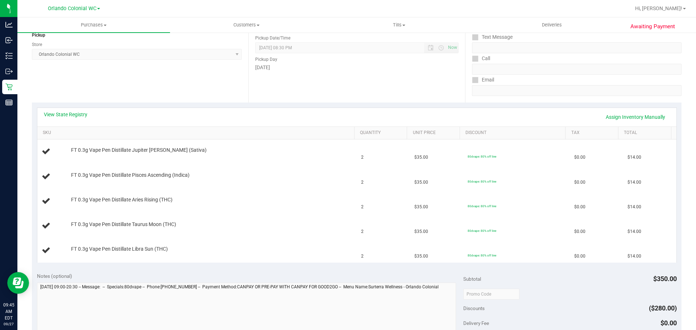
scroll to position [109, 0]
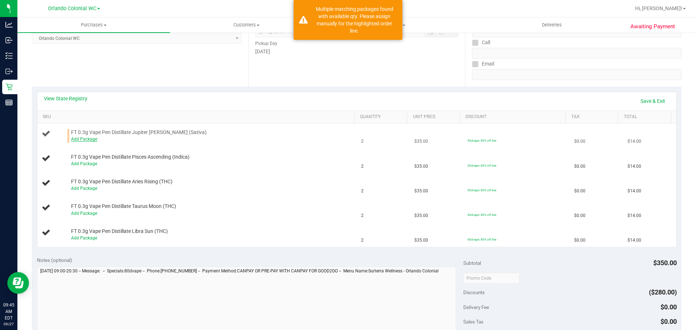
click at [90, 140] on link "Add Package" at bounding box center [84, 139] width 26 height 5
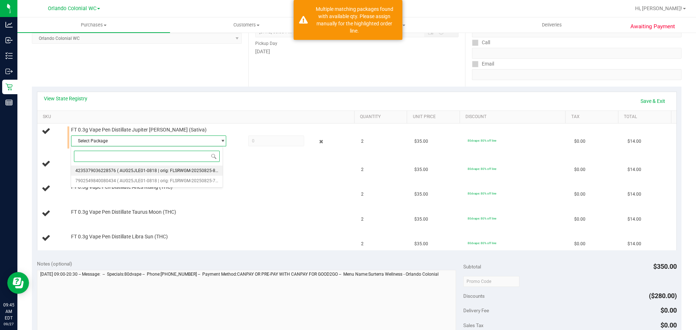
click at [181, 174] on li "4235379036228576 ( AUG25JLE01-0818 | orig: FLSRWGM-20250825-841 )" at bounding box center [147, 171] width 152 height 10
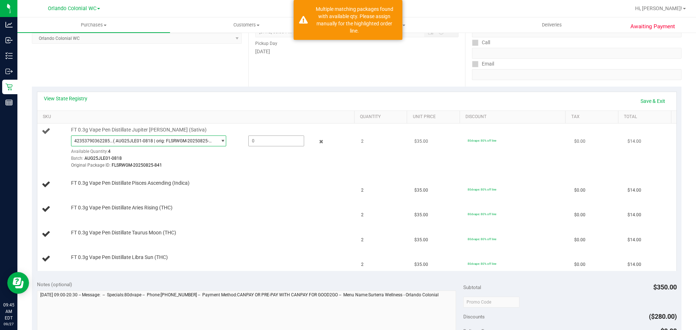
click at [259, 137] on span at bounding box center [276, 141] width 56 height 11
type input "2"
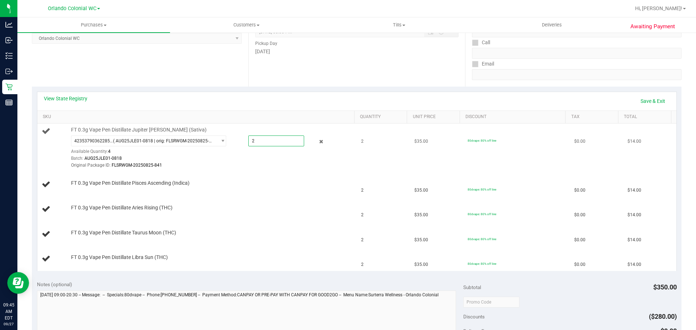
type input "2.0000"
click at [264, 170] on td "FT 0.3g Vape Pen Distillate Jupiter Leo (Sativa) 4235379036228576 ( AUG25JLE01-…" at bounding box center [197, 148] width 320 height 49
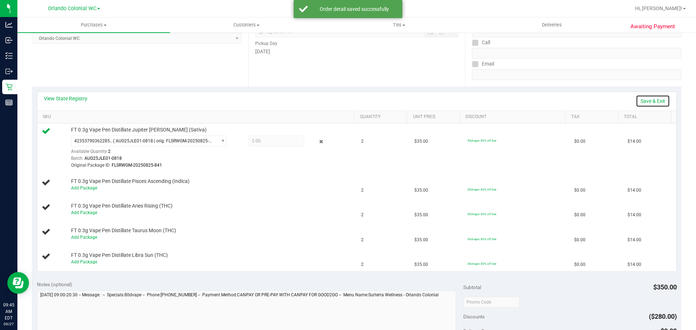
click at [653, 102] on link "Save & Exit" at bounding box center [653, 101] width 34 height 12
click at [302, 183] on div "FT 0.3g Vape Pen Distillate Pisces Ascending (Indica)" at bounding box center [209, 183] width 284 height 7
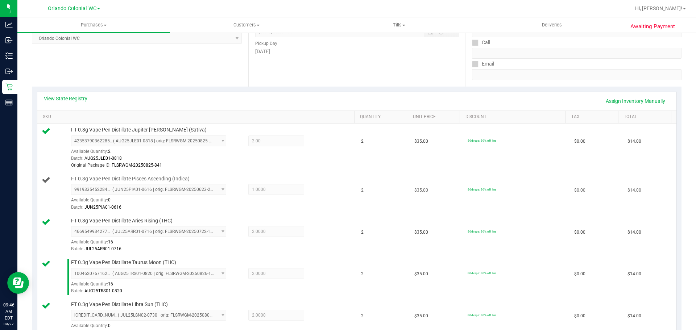
click at [164, 180] on span "FT 0.3g Vape Pen Distillate Pisces Ascending (Indica)" at bounding box center [130, 179] width 119 height 7
copy div "FT 0.3g Vape Pen Distillate Pisces Ascending (Indica)"
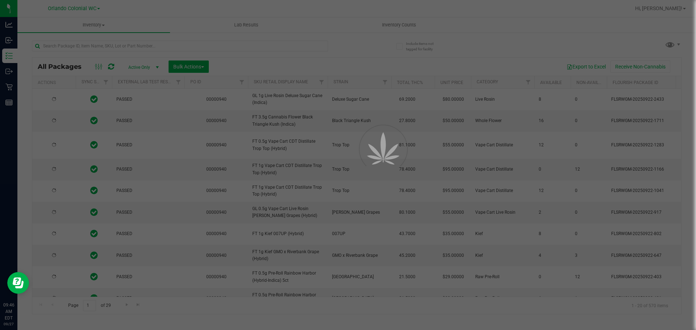
click at [96, 44] on div at bounding box center [348, 165] width 696 height 330
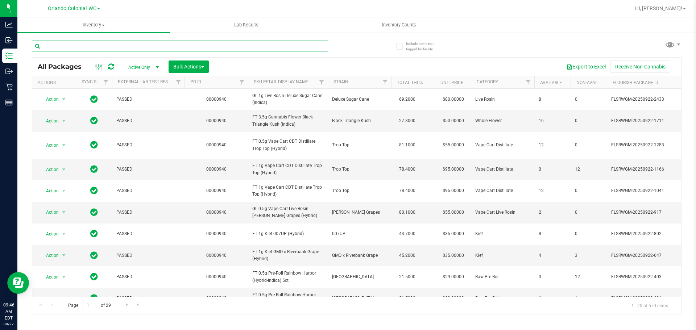
click at [96, 44] on input "text" at bounding box center [180, 46] width 296 height 11
paste input "FT 0.3g Vape Pen Distillate Pisces Ascending (Indica)"
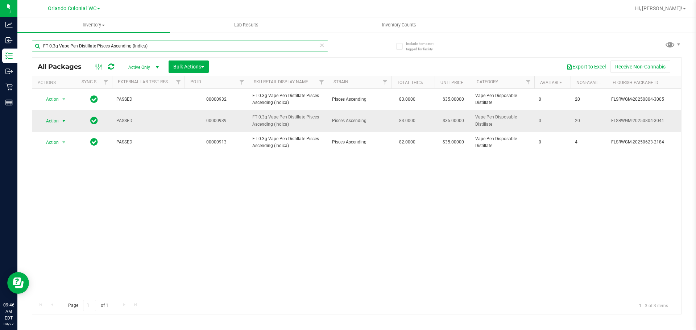
type input "FT 0.3g Vape Pen Distillate Pisces Ascending (Indica)"
click at [61, 124] on span "select" at bounding box center [63, 121] width 9 height 10
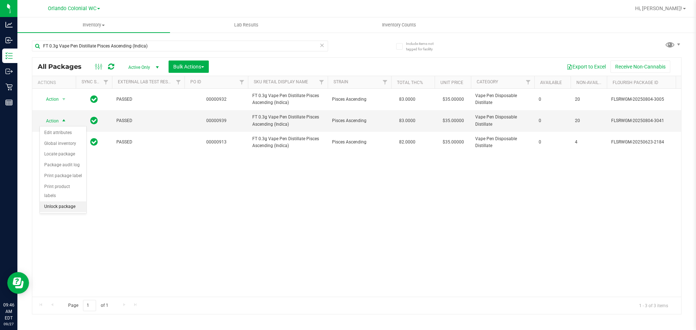
click at [81, 202] on li "Unlock package" at bounding box center [63, 207] width 46 height 11
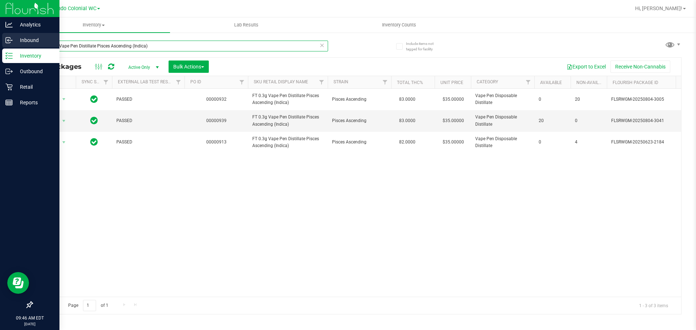
drag, startPoint x: 108, startPoint y: 40, endPoint x: 12, endPoint y: 39, distance: 96.8
click at [0, 37] on div "Analytics Inbound Inventory Outbound Retail Reports 09:46 AM EDT 09/27/2025 09/…" at bounding box center [348, 165] width 696 height 330
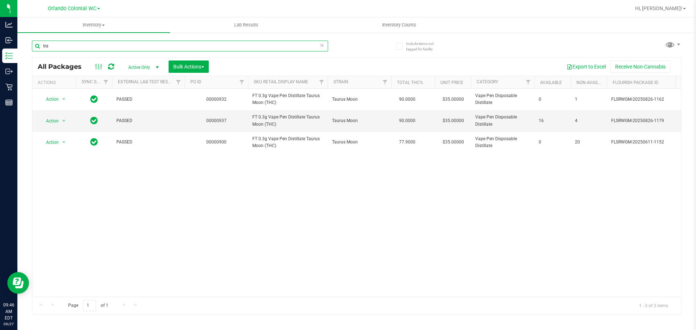
drag, startPoint x: 127, startPoint y: 41, endPoint x: 48, endPoint y: 45, distance: 78.4
click at [48, 45] on input "trs" at bounding box center [180, 46] width 296 height 11
drag, startPoint x: 101, startPoint y: 48, endPoint x: 22, endPoint y: 31, distance: 80.4
click at [36, 37] on div "trs" at bounding box center [194, 45] width 325 height 23
type input "lsn"
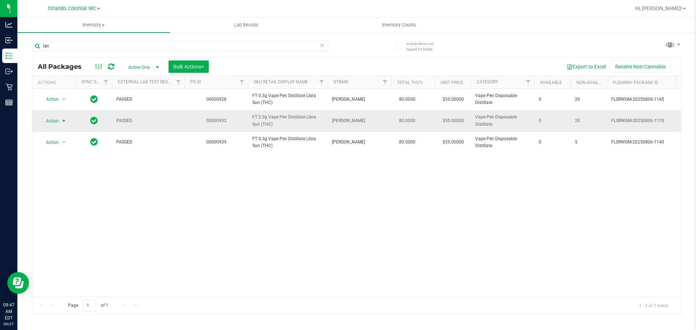
click at [58, 122] on span "Action" at bounding box center [50, 121] width 20 height 10
click at [74, 202] on li "Unlock package" at bounding box center [63, 207] width 46 height 11
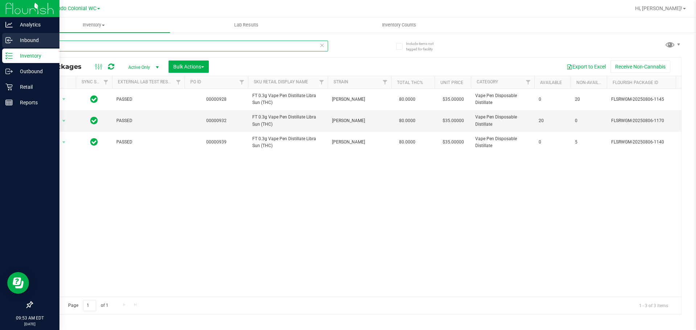
drag, startPoint x: 107, startPoint y: 45, endPoint x: 0, endPoint y: 39, distance: 107.5
click at [0, 39] on div "Analytics Inbound Inventory Outbound Retail Reports 09:53 AM EDT 09/27/2025 09/…" at bounding box center [348, 165] width 696 height 330
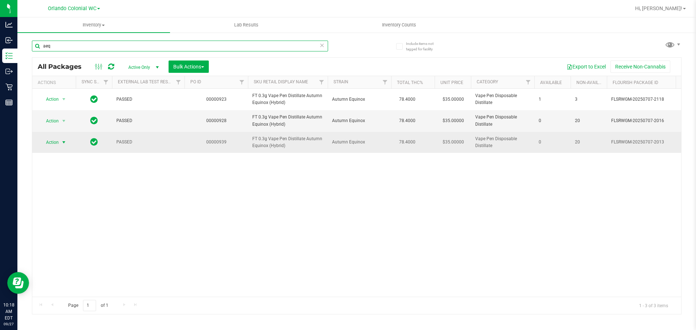
type input "aeq"
click at [51, 141] on span "Action" at bounding box center [50, 142] width 20 height 10
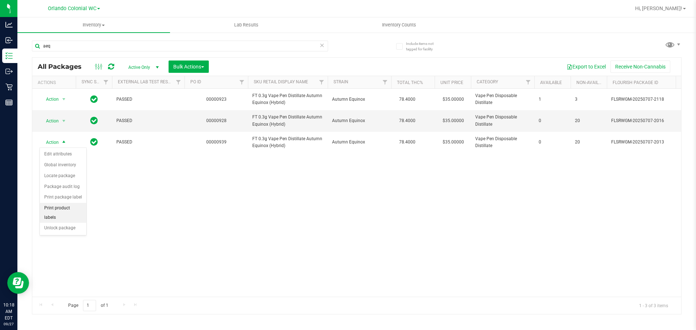
click at [73, 223] on li "Unlock package" at bounding box center [63, 228] width 46 height 11
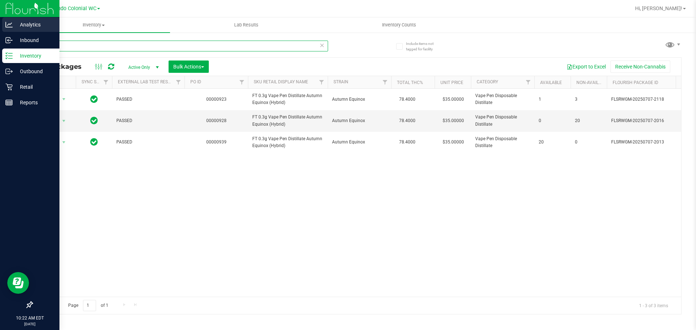
drag, startPoint x: 146, startPoint y: 46, endPoint x: 0, endPoint y: 30, distance: 146.6
click at [0, 29] on div "Analytics Inbound Inventory Outbound Retail Reports 10:22 AM EDT 09/27/2025 09/…" at bounding box center [348, 165] width 696 height 330
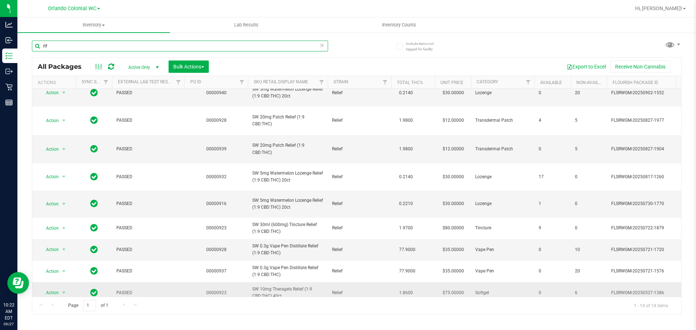
scroll to position [121, 0]
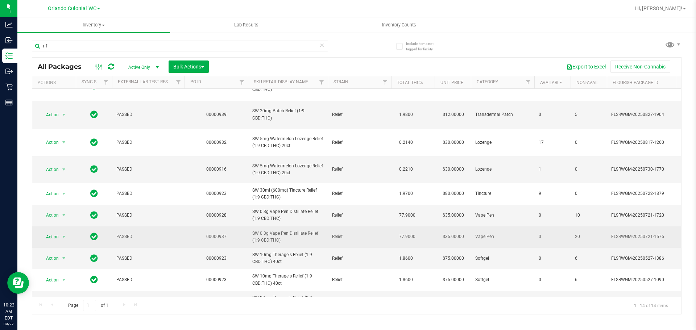
click at [282, 227] on td "SW 0.3g Vape Pen Distillate Relief (1:9 CBD:THC)" at bounding box center [288, 237] width 80 height 21
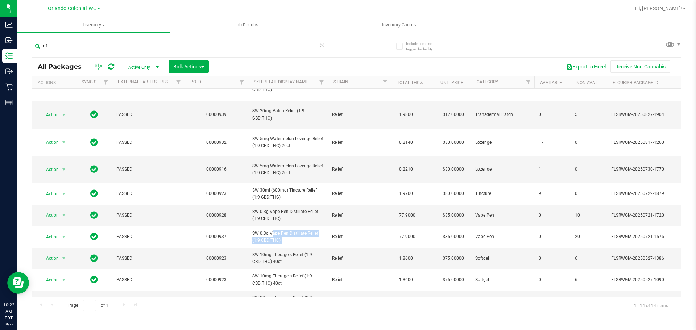
copy tr "SW 0.3g Vape Pen Distillate Relief (1:9 CBD:THC)"
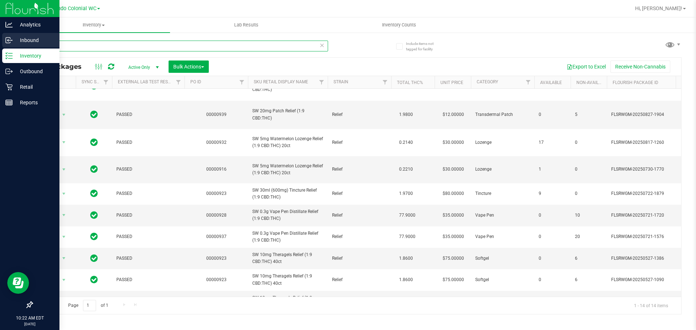
drag, startPoint x: 67, startPoint y: 49, endPoint x: 0, endPoint y: 42, distance: 67.5
click at [0, 42] on div "Analytics Inbound Inventory Outbound Retail Reports 10:22 AM EDT 09/27/2025 09/…" at bounding box center [348, 165] width 696 height 330
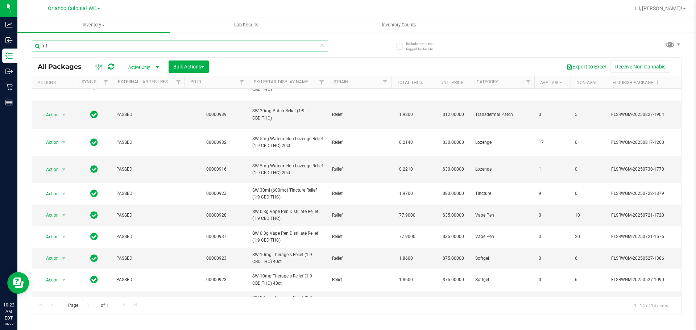
paste input "SW 0.3g Vape Pen Distillate Relief (1:9 CBD:THC)"
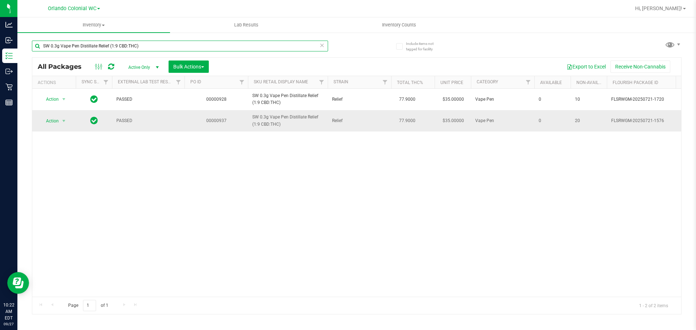
type input "SW 0.3g Vape Pen Distillate Relief (1:9 CBD:THC)"
click at [59, 124] on span "Action" at bounding box center [54, 121] width 29 height 10
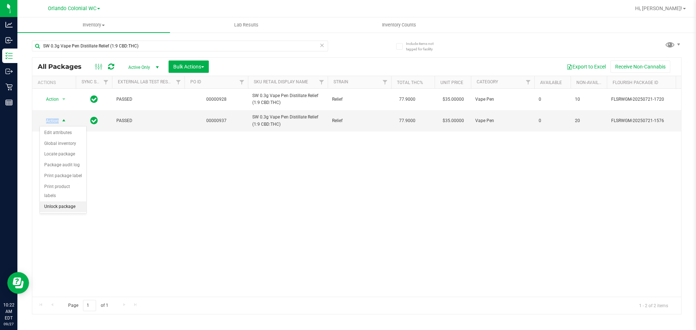
click at [76, 202] on li "Unlock package" at bounding box center [63, 207] width 46 height 11
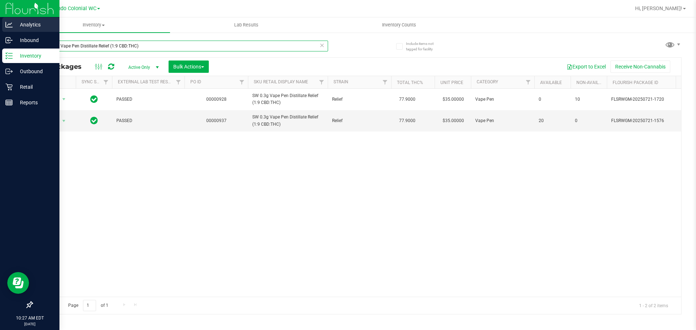
drag, startPoint x: 145, startPoint y: 41, endPoint x: 6, endPoint y: 19, distance: 141.0
click at [0, 21] on div "Analytics Inbound Inventory Outbound Retail Reports 10:27 AM EDT 09/27/2025 09/…" at bounding box center [348, 165] width 696 height 330
paste input "Zen (1:4"
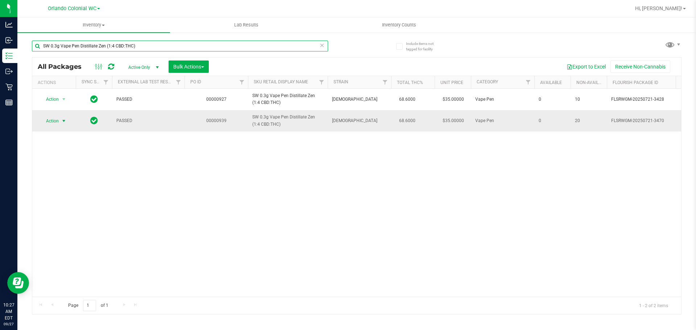
type input "SW 0.3g Vape Pen Distillate Zen (1:4 CBD:THC)"
click at [49, 120] on span "Action" at bounding box center [50, 121] width 20 height 10
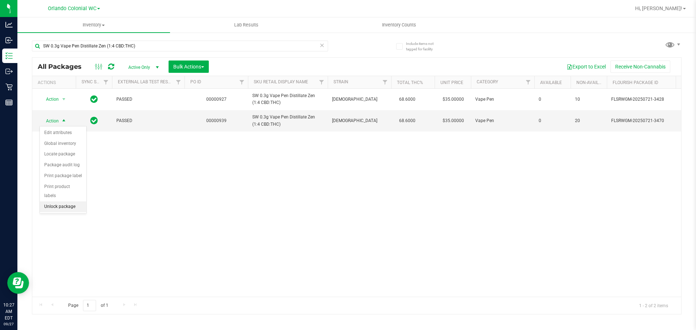
click at [74, 202] on li "Unlock package" at bounding box center [63, 207] width 46 height 11
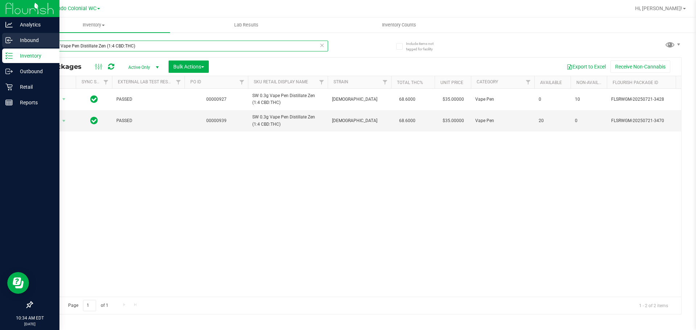
drag, startPoint x: 148, startPoint y: 46, endPoint x: 0, endPoint y: 44, distance: 148.0
click at [0, 32] on div "Analytics Inbound Inventory Outbound Retail Reports 10:34 AM EDT 09/27/2025 09/…" at bounding box center [348, 165] width 696 height 330
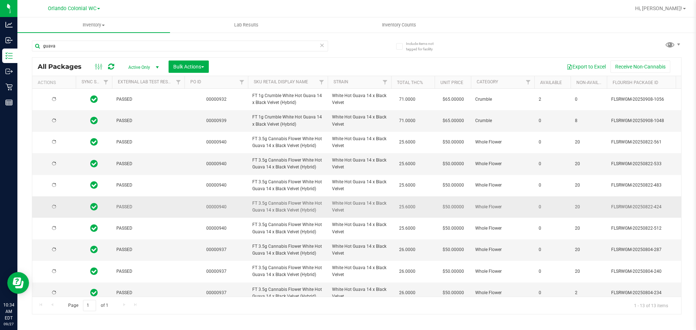
click at [288, 197] on td "FT 3.5g Cannabis Flower White Hot Guava 14 x Black Velvet (Hybrid)" at bounding box center [288, 207] width 80 height 21
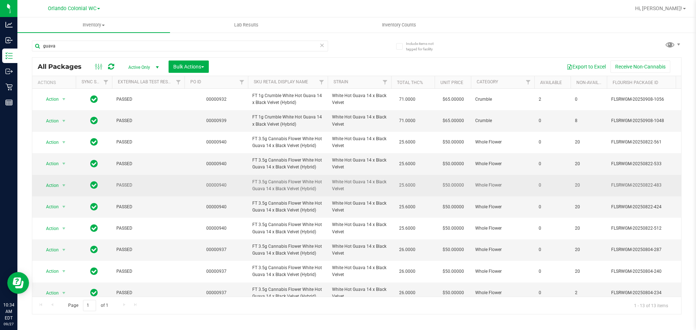
click at [284, 186] on span "FT 3.5g Cannabis Flower White Hot Guava 14 x Black Velvet (Hybrid)" at bounding box center [287, 186] width 71 height 14
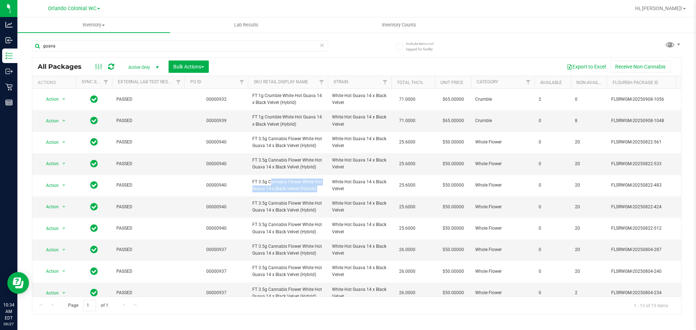
copy tr "FT 3.5g Cannabis Flower White Hot Guava 14 x Black Velvet (Hybrid)"
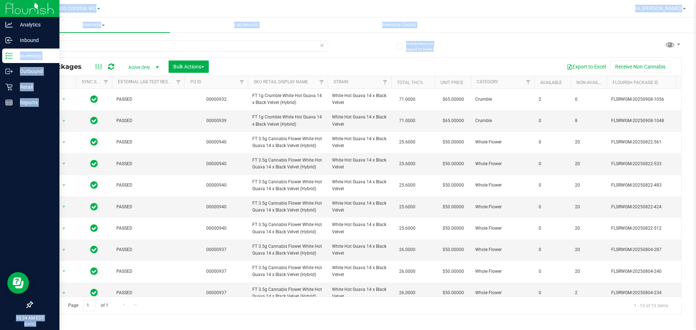
drag, startPoint x: 71, startPoint y: 54, endPoint x: 16, endPoint y: 53, distance: 55.1
click at [16, 53] on div "Analytics Inbound Inventory Outbound Retail Reports 10:34 AM EDT 09/27/2025 09/…" at bounding box center [348, 165] width 696 height 330
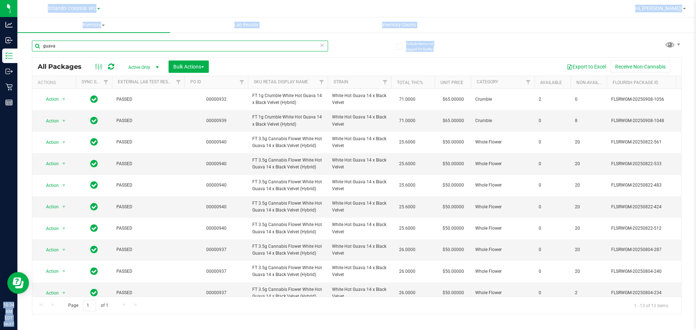
click at [65, 42] on input "guava" at bounding box center [180, 46] width 296 height 11
paste input "FT 3.5g Cannabis Flower White Hot Guava 14 x Black Velvet (Hybrid)"
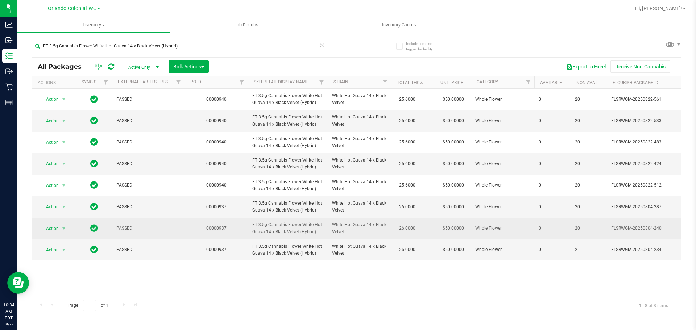
type input "FT 3.5g Cannabis Flower White Hot Guava 14 x Black Velvet (Hybrid)"
click at [69, 226] on div "Action Action Edit attributes Global inventory Locate package Package audit log…" at bounding box center [54, 229] width 35 height 10
click at [56, 230] on span "Action" at bounding box center [50, 229] width 20 height 10
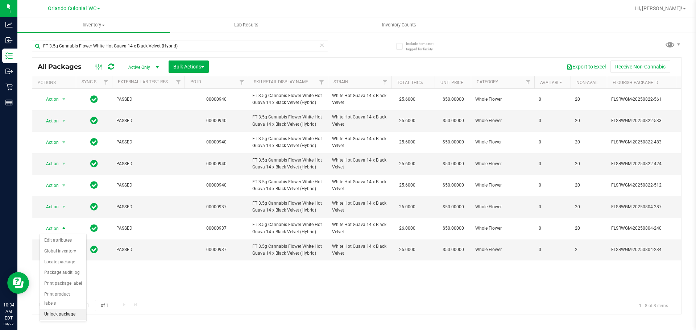
drag, startPoint x: 74, startPoint y: 302, endPoint x: 100, endPoint y: 291, distance: 28.8
click at [73, 309] on li "Unlock package" at bounding box center [63, 314] width 46 height 11
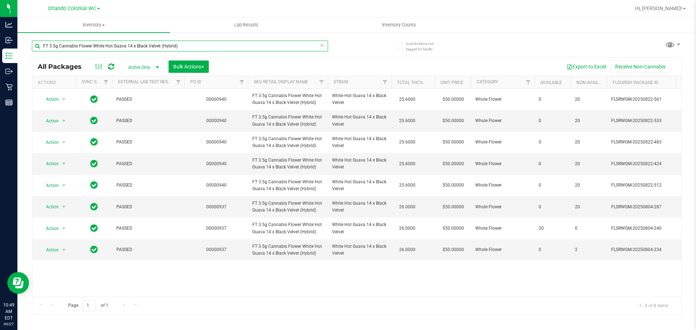
click at [180, 50] on input "FT 3.5g Cannabis Flower White Hot Guava 14 x Black Velvet (Hybrid)" at bounding box center [180, 46] width 296 height 11
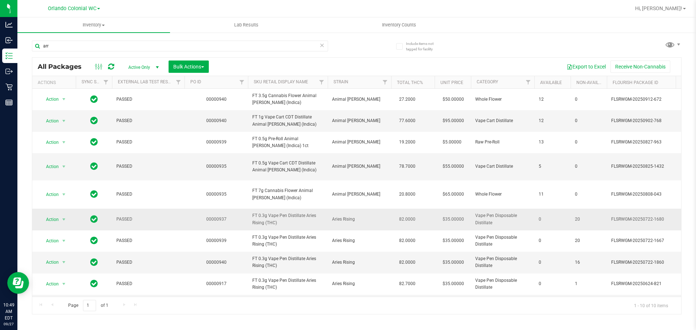
click at [287, 213] on span "FT 0.3g Vape Pen Distillate Aries Rising (THC)" at bounding box center [287, 220] width 71 height 14
copy tr "FT 0.3g Vape Pen Distillate Aries Rising (THC)"
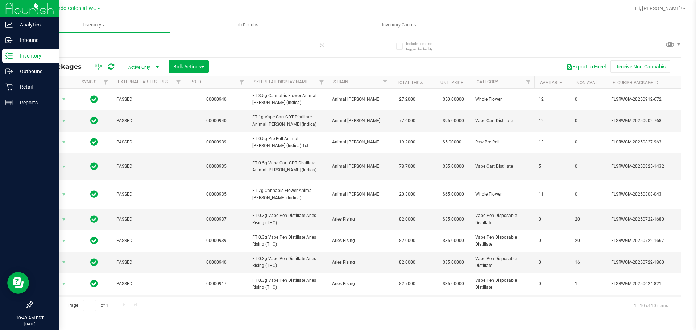
drag, startPoint x: 96, startPoint y: 48, endPoint x: 0, endPoint y: 63, distance: 97.3
click at [0, 60] on div "Analytics Inbound Inventory Outbound Retail Reports 10:49 AM EDT 09/27/2025 09/…" at bounding box center [348, 165] width 696 height 330
paste input "FT 0.3g Vape Pen Distillate Aries Rising (THC)"
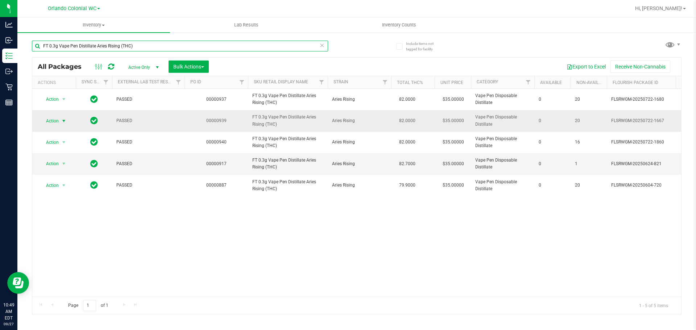
type input "FT 0.3g Vape Pen Distillate Aries Rising (THC)"
click at [57, 119] on span "Action" at bounding box center [50, 121] width 20 height 10
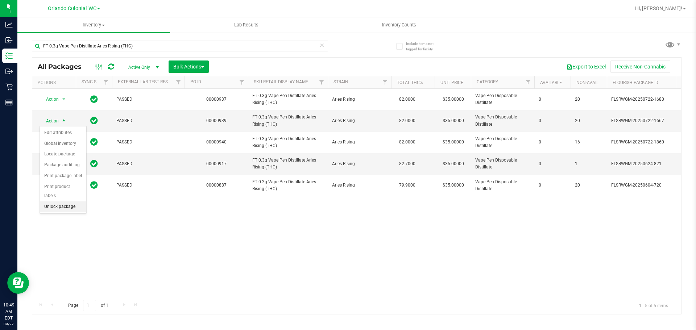
click at [77, 202] on li "Unlock package" at bounding box center [63, 207] width 46 height 11
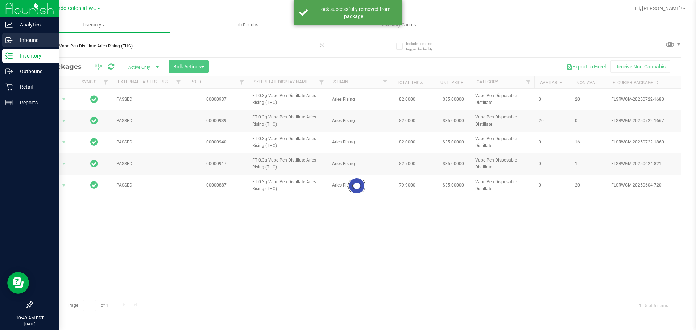
drag, startPoint x: 128, startPoint y: 42, endPoint x: 0, endPoint y: 45, distance: 127.7
click at [0, 41] on div "Analytics Inbound Inventory Outbound Retail Reports 10:49 AM EDT 09/27/2025 09/…" at bounding box center [348, 165] width 696 height 330
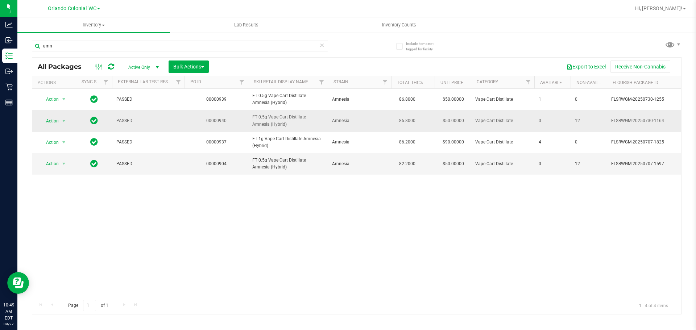
click at [292, 112] on td "FT 0.5g Vape Cart Distillate Amnesia (Hybrid)" at bounding box center [288, 120] width 80 height 21
copy tr "FT 0.5g Vape Cart Distillate Amnesia (Hybrid)"
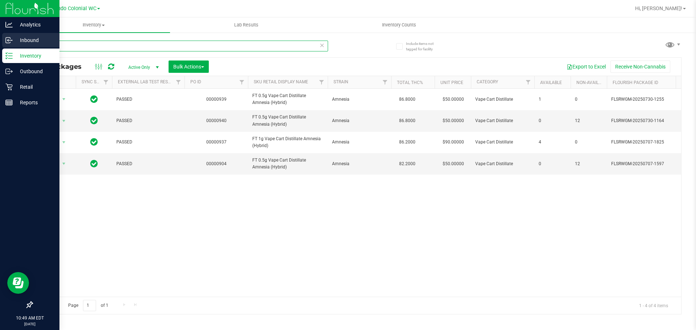
drag, startPoint x: 64, startPoint y: 46, endPoint x: 80, endPoint y: 62, distance: 22.8
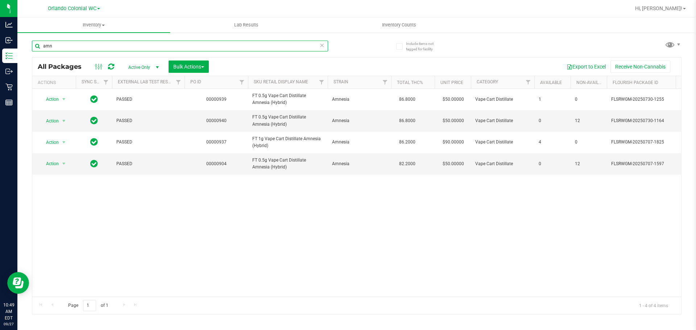
click at [0, 52] on div "Analytics Inbound Inventory Outbound Retail Reports 10:49 AM EDT 09/27/2025 09/…" at bounding box center [348, 165] width 696 height 330
paste input "FT 0.5g Vape Cart Distillate Amnesia (Hybrid)"
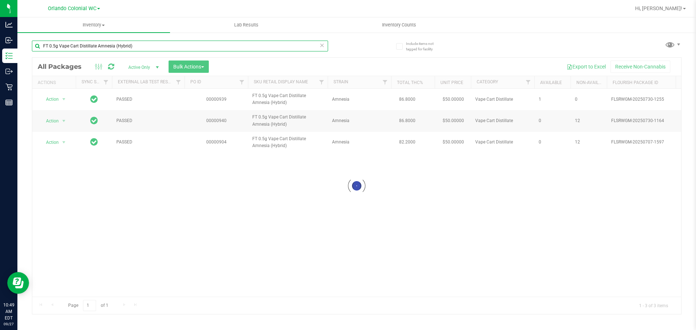
type input "FT 0.5g Vape Cart Distillate Amnesia (Hybrid)"
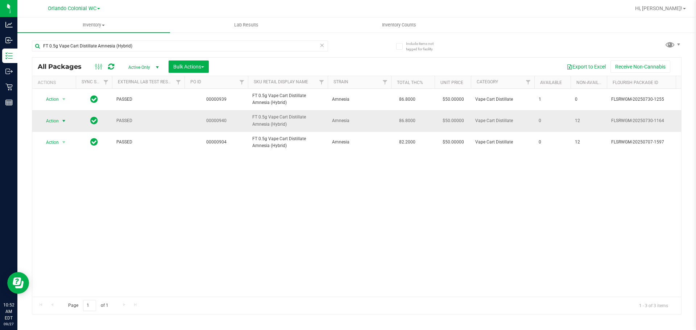
click at [66, 119] on span "select" at bounding box center [64, 121] width 6 height 6
click at [76, 202] on li "Unlock package" at bounding box center [63, 207] width 46 height 11
click at [167, 42] on input "FT 0.5g Vape Cart Distillate Amnesia (Hybrid)" at bounding box center [180, 46] width 296 height 11
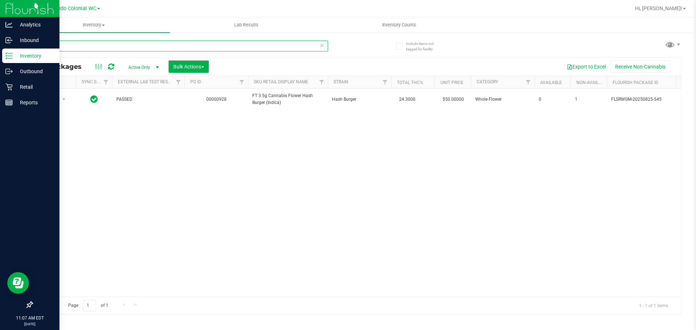
drag, startPoint x: 147, startPoint y: 47, endPoint x: 0, endPoint y: 50, distance: 146.9
click at [0, 50] on div "Analytics Inbound Inventory Outbound Retail Reports 11:07 AM EDT 09/27/2025 09/…" at bounding box center [348, 165] width 696 height 330
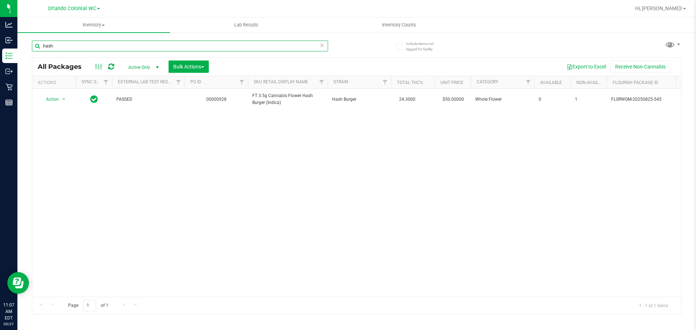
paste input "FT 0.3g Vape Pen Distillate Aries Rising (THC)"
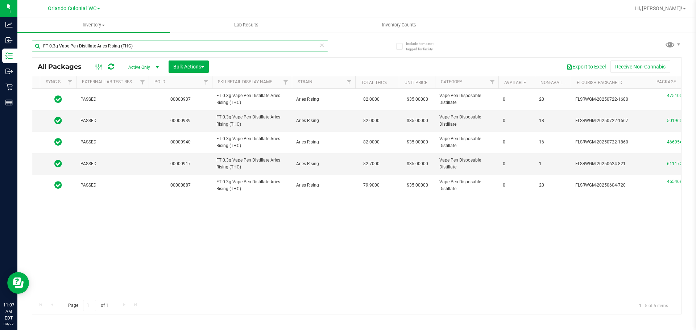
scroll to position [0, 34]
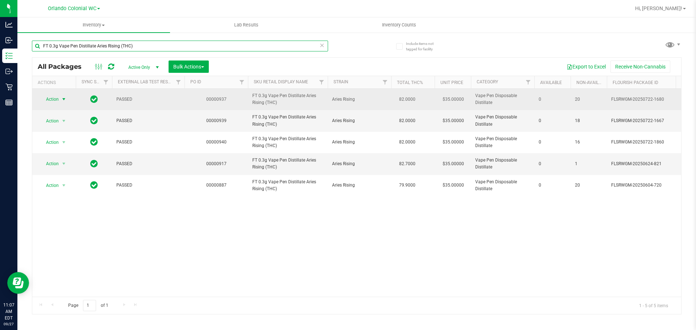
type input "FT 0.3g Vape Pen Distillate Aries Rising (THC)"
drag, startPoint x: 66, startPoint y: 98, endPoint x: 62, endPoint y: 102, distance: 4.9
click at [65, 98] on span "select" at bounding box center [64, 99] width 6 height 6
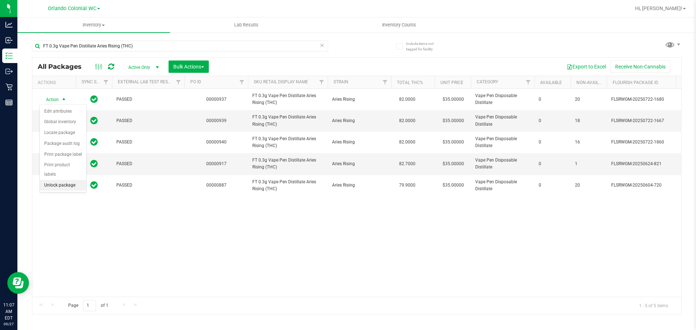
click at [75, 180] on li "Unlock package" at bounding box center [63, 185] width 46 height 11
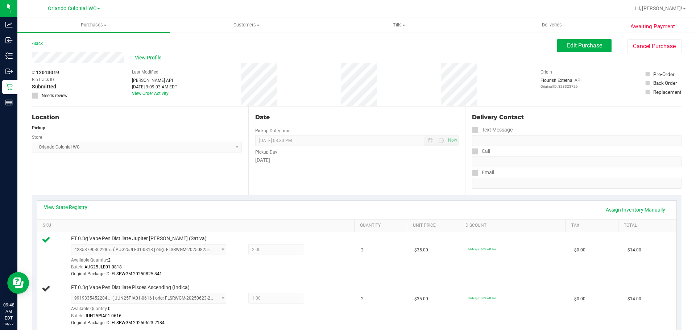
click at [145, 210] on div "View State Registry Assign Inventory Manually" at bounding box center [357, 210] width 626 height 12
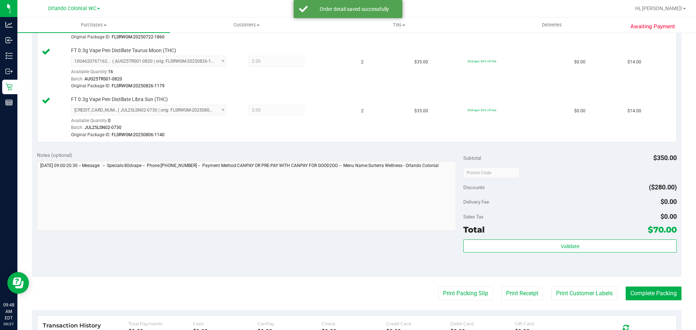
scroll to position [471, 0]
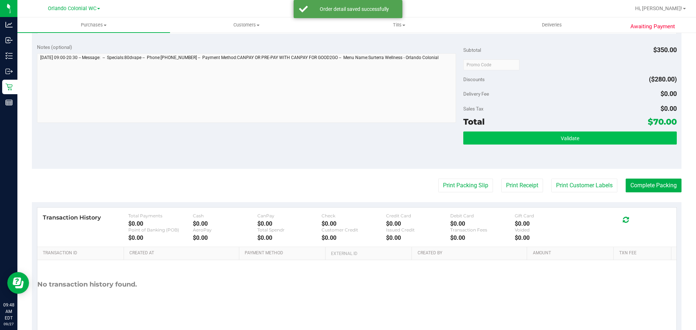
drag, startPoint x: 379, startPoint y: 199, endPoint x: 528, endPoint y: 137, distance: 161.4
click at [525, 148] on div "Validate" at bounding box center [569, 148] width 213 height 33
click at [528, 136] on button "Validate" at bounding box center [569, 138] width 213 height 13
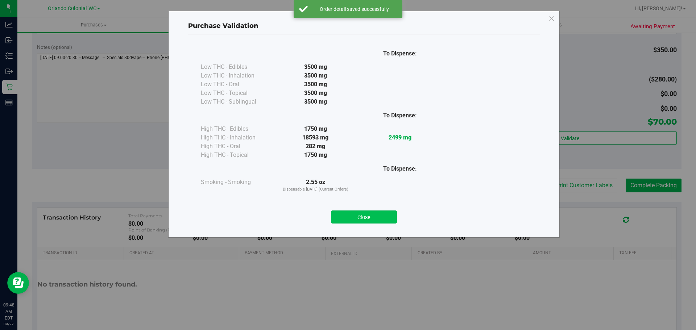
click at [388, 211] on button "Close" at bounding box center [364, 217] width 66 height 13
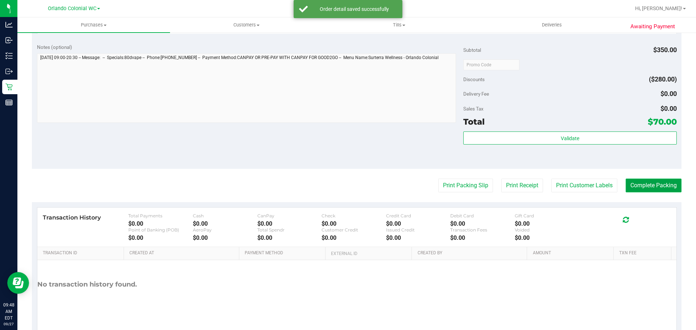
click at [644, 185] on button "Complete Packing" at bounding box center [654, 186] width 56 height 14
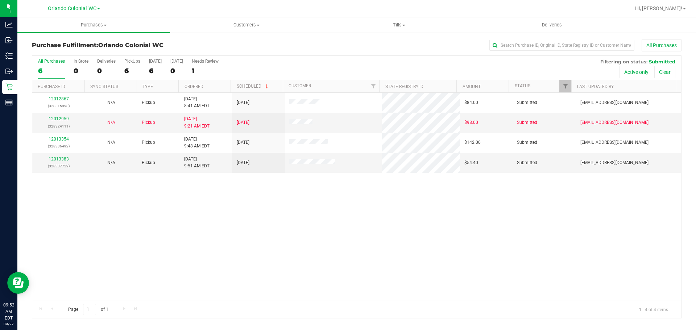
click at [329, 51] on div "Purchase Fulfillment: Orlando Colonial WC All Purchases" at bounding box center [357, 47] width 650 height 16
click at [334, 60] on div "All Purchases 6 In Store 0 Deliveries 0 PickUps 6 Today 6 Tomorrow 0 Needs Revi…" at bounding box center [356, 59] width 649 height 6
click at [299, 244] on div "12012867 (328315998) N/A Pickup 9/27/2025 8:41 AM EDT 9/27/2025 $84.00 Submitte…" at bounding box center [356, 197] width 649 height 208
click at [54, 120] on link "12012959" at bounding box center [59, 118] width 20 height 5
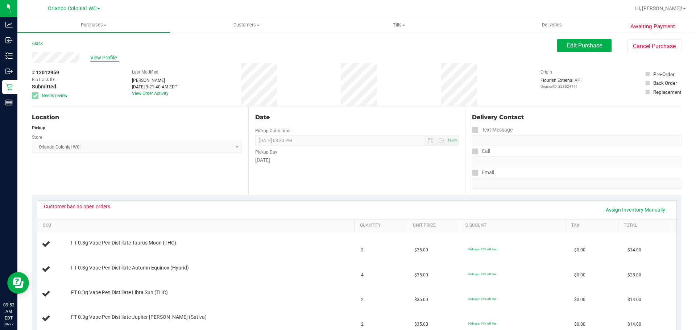
click at [109, 58] on span "View Profile" at bounding box center [104, 58] width 29 height 8
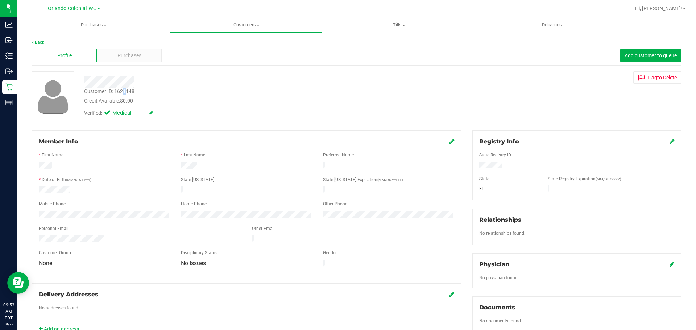
click at [125, 90] on div "Customer ID: 1621148" at bounding box center [109, 92] width 50 height 8
copy div "Customer ID: 1621148"
click at [134, 55] on span "Purchases" at bounding box center [130, 56] width 24 height 8
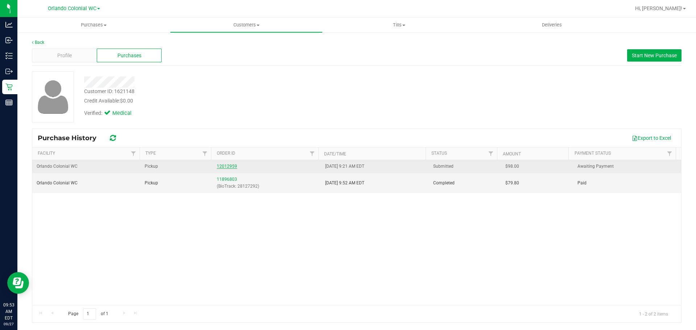
click at [227, 166] on link "12012959" at bounding box center [227, 166] width 20 height 5
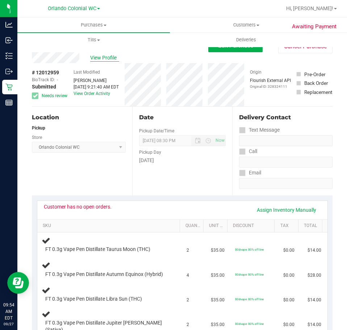
click at [100, 59] on span "View Profile" at bounding box center [104, 58] width 29 height 8
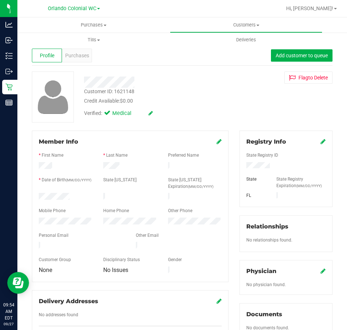
click at [119, 91] on div "Customer ID: 1621148" at bounding box center [109, 92] width 50 height 8
copy div "Customer ID: 1621148"
click at [78, 60] on div "Purchases" at bounding box center [77, 56] width 30 height 14
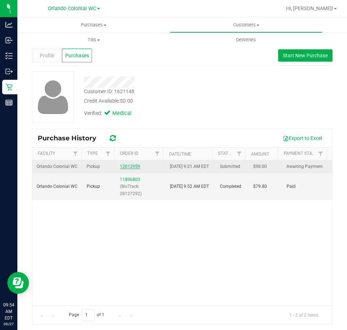
click at [123, 169] on link "12012959" at bounding box center [130, 166] width 20 height 5
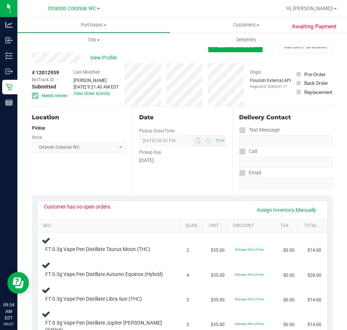
click at [107, 187] on div "Location Pickup Store Orlando Colonial WC Select Store Bonita Springs WC Boynto…" at bounding box center [82, 151] width 100 height 89
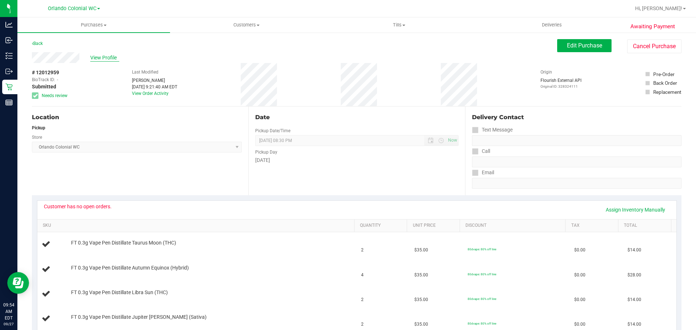
click at [111, 57] on span "View Profile" at bounding box center [104, 58] width 29 height 8
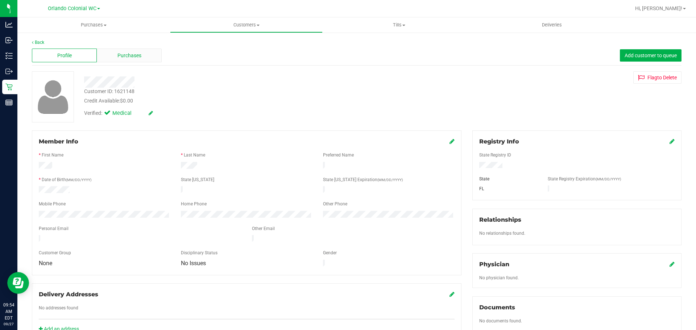
click at [126, 62] on div "Purchases" at bounding box center [129, 56] width 65 height 14
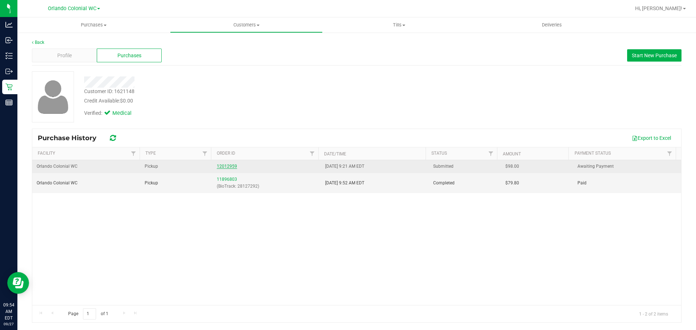
click at [219, 167] on link "12012959" at bounding box center [227, 166] width 20 height 5
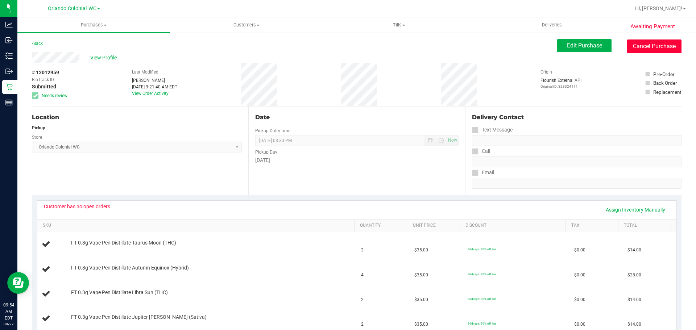
click at [638, 40] on button "Cancel Purchase" at bounding box center [654, 47] width 54 height 14
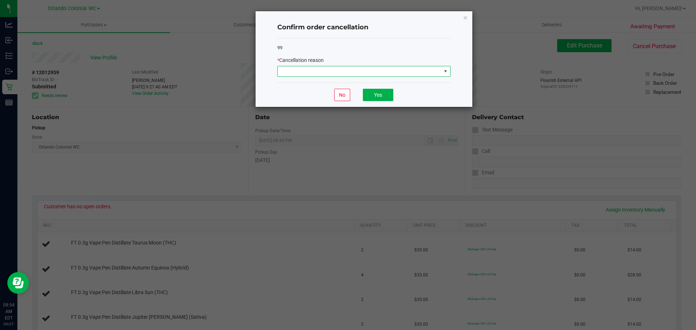
click at [408, 75] on span at bounding box center [360, 71] width 164 height 10
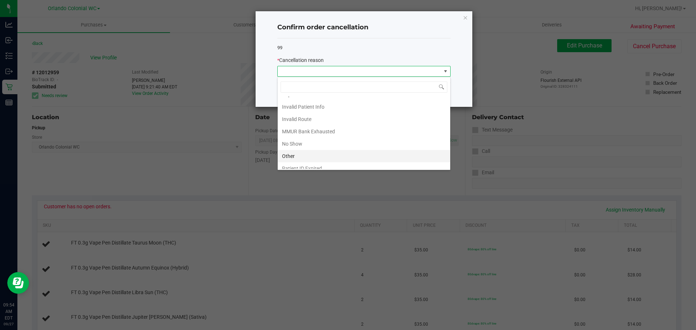
scroll to position [38, 0]
click at [326, 113] on li "MMUR Bank Exhausted" at bounding box center [364, 113] width 173 height 12
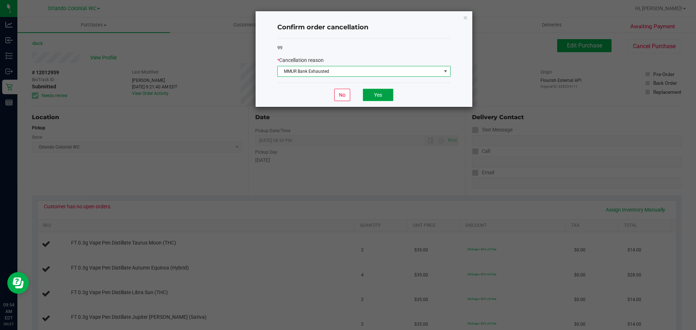
click at [368, 90] on button "Yes" at bounding box center [378, 95] width 30 height 12
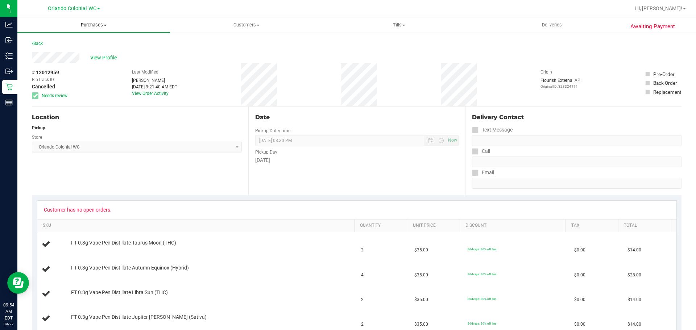
click at [91, 28] on span "Purchases" at bounding box center [93, 25] width 153 height 7
click at [75, 48] on li "Summary of purchases" at bounding box center [93, 44] width 153 height 9
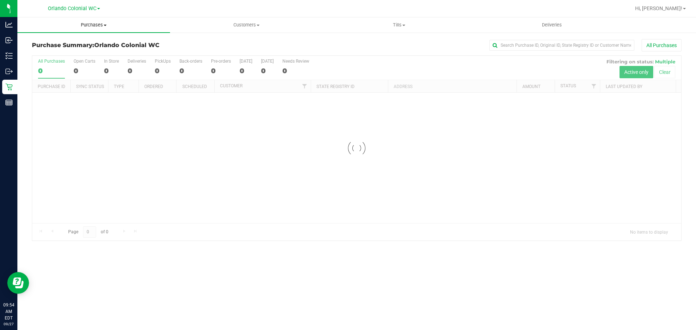
click at [99, 27] on span "Purchases" at bounding box center [93, 25] width 153 height 7
click at [65, 50] on li "Fulfillment" at bounding box center [93, 52] width 153 height 9
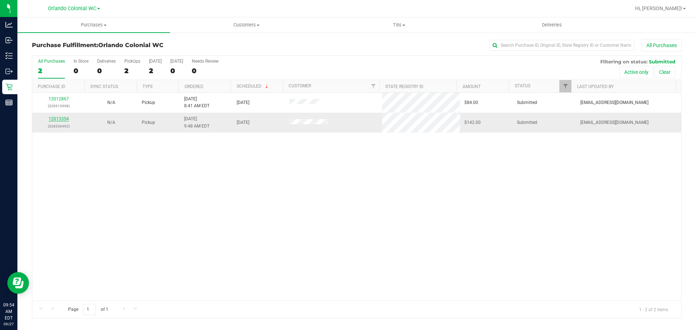
click at [63, 120] on link "12013354" at bounding box center [59, 118] width 20 height 5
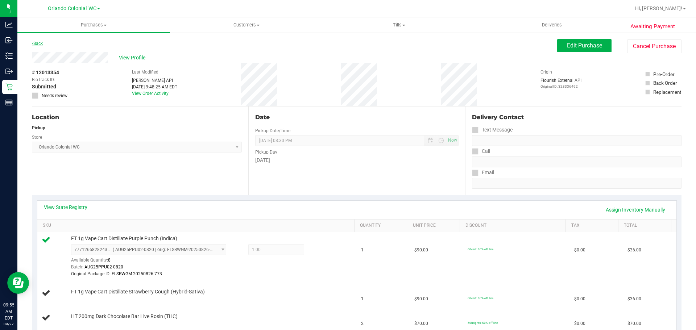
click at [43, 44] on link "Back" at bounding box center [37, 43] width 11 height 5
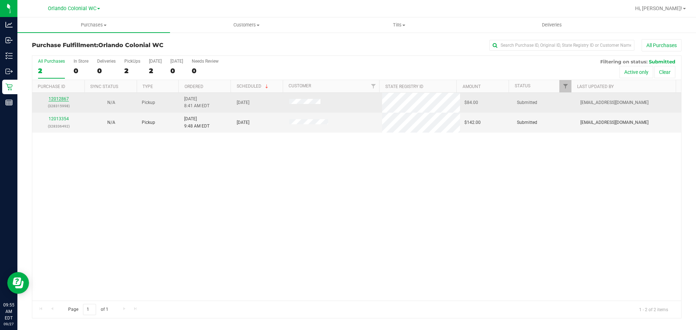
click at [59, 100] on link "12012867" at bounding box center [59, 98] width 20 height 5
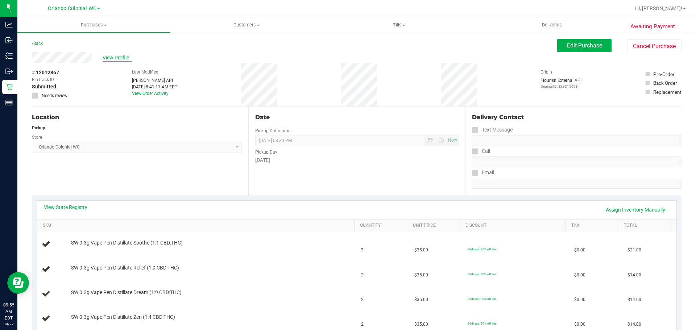
click at [121, 59] on span "View Profile" at bounding box center [117, 58] width 29 height 8
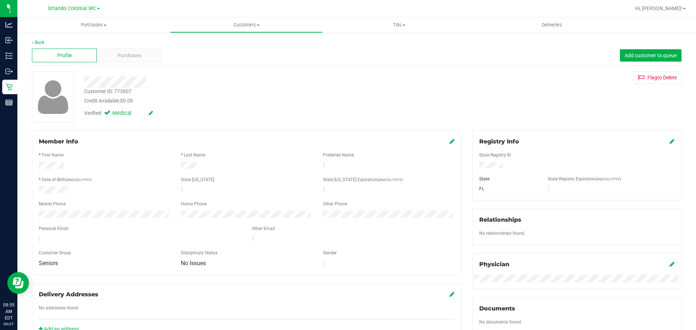
click at [114, 91] on div "Customer ID: 773607" at bounding box center [108, 92] width 48 height 8
click at [124, 91] on div "Customer ID: 773607" at bounding box center [108, 92] width 48 height 8
copy div "773607"
click at [83, 24] on span "Purchases" at bounding box center [93, 25] width 153 height 7
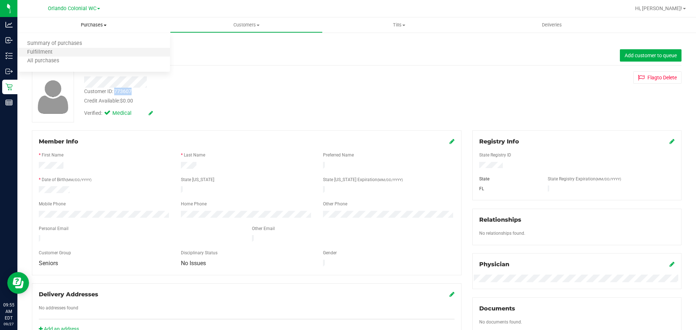
click at [68, 49] on li "Fulfillment" at bounding box center [93, 52] width 153 height 9
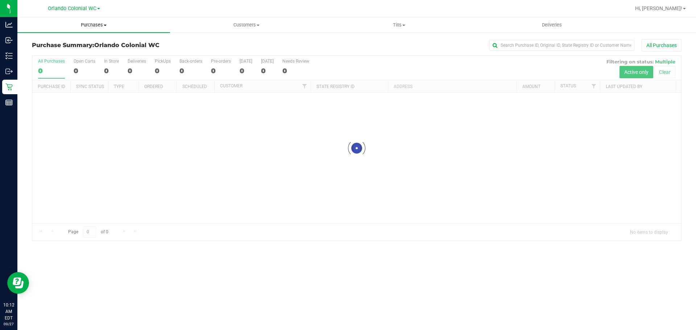
click at [96, 29] on uib-tab-heading "Purchases Summary of purchases Fulfillment All purchases" at bounding box center [93, 24] width 153 height 15
click at [61, 49] on span "Fulfillment" at bounding box center [39, 52] width 45 height 6
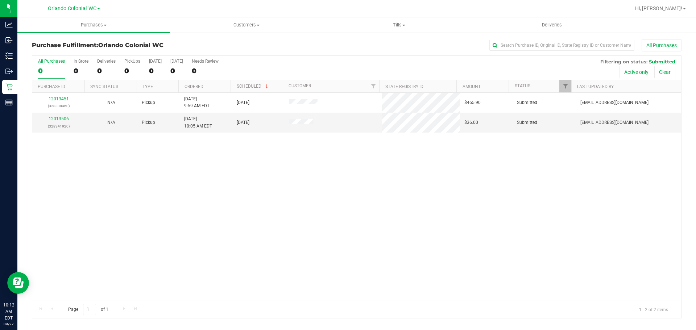
click at [350, 193] on div "12013451 (328338460) N/A Pickup [DATE] 9:59 AM EDT 9/27/2025 $465.90 Submitted …" at bounding box center [356, 197] width 649 height 208
drag, startPoint x: 182, startPoint y: 236, endPoint x: 191, endPoint y: 235, distance: 9.2
click at [186, 236] on div "12013451 (328338460) N/A Pickup [DATE] 9:59 AM EDT 9/27/2025 $465.90 Submitted …" at bounding box center [356, 197] width 649 height 208
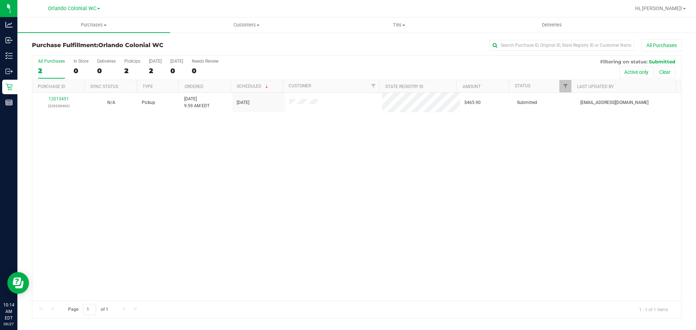
click at [386, 194] on div "12013451 (328338460) N/A Pickup [DATE] 9:59 AM EDT 9/27/2025 $465.90 Submitted …" at bounding box center [356, 197] width 649 height 208
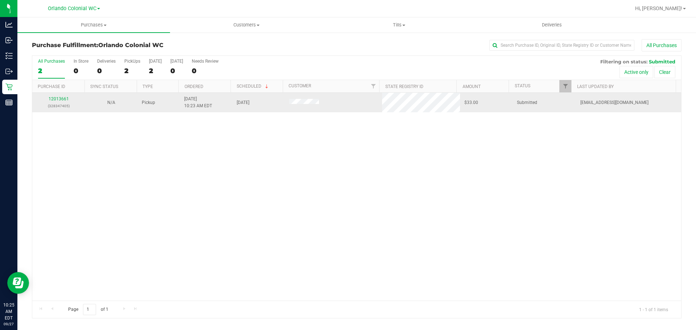
drag, startPoint x: 59, startPoint y: 106, endPoint x: 59, endPoint y: 102, distance: 4.4
click at [59, 104] on p "(328347405)" at bounding box center [59, 106] width 44 height 7
click at [59, 96] on link "12013661" at bounding box center [59, 98] width 20 height 5
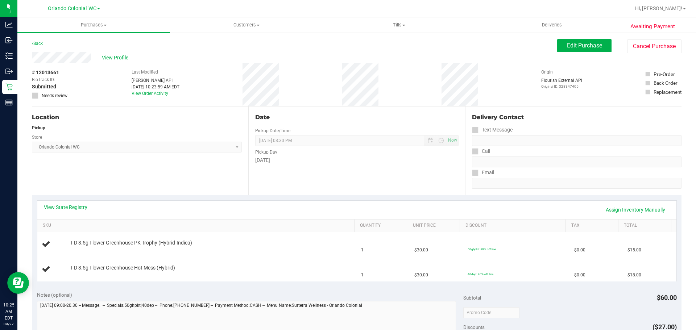
click at [137, 179] on div "Location Pickup Store [GEOGRAPHIC_DATA] Colonial WC Select Store [PERSON_NAME][…" at bounding box center [140, 151] width 217 height 89
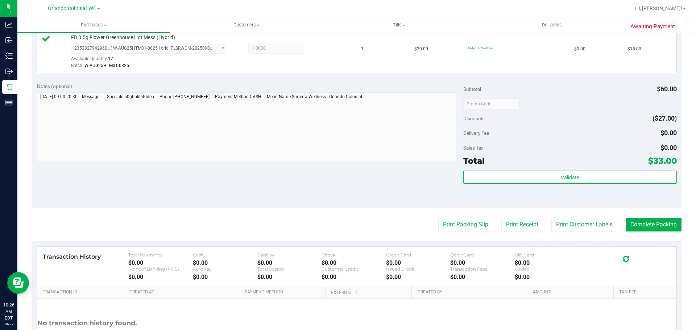
scroll to position [254, 0]
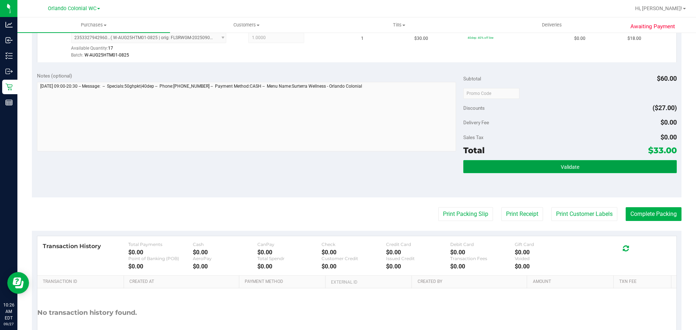
click at [547, 166] on button "Validate" at bounding box center [569, 166] width 213 height 13
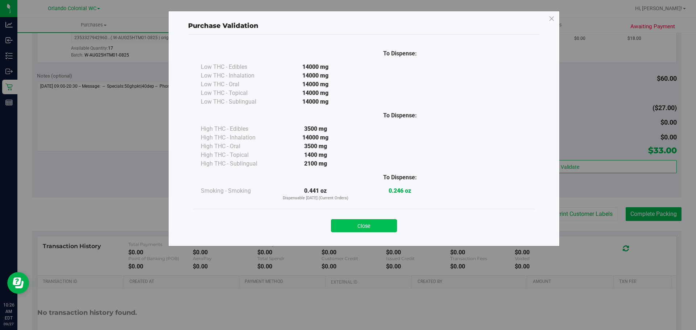
click at [379, 224] on button "Close" at bounding box center [364, 225] width 66 height 13
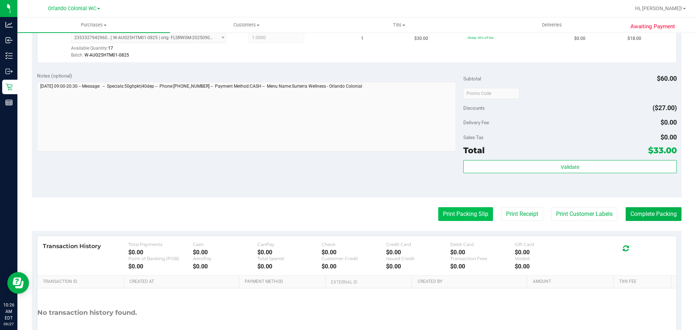
click at [462, 216] on button "Print Packing Slip" at bounding box center [465, 214] width 55 height 14
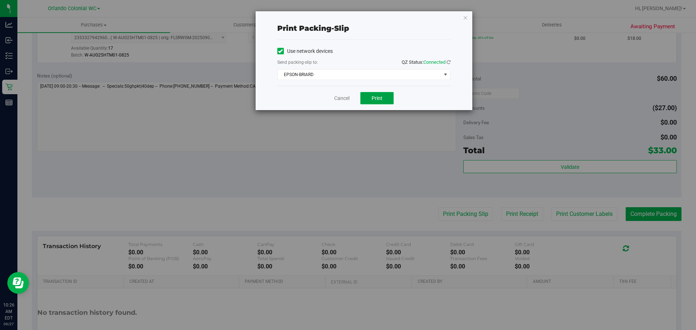
click at [381, 96] on span "Print" at bounding box center [377, 98] width 11 height 6
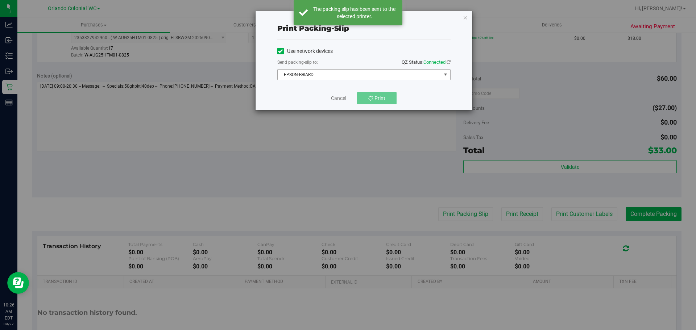
click at [387, 75] on span "EPSON-BRIARD" at bounding box center [360, 75] width 164 height 10
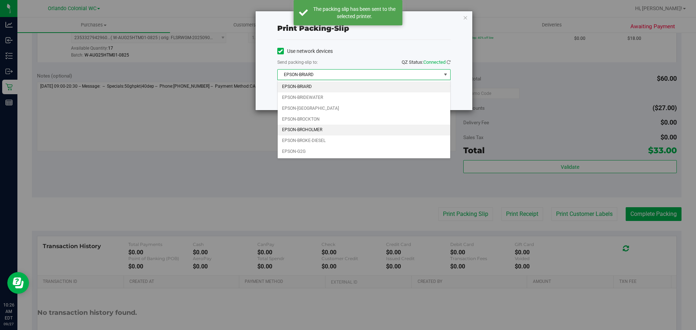
click at [341, 134] on li "EPSON-BROHOLMER" at bounding box center [364, 130] width 173 height 11
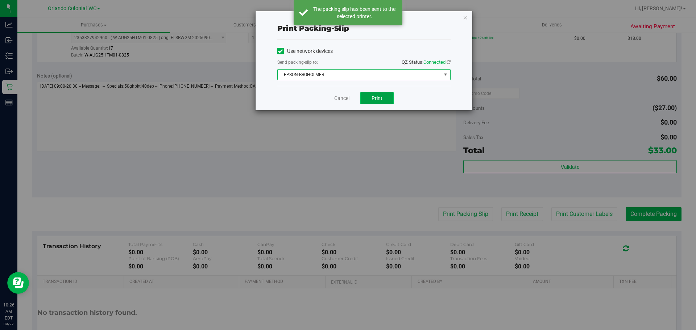
click at [374, 103] on button "Print" at bounding box center [376, 98] width 33 height 12
click at [465, 20] on icon "button" at bounding box center [465, 17] width 5 height 9
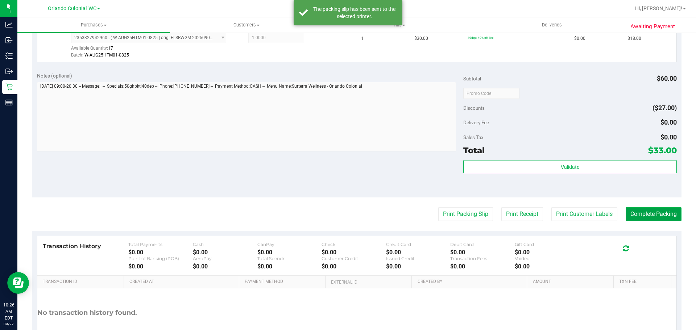
click at [669, 216] on button "Complete Packing" at bounding box center [654, 214] width 56 height 14
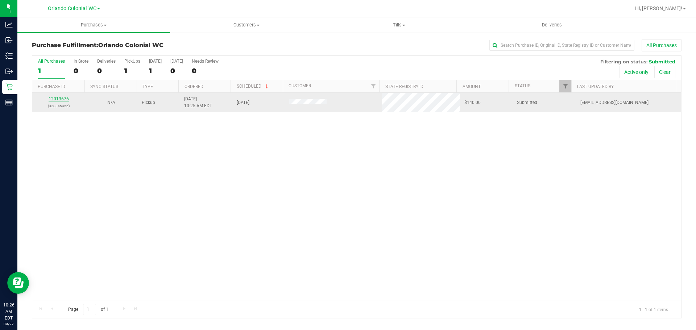
click at [63, 99] on link "12013676" at bounding box center [59, 98] width 20 height 5
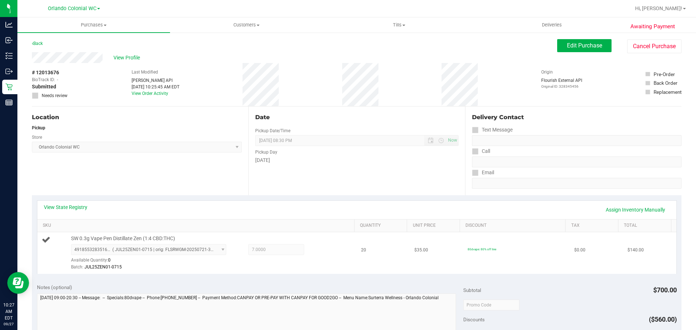
click at [157, 238] on span "SW 0.3g Vape Pen Distillate Zen (1:4 CBD:THC)" at bounding box center [123, 238] width 104 height 7
copy div "SW 0.3g Vape Pen Distillate Zen (1:4 CBD:THC)"
click at [166, 201] on div "View State Registry Assign Inventory Manually" at bounding box center [356, 210] width 639 height 18
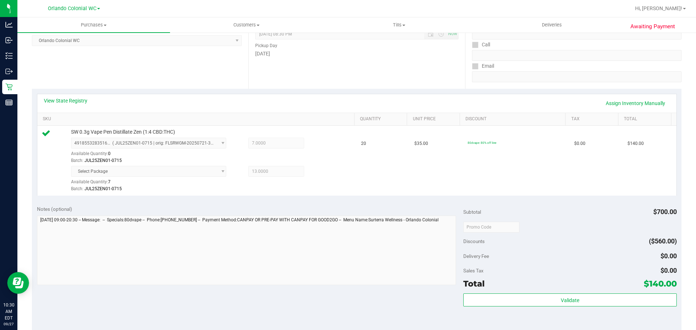
scroll to position [218, 0]
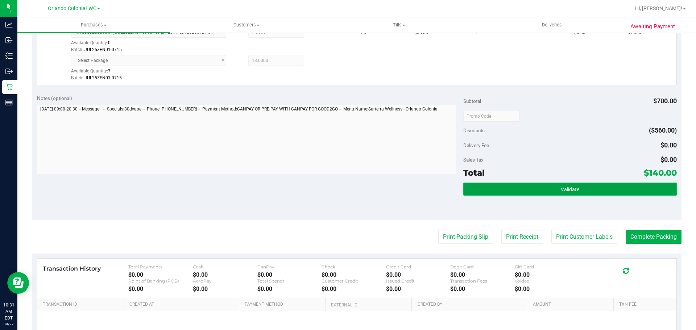
click at [555, 194] on button "Validate" at bounding box center [569, 189] width 213 height 13
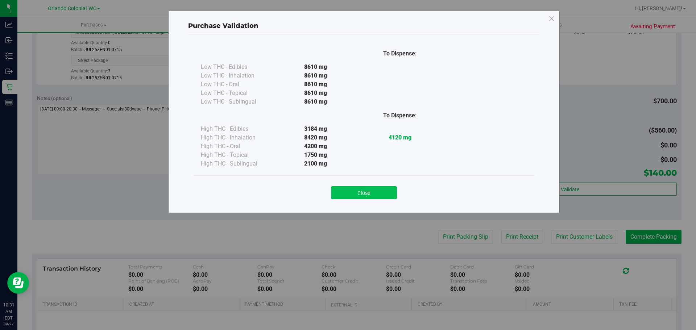
click at [374, 191] on button "Close" at bounding box center [364, 192] width 66 height 13
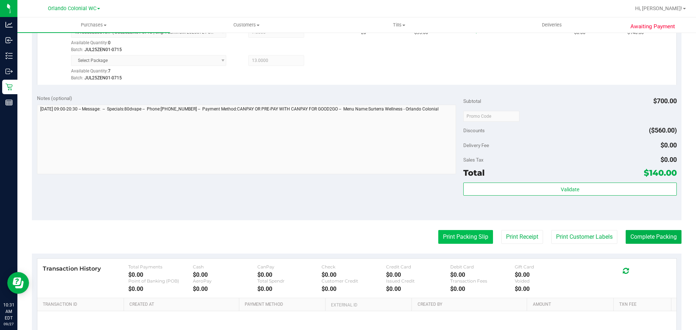
click at [465, 235] on button "Print Packing Slip" at bounding box center [465, 237] width 55 height 14
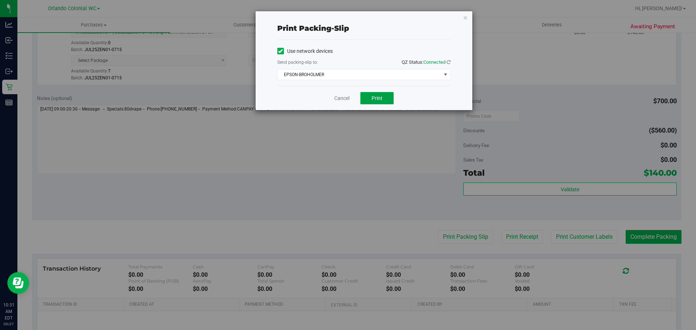
click at [373, 98] on span "Print" at bounding box center [377, 98] width 11 height 6
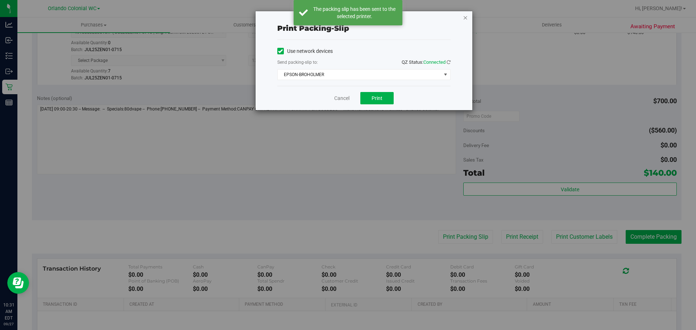
click at [463, 18] on icon "button" at bounding box center [465, 17] width 5 height 9
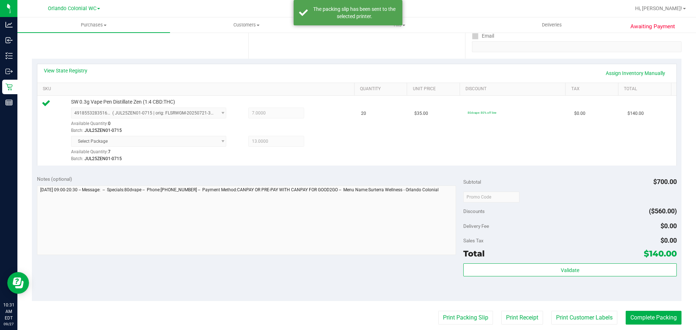
scroll to position [254, 0]
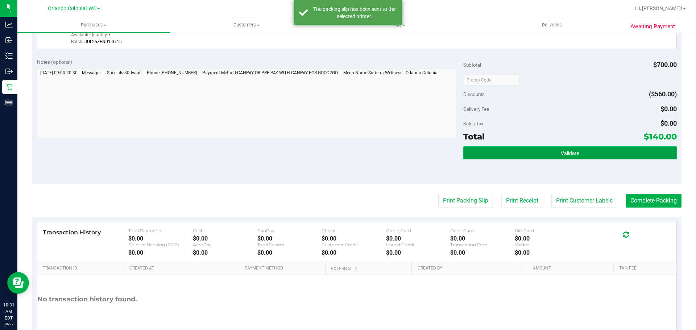
click at [603, 155] on button "Validate" at bounding box center [569, 153] width 213 height 13
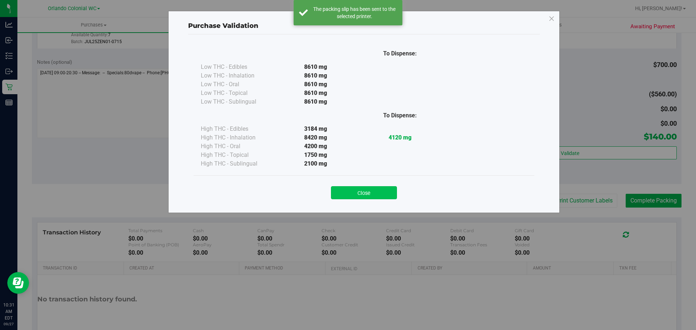
click at [383, 189] on button "Close" at bounding box center [364, 192] width 66 height 13
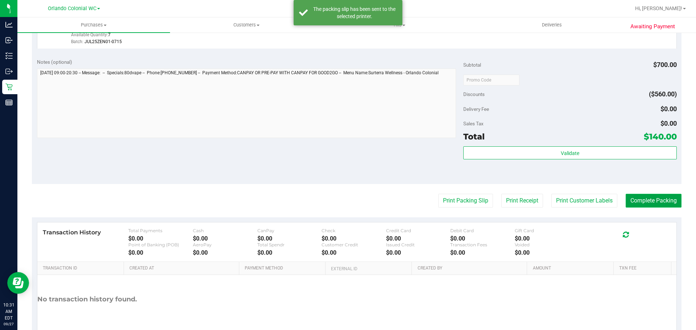
click at [635, 196] on button "Complete Packing" at bounding box center [654, 201] width 56 height 14
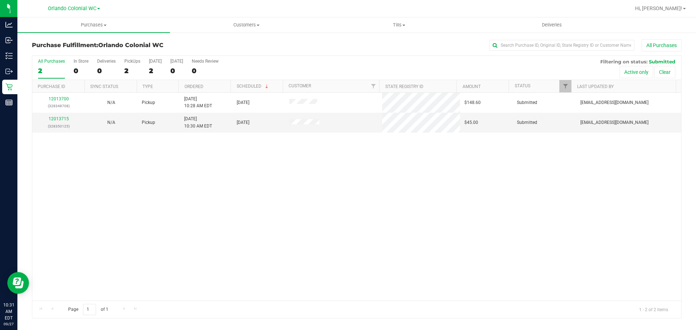
click at [57, 100] on link "12013700" at bounding box center [59, 98] width 20 height 5
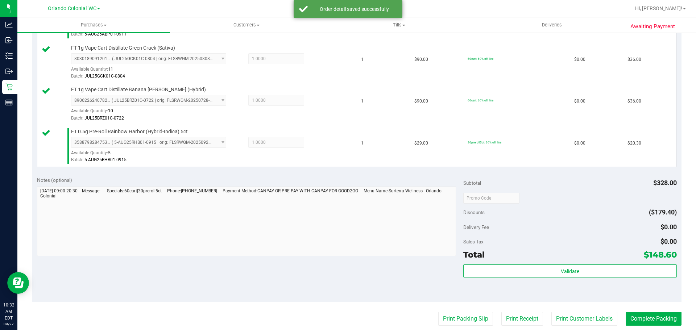
scroll to position [315, 0]
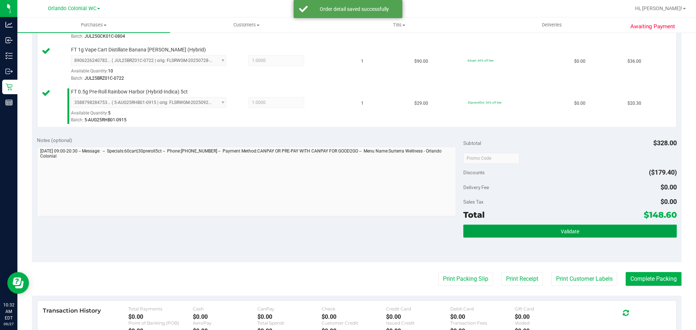
click at [561, 229] on span "Validate" at bounding box center [570, 232] width 18 height 6
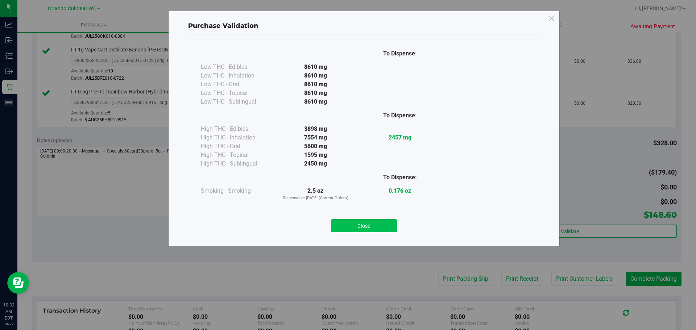
click at [363, 227] on button "Close" at bounding box center [364, 225] width 66 height 13
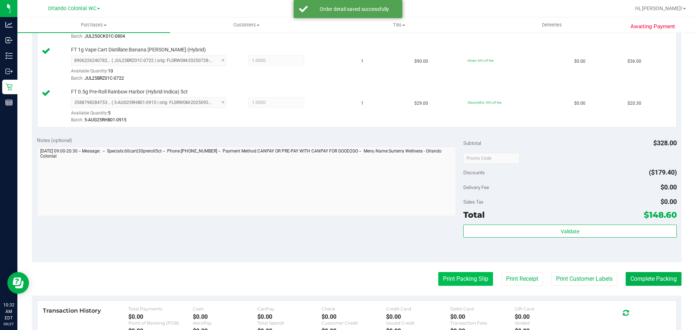
click at [464, 278] on button "Print Packing Slip" at bounding box center [465, 279] width 55 height 14
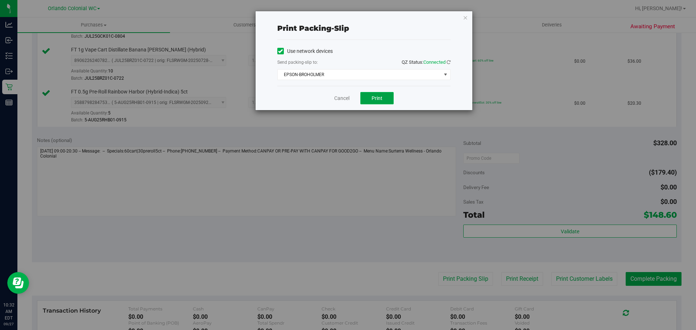
click at [383, 97] on button "Print" at bounding box center [376, 98] width 33 height 12
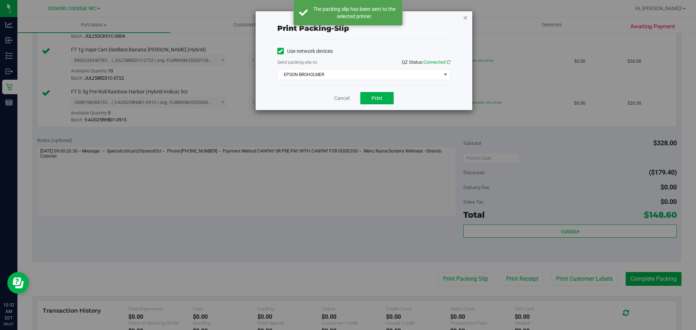
click at [465, 17] on icon "button" at bounding box center [465, 17] width 5 height 9
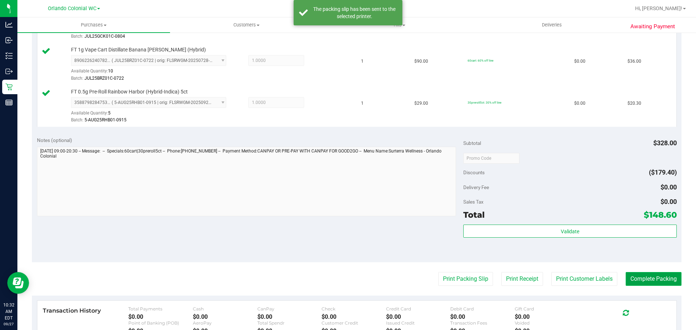
click at [666, 277] on button "Complete Packing" at bounding box center [654, 279] width 56 height 14
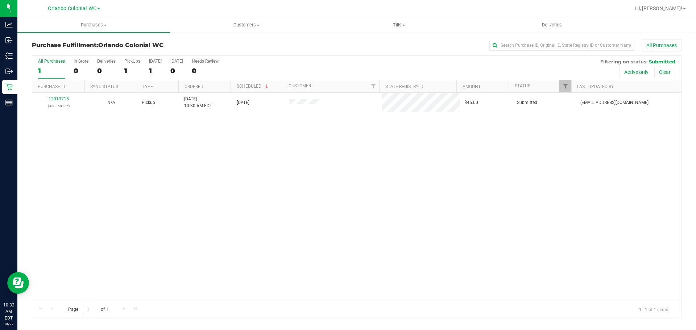
click at [0, 0] on p "Retail" at bounding box center [0, 0] width 0 height 0
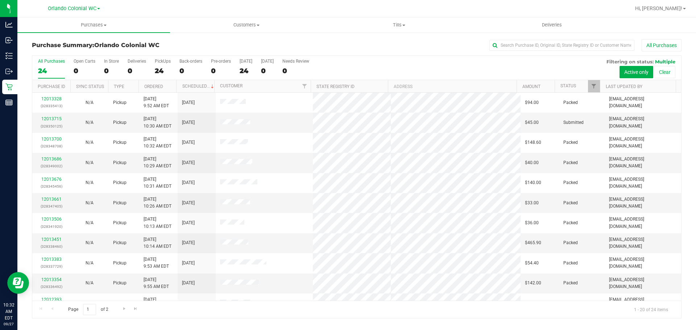
click at [105, 32] on link "Purchases Summary of purchases Fulfillment All purchases" at bounding box center [93, 24] width 153 height 15
click at [44, 54] on span "Fulfillment" at bounding box center [39, 52] width 45 height 6
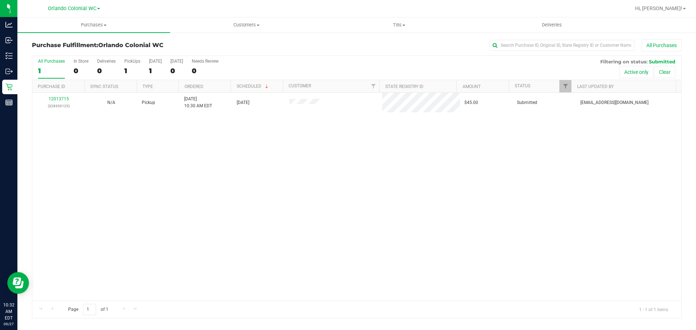
click at [63, 101] on link "12013715" at bounding box center [59, 98] width 20 height 5
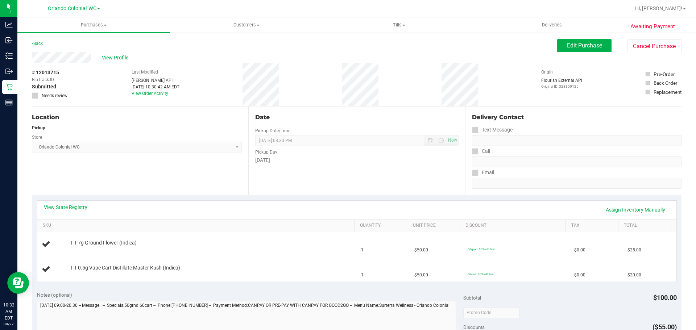
click at [178, 177] on div "Location Pickup Store [GEOGRAPHIC_DATA] Colonial WC Select Store [PERSON_NAME][…" at bounding box center [140, 151] width 217 height 89
click at [149, 175] on div "Location Pickup Store [GEOGRAPHIC_DATA] Colonial WC Select Store [PERSON_NAME][…" at bounding box center [140, 151] width 217 height 89
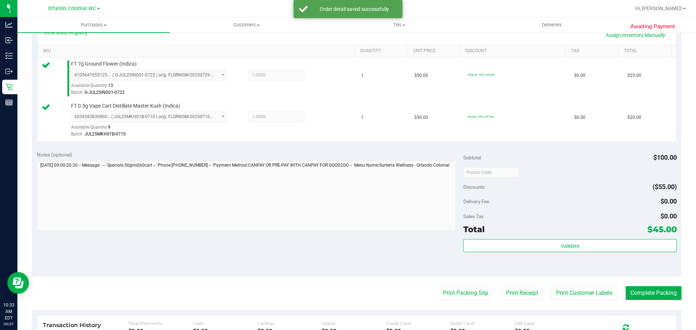
scroll to position [218, 0]
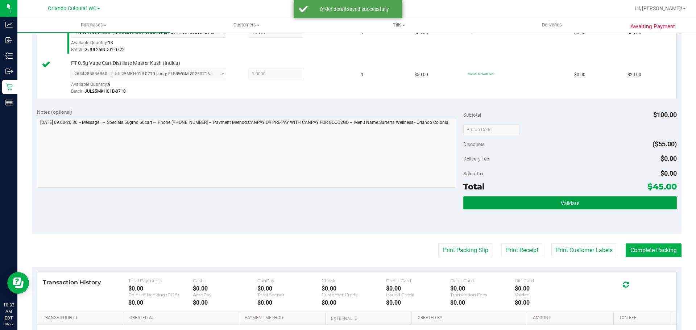
click at [584, 197] on button "Validate" at bounding box center [569, 203] width 213 height 13
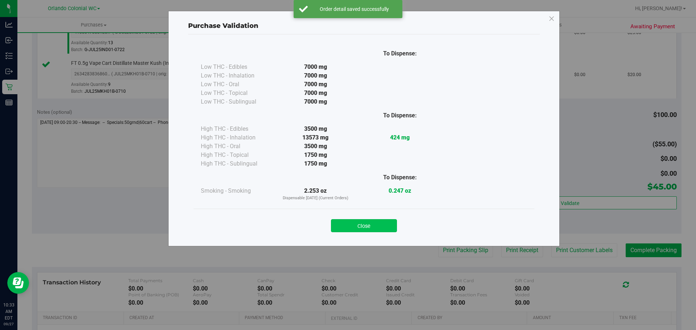
click at [376, 220] on button "Close" at bounding box center [364, 225] width 66 height 13
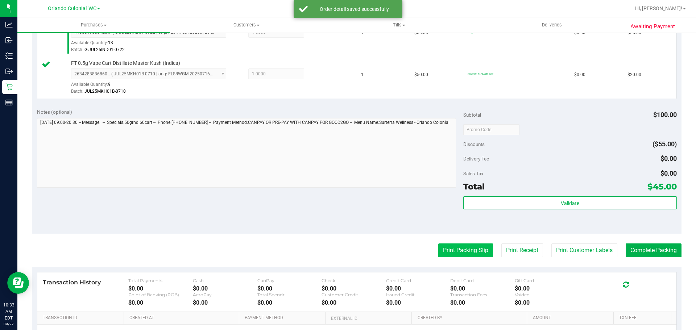
click at [464, 255] on button "Print Packing Slip" at bounding box center [465, 251] width 55 height 14
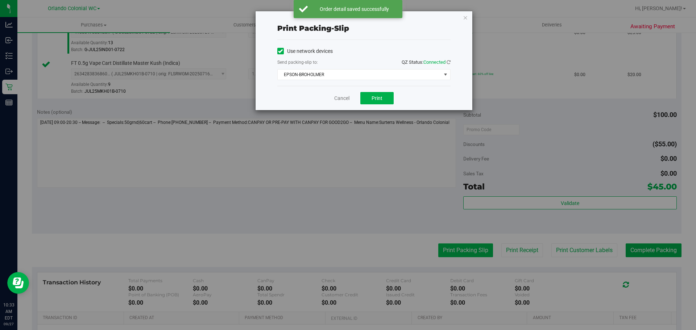
click at [463, 251] on div "Print packing-slip Use network devices Send packing-slip to: QZ Status: Connect…" at bounding box center [351, 165] width 702 height 330
drag, startPoint x: 384, startPoint y: 102, endPoint x: 420, endPoint y: 81, distance: 41.5
click at [384, 102] on button "Print" at bounding box center [376, 98] width 33 height 12
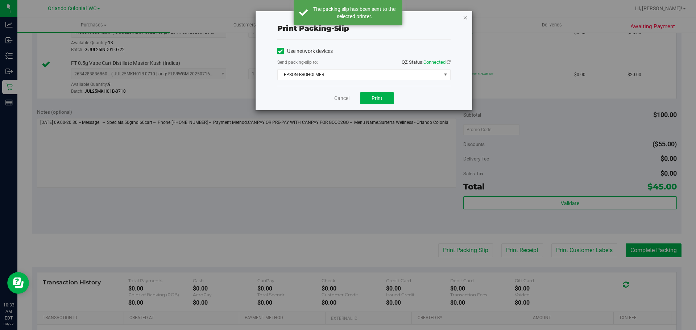
click at [467, 15] on icon "button" at bounding box center [465, 17] width 5 height 9
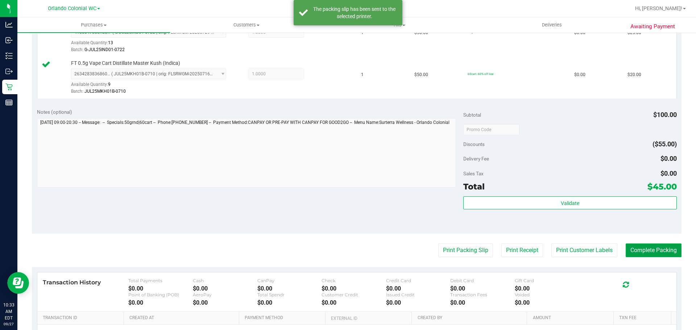
click at [641, 250] on button "Complete Packing" at bounding box center [654, 251] width 56 height 14
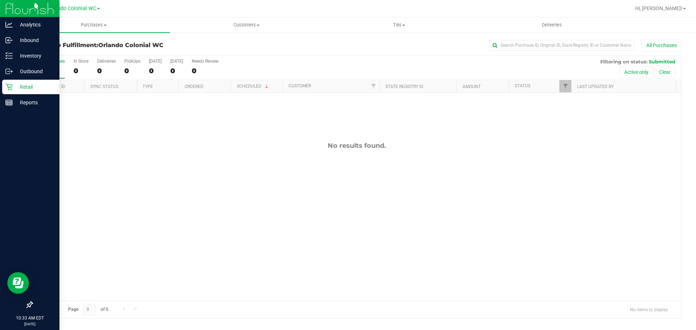
click at [8, 92] on div "Retail" at bounding box center [30, 87] width 57 height 15
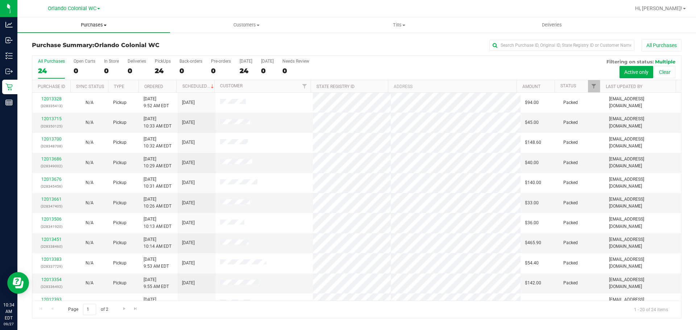
click at [92, 25] on span "Purchases" at bounding box center [93, 25] width 153 height 7
click at [89, 52] on li "Fulfillment" at bounding box center [93, 52] width 153 height 9
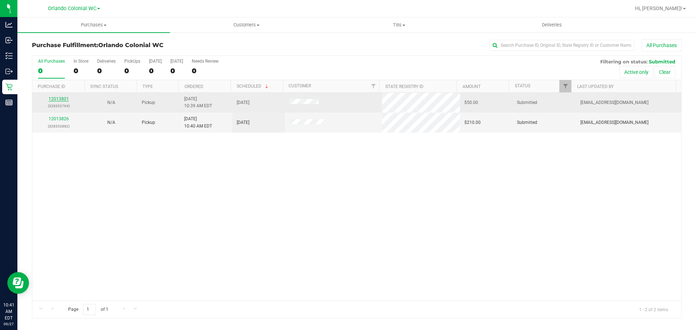
click at [57, 99] on link "12013801" at bounding box center [59, 98] width 20 height 5
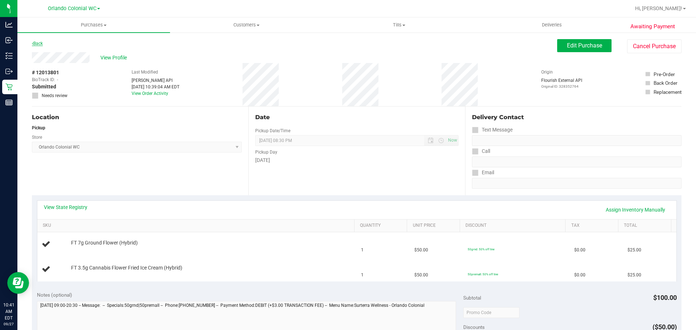
click at [35, 41] on link "Back" at bounding box center [37, 43] width 11 height 5
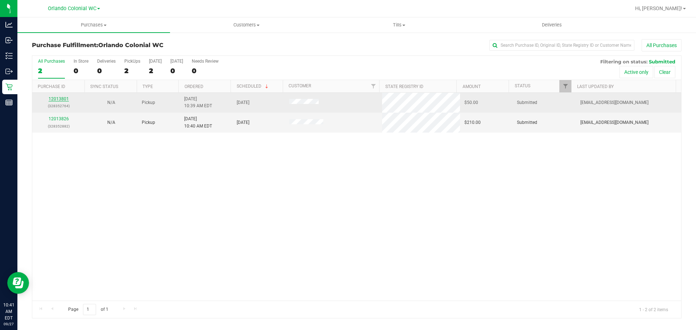
click at [64, 99] on link "12013801" at bounding box center [59, 98] width 20 height 5
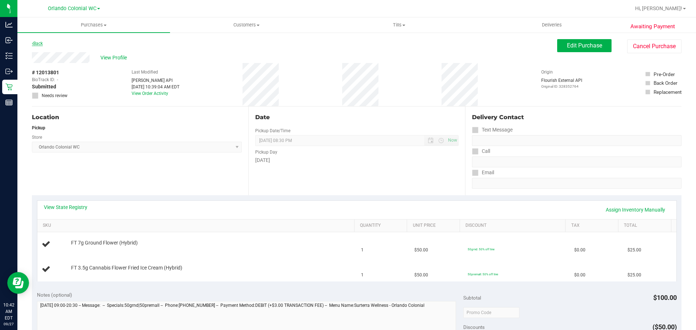
click at [33, 44] on icon at bounding box center [32, 43] width 1 height 4
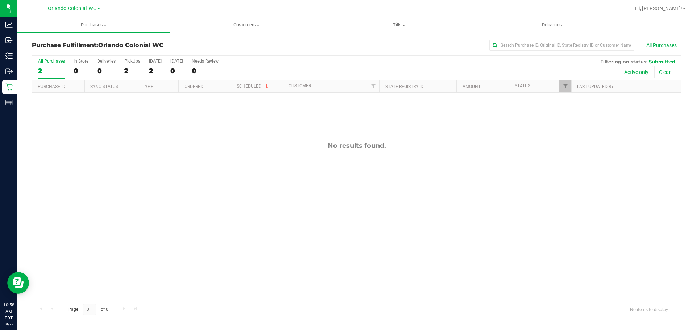
click at [251, 151] on div "No results found." at bounding box center [356, 221] width 649 height 257
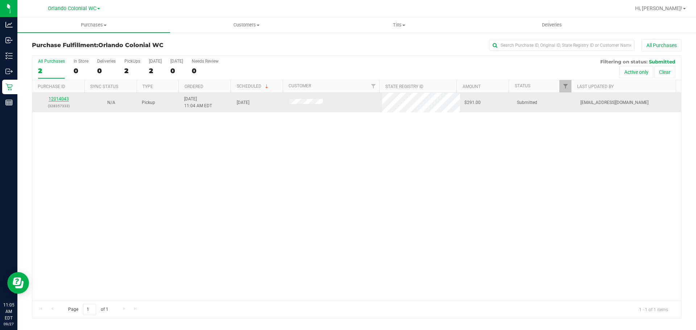
click at [61, 100] on link "12014043" at bounding box center [59, 98] width 20 height 5
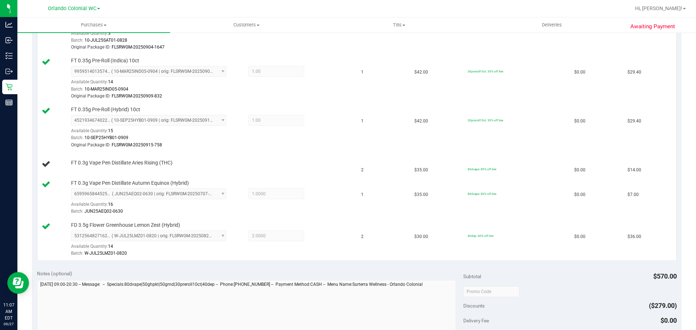
scroll to position [356, 0]
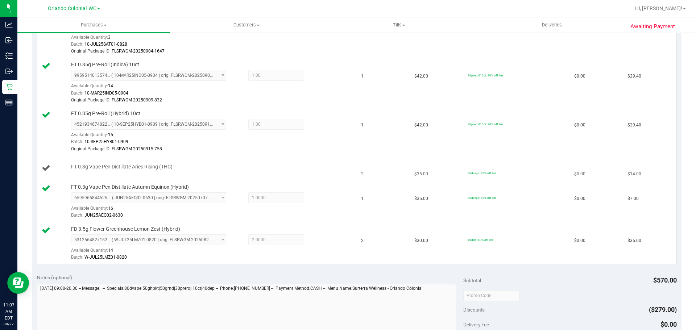
click at [168, 166] on span "FT 0.3g Vape Pen Distillate Aries Rising (THC)" at bounding box center [122, 167] width 102 height 7
copy div "FT 0.3g Vape Pen Distillate Aries Rising (THC)"
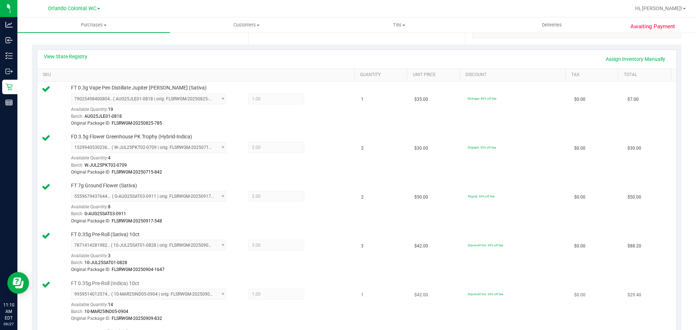
scroll to position [218, 0]
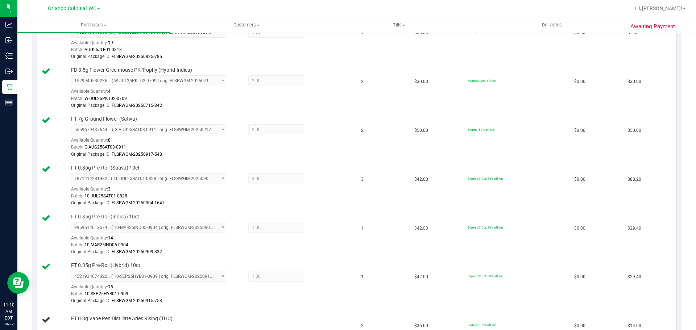
click at [275, 254] on div "Original Package ID: FLSRWGM-20250909-832" at bounding box center [211, 252] width 280 height 7
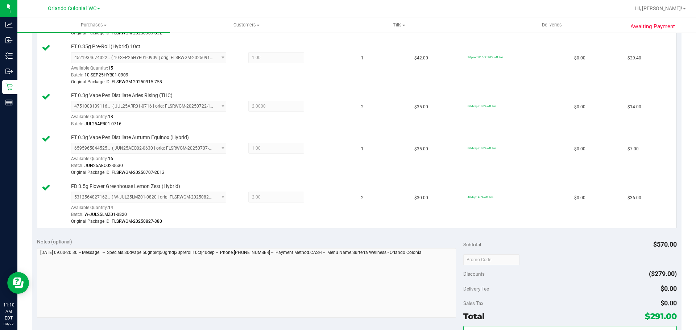
scroll to position [544, 0]
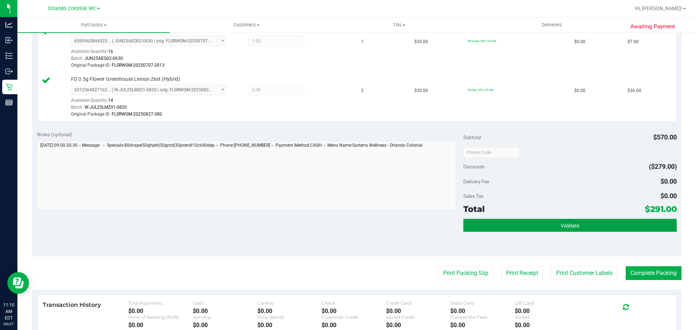
click at [517, 226] on button "Validate" at bounding box center [569, 225] width 213 height 13
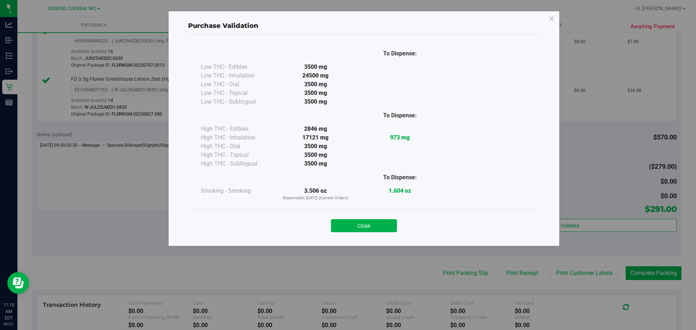
click at [378, 225] on button "Close" at bounding box center [364, 225] width 66 height 13
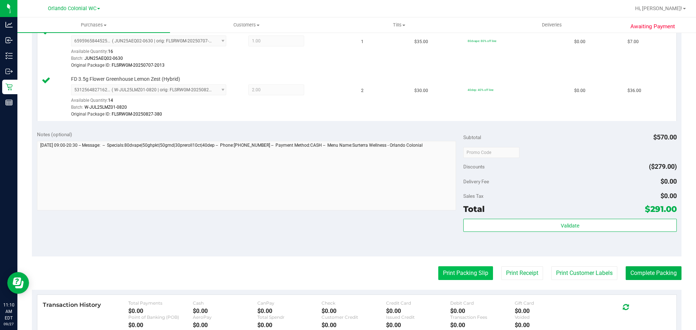
click at [478, 277] on button "Print Packing Slip" at bounding box center [465, 274] width 55 height 14
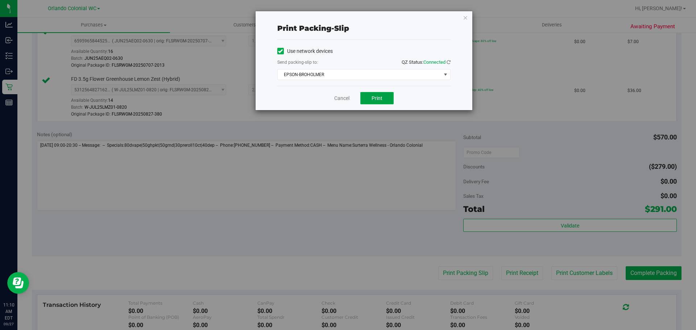
click at [387, 100] on button "Print" at bounding box center [376, 98] width 33 height 12
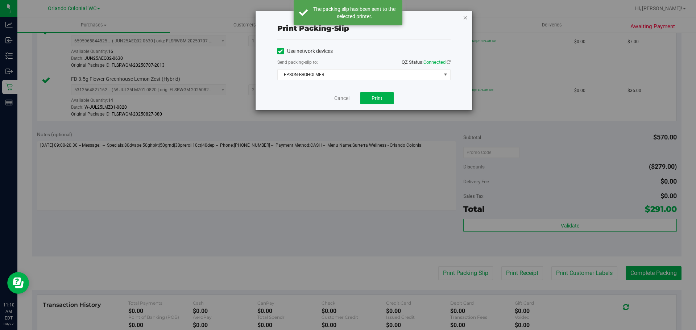
click at [468, 21] on icon "button" at bounding box center [465, 17] width 5 height 9
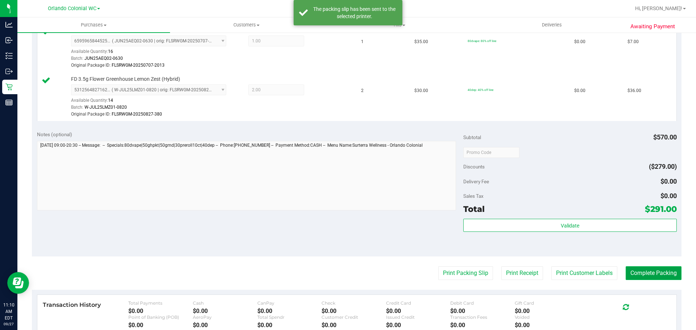
click at [646, 275] on button "Complete Packing" at bounding box center [654, 274] width 56 height 14
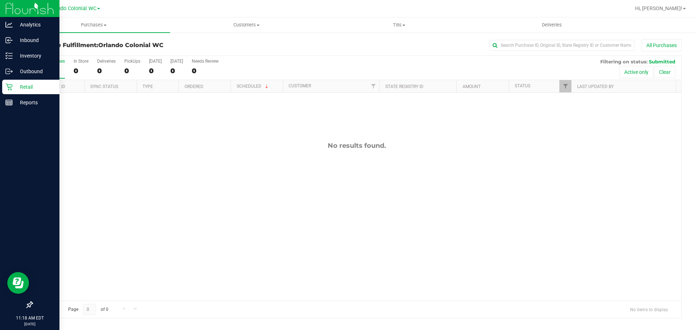
click at [15, 83] on p "Retail" at bounding box center [35, 87] width 44 height 9
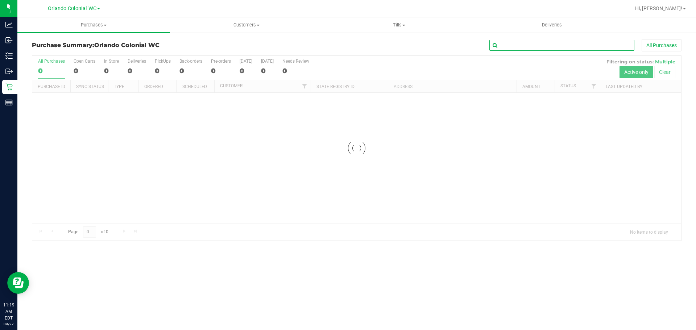
click at [519, 45] on input "text" at bounding box center [562, 45] width 145 height 11
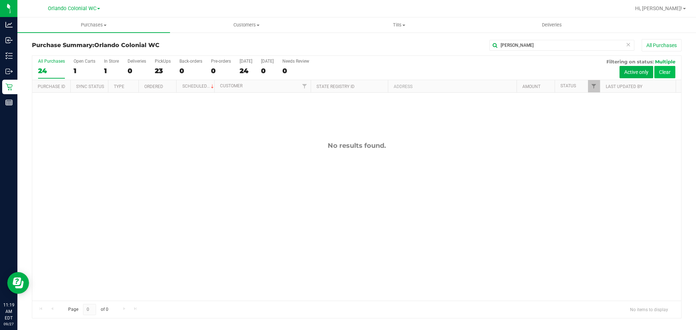
click at [663, 69] on button "Clear" at bounding box center [665, 72] width 21 height 12
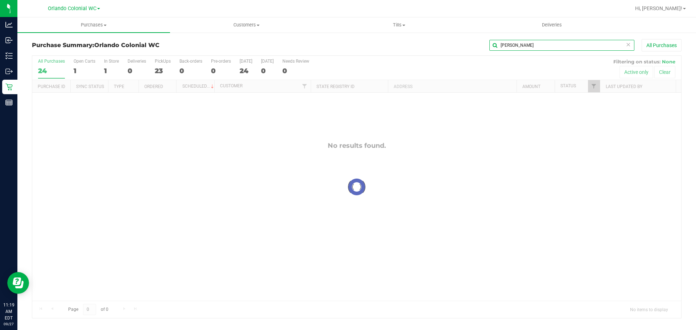
click at [539, 46] on input "norman" at bounding box center [562, 45] width 145 height 11
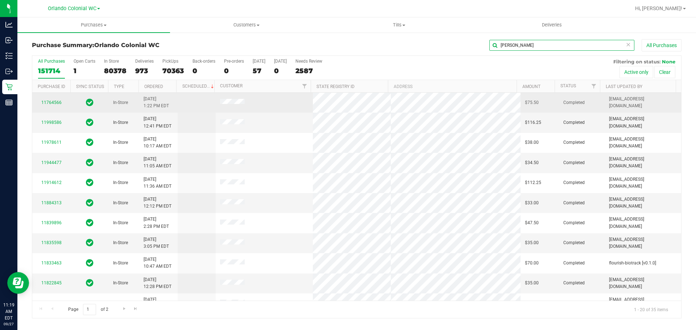
type input "norman turner"
click at [231, 99] on td at bounding box center [265, 103] width 98 height 20
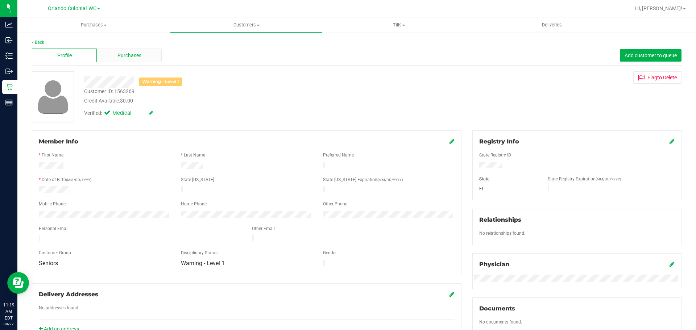
click at [125, 55] on span "Purchases" at bounding box center [130, 56] width 24 height 8
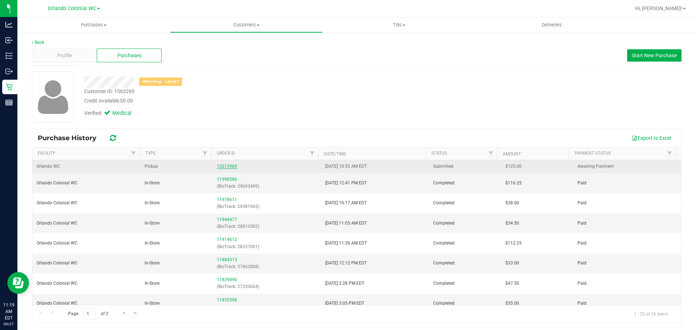
click at [229, 165] on link "12013969" at bounding box center [227, 166] width 20 height 5
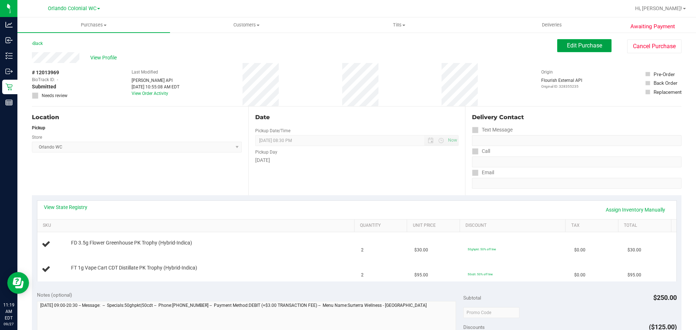
click at [580, 43] on span "Edit Purchase" at bounding box center [584, 45] width 35 height 7
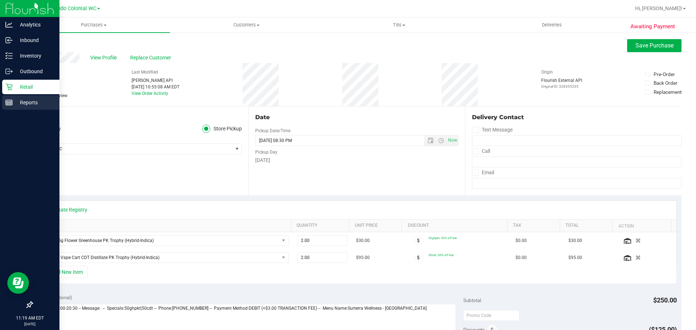
click at [41, 99] on p "Reports" at bounding box center [35, 102] width 44 height 9
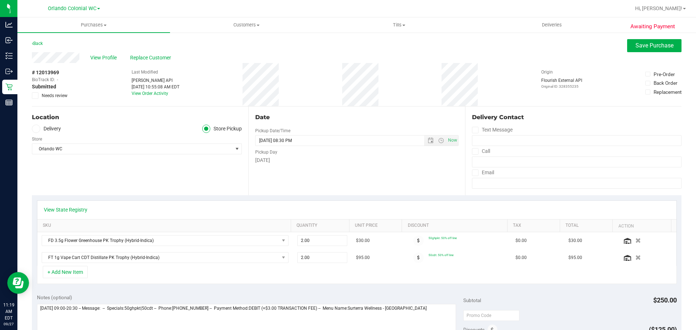
click at [54, 98] on span "Needs review" at bounding box center [55, 95] width 26 height 7
click at [0, 0] on input "Needs review" at bounding box center [0, 0] width 0 height 0
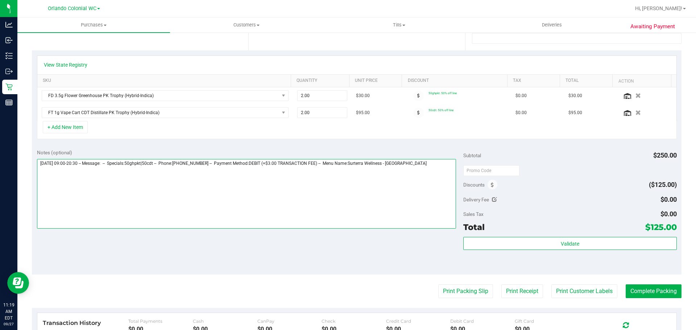
click at [423, 170] on textarea at bounding box center [247, 194] width 420 height 70
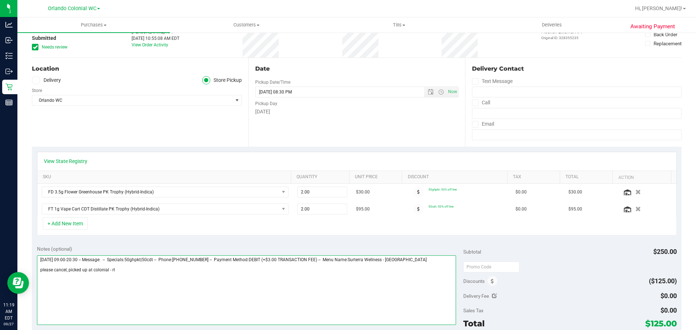
scroll to position [0, 0]
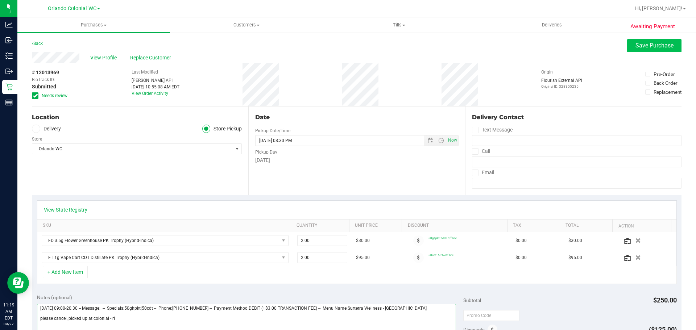
type textarea "Saturday 09/27/2025 09:00-20:30 -- Message: -- Specials:50ghpkt|50cdt -- Phone:…"
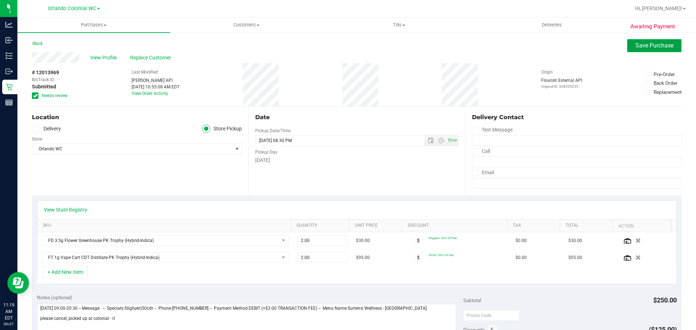
click at [661, 45] on span "Save Purchase" at bounding box center [655, 45] width 38 height 7
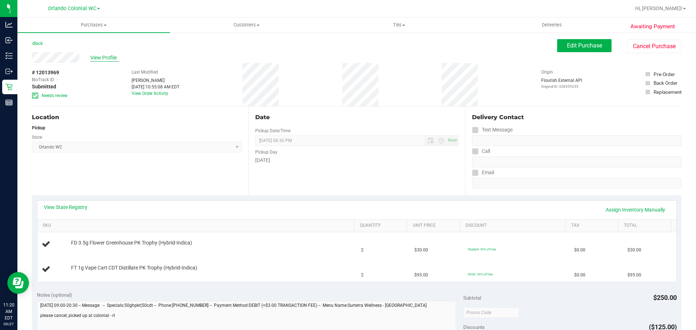
click at [102, 57] on span "View Profile" at bounding box center [104, 58] width 29 height 8
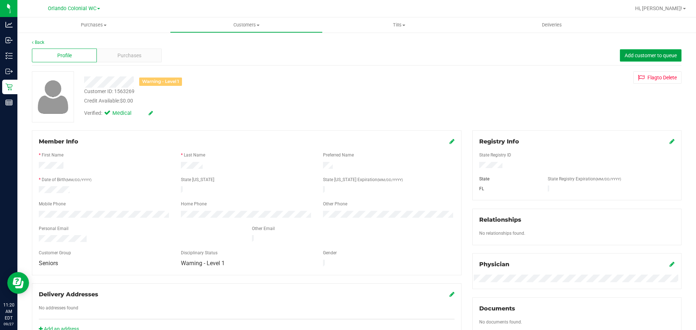
click at [658, 57] on span "Add customer to queue" at bounding box center [651, 56] width 52 height 6
click at [94, 18] on uib-tab-heading "Purchases Summary of purchases Fulfillment All purchases" at bounding box center [93, 24] width 153 height 15
click at [51, 51] on span "Fulfillment" at bounding box center [39, 52] width 45 height 6
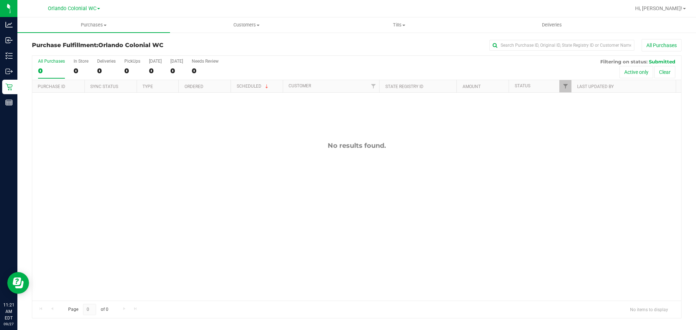
click at [267, 207] on div "No results found." at bounding box center [356, 221] width 649 height 257
click at [227, 32] on uib-tab-heading "Customers All customers Add a new customer All physicians" at bounding box center [246, 25] width 152 height 15
click at [196, 178] on div "No results found." at bounding box center [356, 221] width 649 height 257
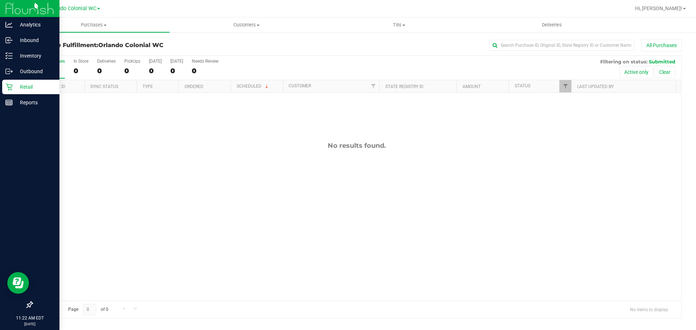
click at [27, 85] on p "Retail" at bounding box center [35, 87] width 44 height 9
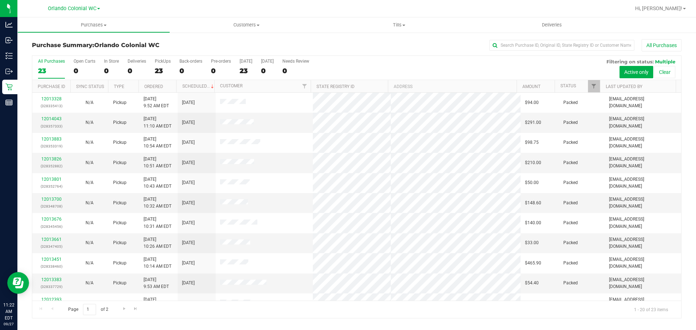
click at [551, 38] on div "Purchase Summary: Orlando Colonial WC All Purchases All Purchases 23 Open Carts…" at bounding box center [356, 179] width 679 height 294
click at [550, 42] on input "text" at bounding box center [562, 45] width 145 height 11
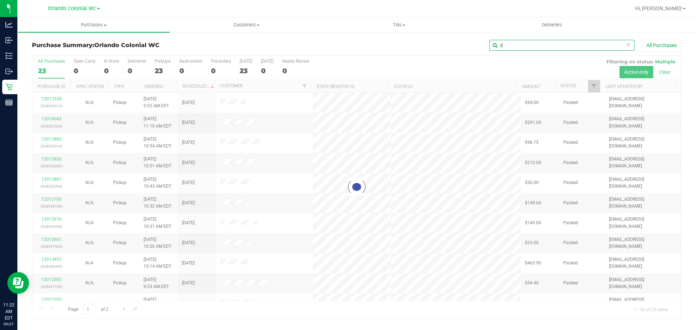
type input "j"
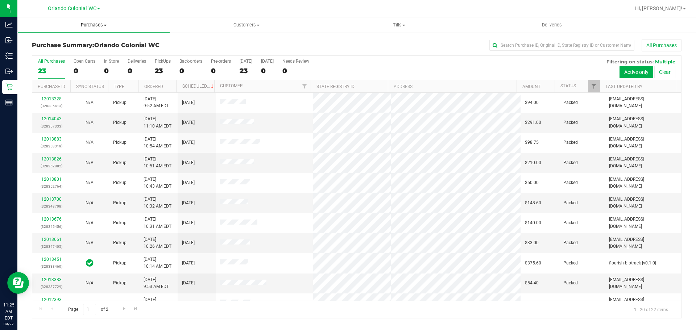
drag, startPoint x: 87, startPoint y: 24, endPoint x: 86, endPoint y: 33, distance: 8.4
click at [87, 24] on span "Purchases" at bounding box center [94, 25] width 152 height 7
click at [66, 53] on li "Fulfillment" at bounding box center [93, 52] width 153 height 9
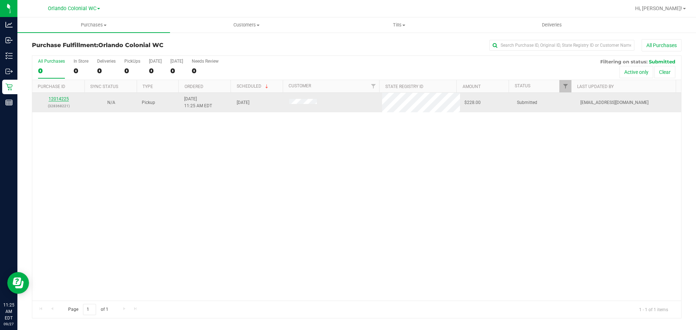
click at [68, 97] on link "12014225" at bounding box center [59, 98] width 20 height 5
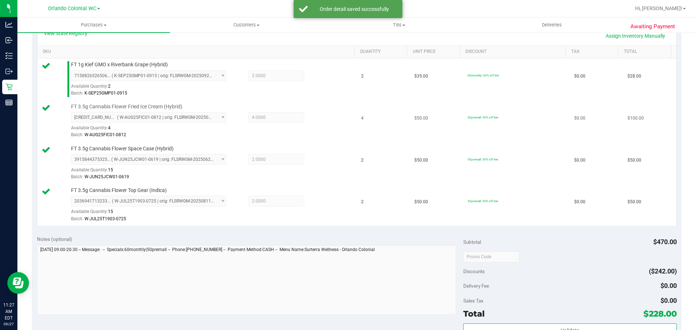
scroll to position [254, 0]
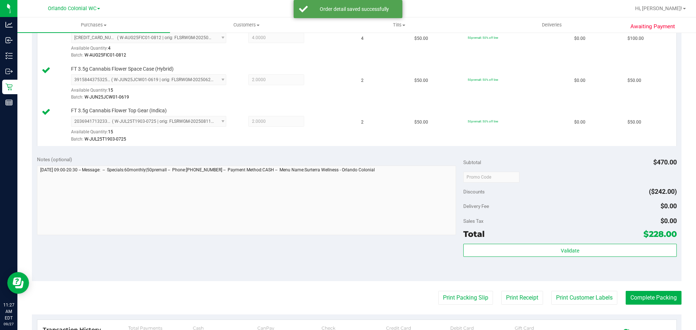
click at [499, 241] on div "Subtotal $470.00 Discounts ($242.00) Delivery Fee $0.00 Sales Tax $0.00 Total $…" at bounding box center [569, 216] width 213 height 121
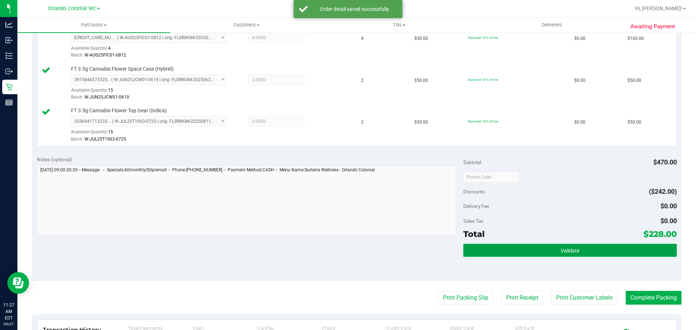
click at [508, 248] on button "Validate" at bounding box center [569, 250] width 213 height 13
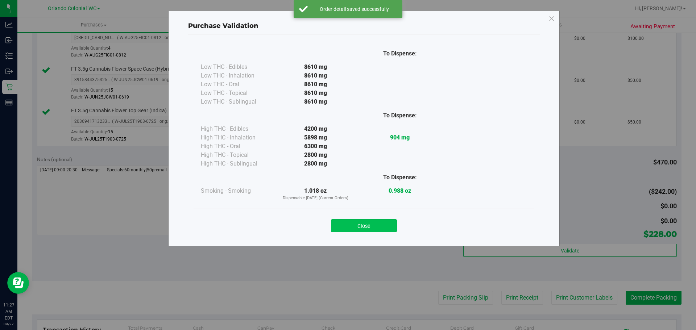
click at [371, 228] on button "Close" at bounding box center [364, 225] width 66 height 13
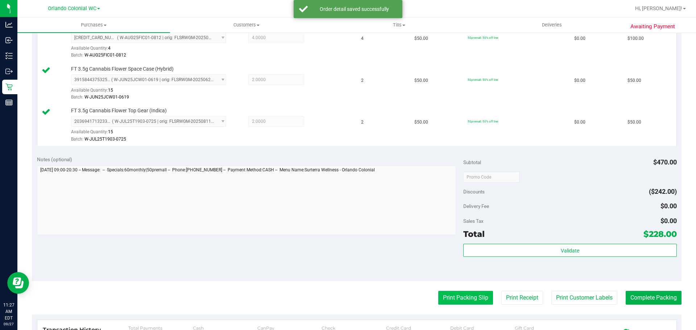
click at [463, 296] on button "Print Packing Slip" at bounding box center [465, 298] width 55 height 14
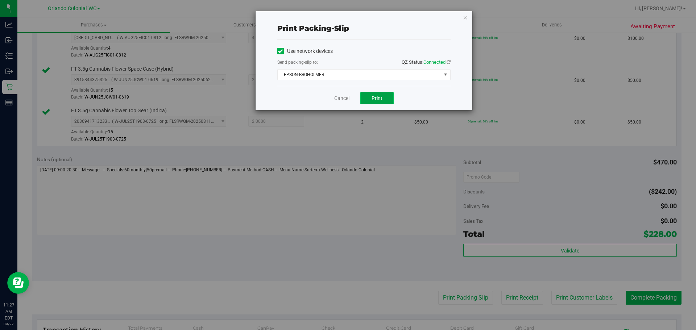
click at [380, 99] on span "Print" at bounding box center [377, 98] width 11 height 6
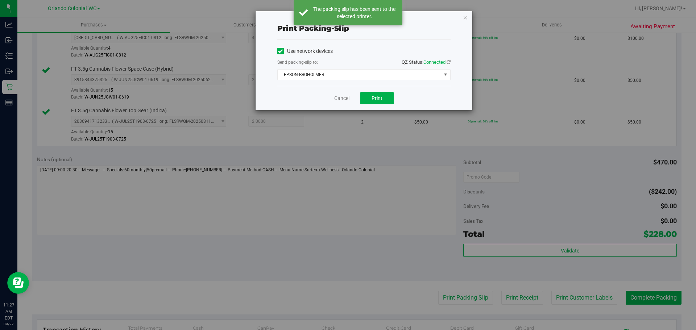
click at [466, 17] on icon "button" at bounding box center [465, 17] width 5 height 9
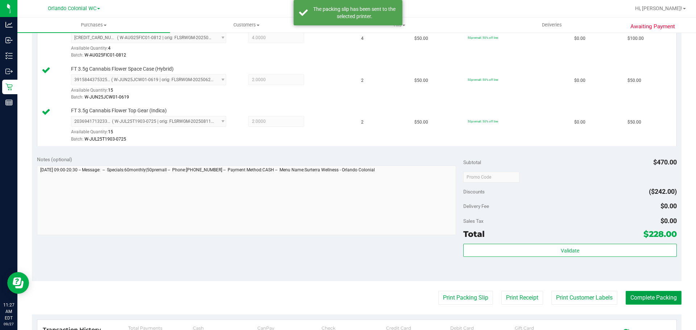
click at [642, 303] on button "Complete Packing" at bounding box center [654, 298] width 56 height 14
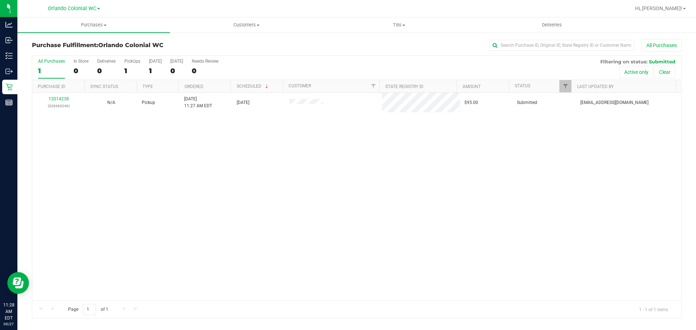
click at [54, 99] on link "12014238" at bounding box center [59, 98] width 20 height 5
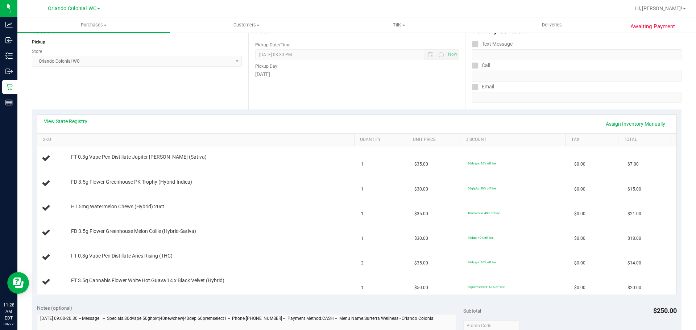
scroll to position [85, 0]
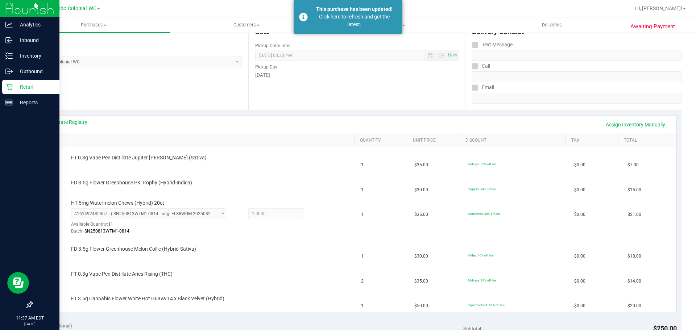
click at [14, 89] on p "Retail" at bounding box center [35, 87] width 44 height 9
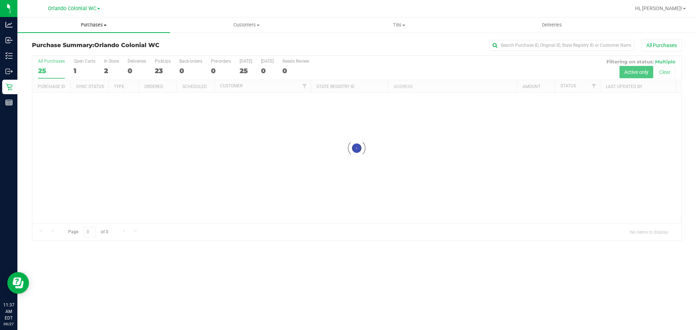
click at [93, 25] on span "Purchases" at bounding box center [93, 25] width 153 height 7
click at [59, 53] on span "Fulfillment" at bounding box center [39, 52] width 45 height 6
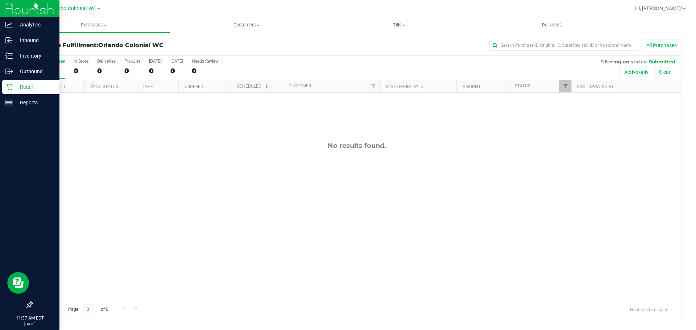
click at [4, 81] on div "Retail" at bounding box center [30, 87] width 57 height 15
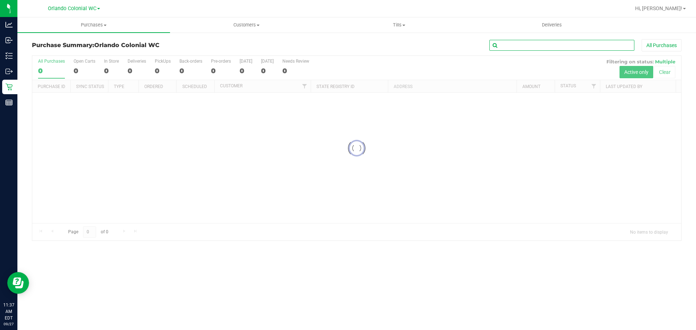
click at [522, 46] on input "text" at bounding box center [562, 45] width 145 height 11
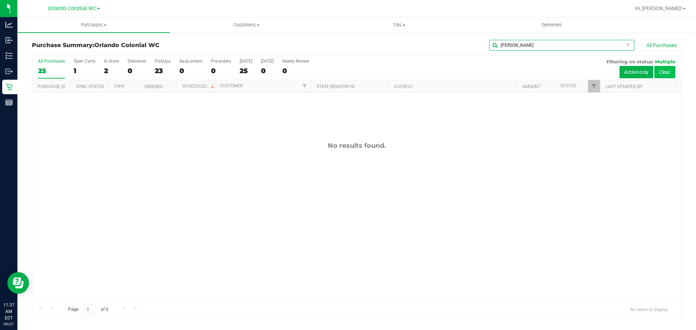
type input "michael att"
click at [670, 72] on button "Clear" at bounding box center [665, 72] width 21 height 12
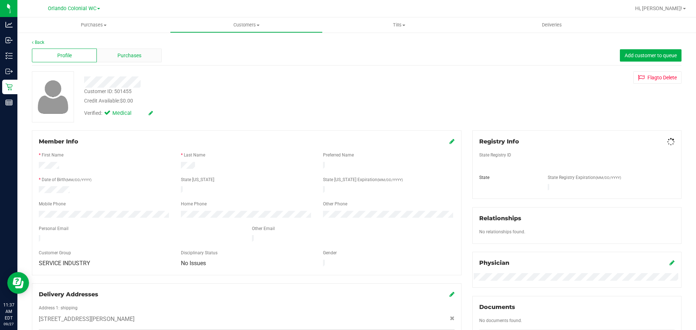
click at [133, 52] on span "Purchases" at bounding box center [130, 56] width 24 height 8
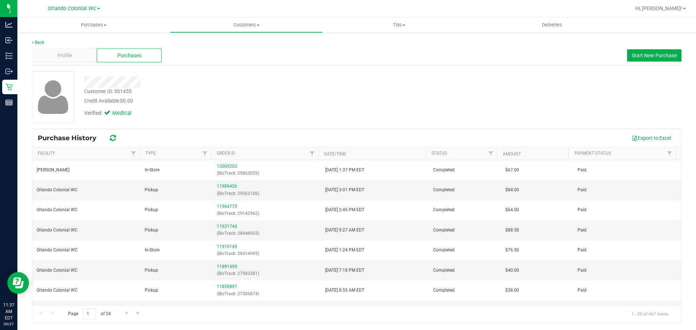
click at [452, 98] on div "Customer ID: 501455 Credit Available: $0.00 Verified: Medical" at bounding box center [356, 96] width 661 height 51
click at [97, 23] on span "Purchases" at bounding box center [93, 25] width 153 height 7
click at [57, 51] on span "Fulfillment" at bounding box center [39, 52] width 45 height 6
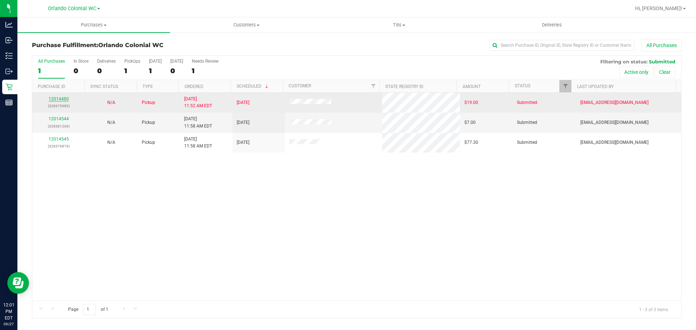
click at [63, 101] on link "12014480" at bounding box center [59, 98] width 20 height 5
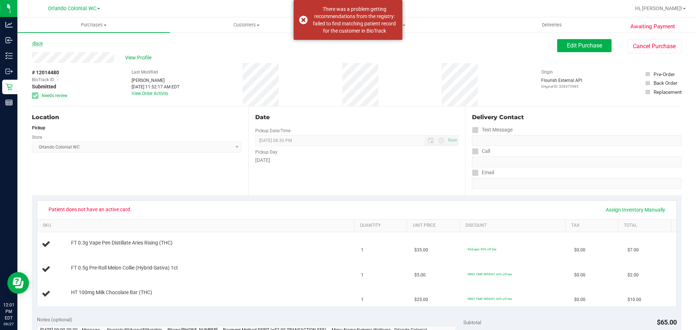
click at [39, 45] on link "Back" at bounding box center [37, 43] width 11 height 5
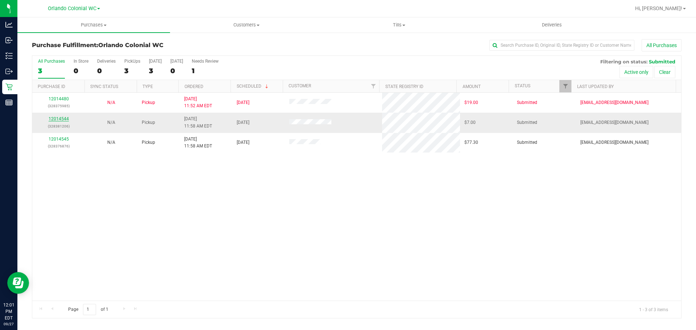
click at [57, 116] on link "12014544" at bounding box center [59, 118] width 20 height 5
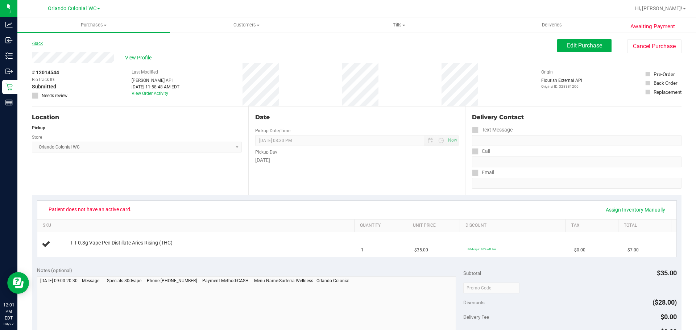
click at [42, 44] on link "Back" at bounding box center [37, 43] width 11 height 5
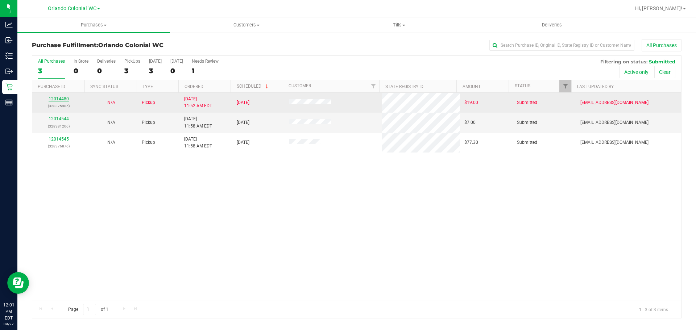
click at [53, 99] on link "12014480" at bounding box center [59, 98] width 20 height 5
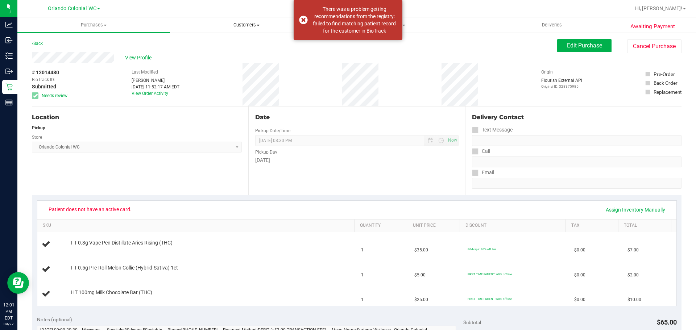
click at [250, 25] on span "Customers" at bounding box center [246, 25] width 152 height 7
click at [231, 46] on li "All customers" at bounding box center [246, 44] width 153 height 9
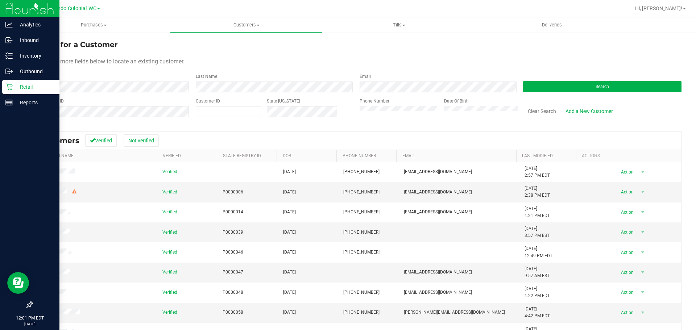
click at [32, 84] on p "Retail" at bounding box center [35, 87] width 44 height 9
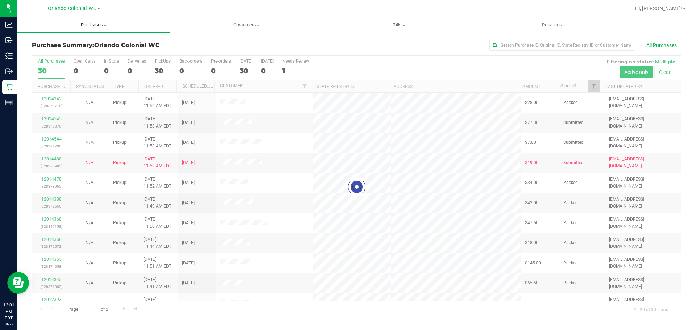
drag, startPoint x: 100, startPoint y: 24, endPoint x: 63, endPoint y: 41, distance: 40.4
click at [100, 24] on span "Purchases" at bounding box center [93, 25] width 153 height 7
click at [60, 52] on span "Fulfillment" at bounding box center [39, 52] width 45 height 6
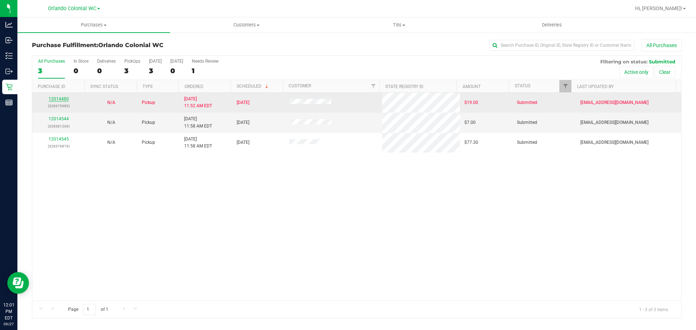
click at [55, 100] on link "12014480" at bounding box center [59, 98] width 20 height 5
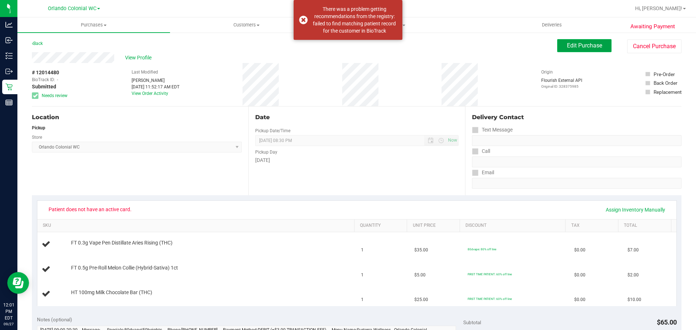
click at [567, 46] on span "Edit Purchase" at bounding box center [584, 45] width 35 height 7
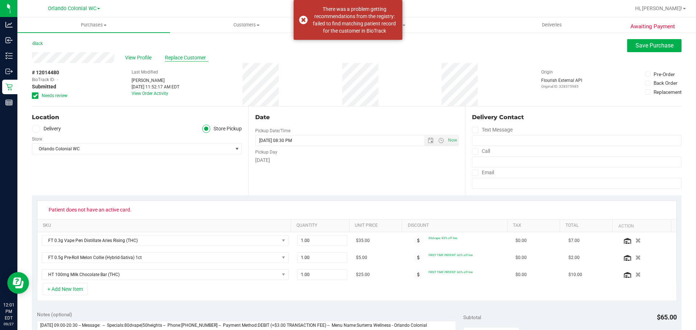
click at [194, 58] on span "Replace Customer" at bounding box center [187, 58] width 44 height 8
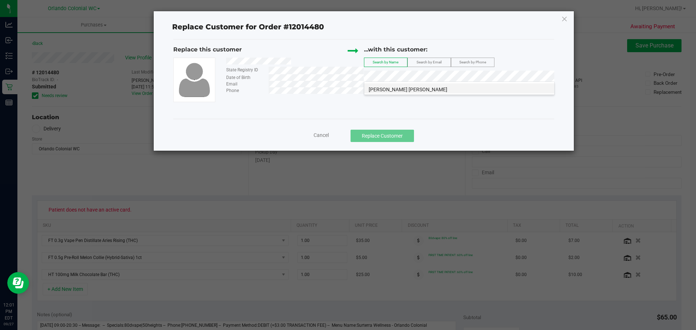
click at [425, 91] on span "MONICA PEREZ MIRABAL" at bounding box center [408, 90] width 79 height 6
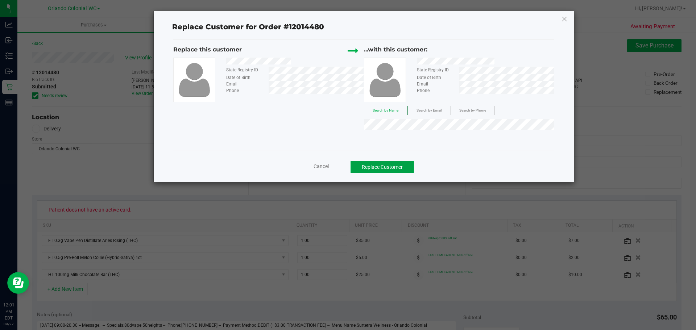
click at [406, 166] on button "Replace Customer" at bounding box center [382, 167] width 63 height 12
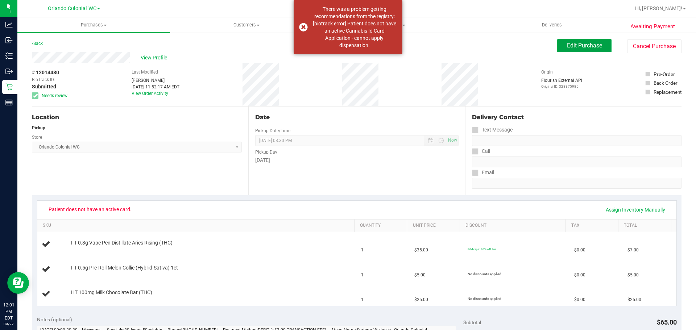
drag, startPoint x: 593, startPoint y: 47, endPoint x: 431, endPoint y: 42, distance: 162.2
click at [593, 47] on span "Edit Purchase" at bounding box center [584, 45] width 35 height 7
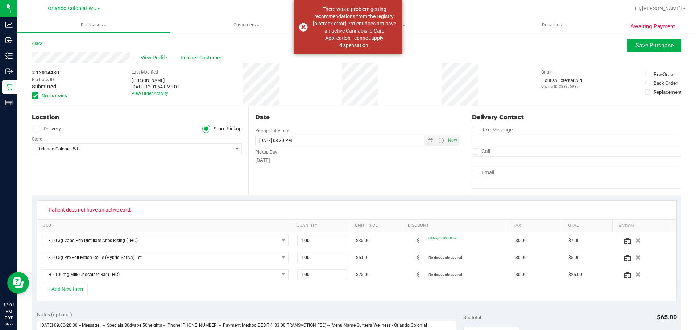
click at [57, 97] on span "Needs review" at bounding box center [55, 95] width 26 height 7
click at [0, 0] on input "Needs review" at bounding box center [0, 0] width 0 height 0
click at [645, 46] on span "Save Purchase" at bounding box center [655, 45] width 38 height 7
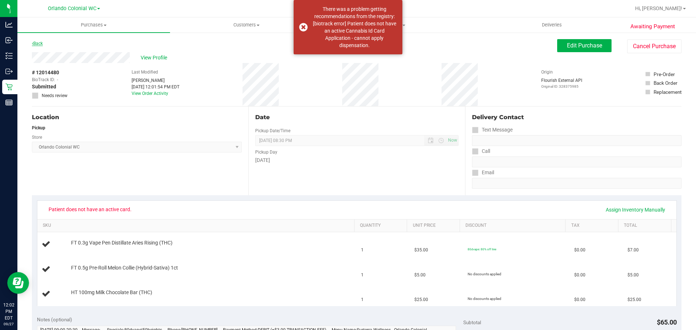
click at [33, 44] on icon at bounding box center [32, 43] width 1 height 4
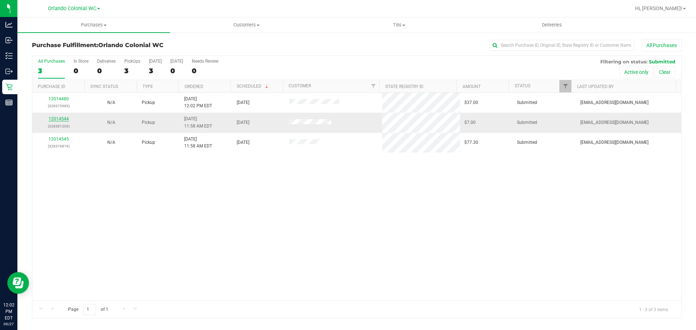
click at [66, 118] on link "12014544" at bounding box center [59, 118] width 20 height 5
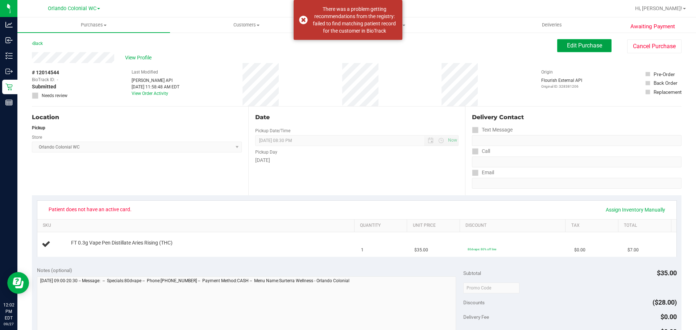
click at [599, 49] on button "Edit Purchase" at bounding box center [584, 45] width 54 height 13
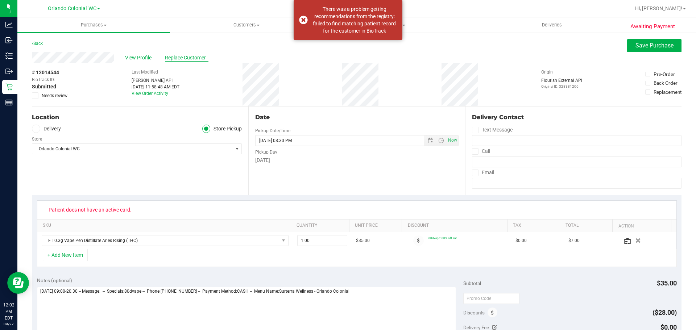
click at [187, 56] on span "Replace Customer" at bounding box center [187, 58] width 44 height 8
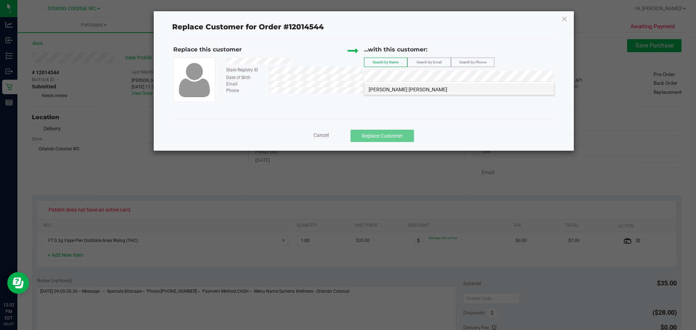
click at [413, 90] on span "MONICA PEREZ MIRABAL" at bounding box center [408, 90] width 79 height 6
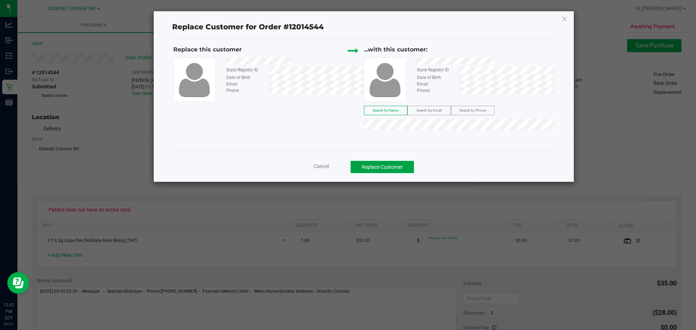
click at [399, 165] on button "Replace Customer" at bounding box center [382, 167] width 63 height 12
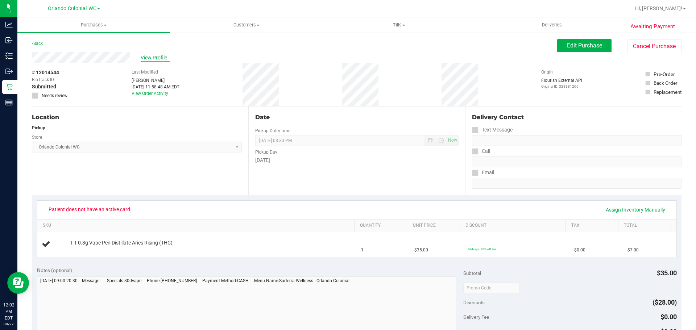
click at [157, 54] on span "View Profile" at bounding box center [155, 58] width 29 height 8
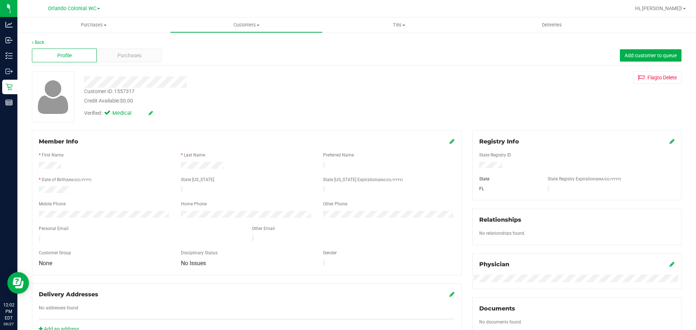
click at [128, 94] on div "Customer ID: 1557317" at bounding box center [109, 92] width 50 height 8
copy div "Customer ID: 1557317"
click at [243, 121] on div "Customer ID: 1557317 Credit Available: $0.00 Verified: Medical Flag to Delete" at bounding box center [356, 96] width 661 height 51
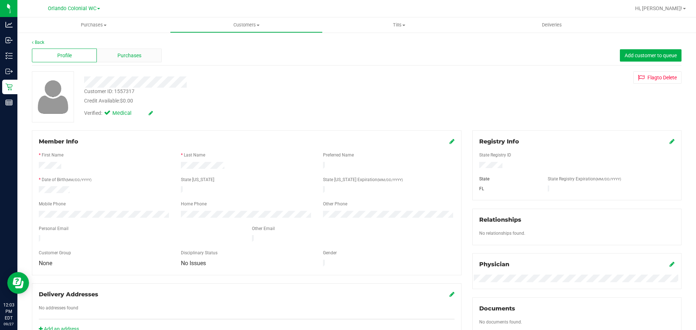
click at [129, 57] on span "Purchases" at bounding box center [130, 56] width 24 height 8
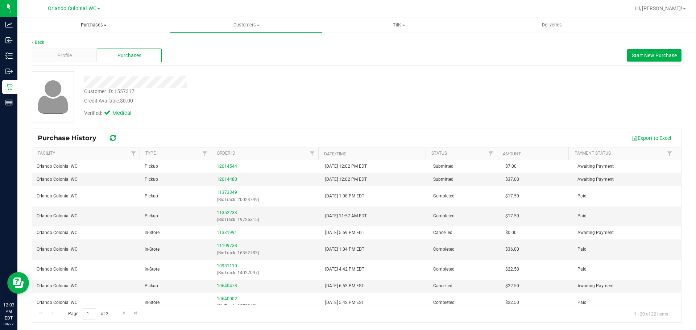
drag, startPoint x: 85, startPoint y: 29, endPoint x: 84, endPoint y: 35, distance: 6.6
click at [85, 29] on uib-tab-heading "Purchases Summary of purchases Fulfillment All purchases" at bounding box center [93, 24] width 153 height 15
click at [68, 52] on li "Fulfillment" at bounding box center [93, 52] width 153 height 9
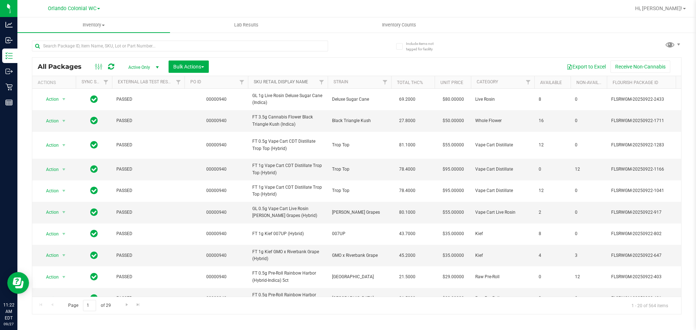
click at [279, 83] on link "SKU Retail Display Name" at bounding box center [281, 81] width 54 height 5
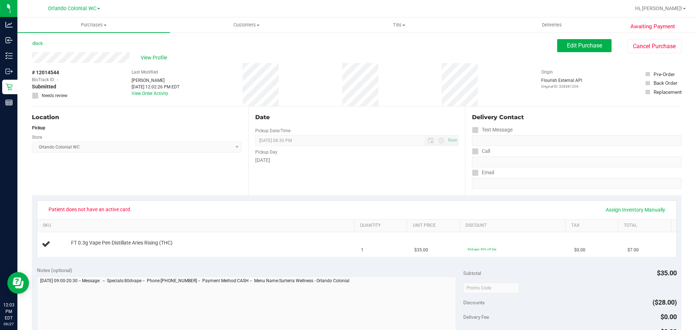
click at [108, 211] on span "Patient does not have an active card." at bounding box center [90, 210] width 92 height 12
copy div "Patient does not have an active card. Assign Inventory Manually"
click at [585, 46] on span "Edit Purchase" at bounding box center [584, 45] width 35 height 7
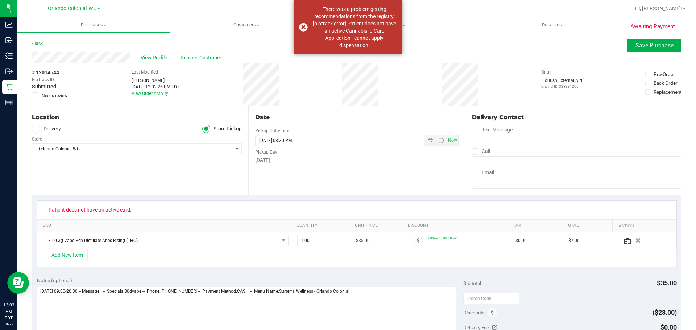
click at [61, 94] on span "Needs review" at bounding box center [55, 95] width 26 height 7
click at [0, 0] on input "Needs review" at bounding box center [0, 0] width 0 height 0
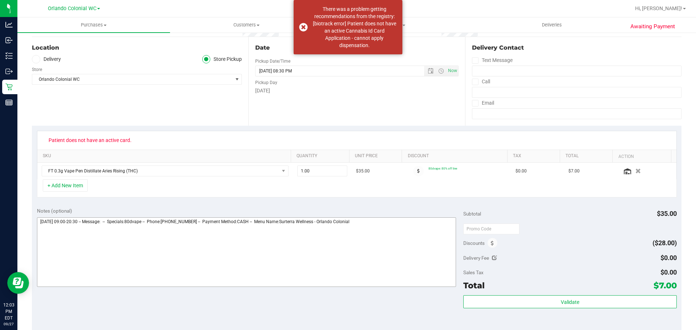
scroll to position [109, 0]
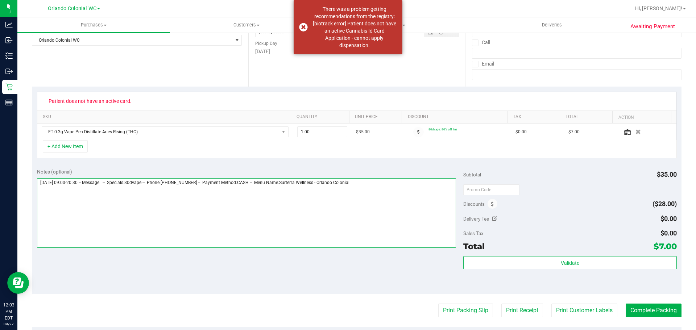
click at [413, 198] on textarea at bounding box center [247, 213] width 420 height 70
paste textarea "Patient does not have an active card."
click at [295, 226] on textarea at bounding box center [247, 213] width 420 height 70
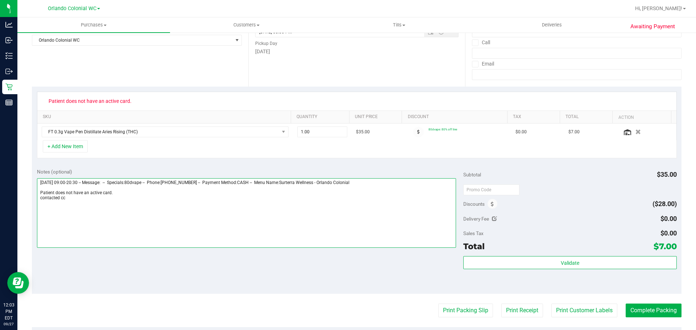
scroll to position [0, 0]
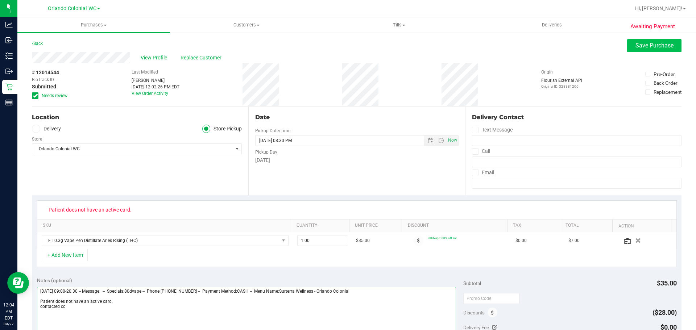
type textarea "[DATE] 09:00-20:30 -- Message: -- Specials:80dvape -- Phone:[PHONE_NUMBER] -- P…"
click at [651, 48] on span "Save Purchase" at bounding box center [655, 45] width 38 height 7
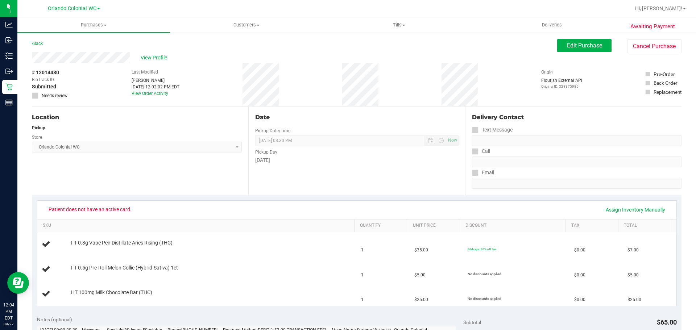
click at [571, 37] on div "Awaiting Payment Back Edit Purchase Cancel Purchase View Profile # 12014480 Bio…" at bounding box center [356, 328] width 679 height 593
click at [567, 48] on span "Edit Purchase" at bounding box center [584, 45] width 35 height 7
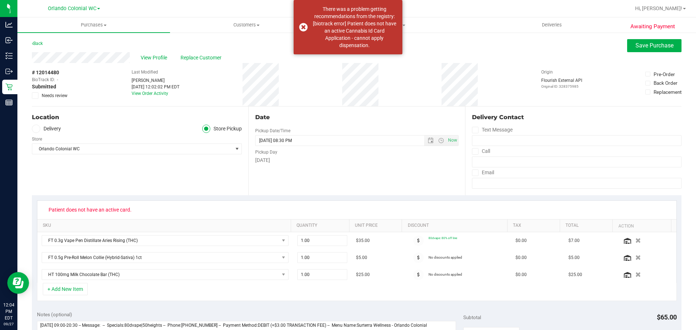
click at [48, 95] on span "Needs review" at bounding box center [55, 95] width 26 height 7
click at [0, 0] on input "Needs review" at bounding box center [0, 0] width 0 height 0
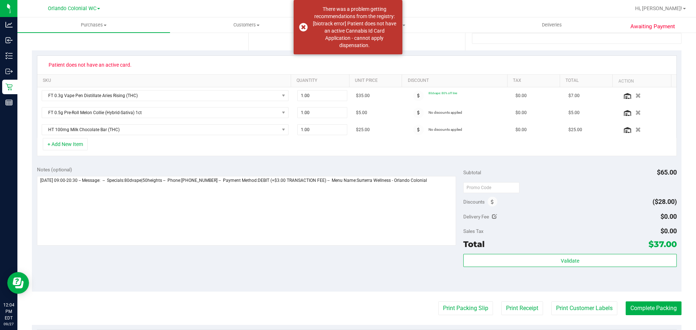
click at [107, 62] on span "Patient does not have an active card." at bounding box center [90, 65] width 92 height 12
copy div "Patient does not have an active card."
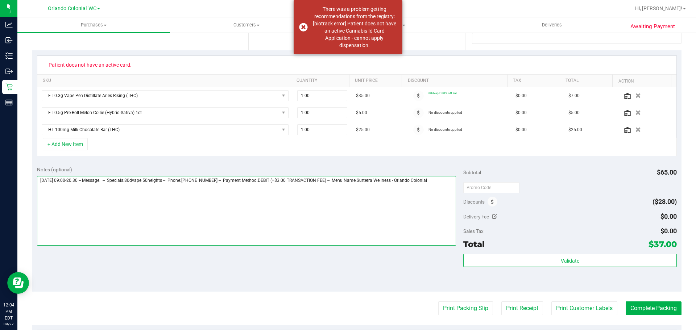
click at [442, 186] on textarea at bounding box center [247, 211] width 420 height 70
paste textarea "Patient does not have an active card."
click at [198, 218] on textarea at bounding box center [247, 211] width 420 height 70
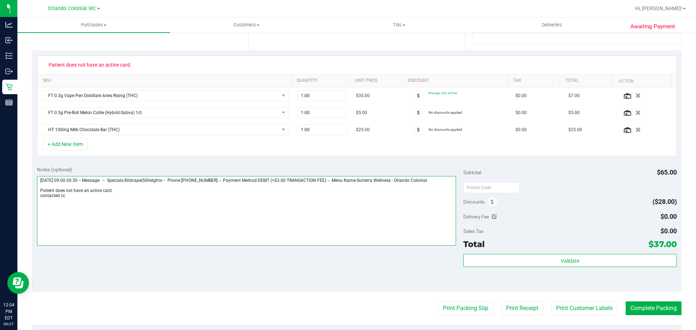
scroll to position [0, 0]
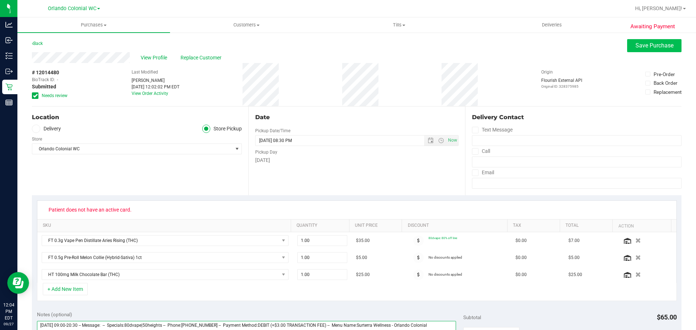
type textarea "[DATE] 09:00-20:30 -- Message: -- Specials:80dvape|50heights -- Phone:[PHONE_NU…"
click at [646, 42] on span "Save Purchase" at bounding box center [655, 45] width 38 height 7
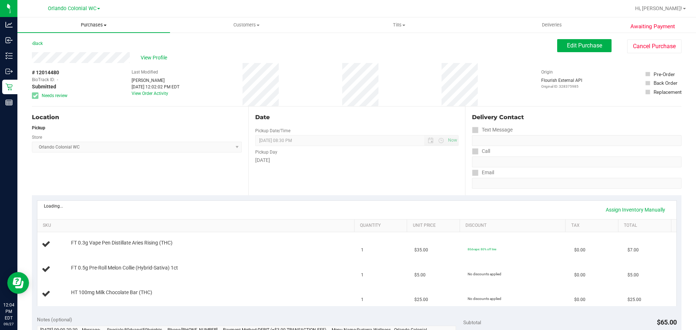
click at [94, 25] on span "Purchases" at bounding box center [93, 25] width 153 height 7
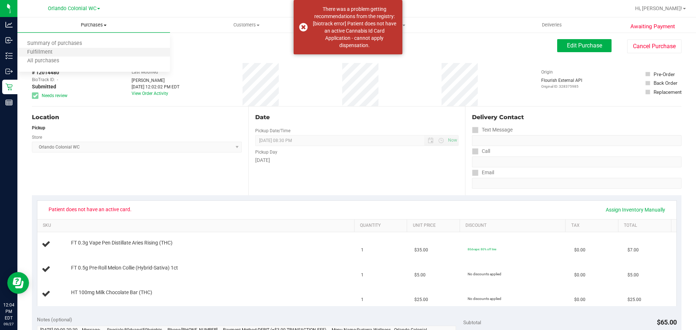
click at [79, 50] on li "Fulfillment" at bounding box center [93, 52] width 153 height 9
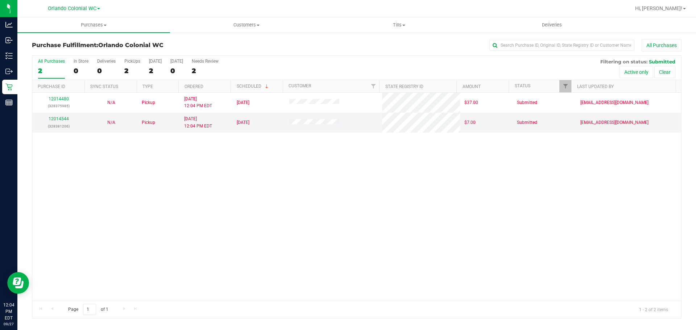
click at [249, 212] on div "12014480 (328375985) N/A Pickup [DATE] 12:04 PM EDT 9/27/2025 $37.00 Submitted …" at bounding box center [356, 197] width 649 height 208
drag, startPoint x: 190, startPoint y: 220, endPoint x: 207, endPoint y: 228, distance: 18.5
click at [190, 220] on div "12014480 (328375985) N/A Pickup [DATE] 12:04 PM EDT 9/27/2025 $37.00 Submitted …" at bounding box center [356, 197] width 649 height 208
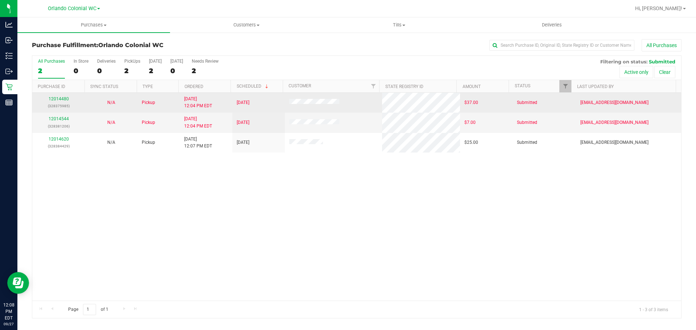
click at [62, 102] on div "12014480 (328375985)" at bounding box center [59, 103] width 44 height 14
click at [61, 99] on link "12014480" at bounding box center [59, 98] width 20 height 5
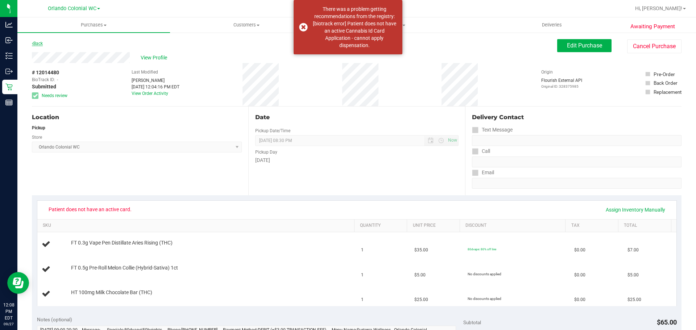
click at [40, 44] on link "Back" at bounding box center [37, 43] width 11 height 5
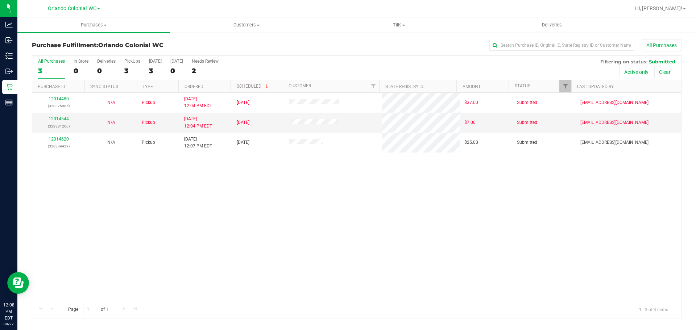
drag, startPoint x: 248, startPoint y: 240, endPoint x: 258, endPoint y: 245, distance: 11.5
click at [248, 240] on div "12014480 (328375985) N/A Pickup [DATE] 12:04 PM EDT 9/27/2025 $37.00 Submitted …" at bounding box center [356, 197] width 649 height 208
click at [249, 201] on div "12014480 (328375985) N/A Pickup [DATE] 12:04 PM EDT 9/27/2025 $37.00 Submitted …" at bounding box center [356, 197] width 649 height 208
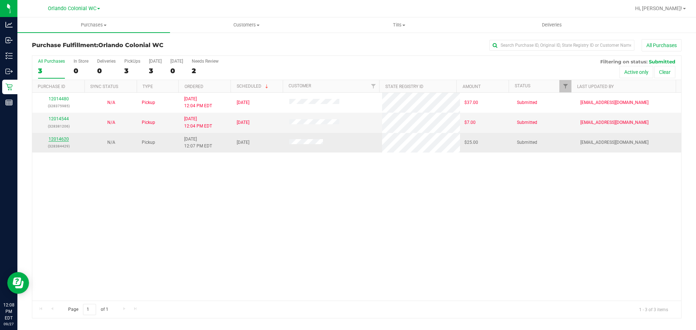
click at [65, 141] on link "12014620" at bounding box center [59, 139] width 20 height 5
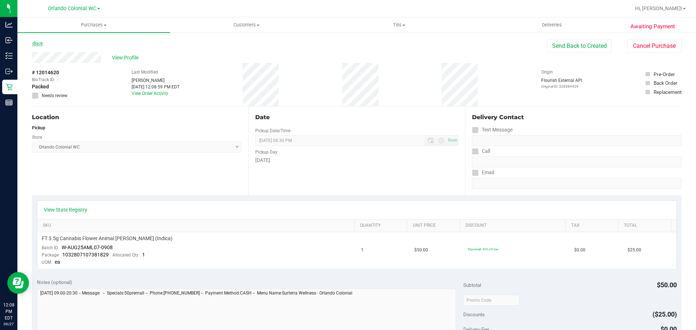
click at [40, 42] on link "Back" at bounding box center [37, 43] width 11 height 5
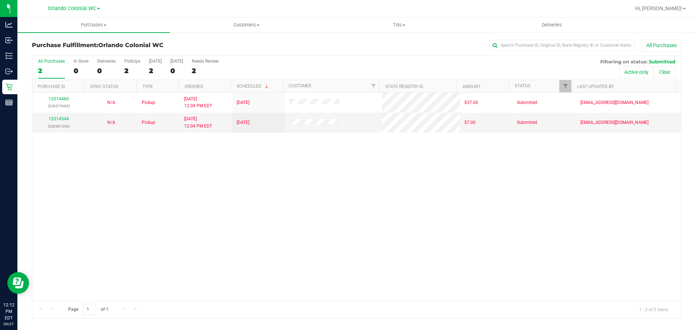
click at [256, 54] on div "Purchase Fulfillment: Orlando Colonial WC All Purchases" at bounding box center [357, 47] width 650 height 16
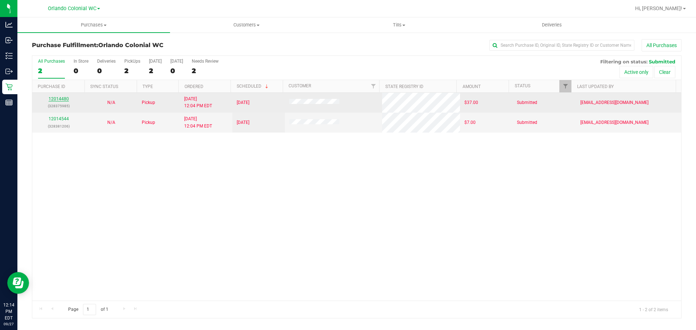
click at [60, 98] on link "12014480" at bounding box center [59, 98] width 20 height 5
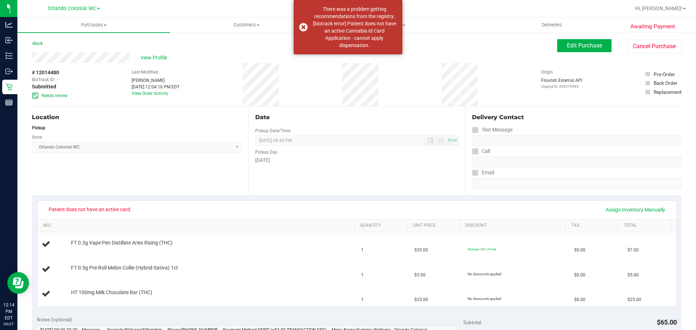
click at [40, 41] on div "Back" at bounding box center [37, 43] width 11 height 9
click at [38, 46] on link "Back" at bounding box center [37, 43] width 11 height 5
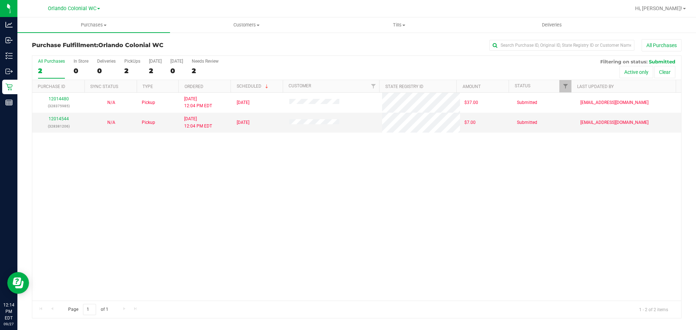
click at [195, 222] on div "12014480 (328375985) N/A Pickup [DATE] 12:04 PM EDT 9/27/2025 $37.00 Submitted …" at bounding box center [356, 197] width 649 height 208
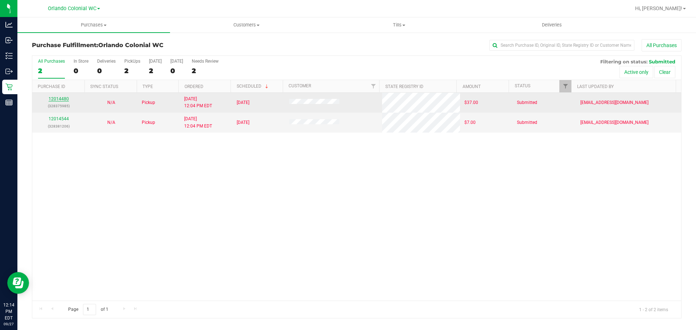
click at [58, 100] on link "12014480" at bounding box center [59, 98] width 20 height 5
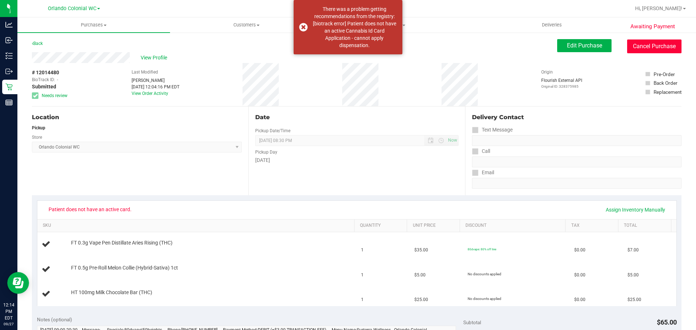
click at [645, 48] on button "Cancel Purchase" at bounding box center [654, 47] width 54 height 14
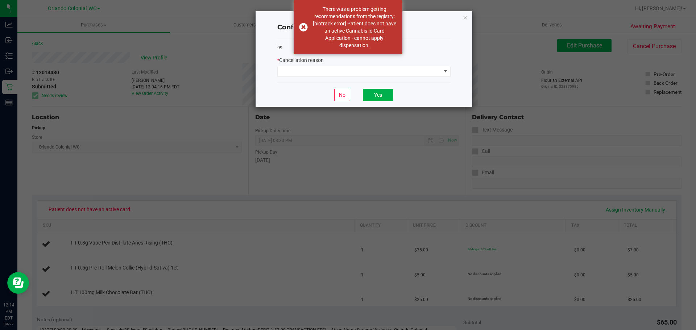
click at [334, 79] on div "99 * Cancellation reason" at bounding box center [363, 60] width 173 height 45
click at [335, 72] on span at bounding box center [360, 71] width 164 height 10
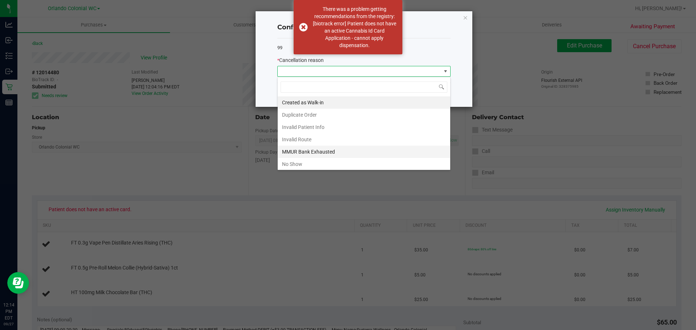
scroll to position [11, 173]
click at [317, 149] on li "MMUR Bank Exhausted" at bounding box center [364, 152] width 173 height 12
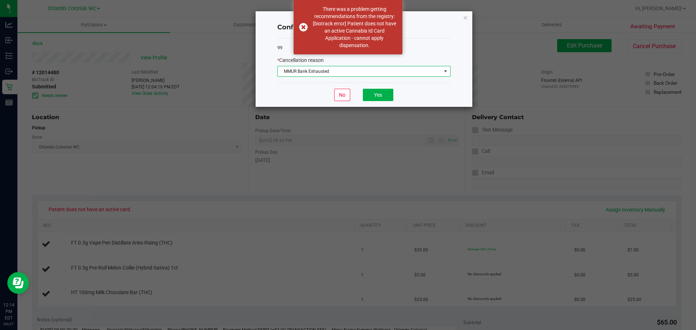
click at [361, 70] on span "MMUR Bank Exhausted" at bounding box center [360, 71] width 164 height 10
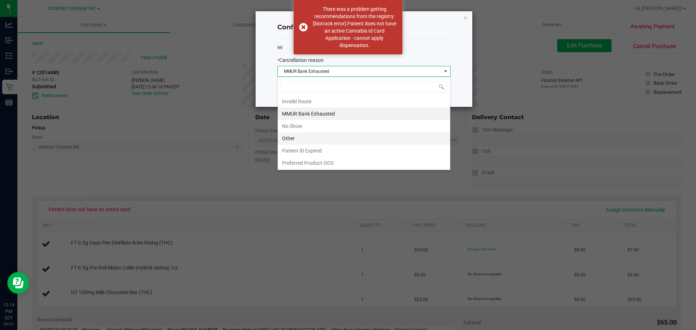
scroll to position [38, 0]
click at [320, 151] on li "Patient ID Expired" at bounding box center [364, 150] width 173 height 12
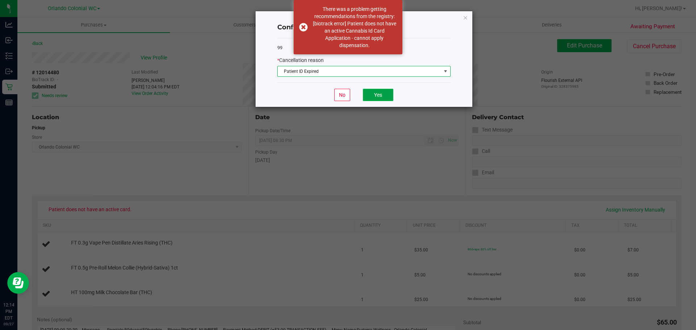
click at [370, 98] on button "Yes" at bounding box center [378, 95] width 30 height 12
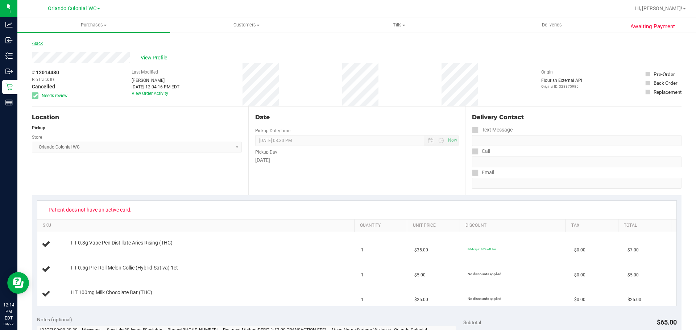
click at [42, 44] on link "Back" at bounding box center [37, 43] width 11 height 5
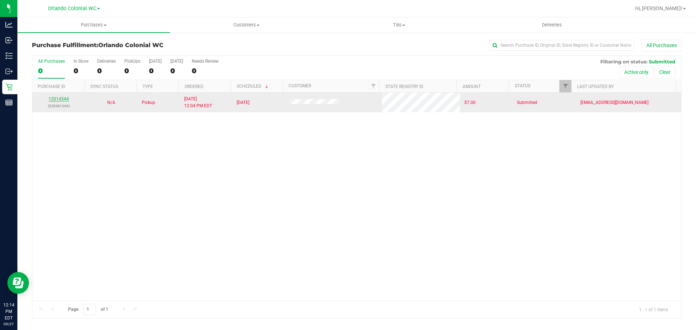
click at [60, 98] on link "12014544" at bounding box center [59, 98] width 20 height 5
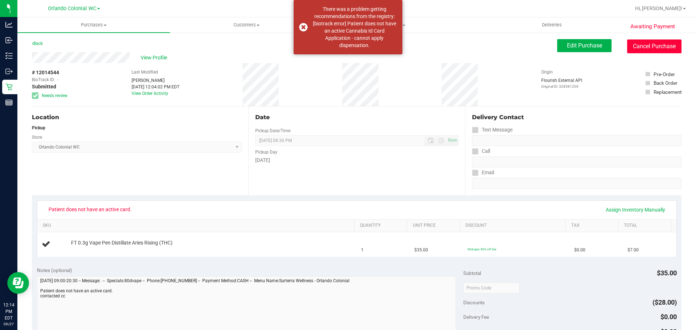
click at [646, 46] on button "Cancel Purchase" at bounding box center [654, 47] width 54 height 14
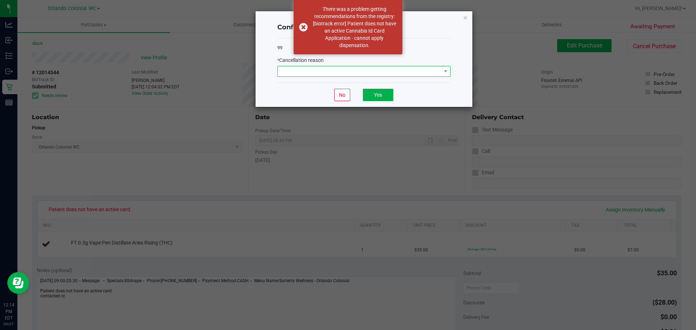
click at [296, 74] on span at bounding box center [360, 71] width 164 height 10
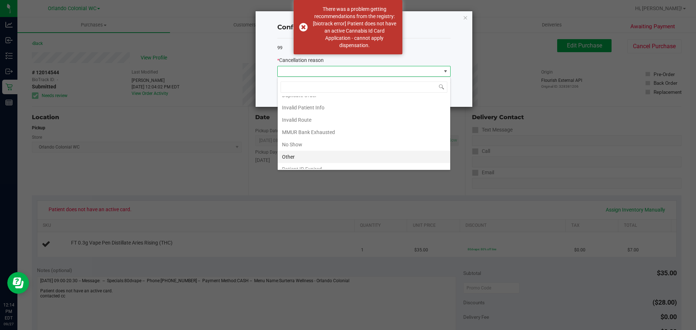
scroll to position [38, 0]
click at [320, 149] on li "Patient ID Expired" at bounding box center [364, 150] width 173 height 12
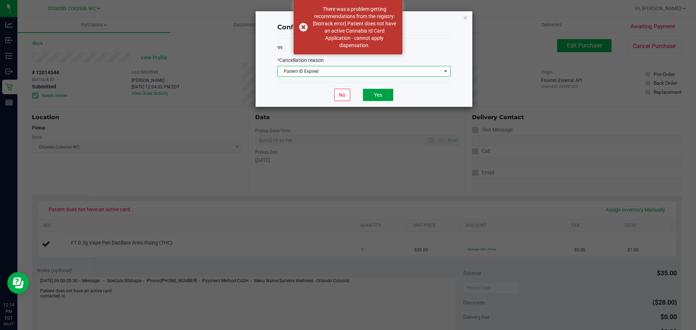
click at [376, 96] on button "Yes" at bounding box center [378, 95] width 30 height 12
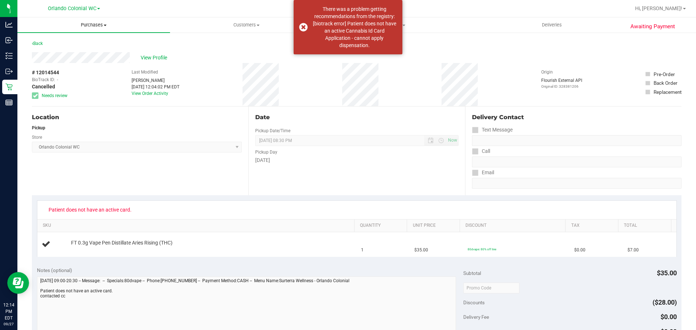
click at [99, 25] on span "Purchases" at bounding box center [93, 25] width 153 height 7
click at [79, 51] on li "Fulfillment" at bounding box center [93, 52] width 153 height 9
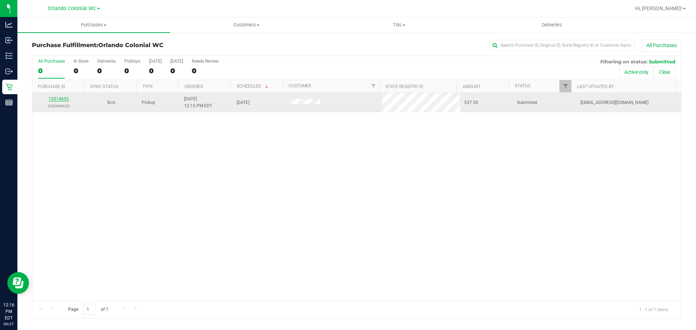
click at [62, 100] on link "12014692" at bounding box center [59, 98] width 20 height 5
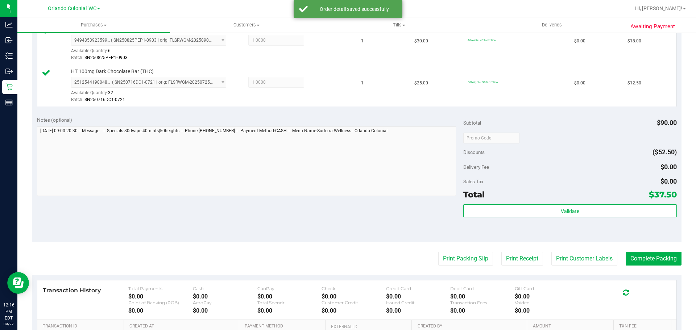
scroll to position [290, 0]
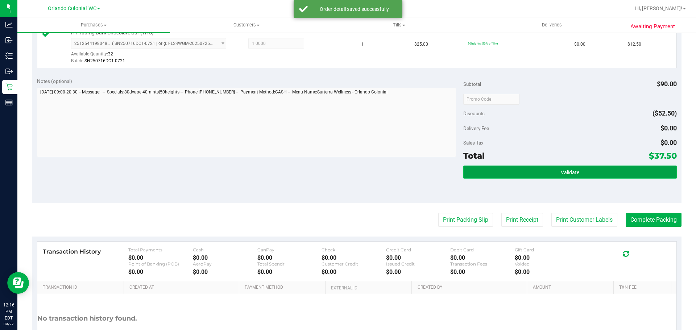
click at [467, 168] on button "Validate" at bounding box center [569, 172] width 213 height 13
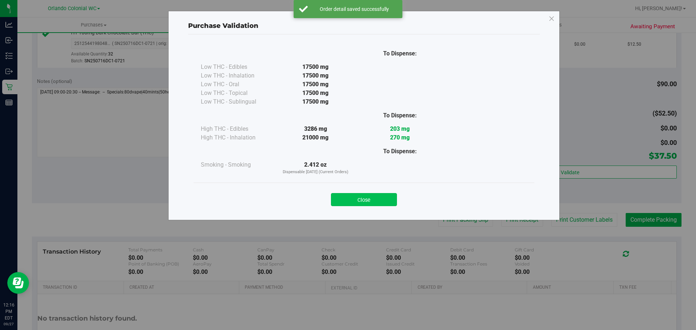
click at [388, 197] on button "Close" at bounding box center [364, 199] width 66 height 13
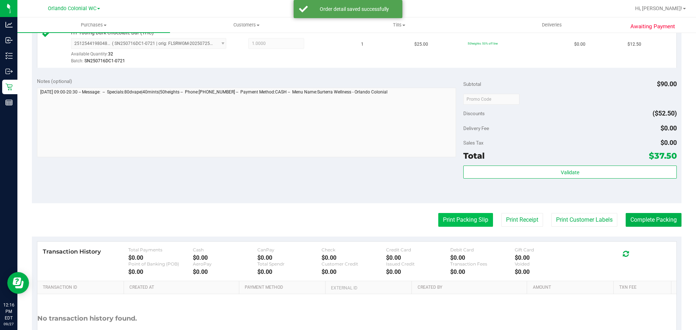
click at [459, 219] on button "Print Packing Slip" at bounding box center [465, 220] width 55 height 14
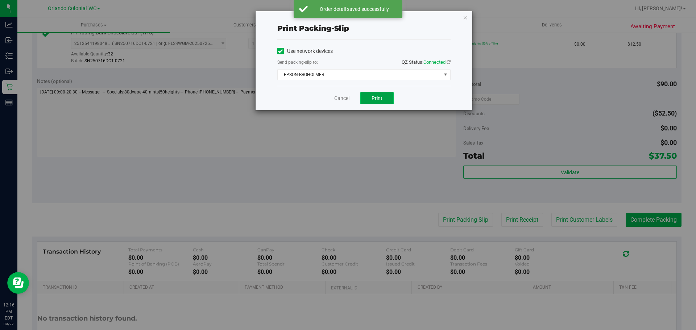
click at [374, 97] on span "Print" at bounding box center [377, 98] width 11 height 6
click at [465, 17] on icon "button" at bounding box center [465, 17] width 5 height 9
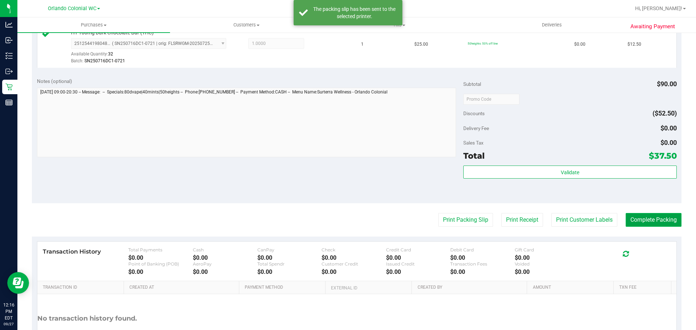
click at [648, 222] on button "Complete Packing" at bounding box center [654, 220] width 56 height 14
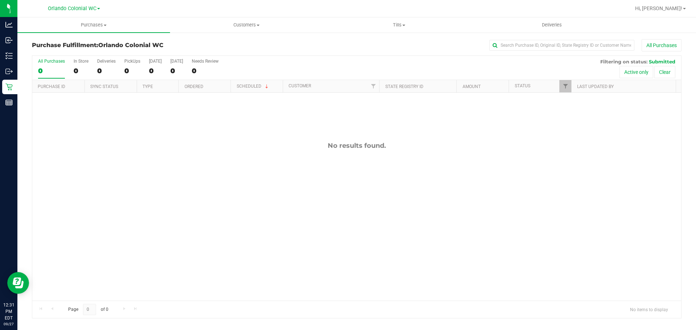
click at [417, 258] on div "No results found." at bounding box center [356, 221] width 649 height 257
click at [8, 86] on icon at bounding box center [8, 87] width 7 height 7
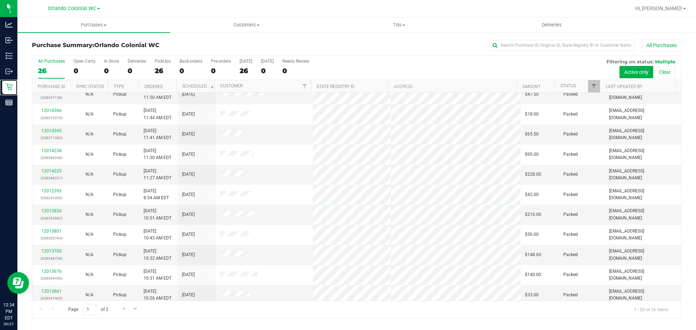
scroll to position [193, 0]
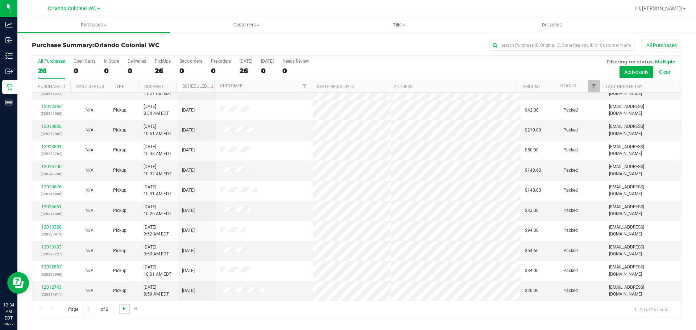
click at [124, 309] on span "Go to the next page" at bounding box center [124, 309] width 6 height 6
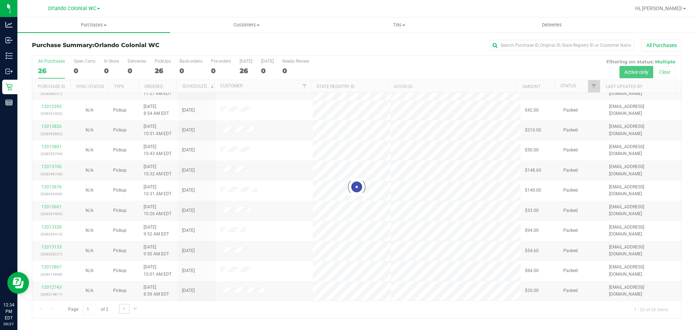
scroll to position [0, 0]
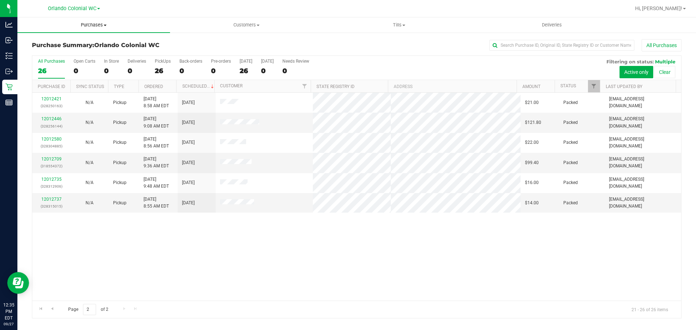
click at [106, 23] on span "Purchases" at bounding box center [93, 25] width 153 height 7
click at [69, 55] on li "Fulfillment" at bounding box center [93, 52] width 153 height 9
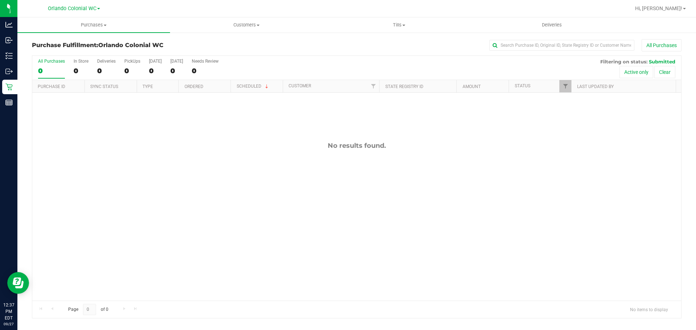
click at [318, 176] on div "No results found." at bounding box center [356, 221] width 649 height 257
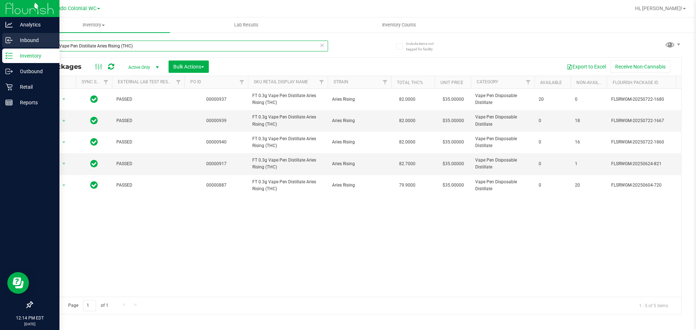
drag, startPoint x: 160, startPoint y: 50, endPoint x: 0, endPoint y: 39, distance: 159.9
click at [0, 39] on div "Analytics Inbound Inventory Outbound Retail Reports 12:14 PM EDT [DATE] 09/27 O…" at bounding box center [348, 165] width 696 height 330
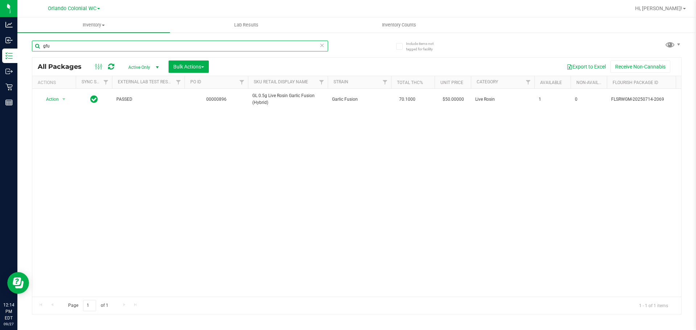
type input "gfu"
